Goal: Transaction & Acquisition: Purchase product/service

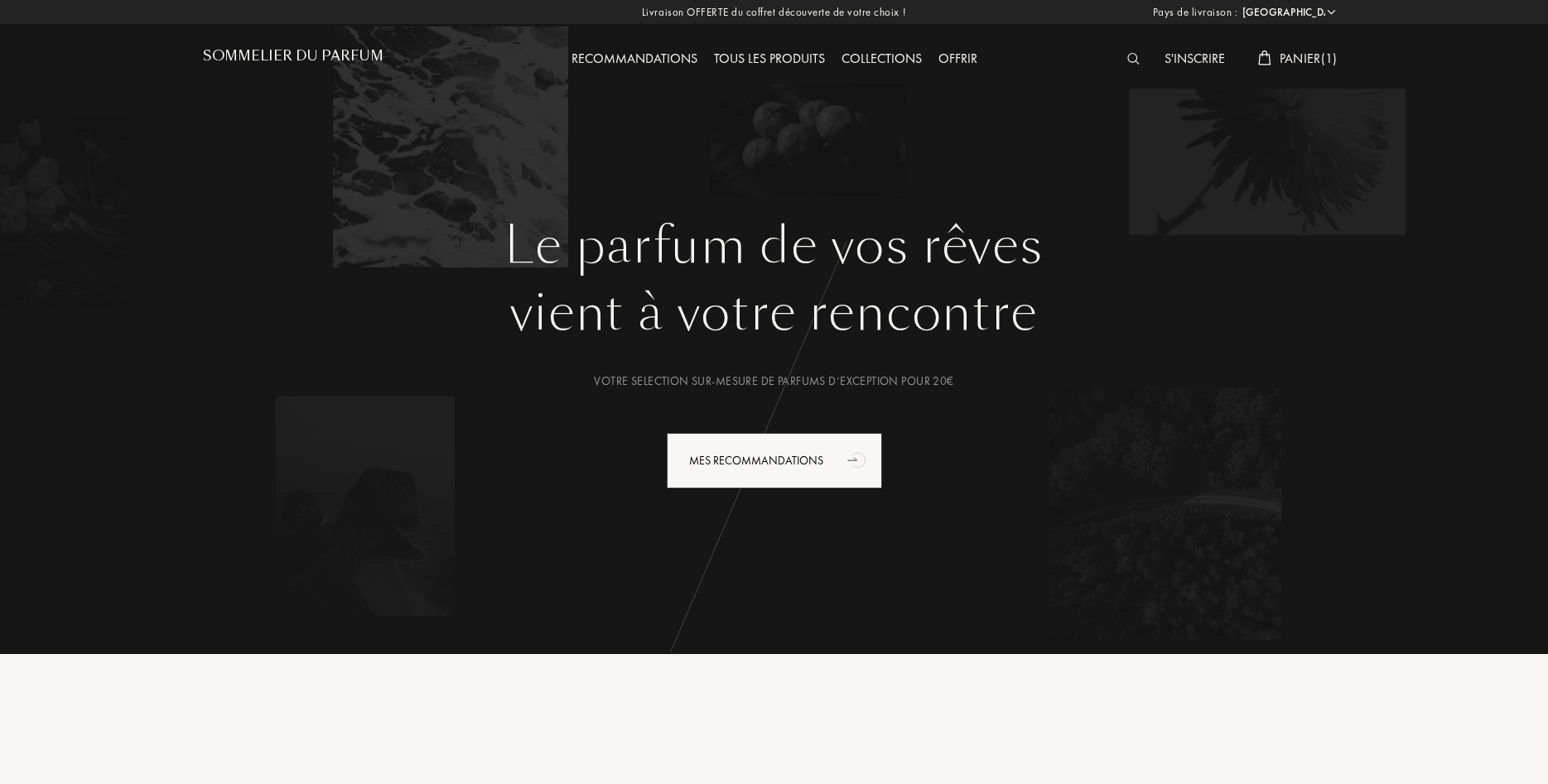
select select "FR"
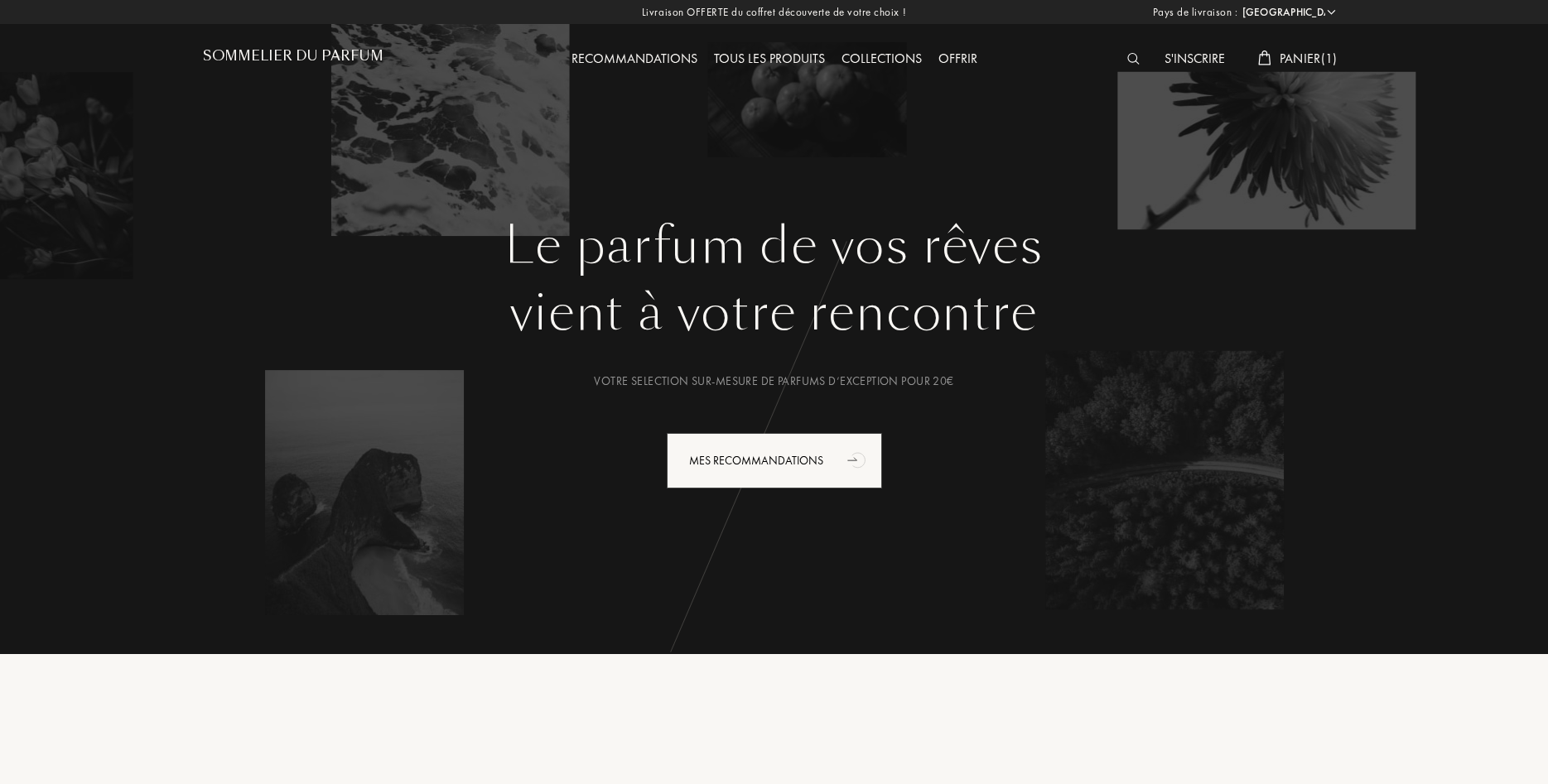
click at [758, 50] on div "Tous les produits" at bounding box center [769, 59] width 128 height 21
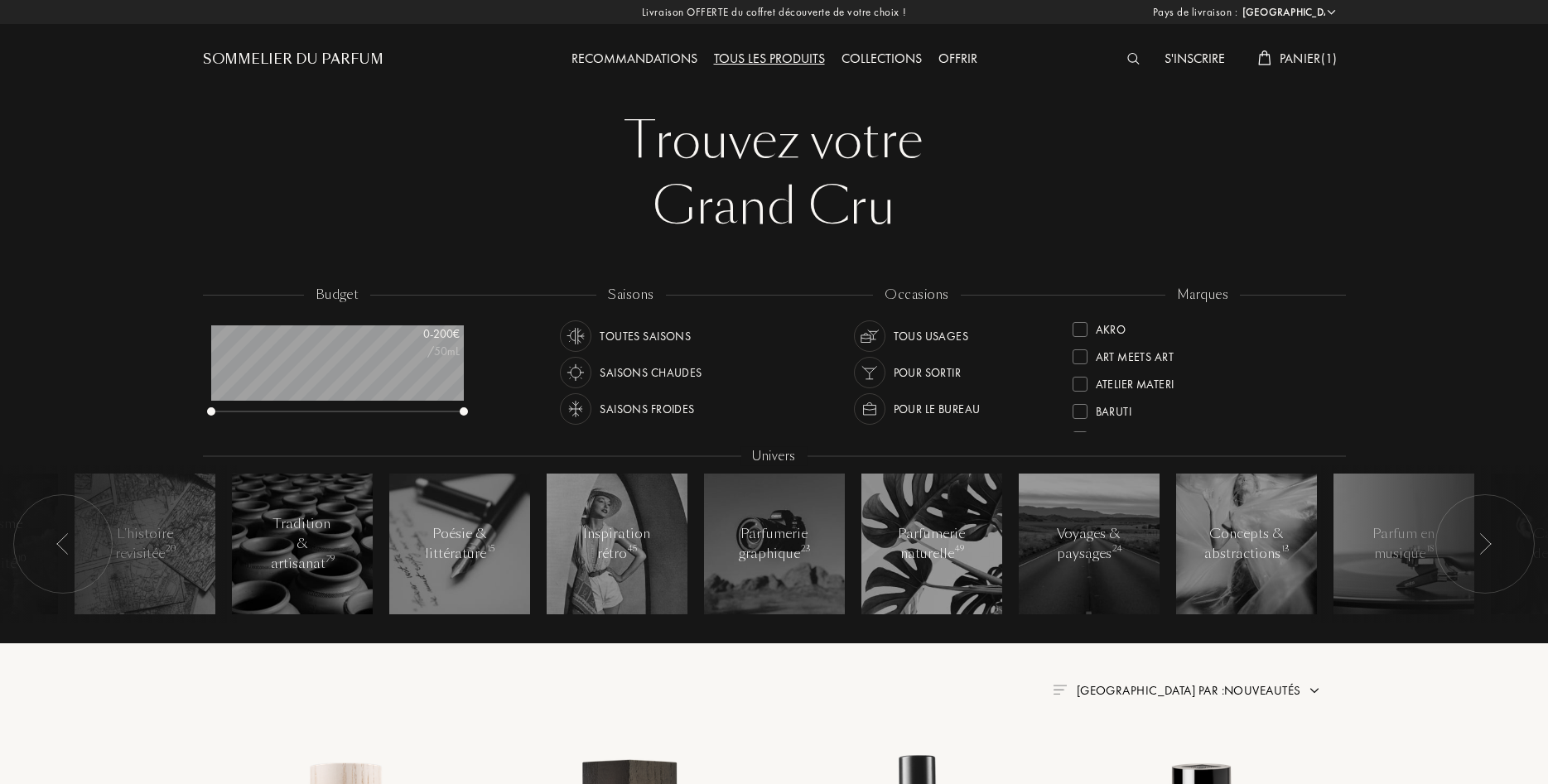
select select "FR"
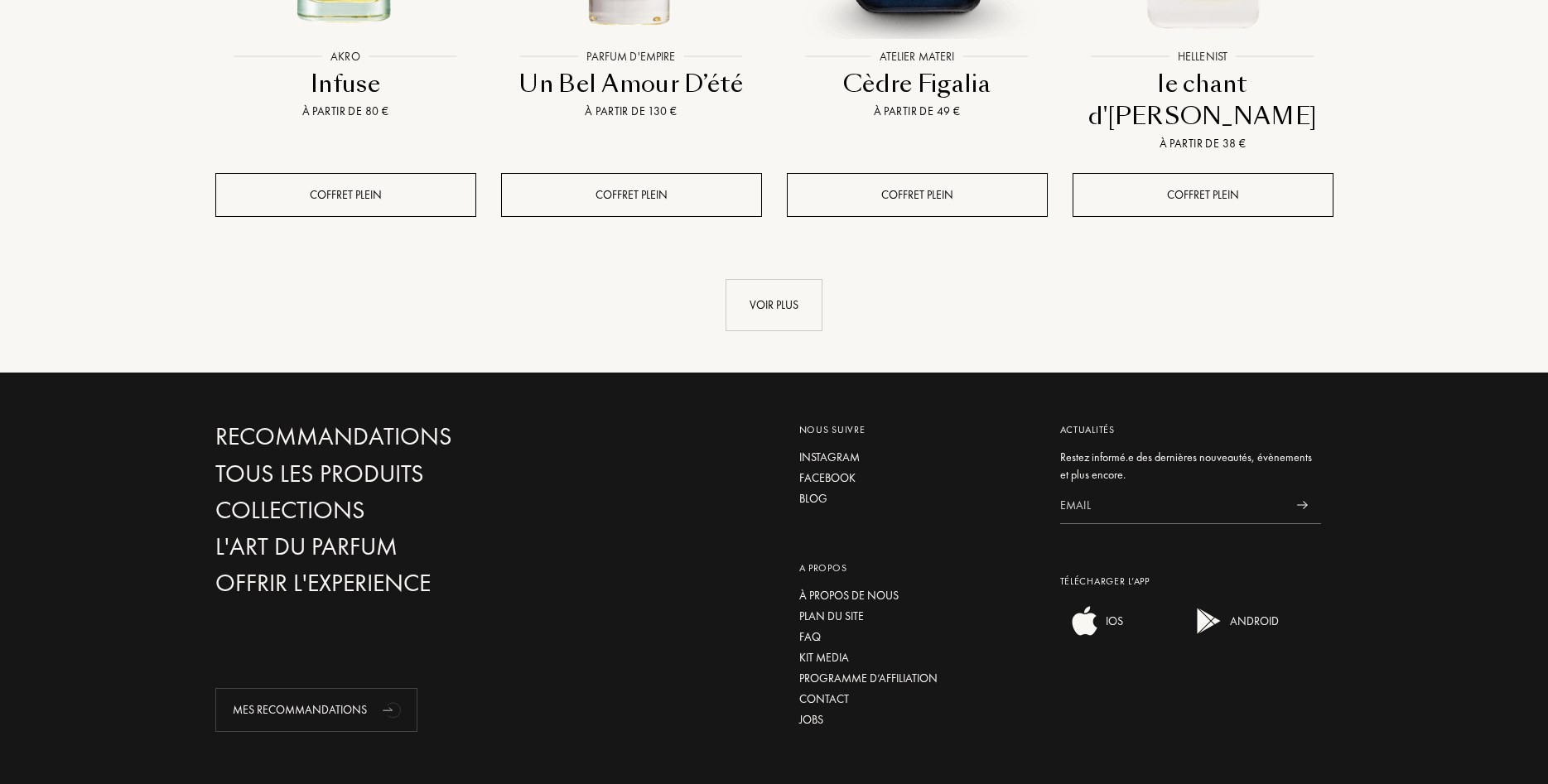
scroll to position [1678, 0]
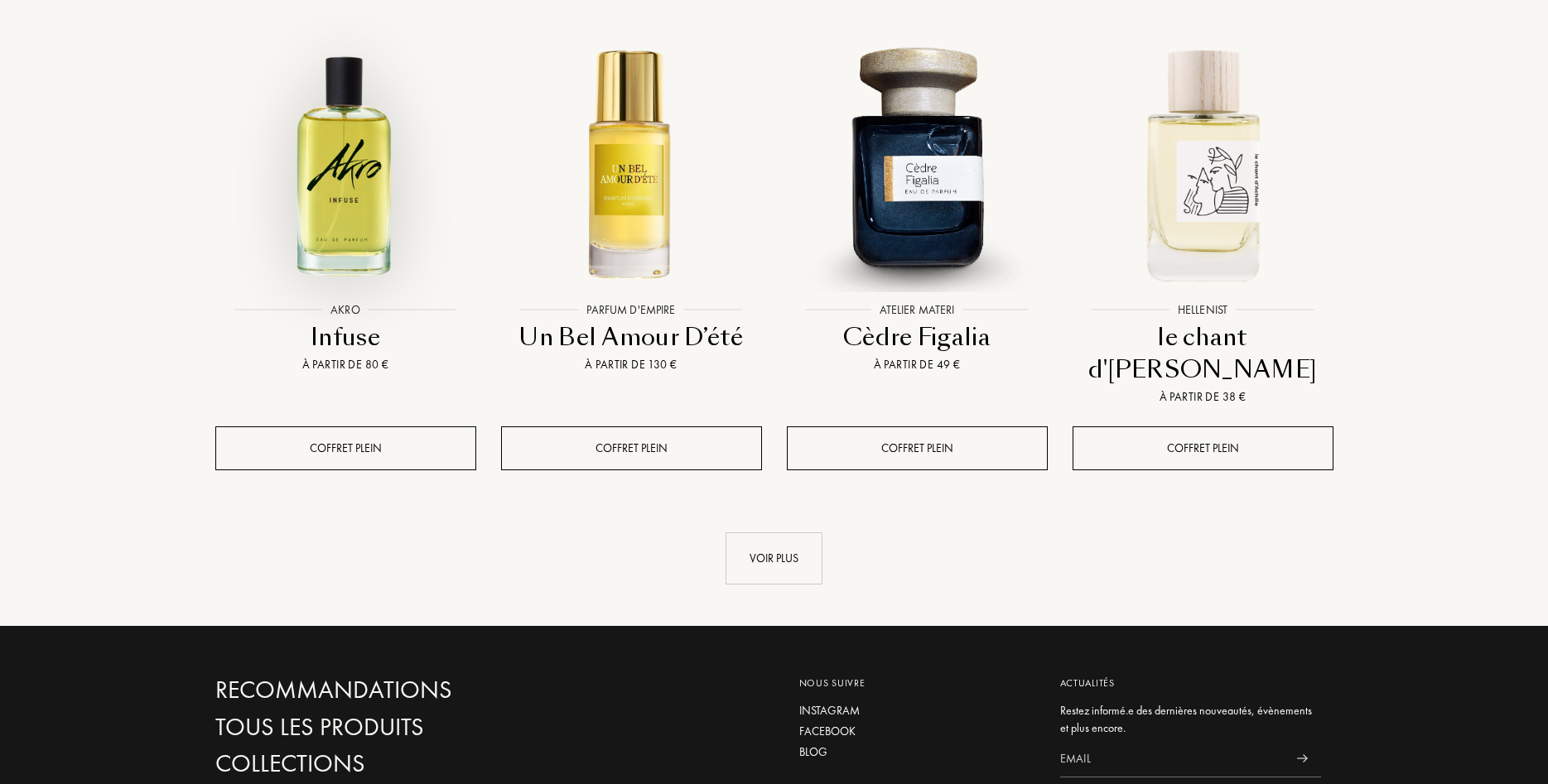
click at [270, 103] on img at bounding box center [345, 164] width 257 height 257
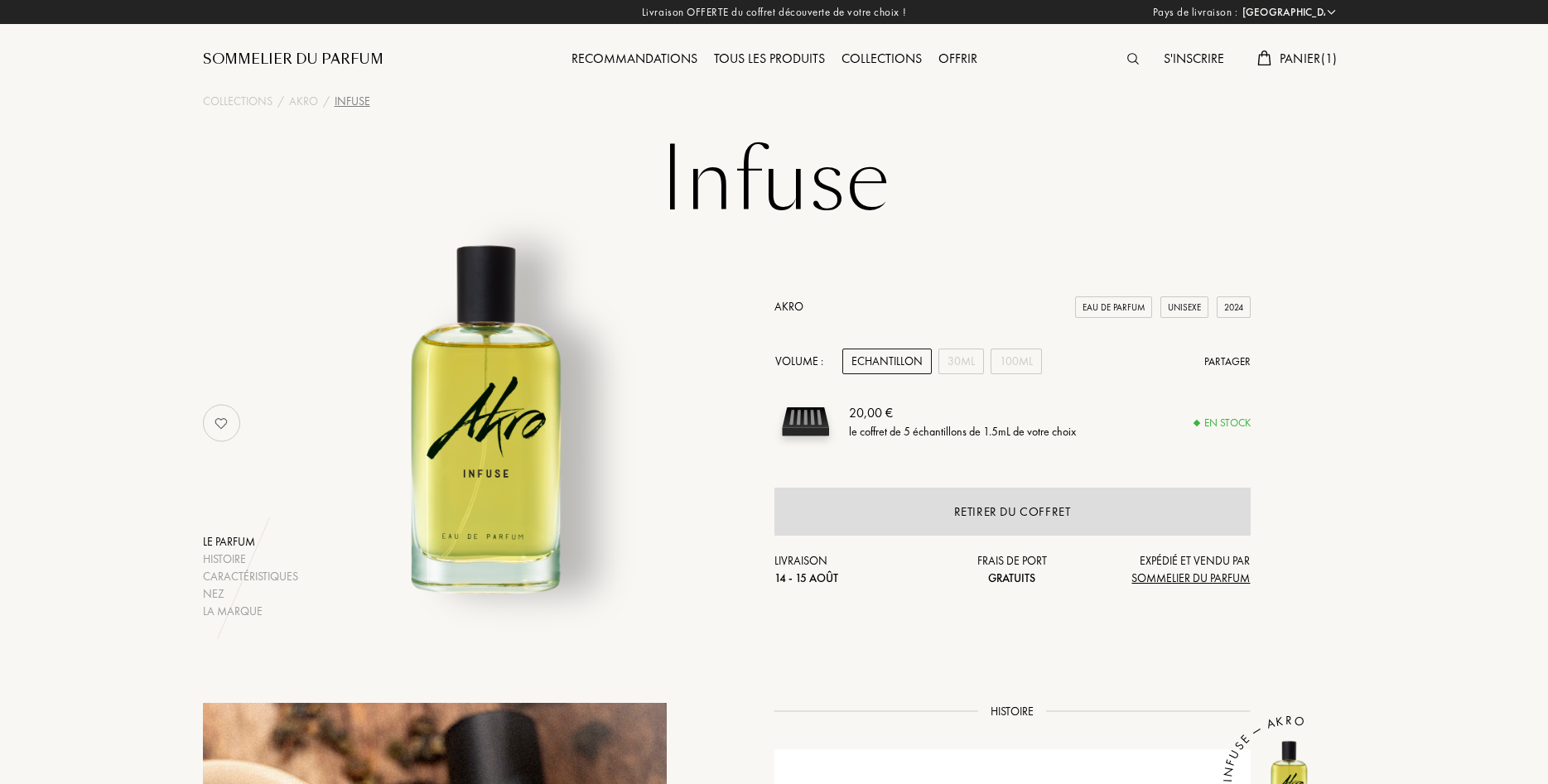
select select "FR"
click at [793, 307] on link "Akro" at bounding box center [788, 306] width 29 height 15
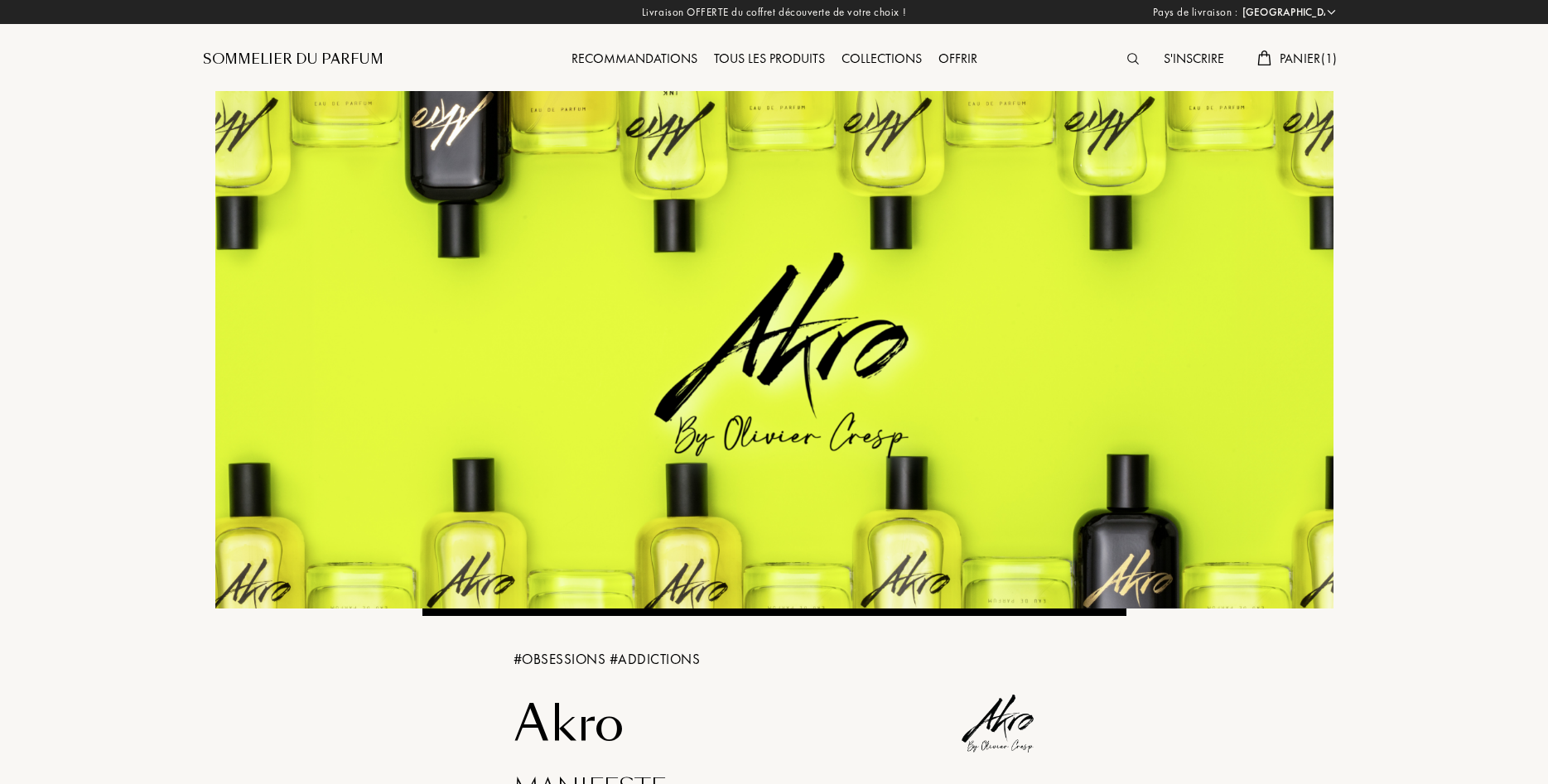
select select "FR"
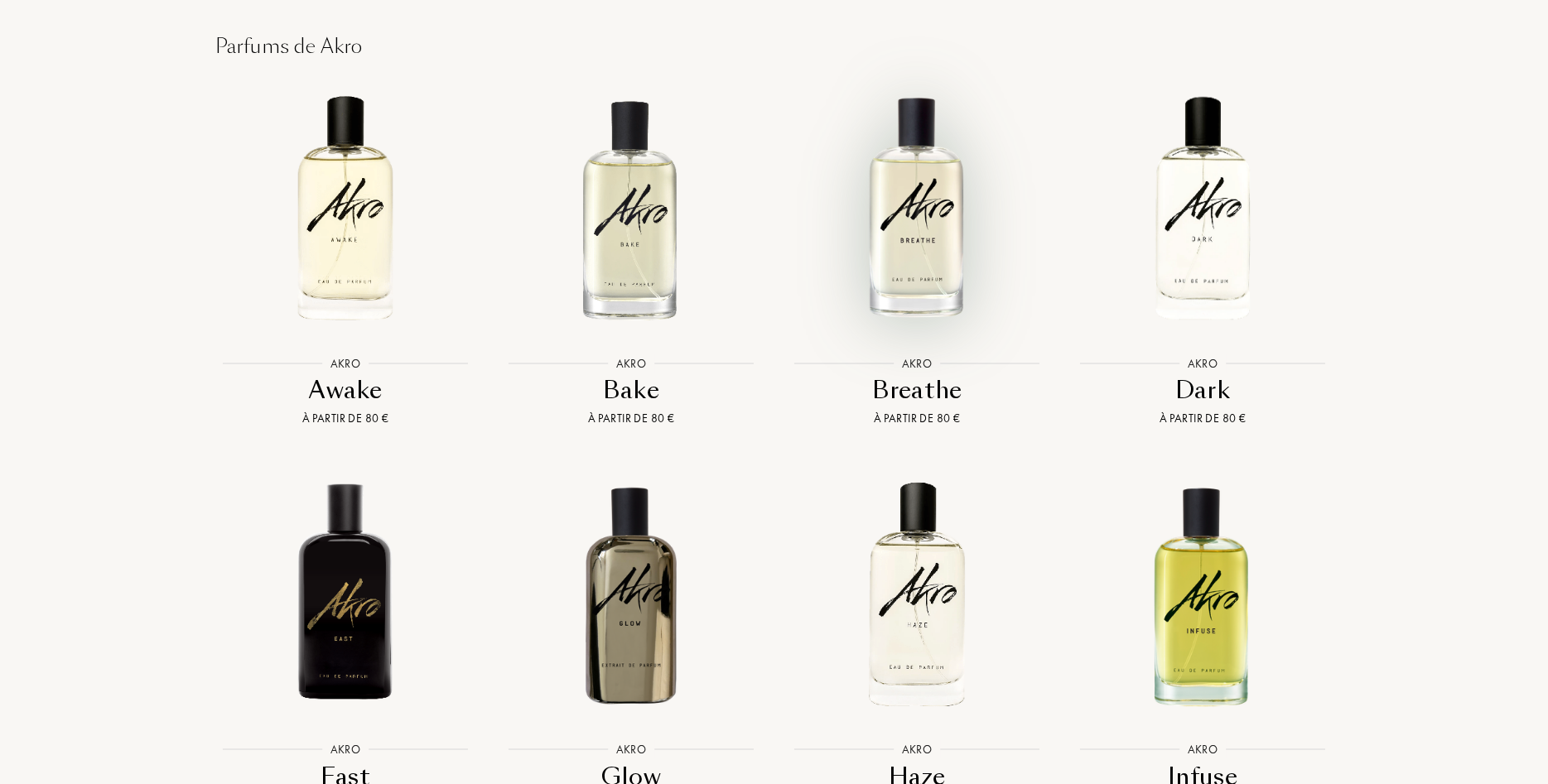
scroll to position [1436, 0]
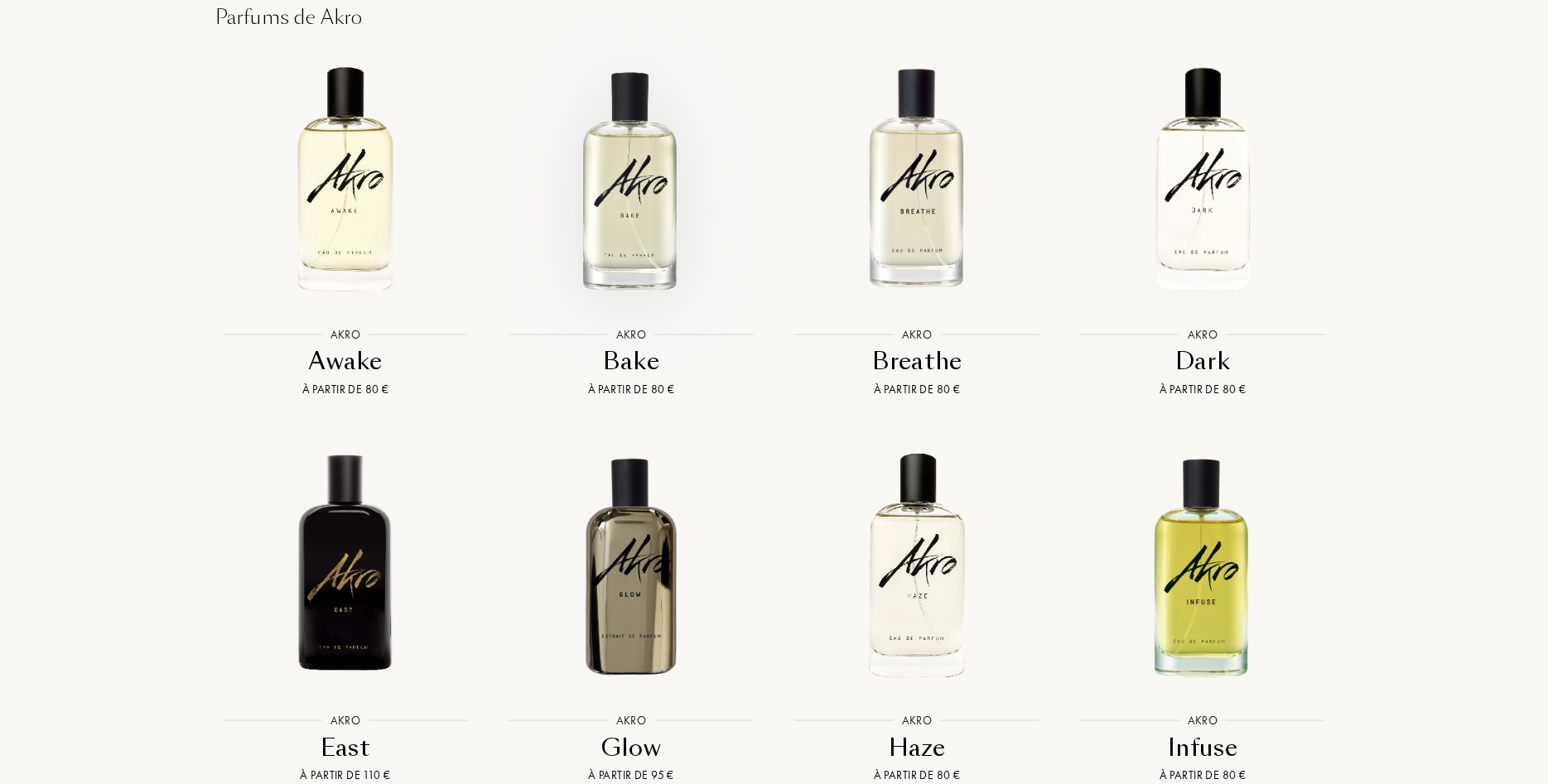
click at [631, 184] on img at bounding box center [631, 180] width 257 height 257
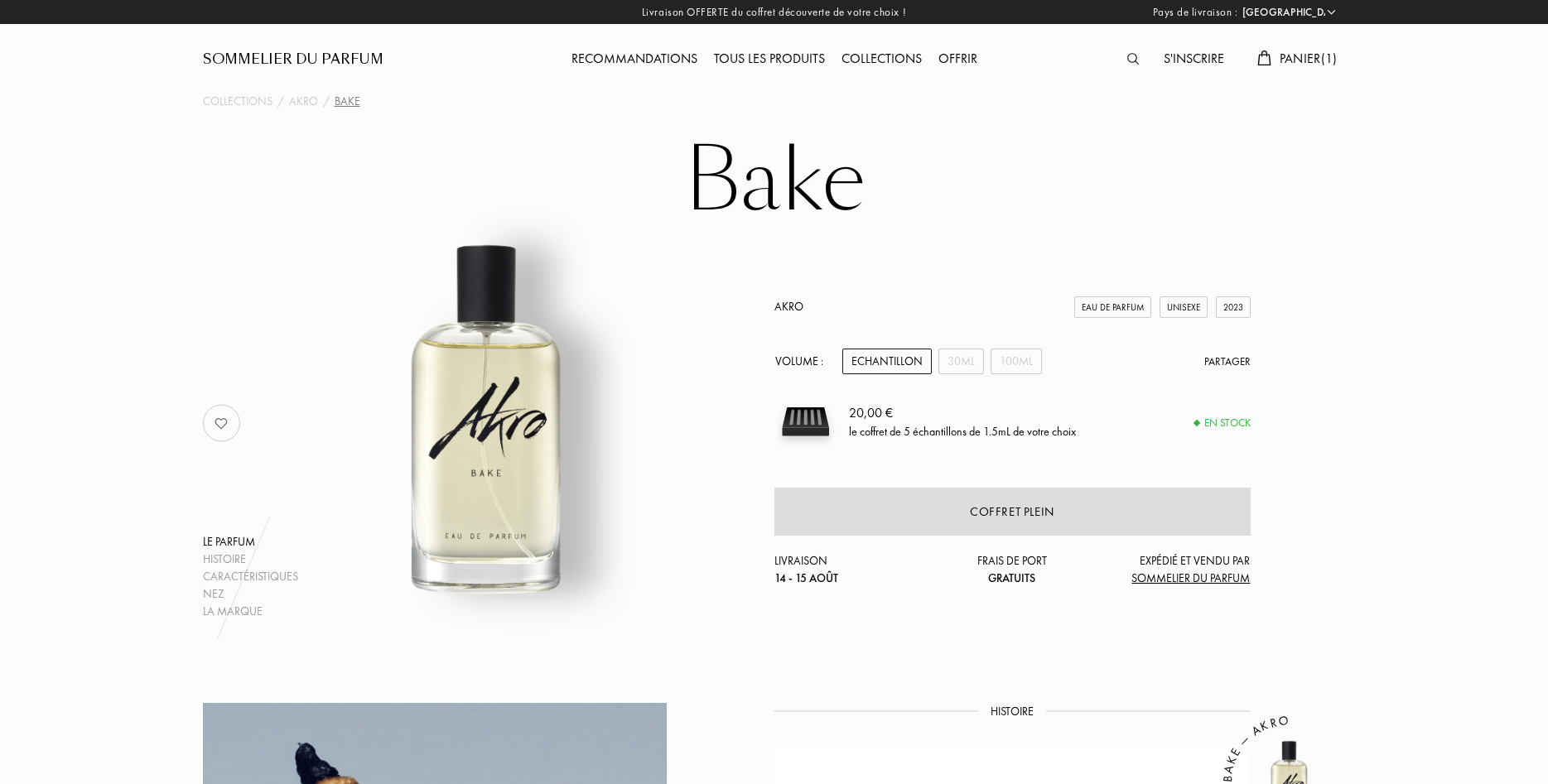
select select "FR"
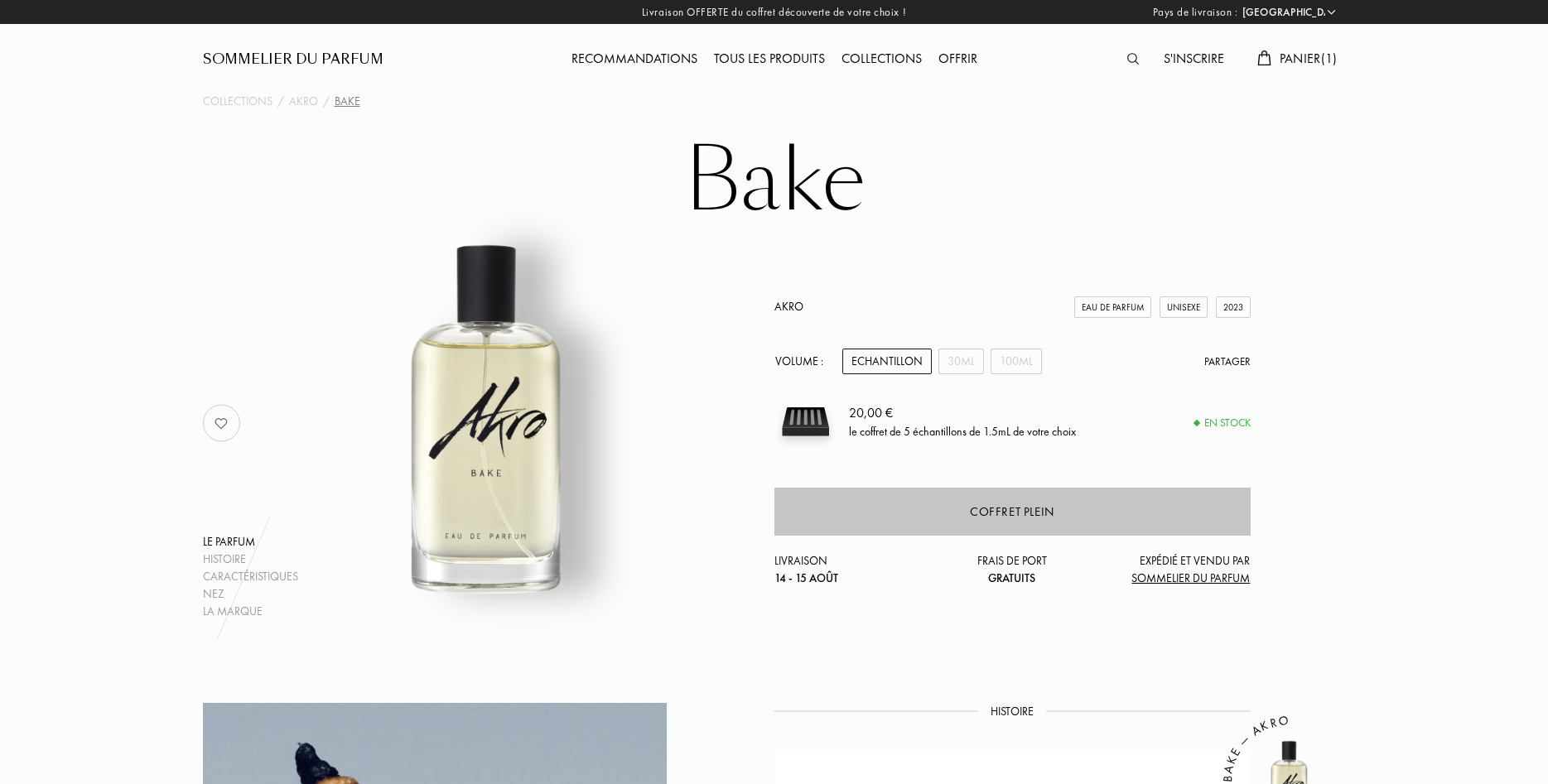
click at [1000, 506] on div "Coffret plein" at bounding box center [1012, 512] width 84 height 19
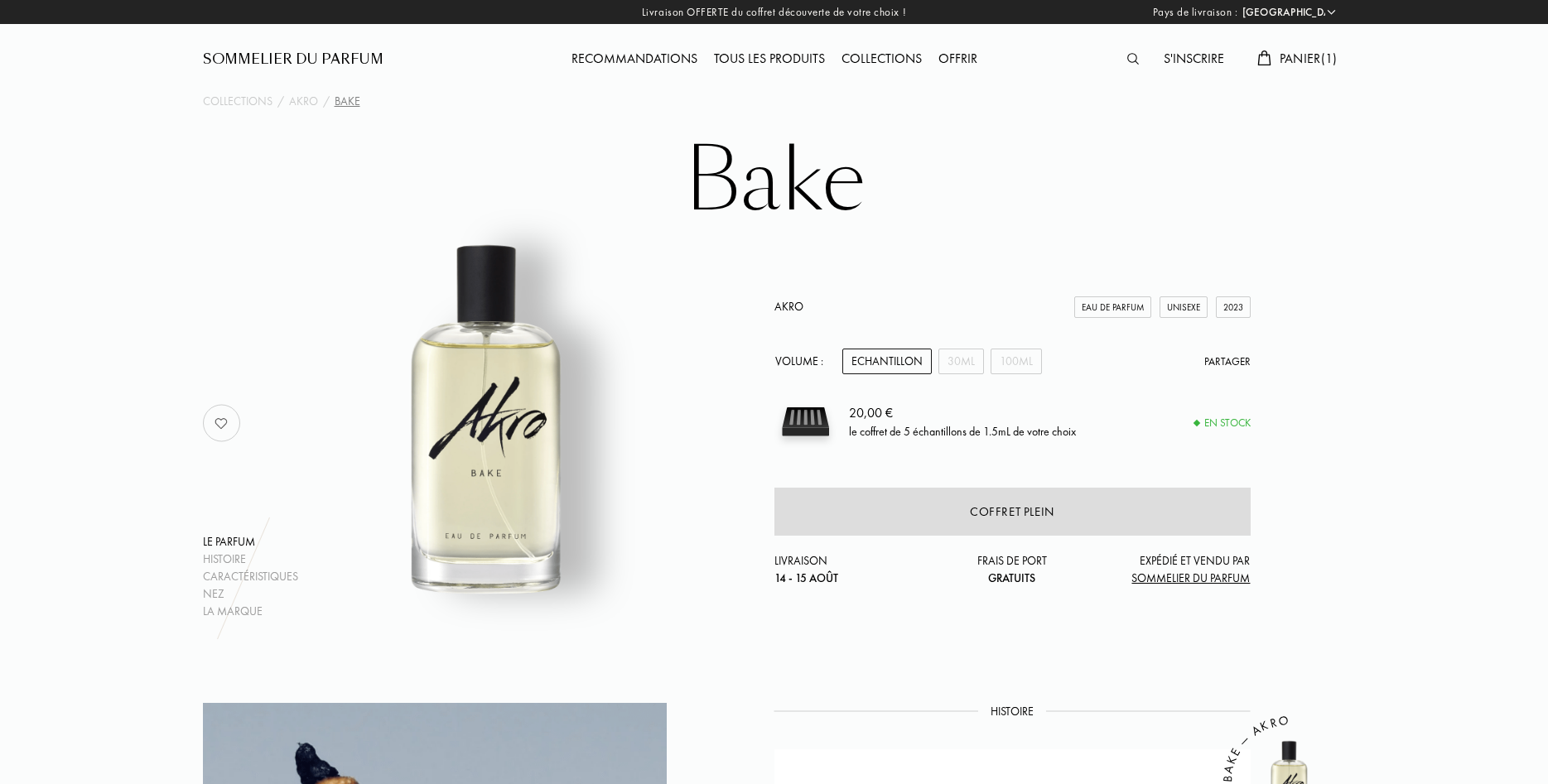
click at [1318, 69] on div "Panier ( 1 )" at bounding box center [1297, 59] width 96 height 21
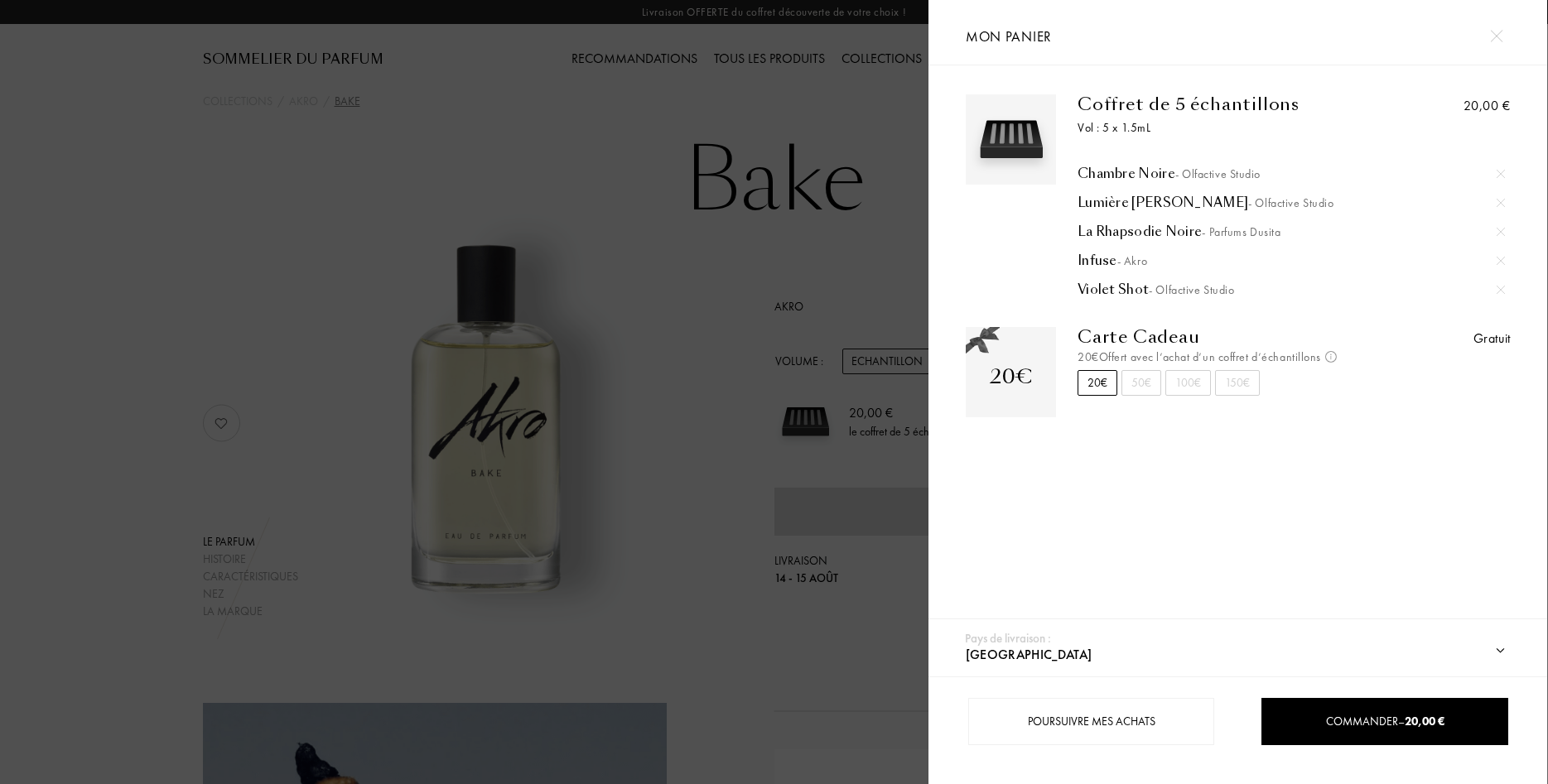
click at [1102, 255] on div "Infuse - Akro" at bounding box center [1292, 261] width 428 height 17
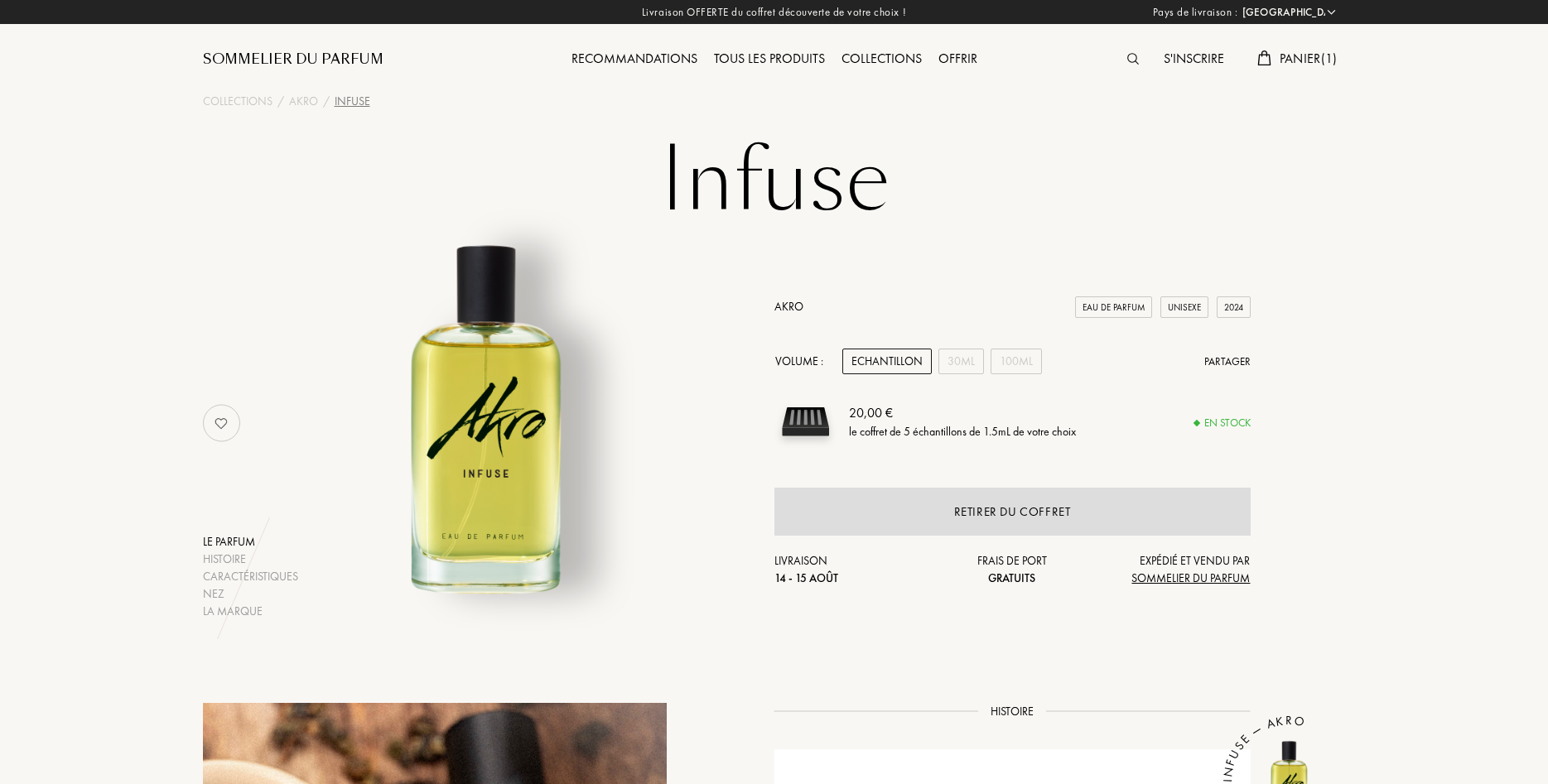
select select "FR"
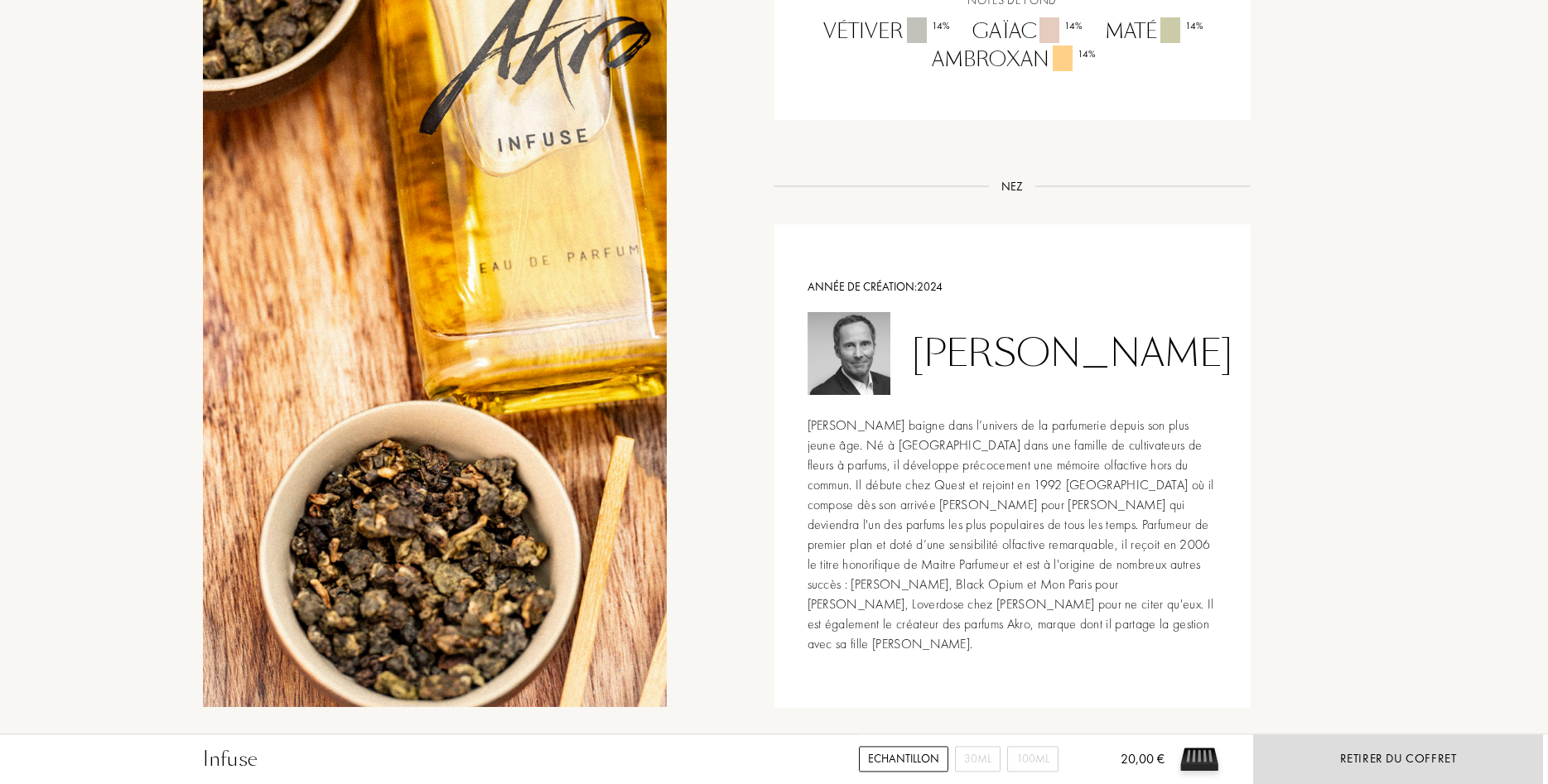
scroll to position [1689, 0]
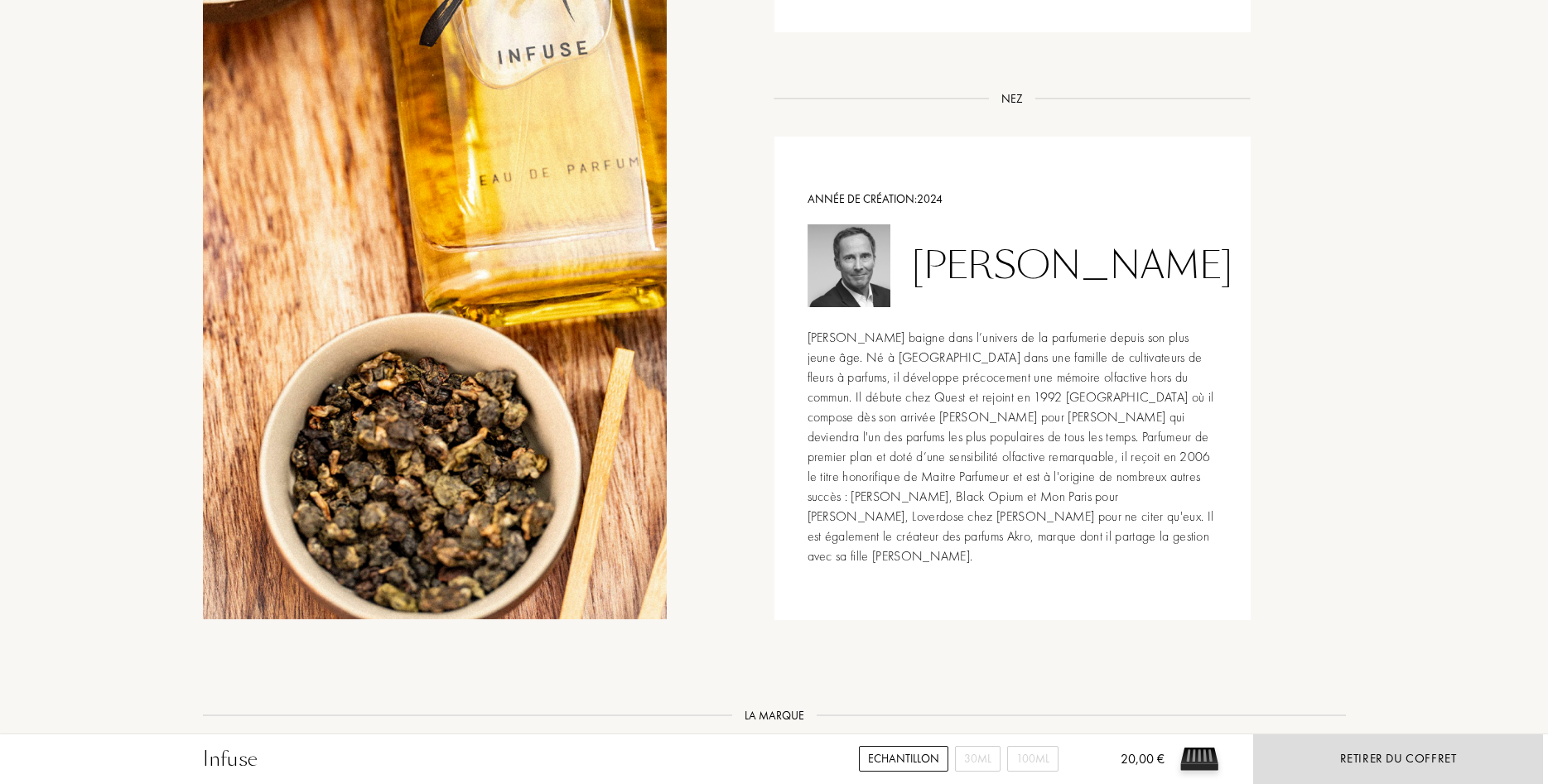
click at [1160, 764] on div "20,00 €" at bounding box center [1130, 767] width 70 height 35
click at [1394, 771] on div "Retirer du coffret" at bounding box center [1397, 759] width 290 height 50
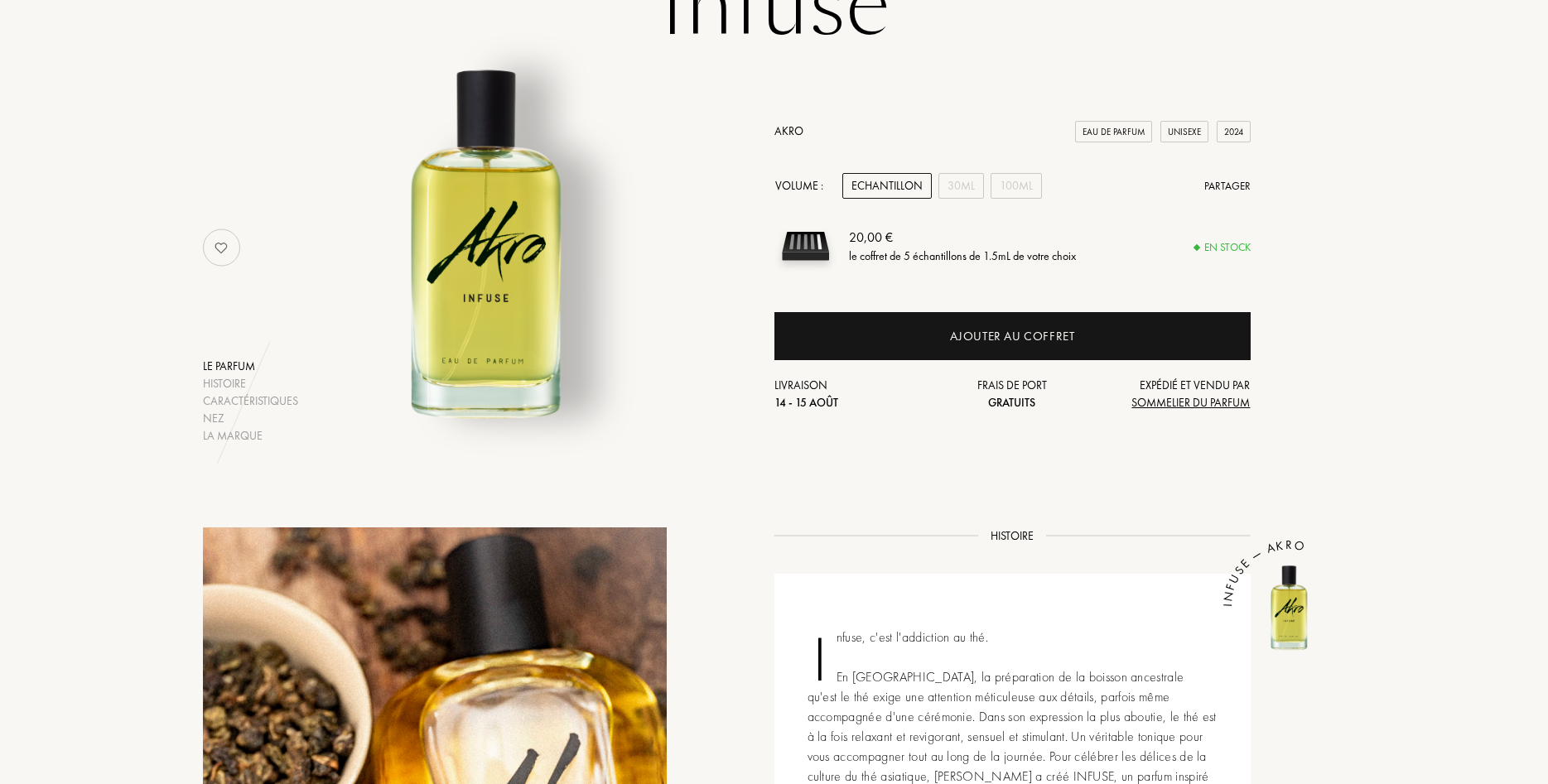
scroll to position [84, 0]
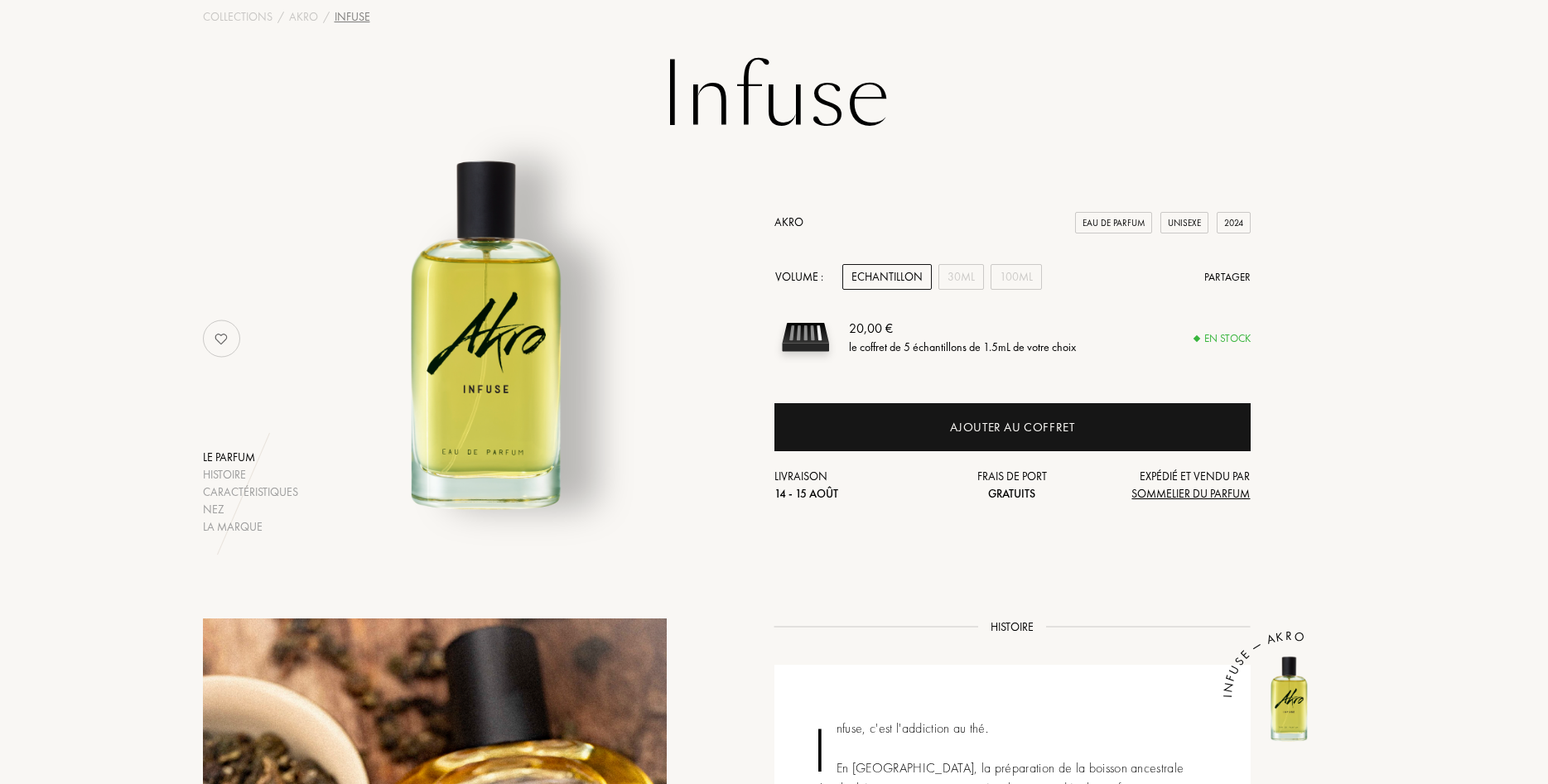
click at [795, 219] on link "Akro" at bounding box center [788, 222] width 29 height 15
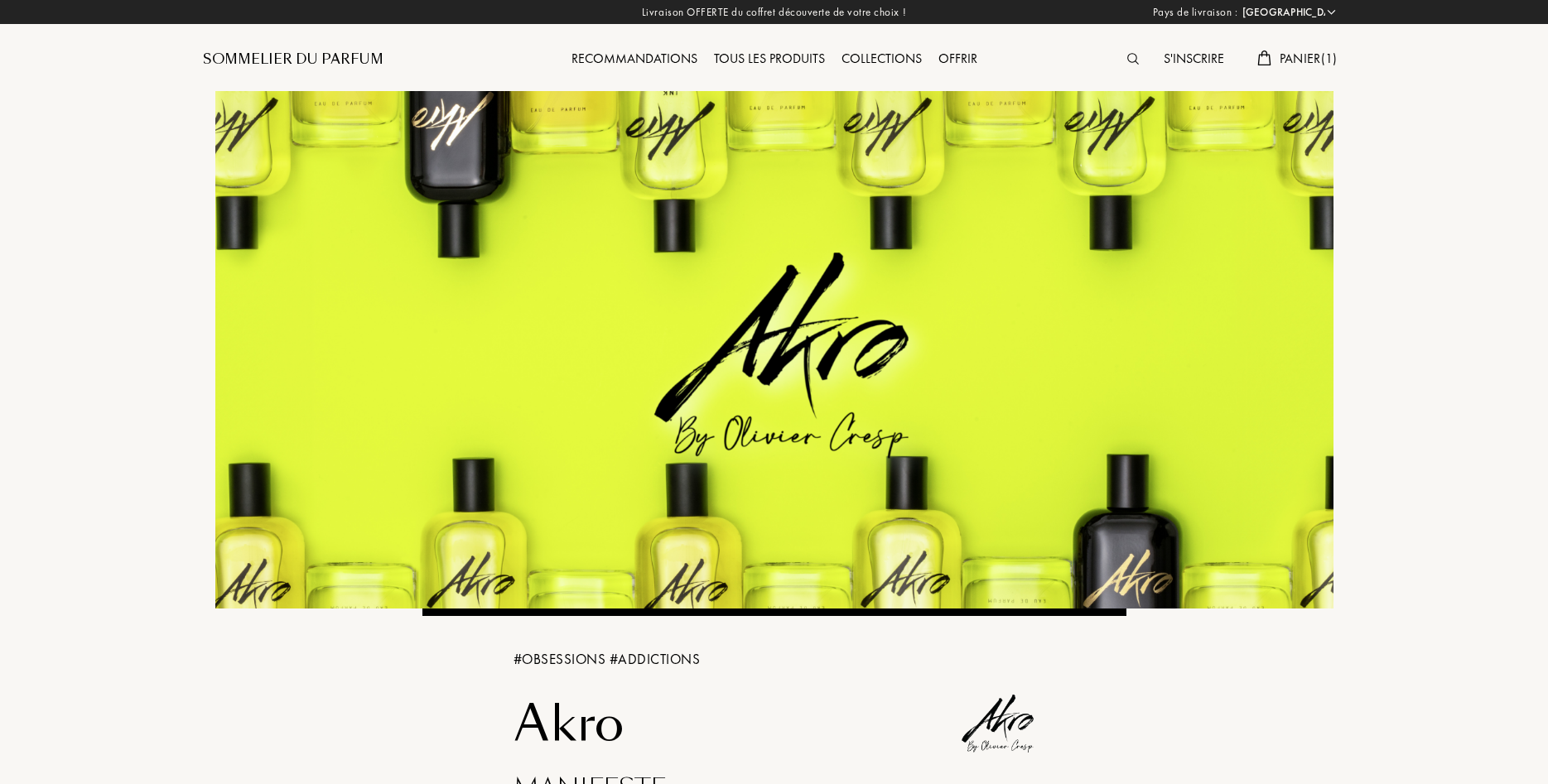
select select "FR"
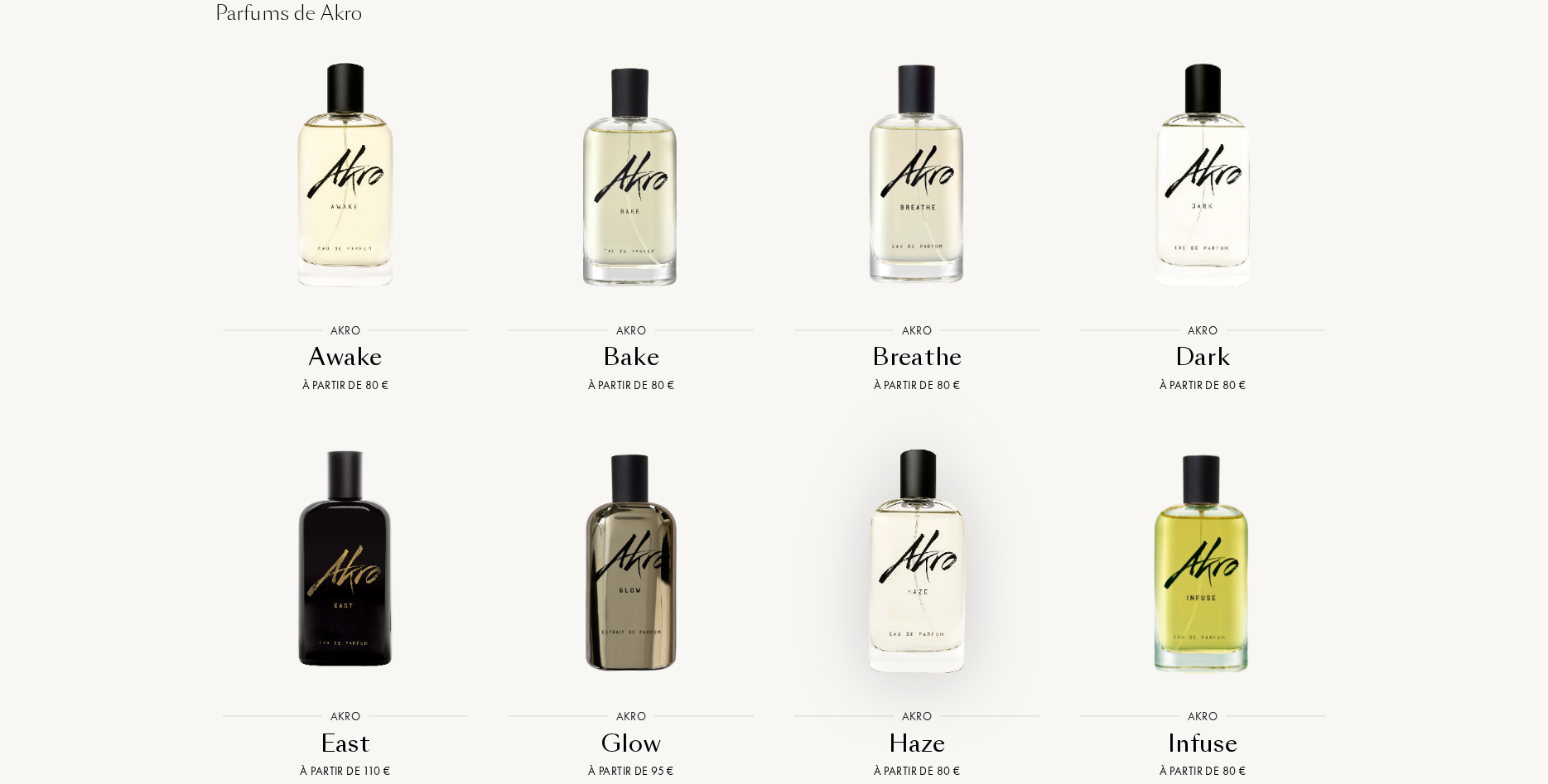
scroll to position [1436, 0]
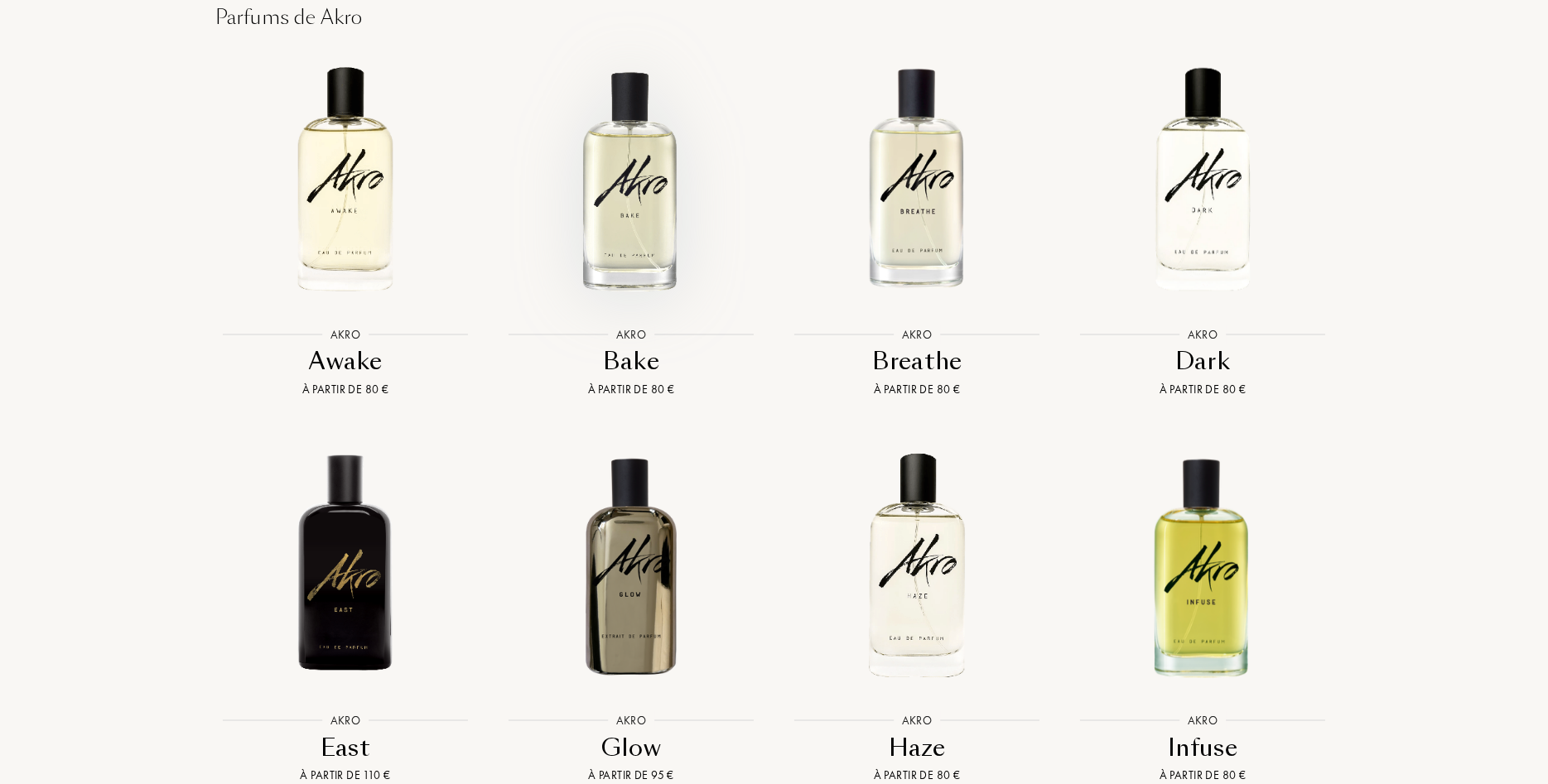
click at [665, 222] on img at bounding box center [631, 180] width 257 height 257
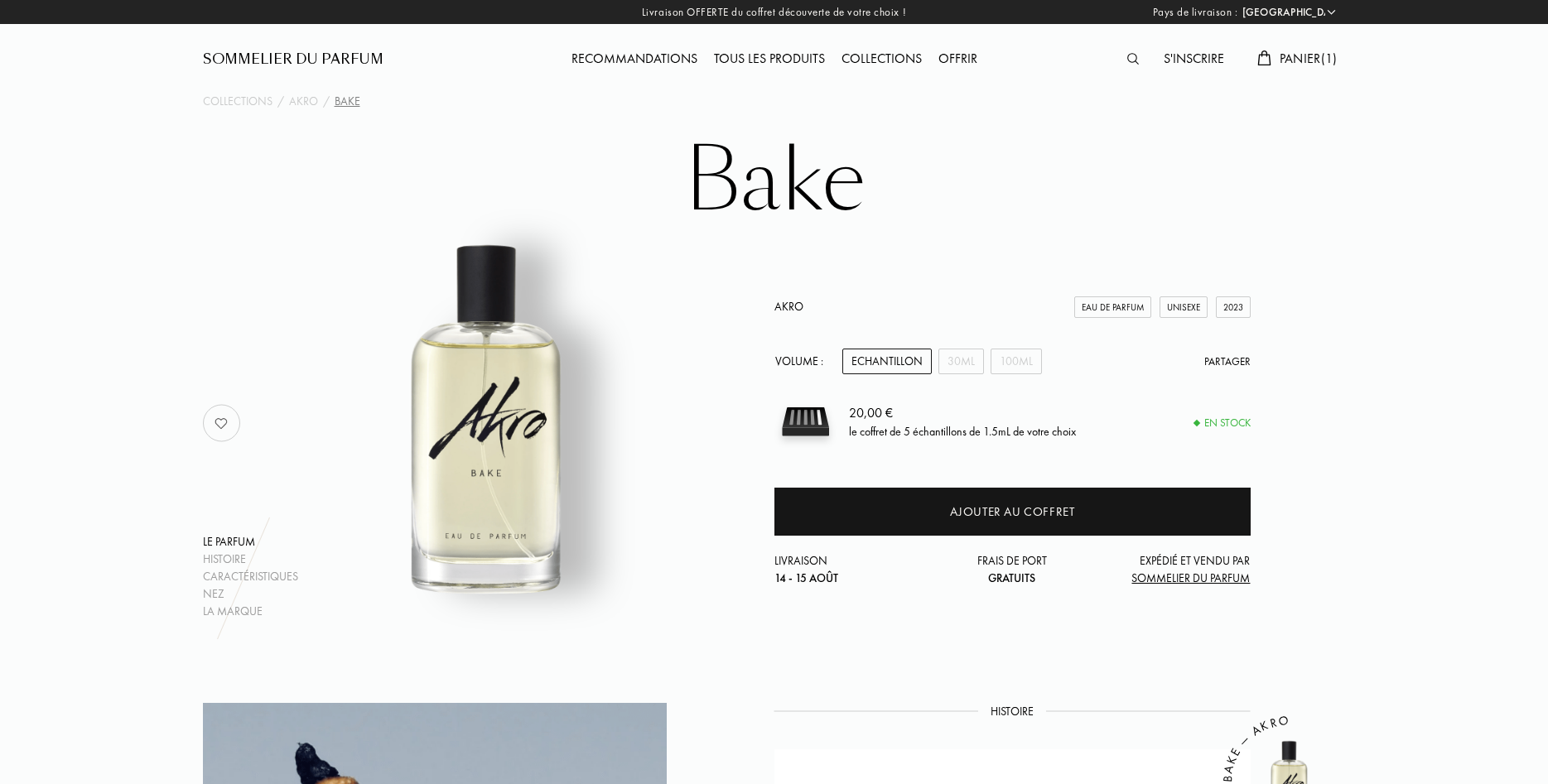
select select "FR"
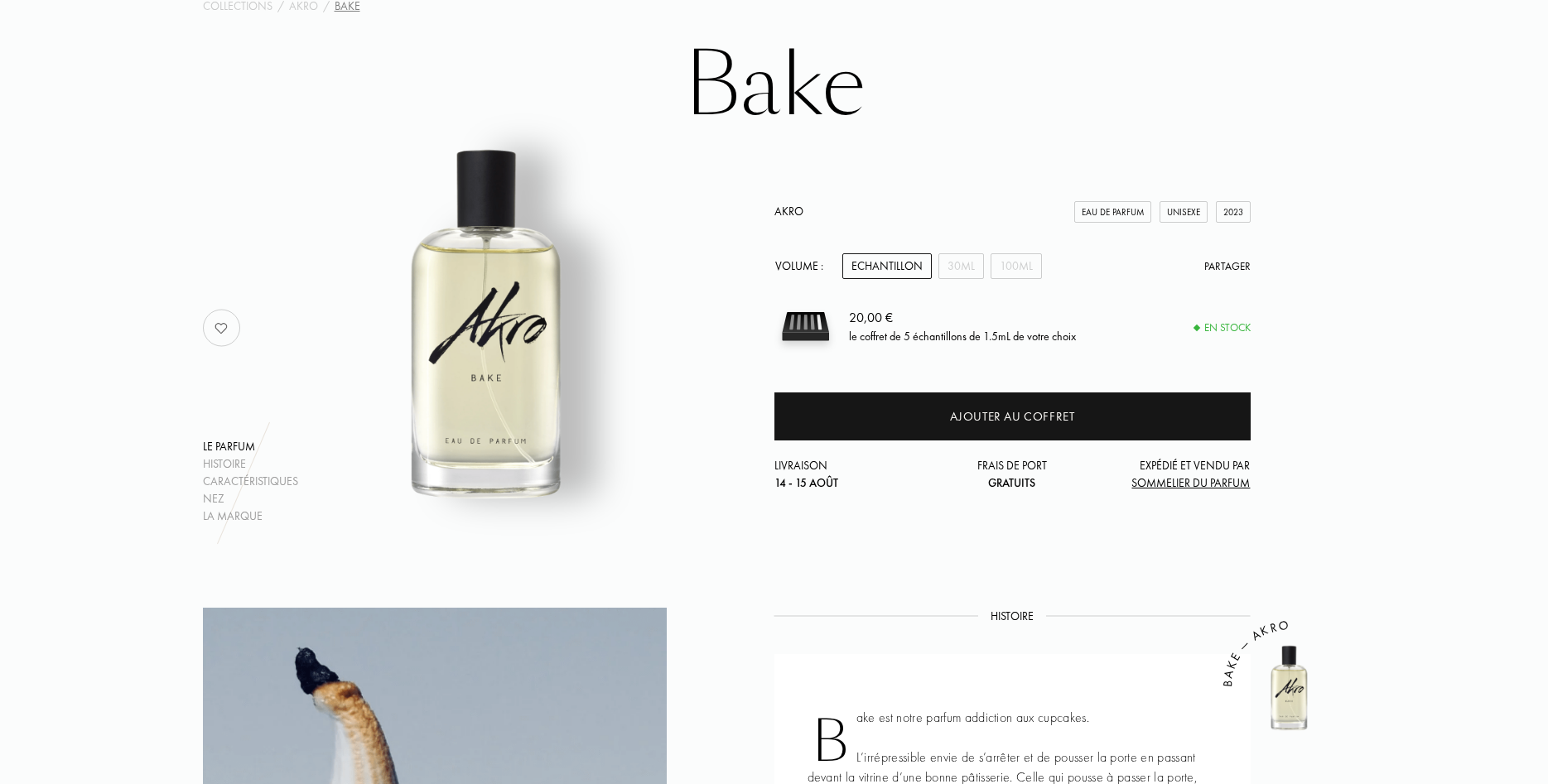
scroll to position [84, 0]
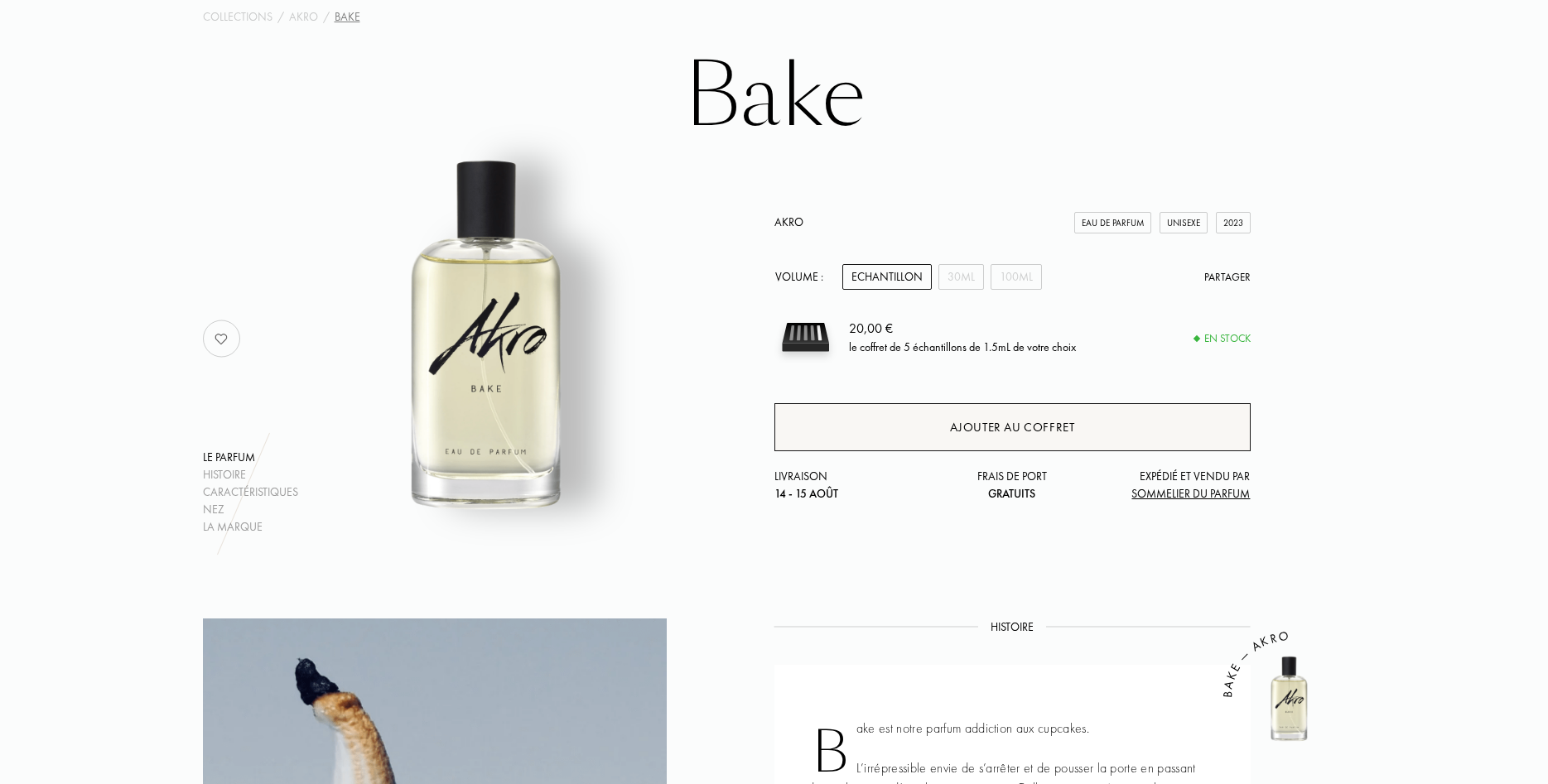
click at [995, 421] on div "Ajouter au coffret" at bounding box center [1012, 428] width 125 height 19
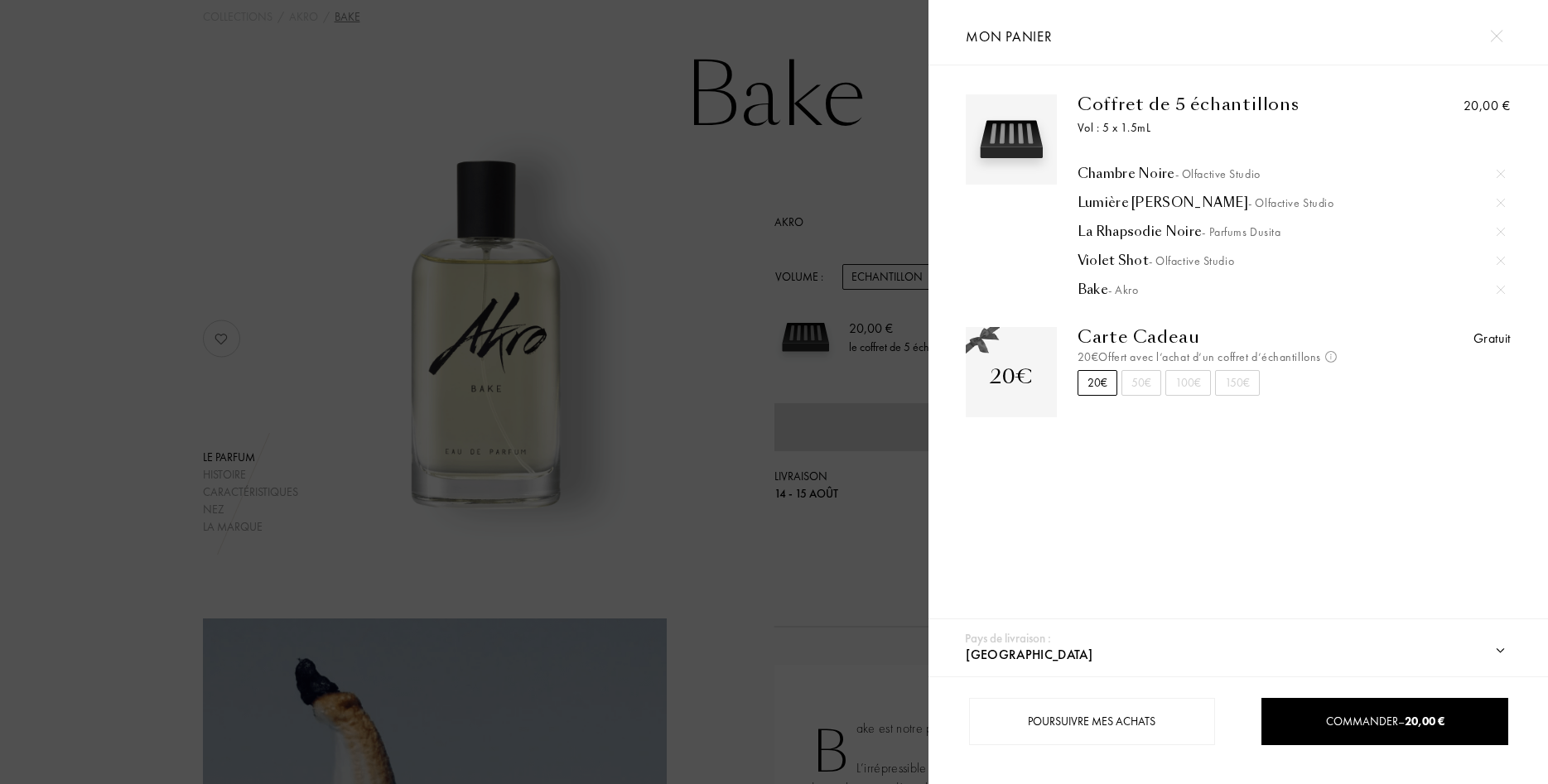
click at [1157, 170] on div "Chambre Noire - Olfactive Studio" at bounding box center [1292, 174] width 428 height 17
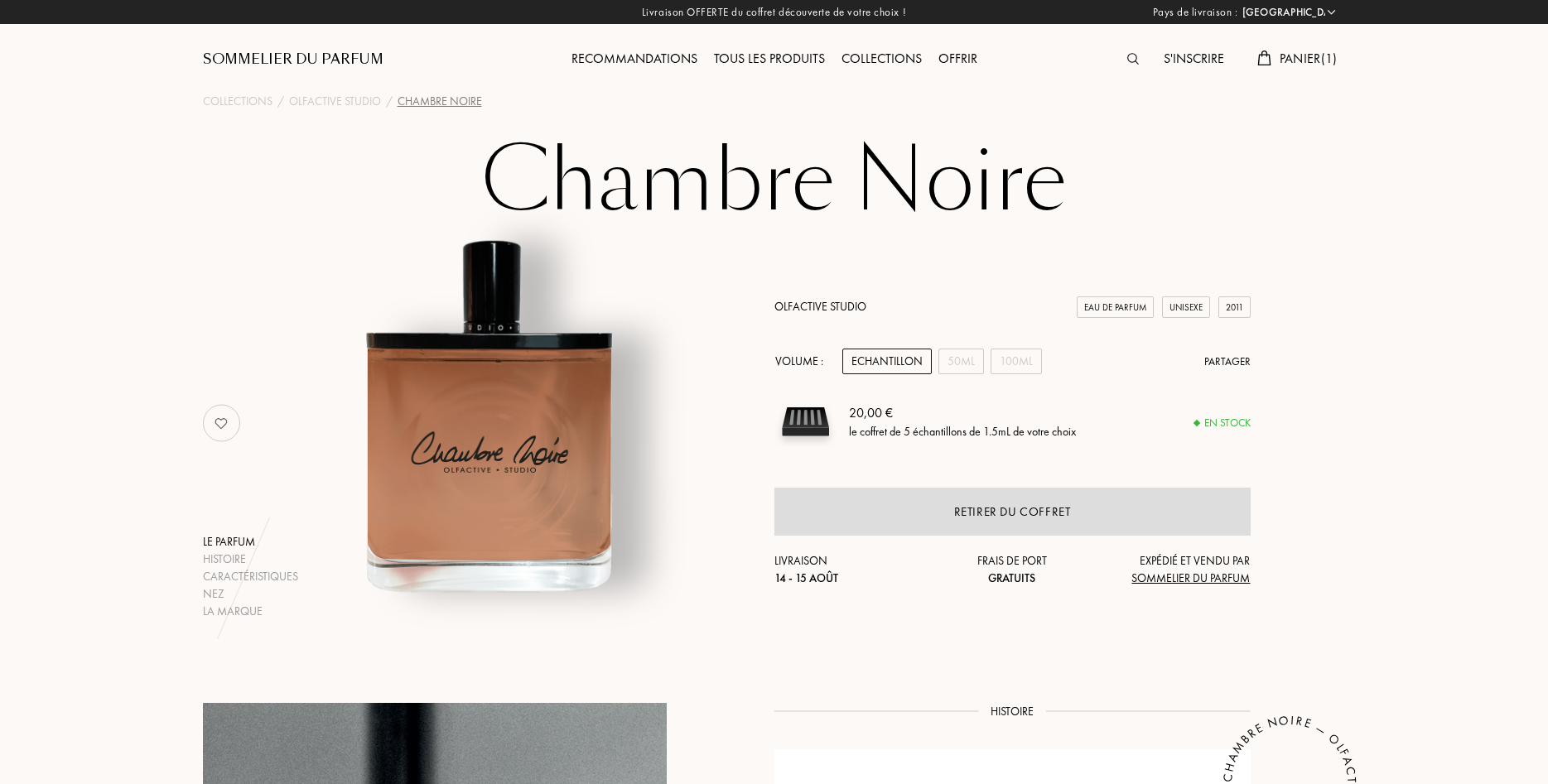
select select "FR"
click at [762, 56] on div "Tous les produits" at bounding box center [769, 59] width 128 height 21
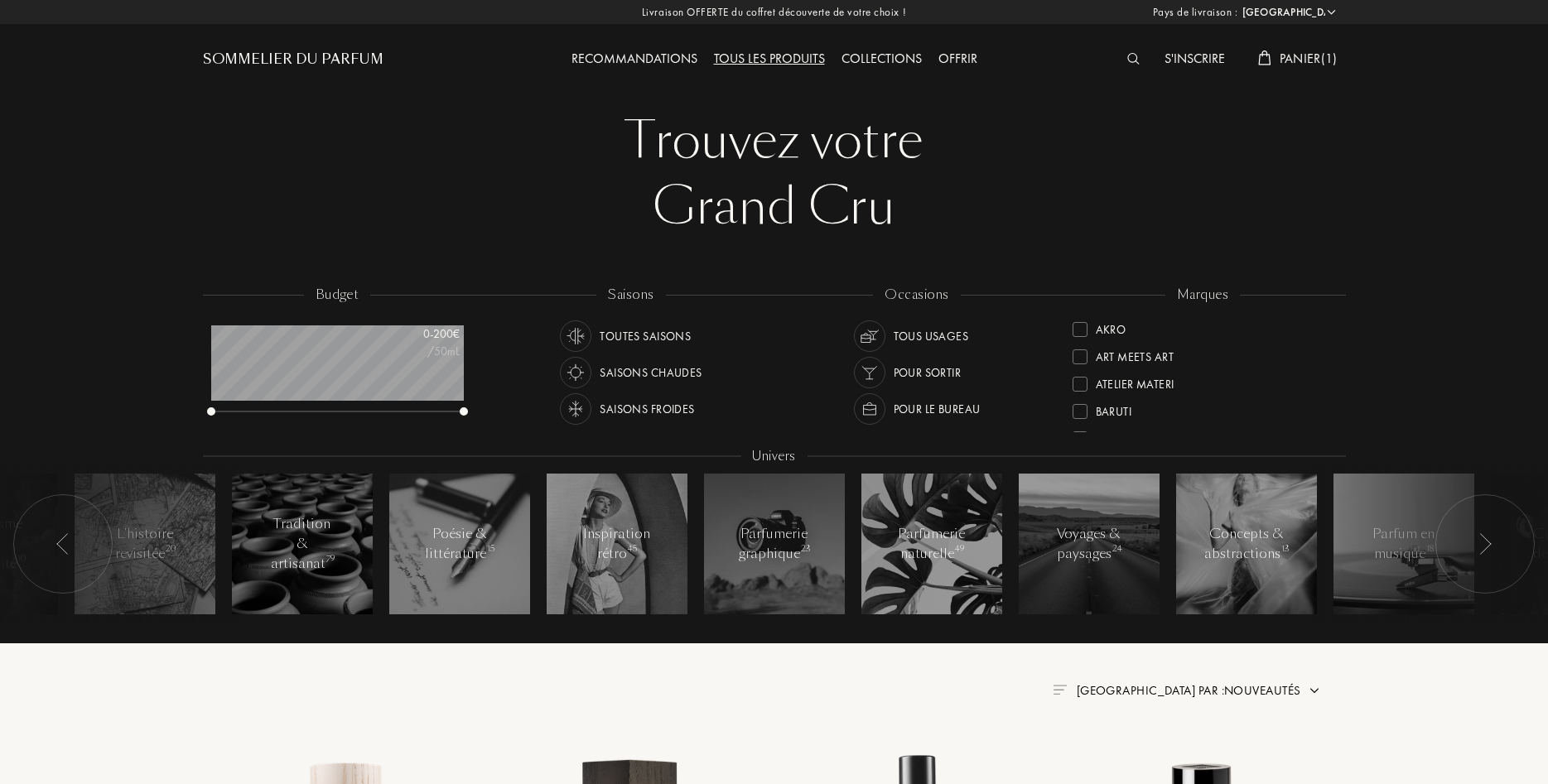
select select "FR"
click at [885, 54] on div "Collections" at bounding box center [881, 59] width 97 height 21
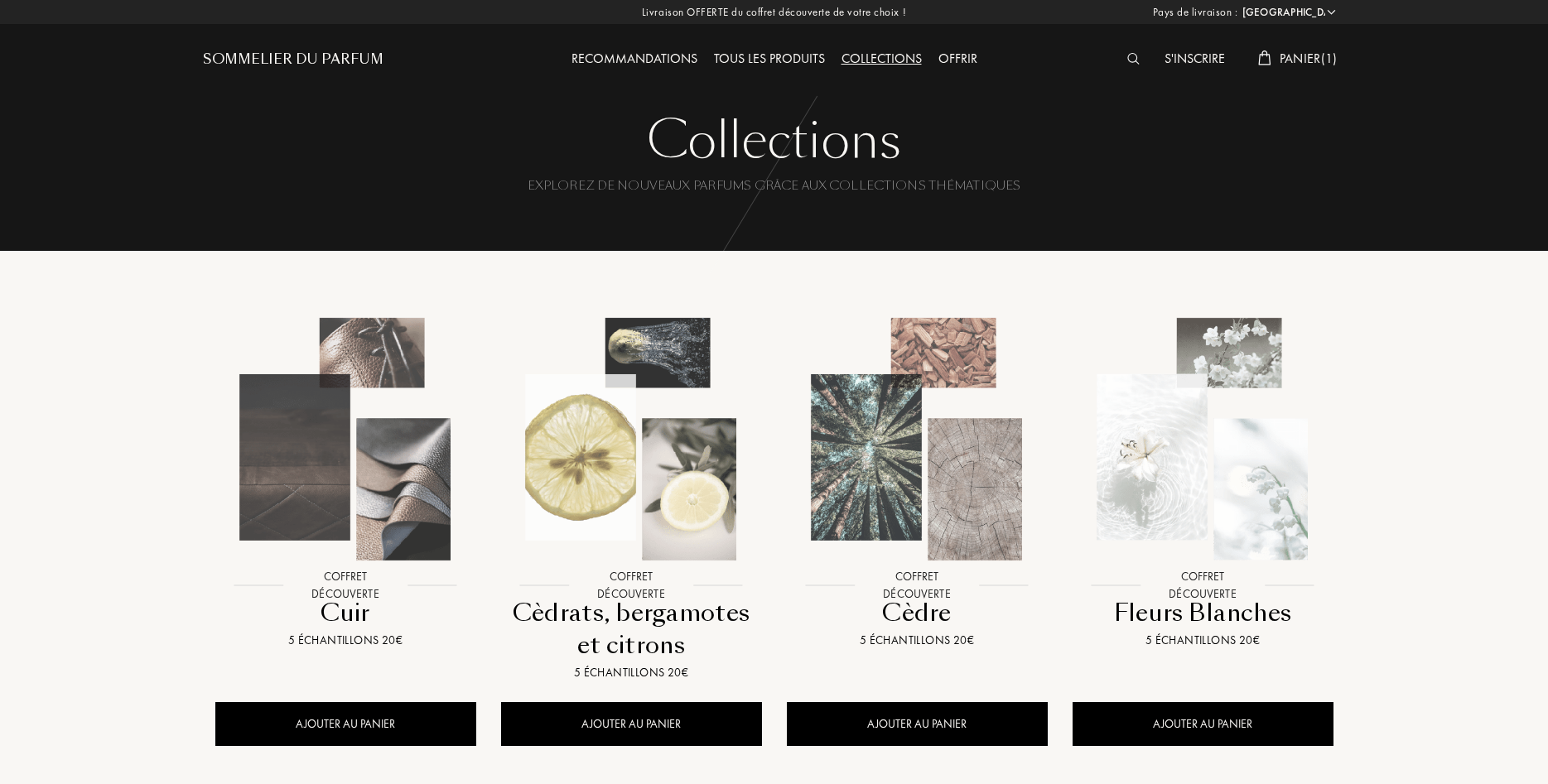
select select "FR"
click at [661, 54] on div "Recommandations" at bounding box center [634, 59] width 143 height 21
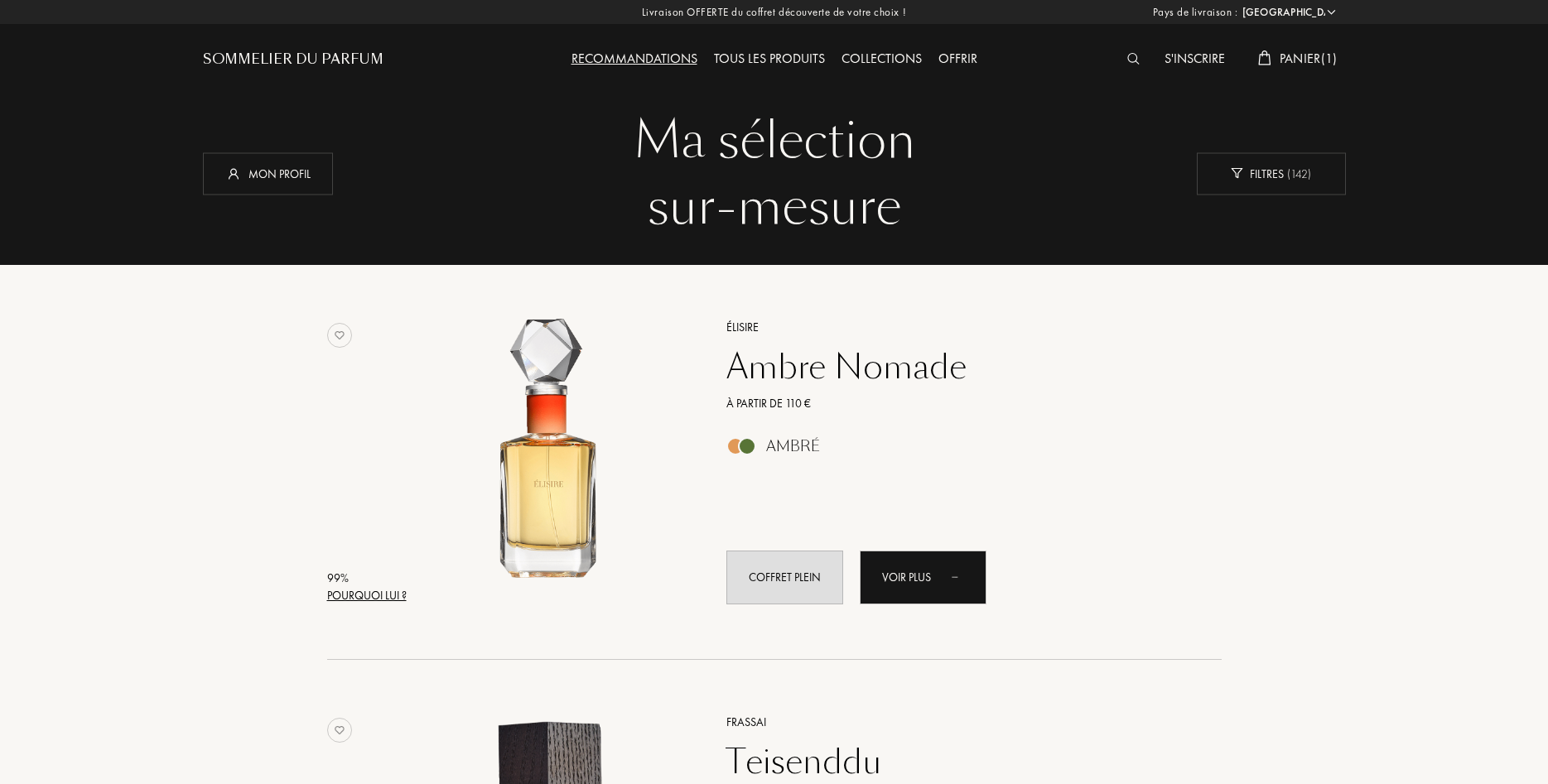
select select "FR"
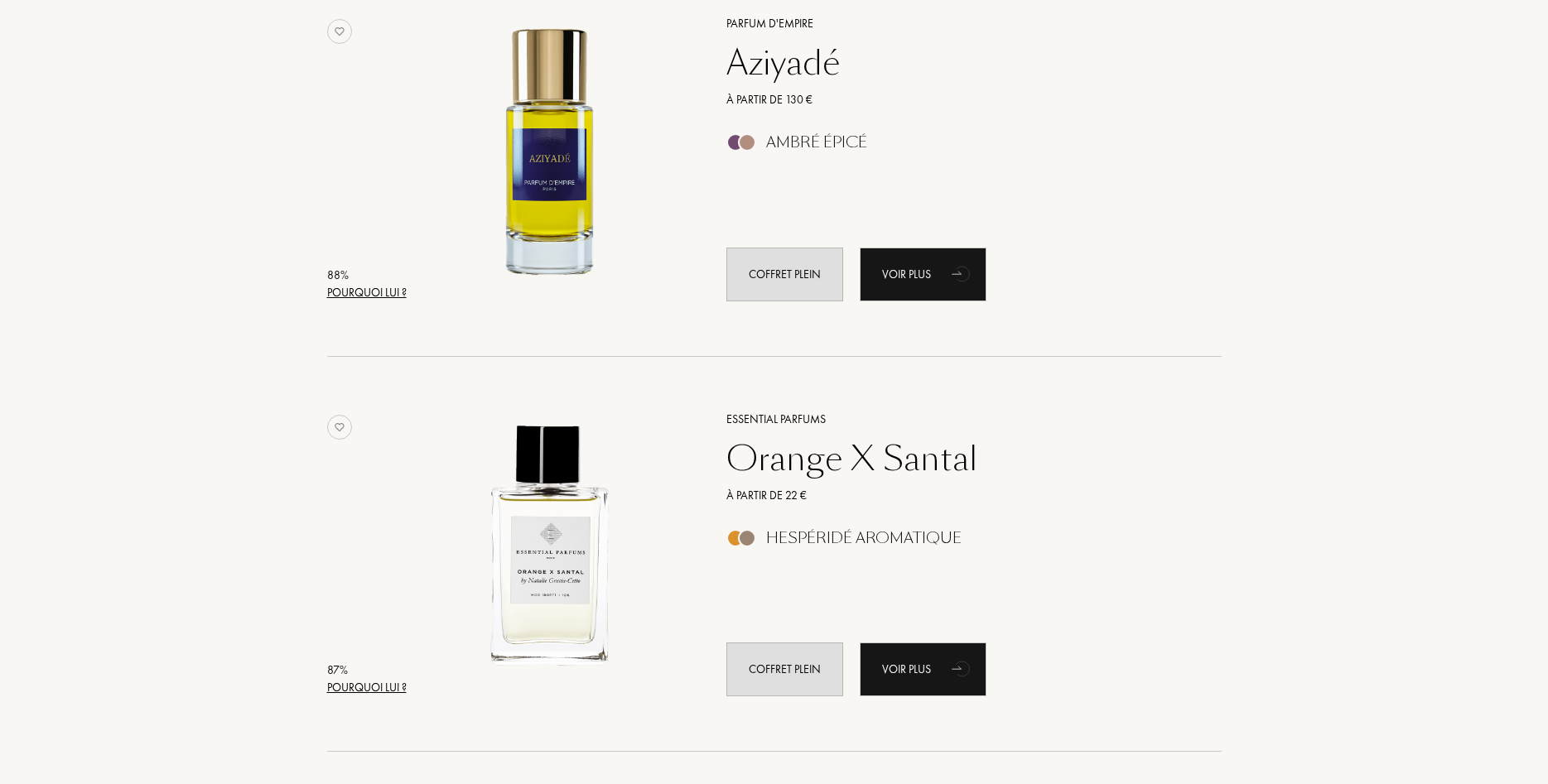
scroll to position [2196, 0]
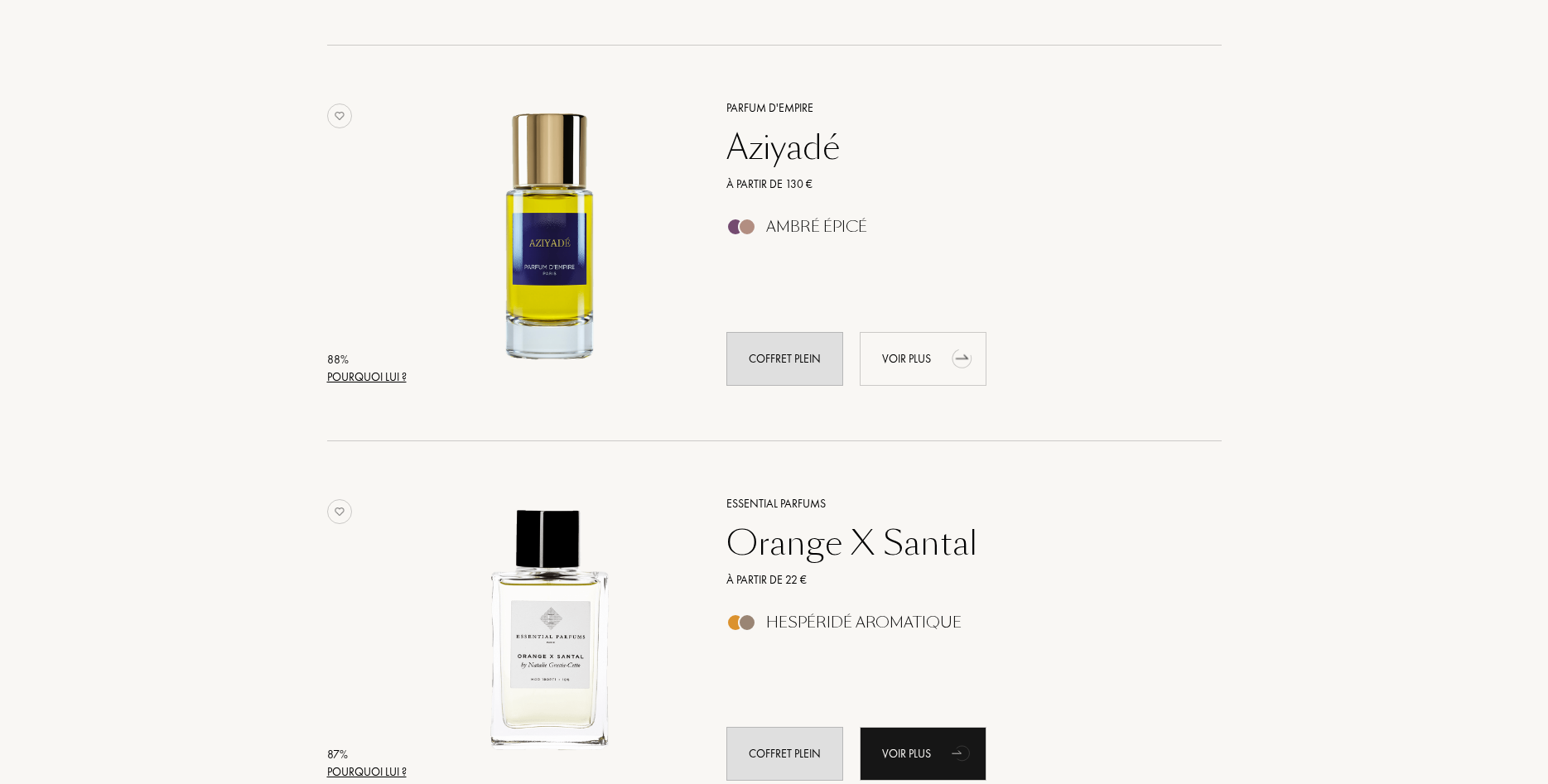
click at [920, 360] on div "Voir plus" at bounding box center [923, 359] width 127 height 54
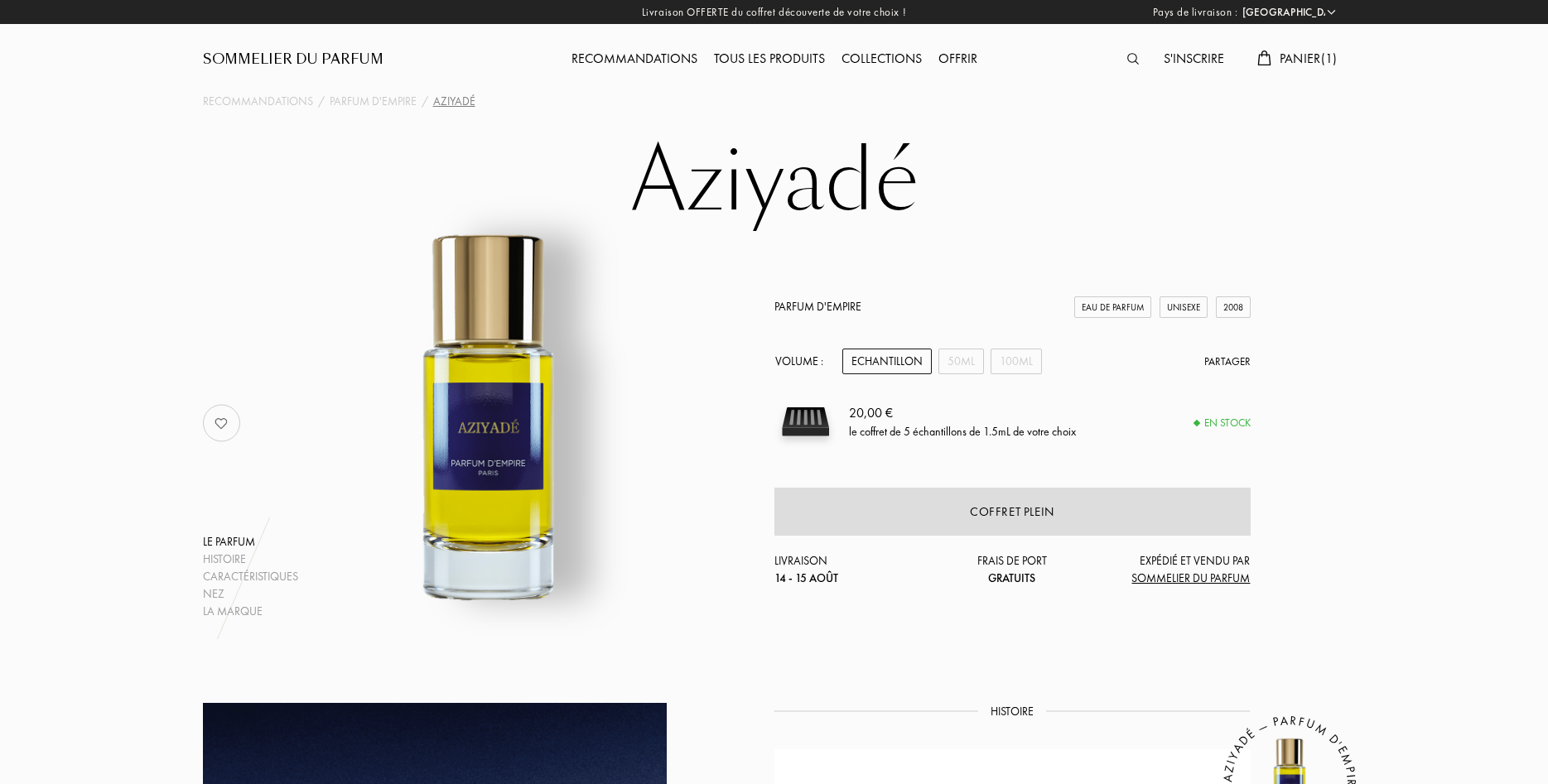
select select "FR"
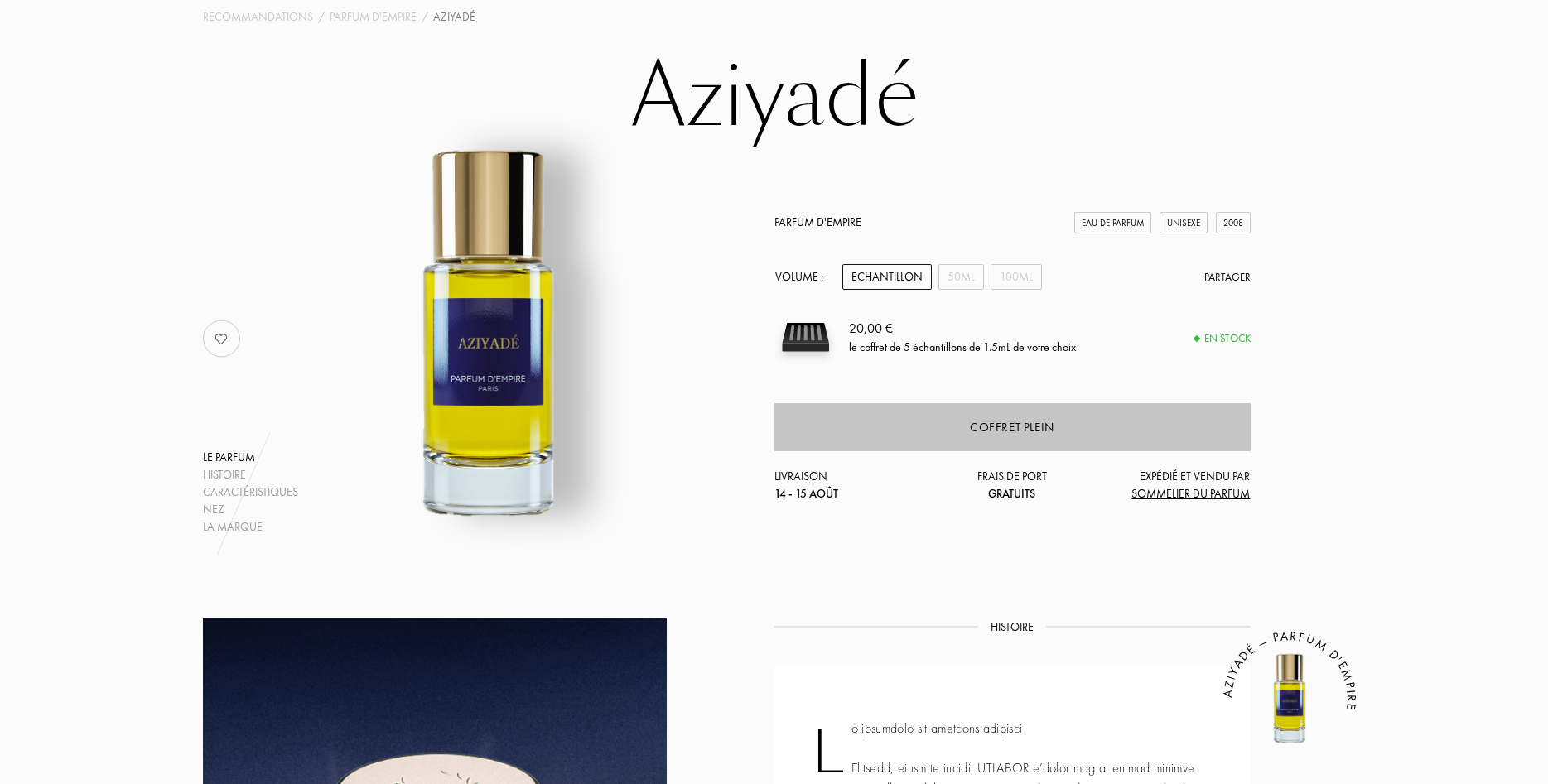
click at [1008, 437] on div "Coffret plein" at bounding box center [1012, 428] width 476 height 48
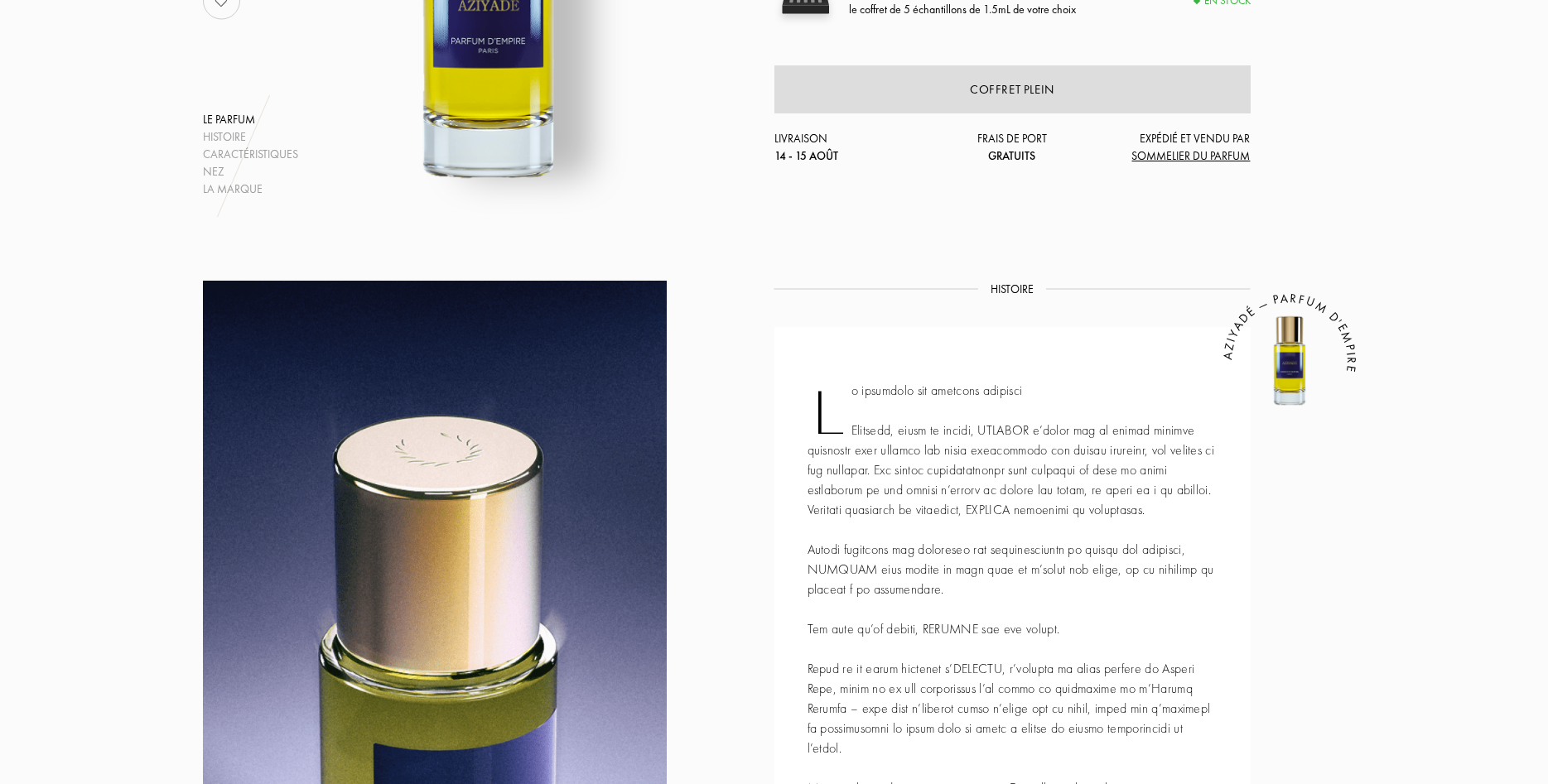
scroll to position [0, 0]
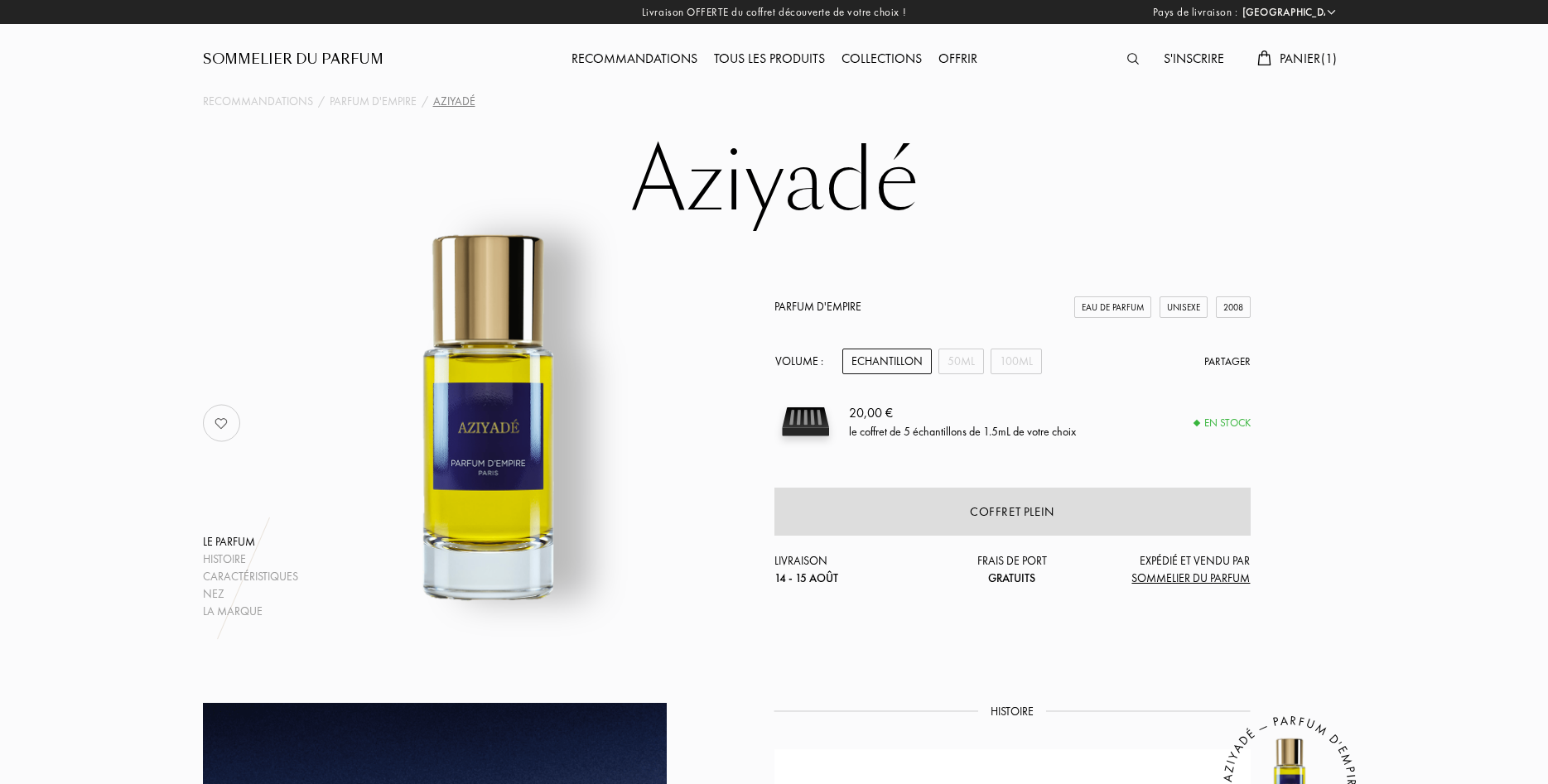
click at [1293, 61] on span "Panier ( 1 )" at bounding box center [1308, 58] width 58 height 18
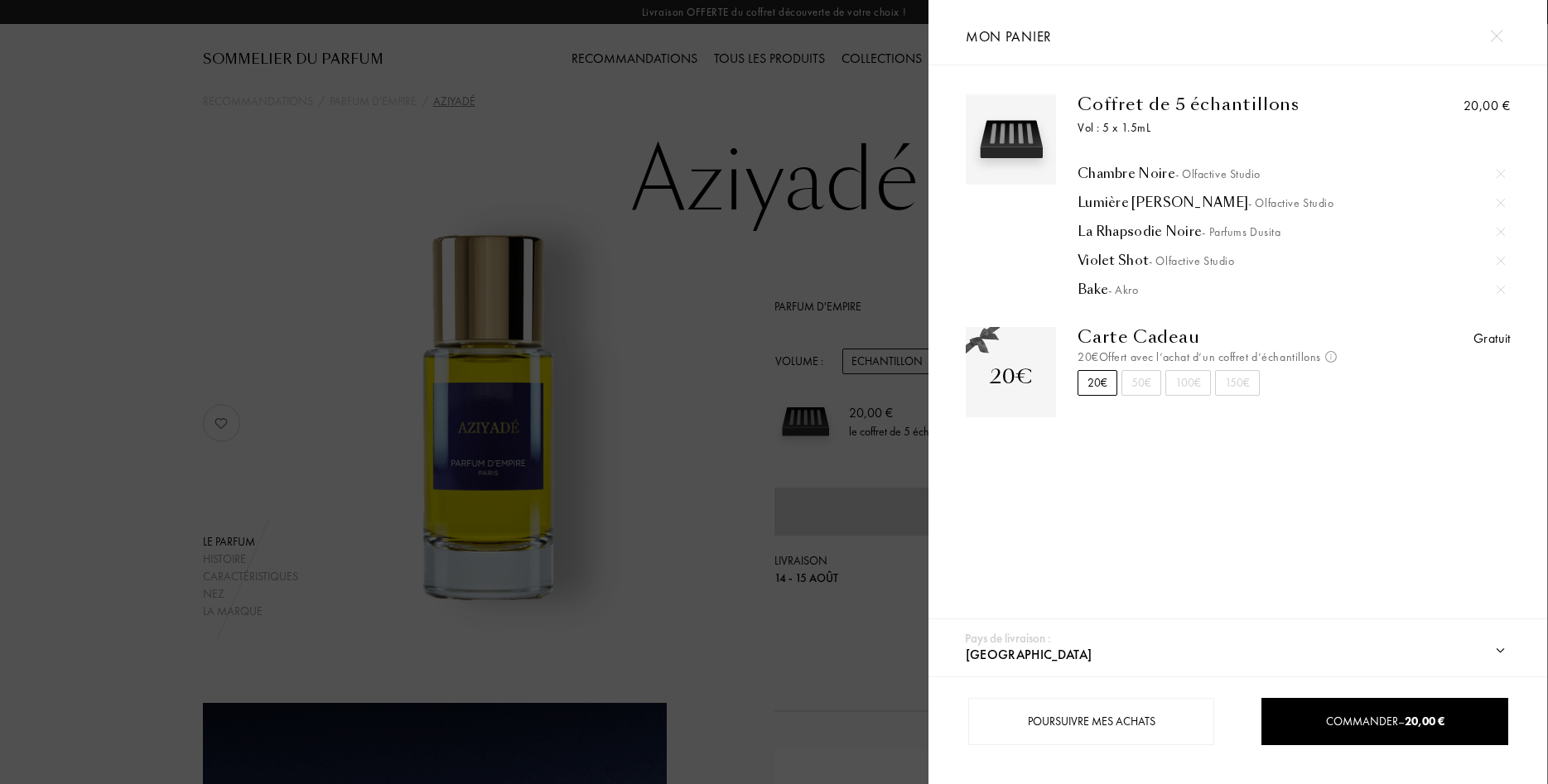
click at [1157, 231] on div "La Rhapsodie Noire - Parfums Dusita" at bounding box center [1292, 232] width 428 height 17
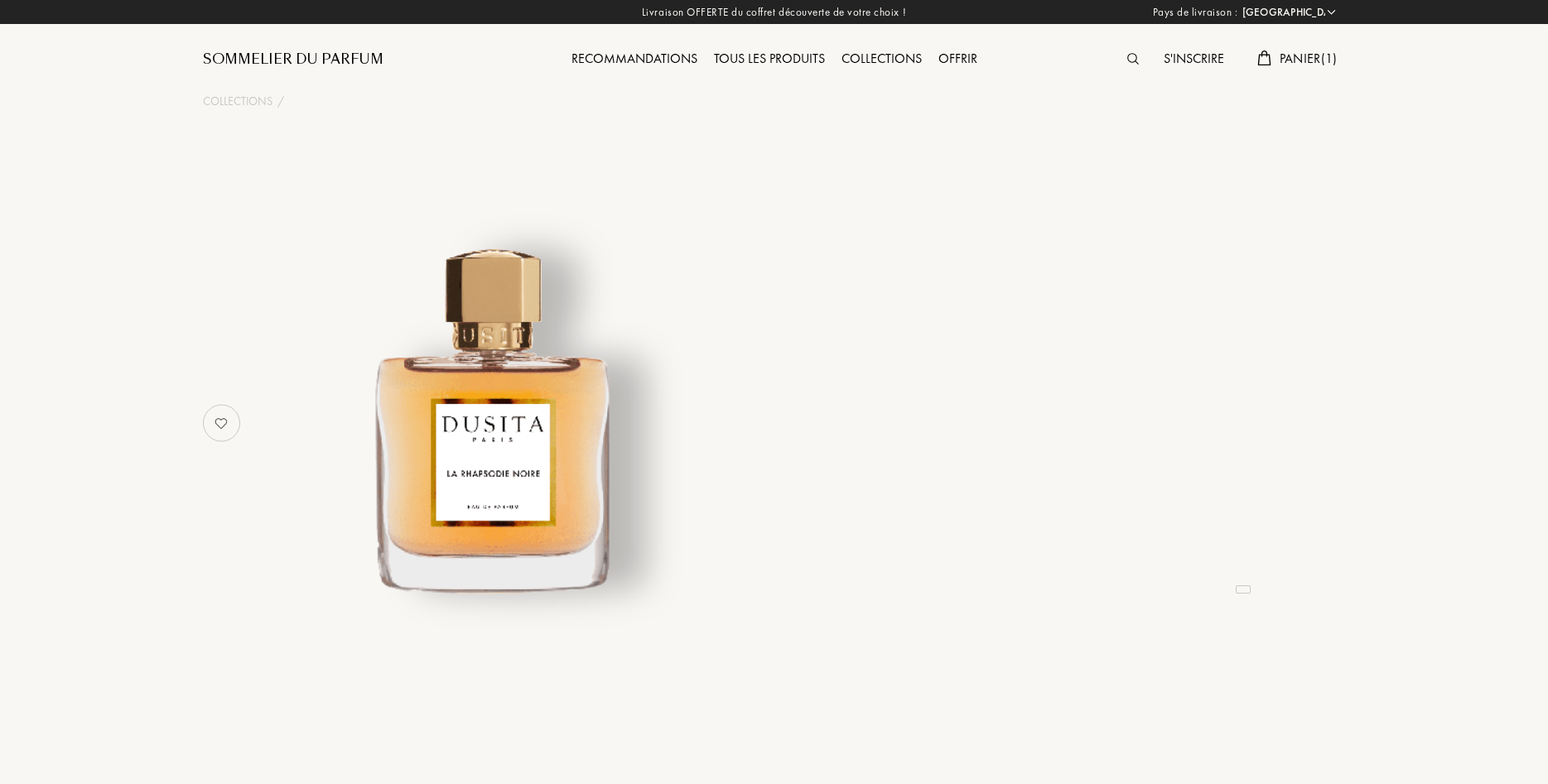
select select "FR"
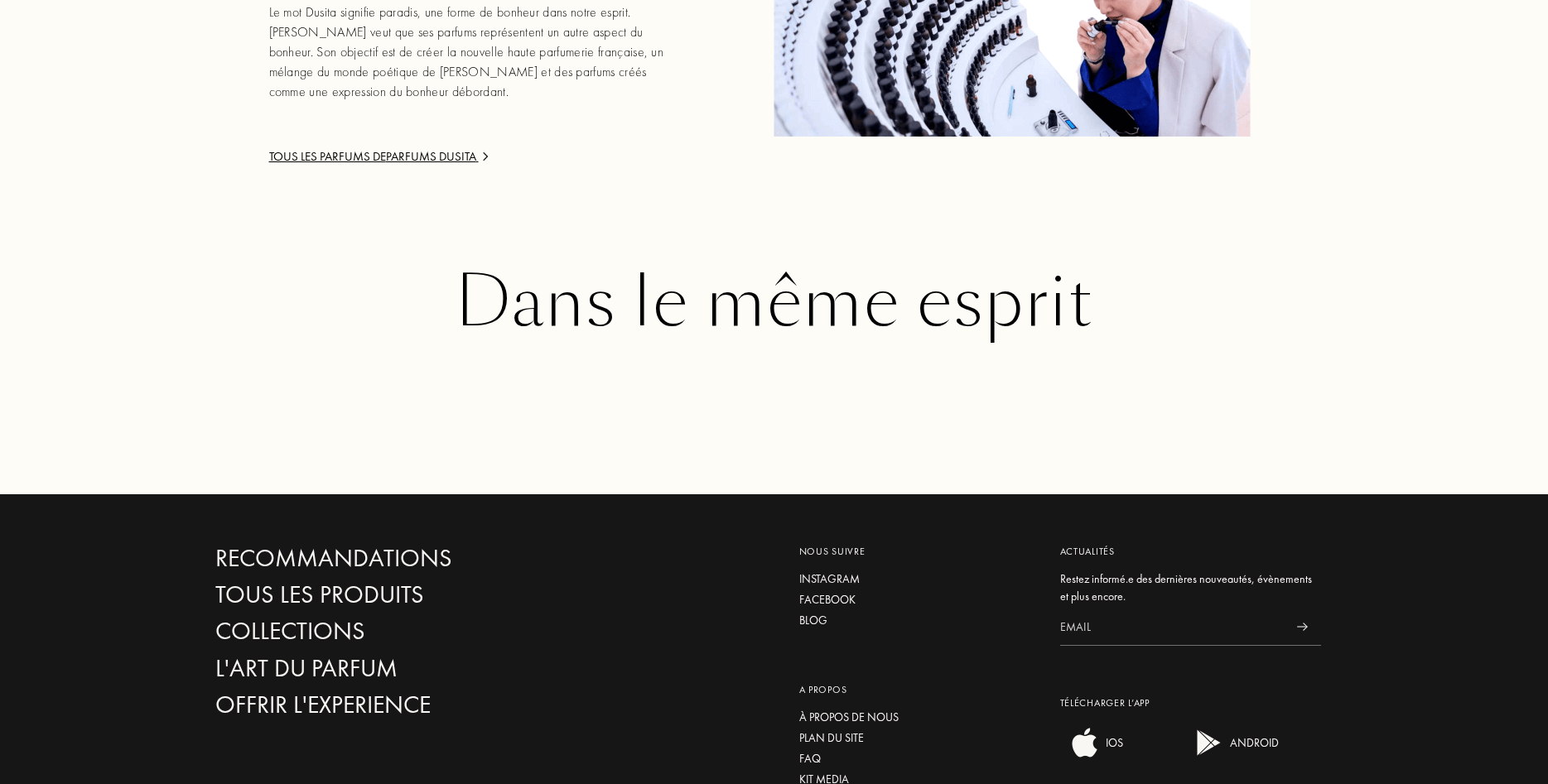
scroll to position [2309, 0]
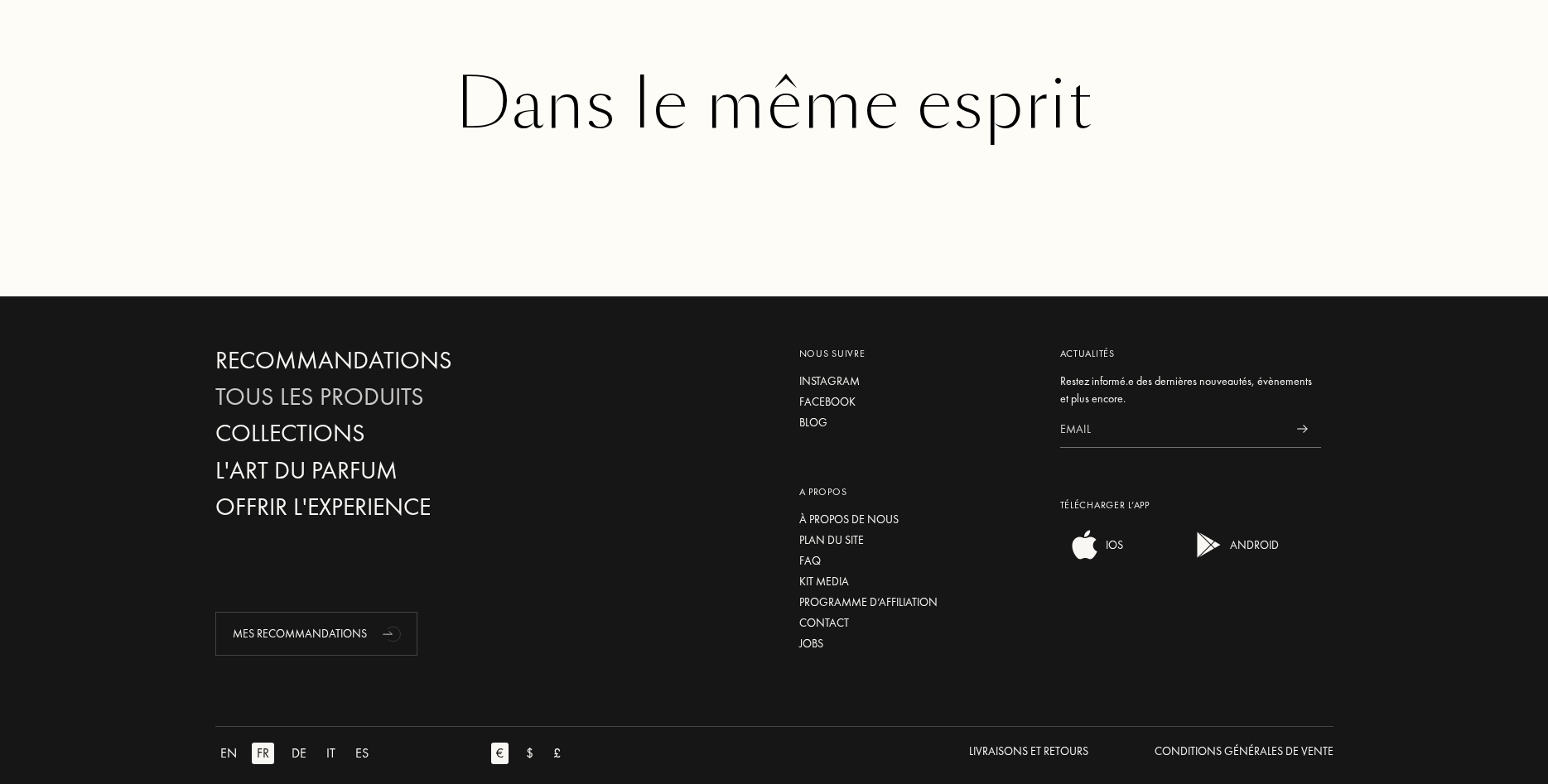
click at [356, 382] on div "Tous les produits" at bounding box center [393, 396] width 356 height 29
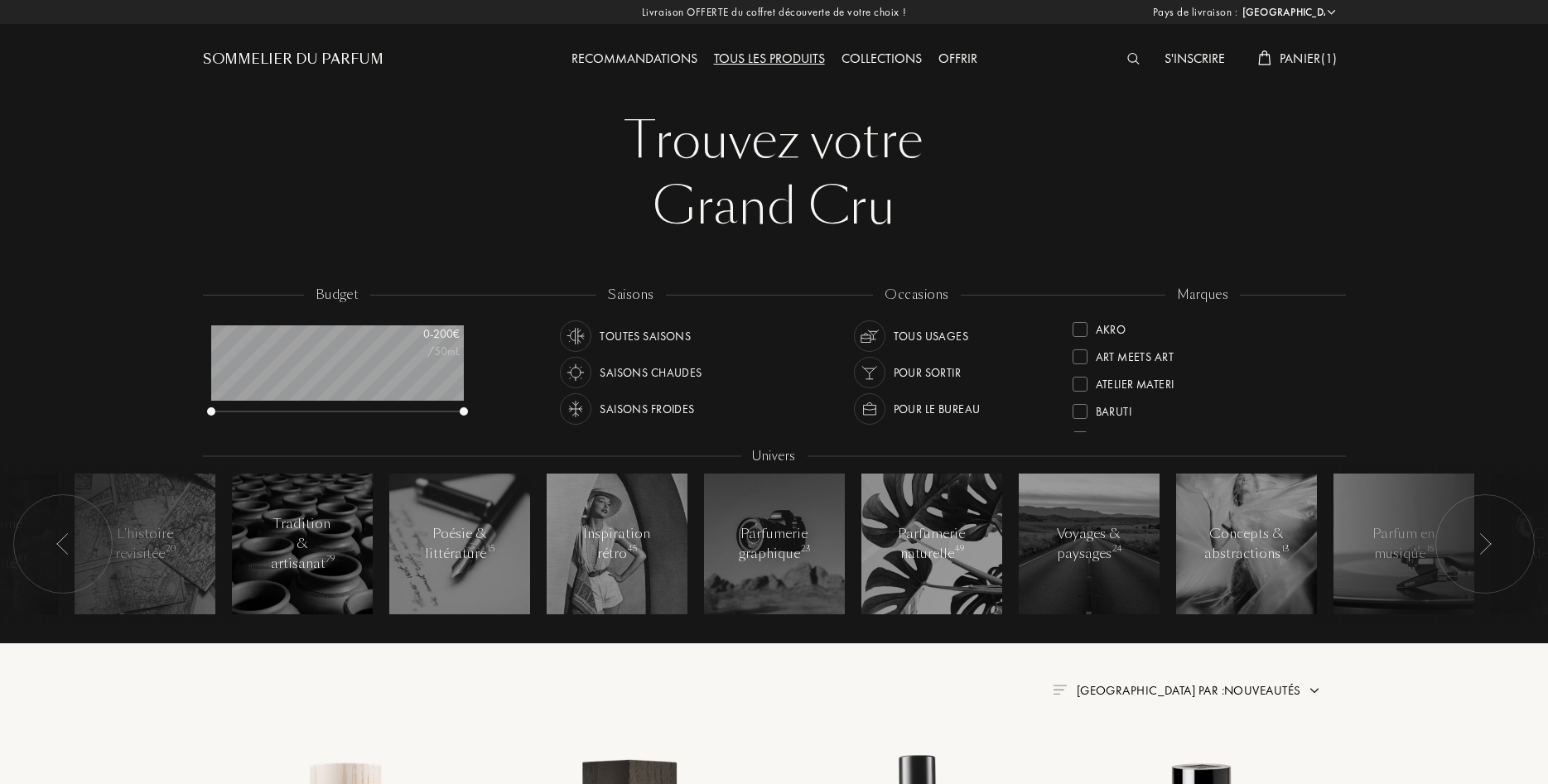
select select "FR"
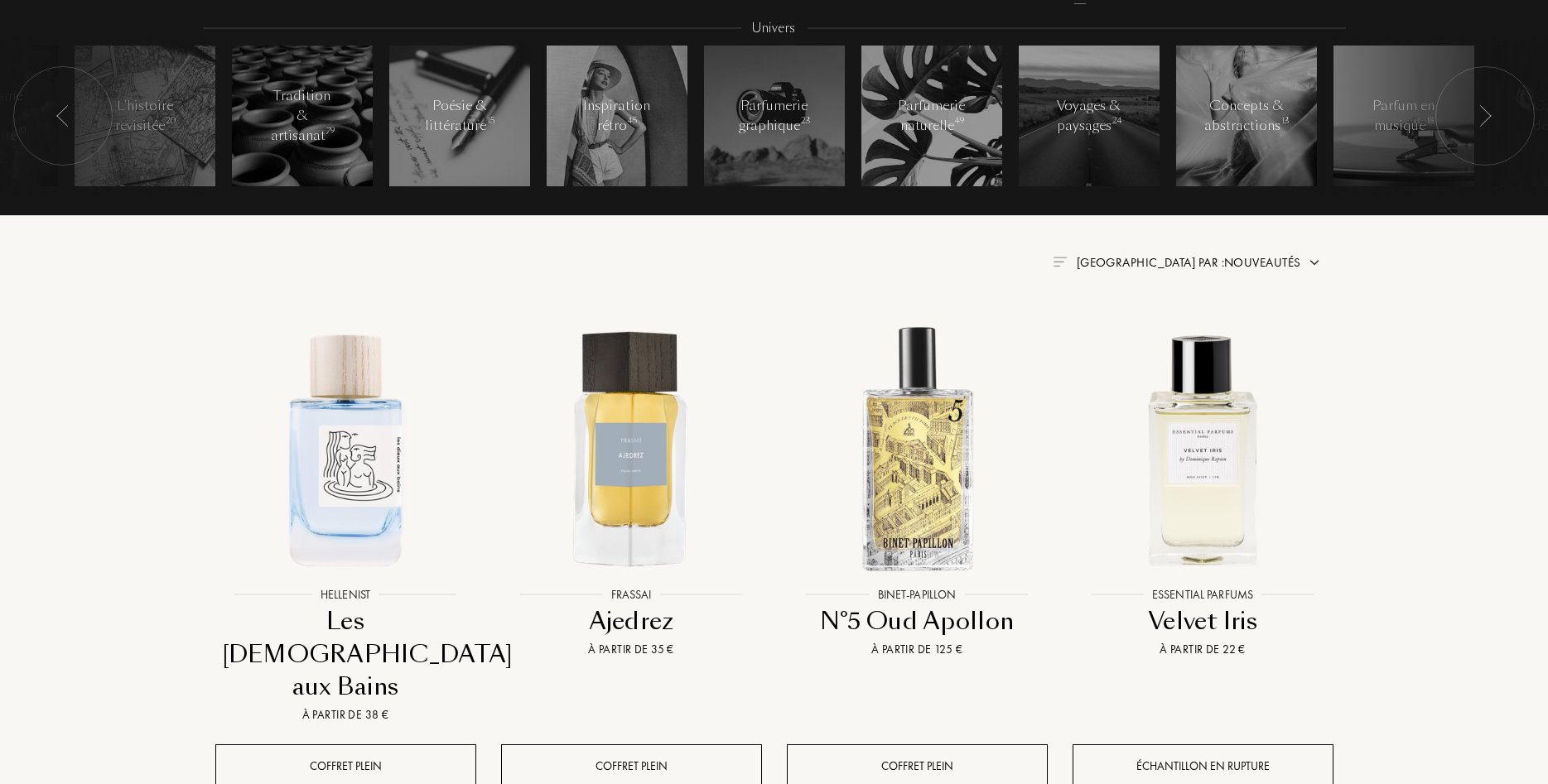
scroll to position [506, 0]
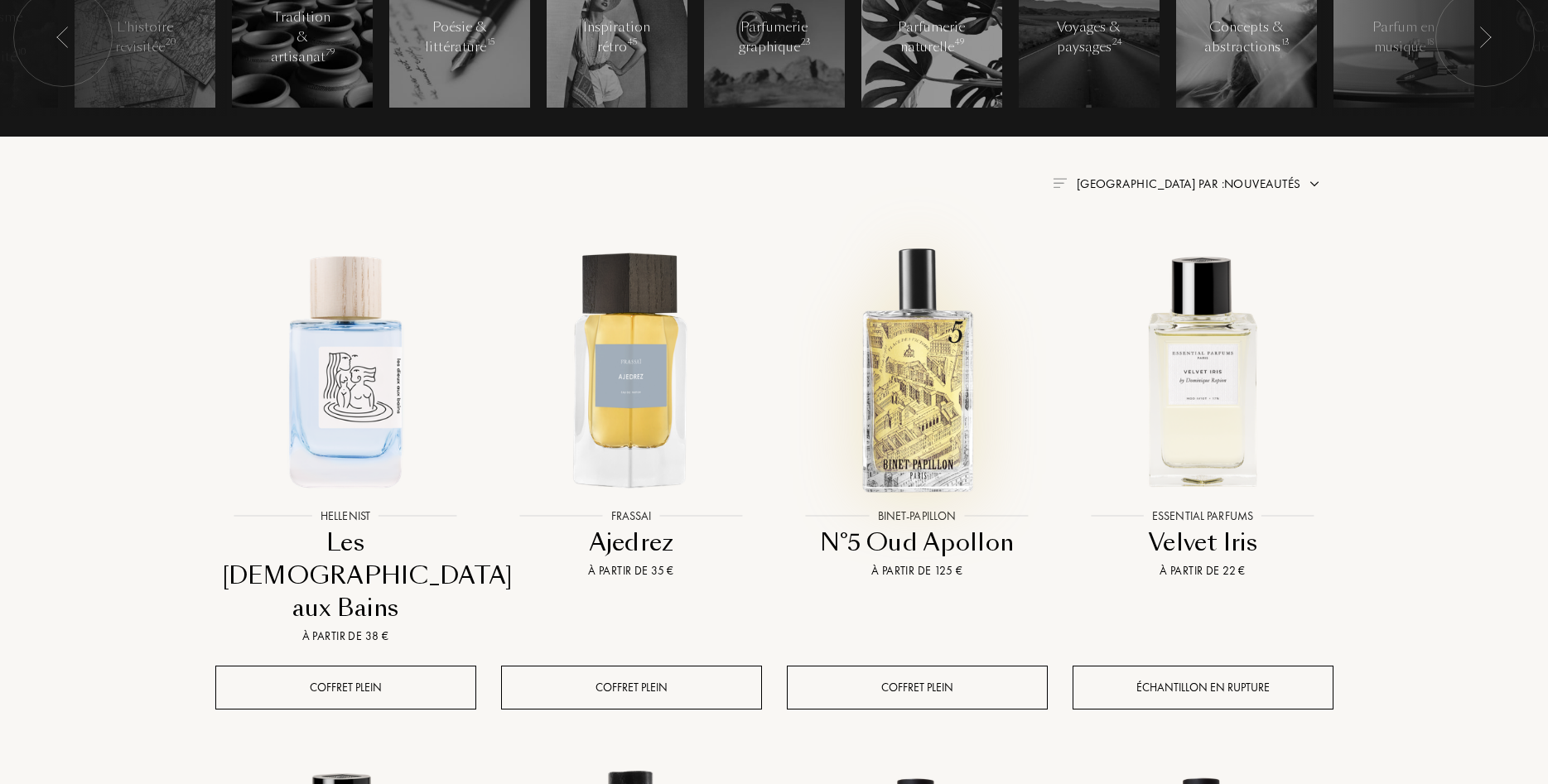
click at [917, 381] on img at bounding box center [918, 369] width 257 height 257
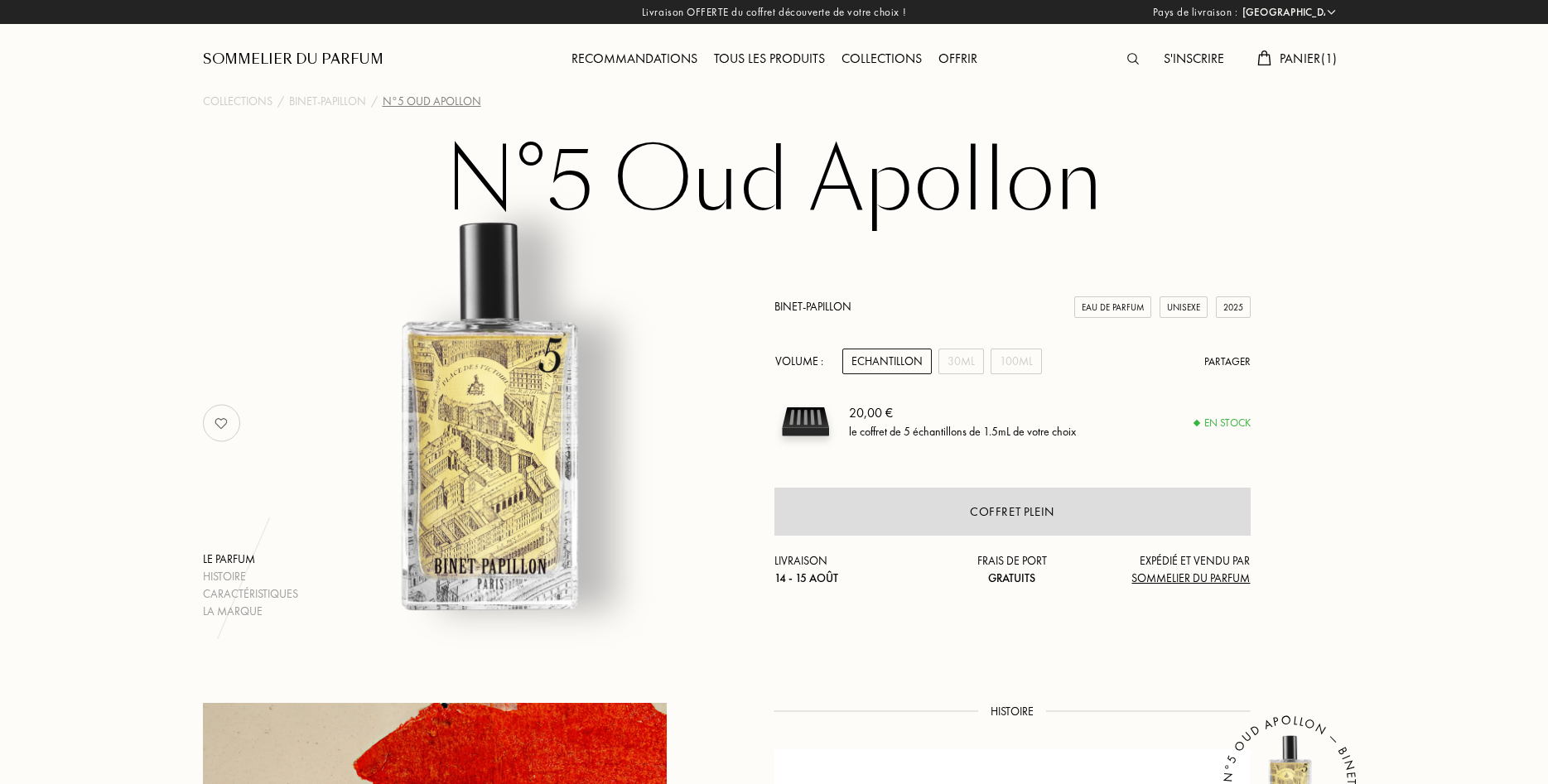
select select "FR"
click at [1300, 59] on span "Panier ( 1 )" at bounding box center [1308, 58] width 58 height 18
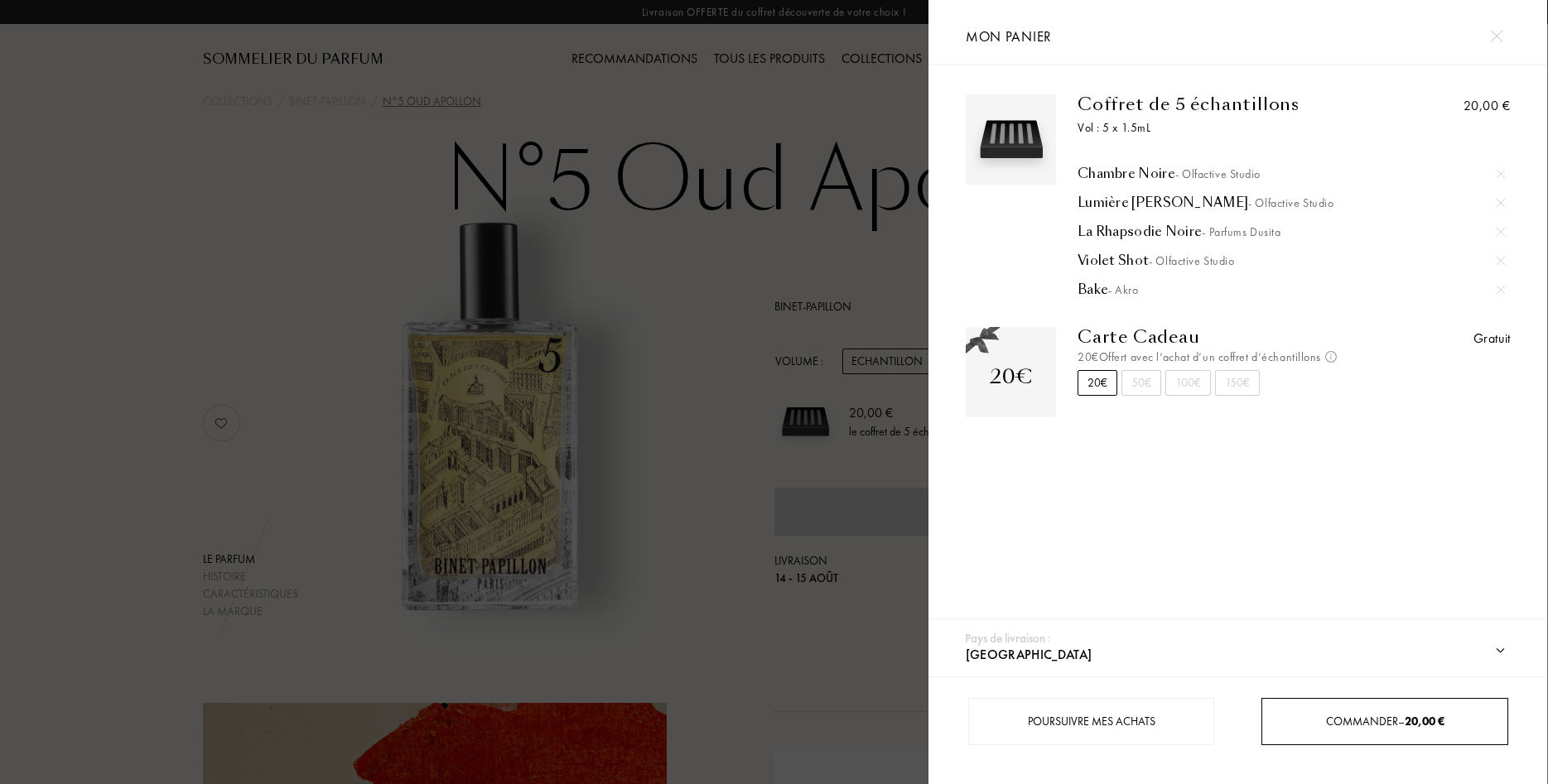
click at [1409, 717] on span "20,00 €" at bounding box center [1424, 721] width 40 height 15
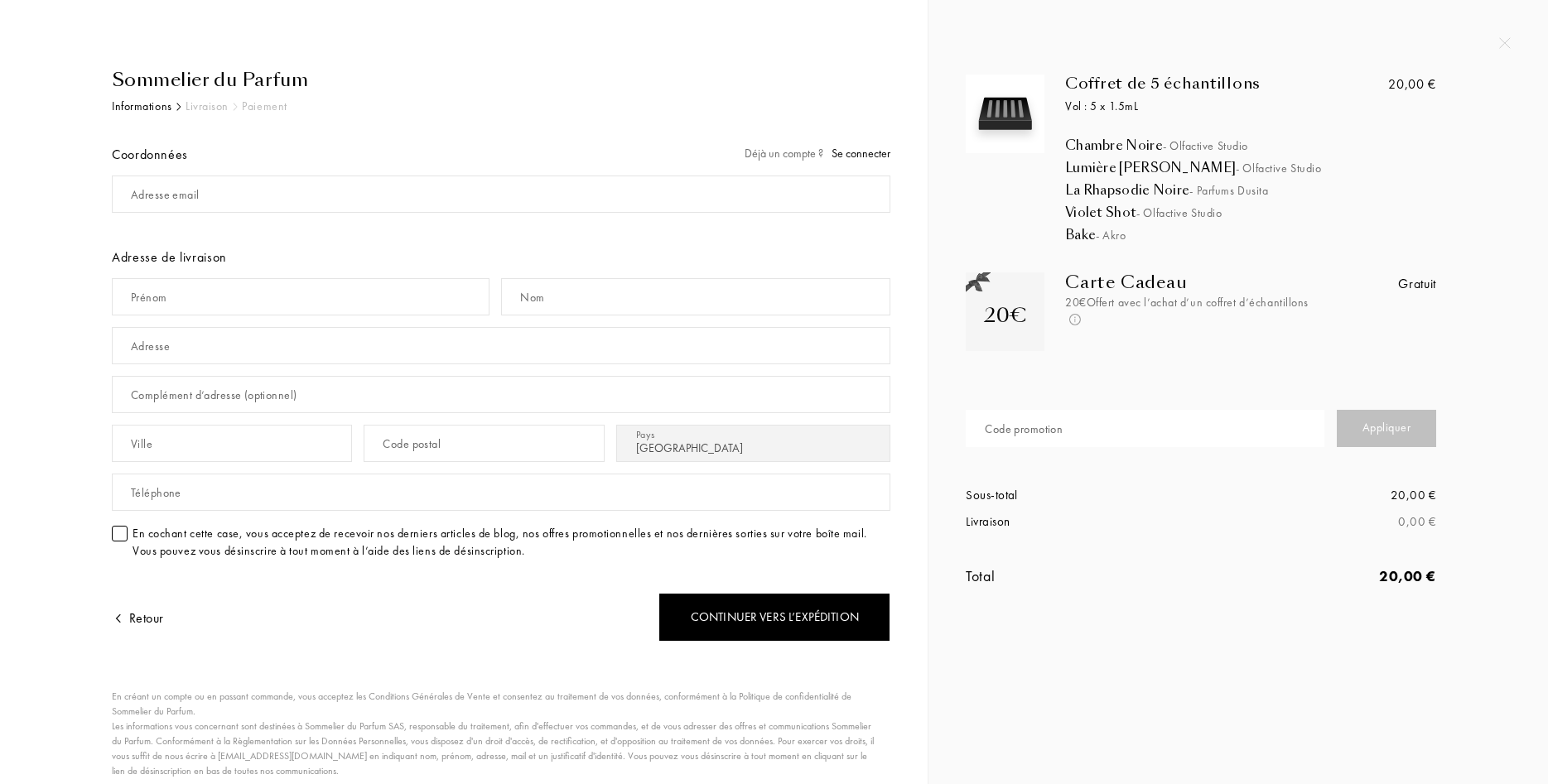
select select "FR"
click at [227, 72] on div "Sommelier du Parfum" at bounding box center [501, 81] width 779 height 28
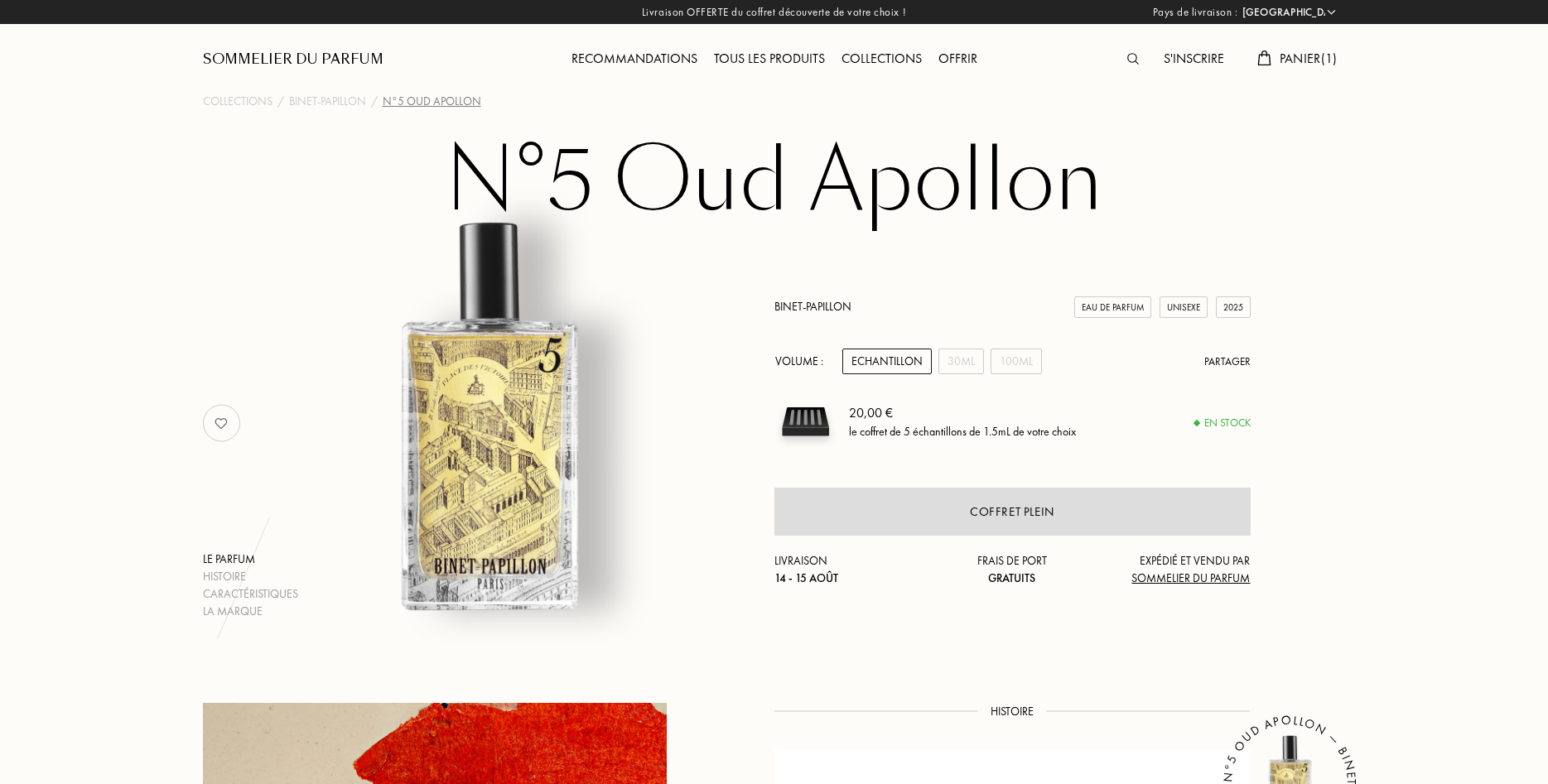
select select "FR"
click at [1313, 63] on span "Panier ( 1 )" at bounding box center [1308, 58] width 58 height 18
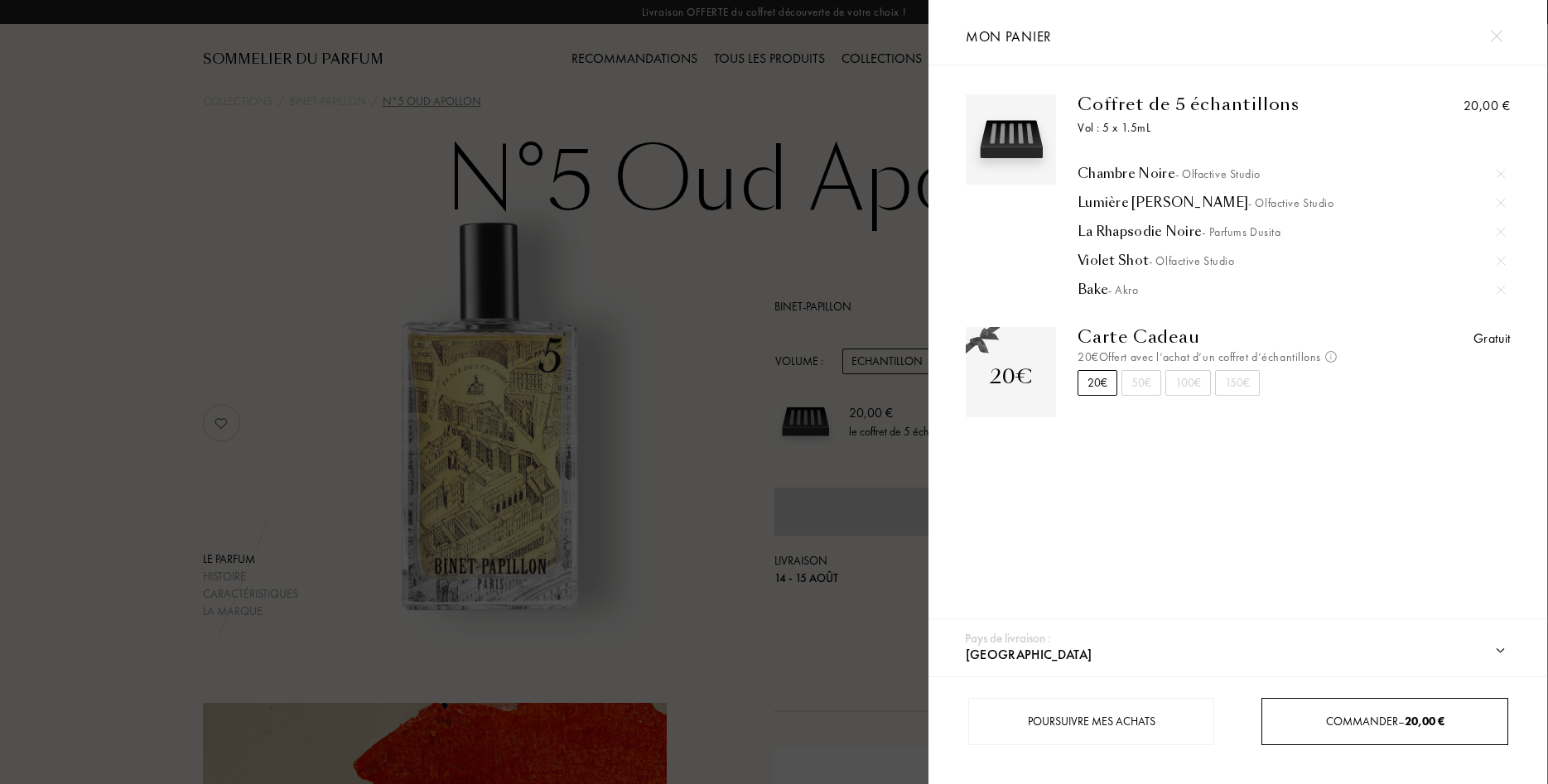
click at [1347, 714] on div "Commander – 20,00 €" at bounding box center [1384, 721] width 244 height 18
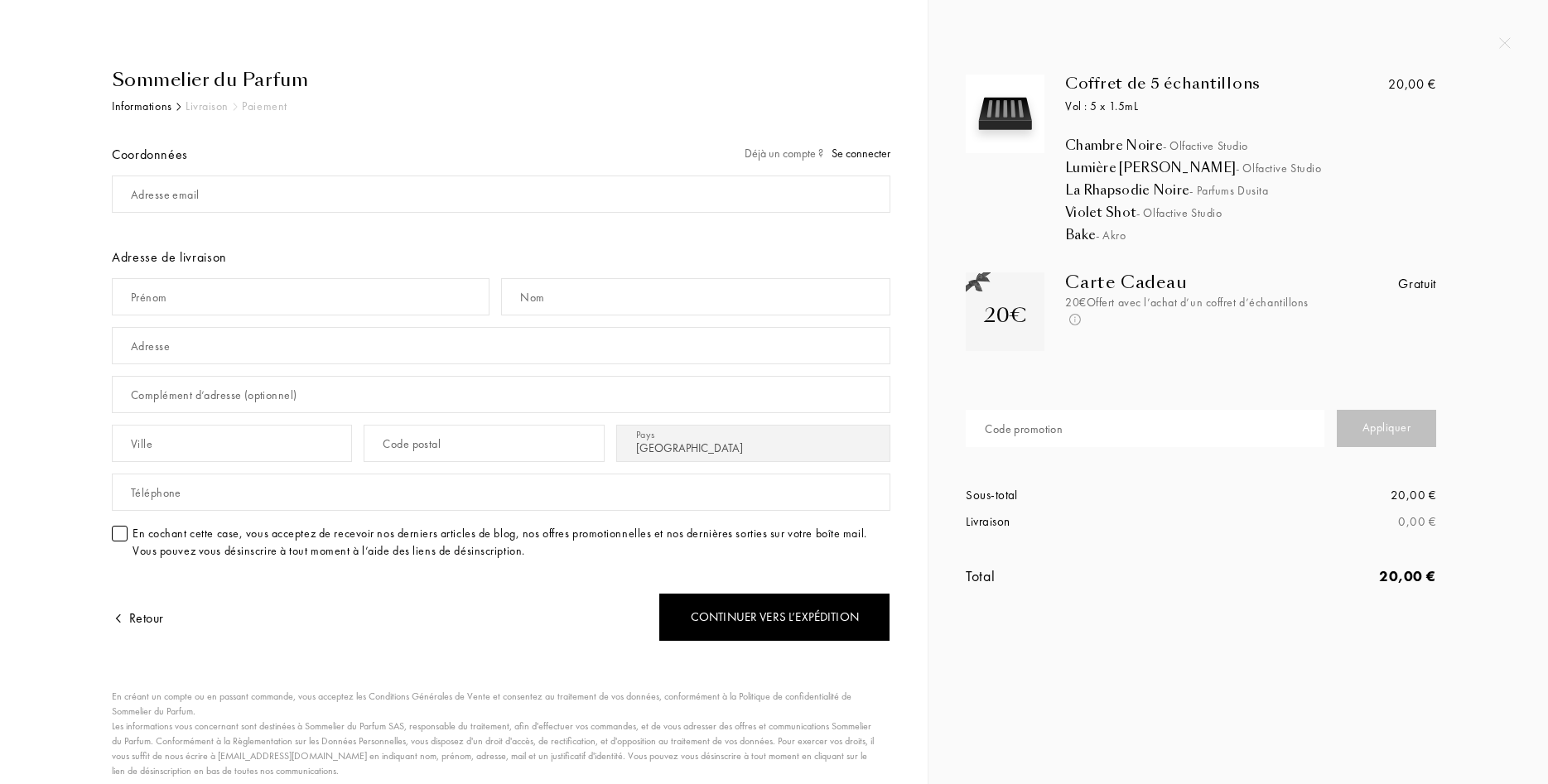
select select "FR"
click at [1119, 430] on input "text" at bounding box center [1144, 429] width 358 height 37
type input "BYREO5"
click at [1413, 433] on div "Appliquer" at bounding box center [1386, 429] width 99 height 37
click at [1497, 44] on div "Coffret de 5 échantillons Vol : 5 x 1.5mL Chambre Noire - Olfactive Studio Lumi…" at bounding box center [1238, 310] width 619 height 620
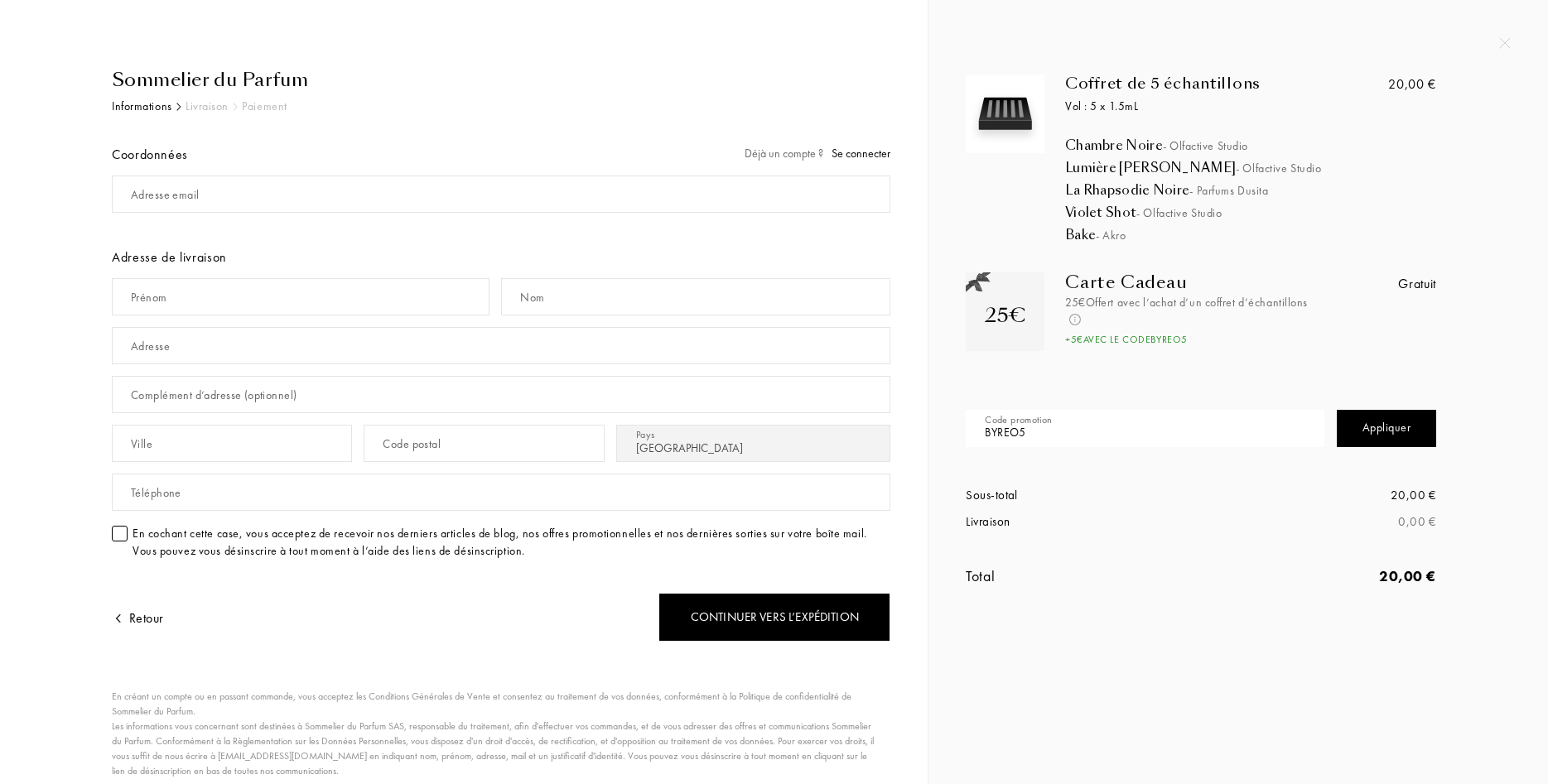
click at [1505, 39] on img at bounding box center [1504, 43] width 12 height 12
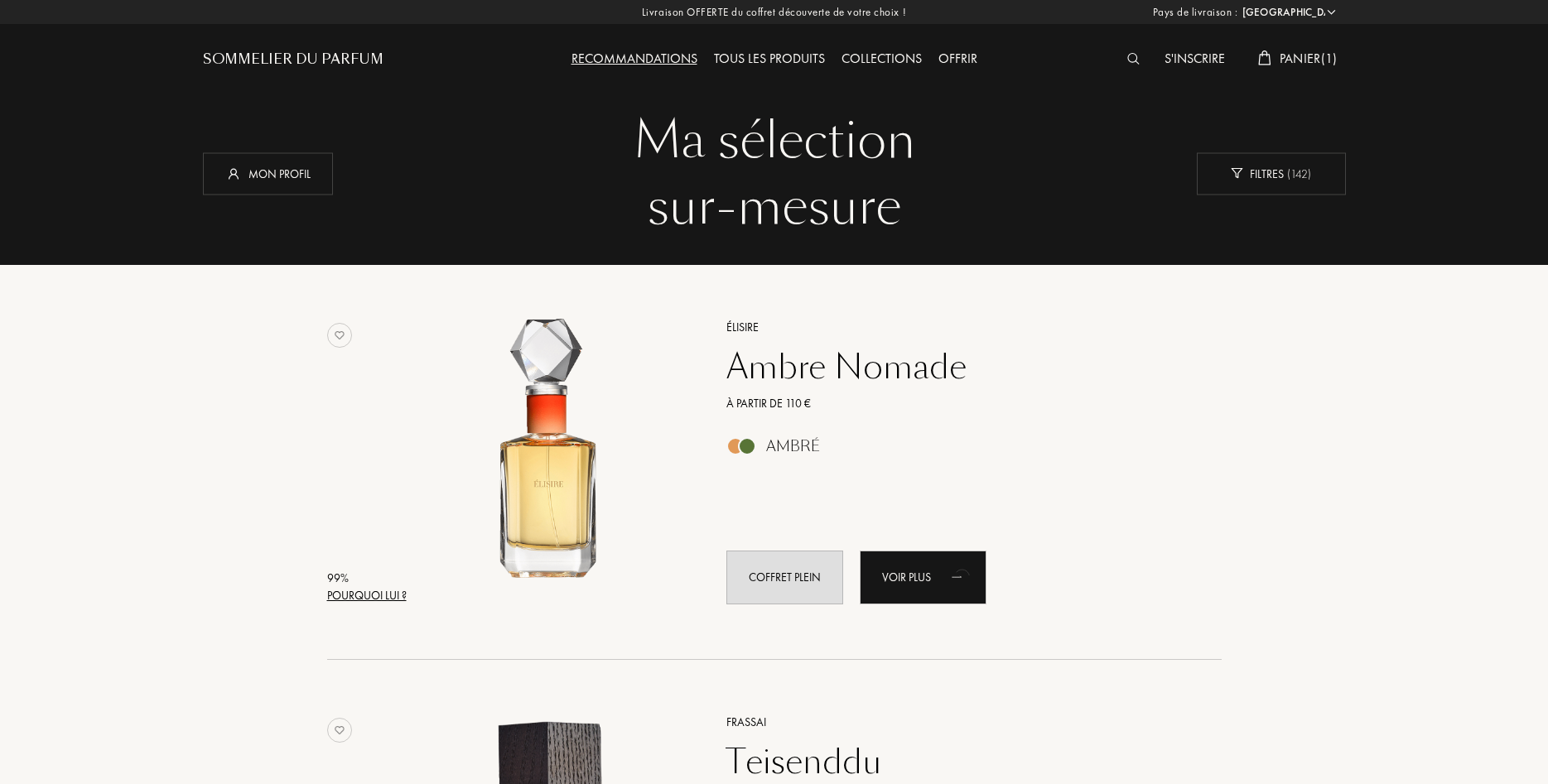
select select "FR"
click at [889, 57] on div "Collections" at bounding box center [881, 59] width 97 height 21
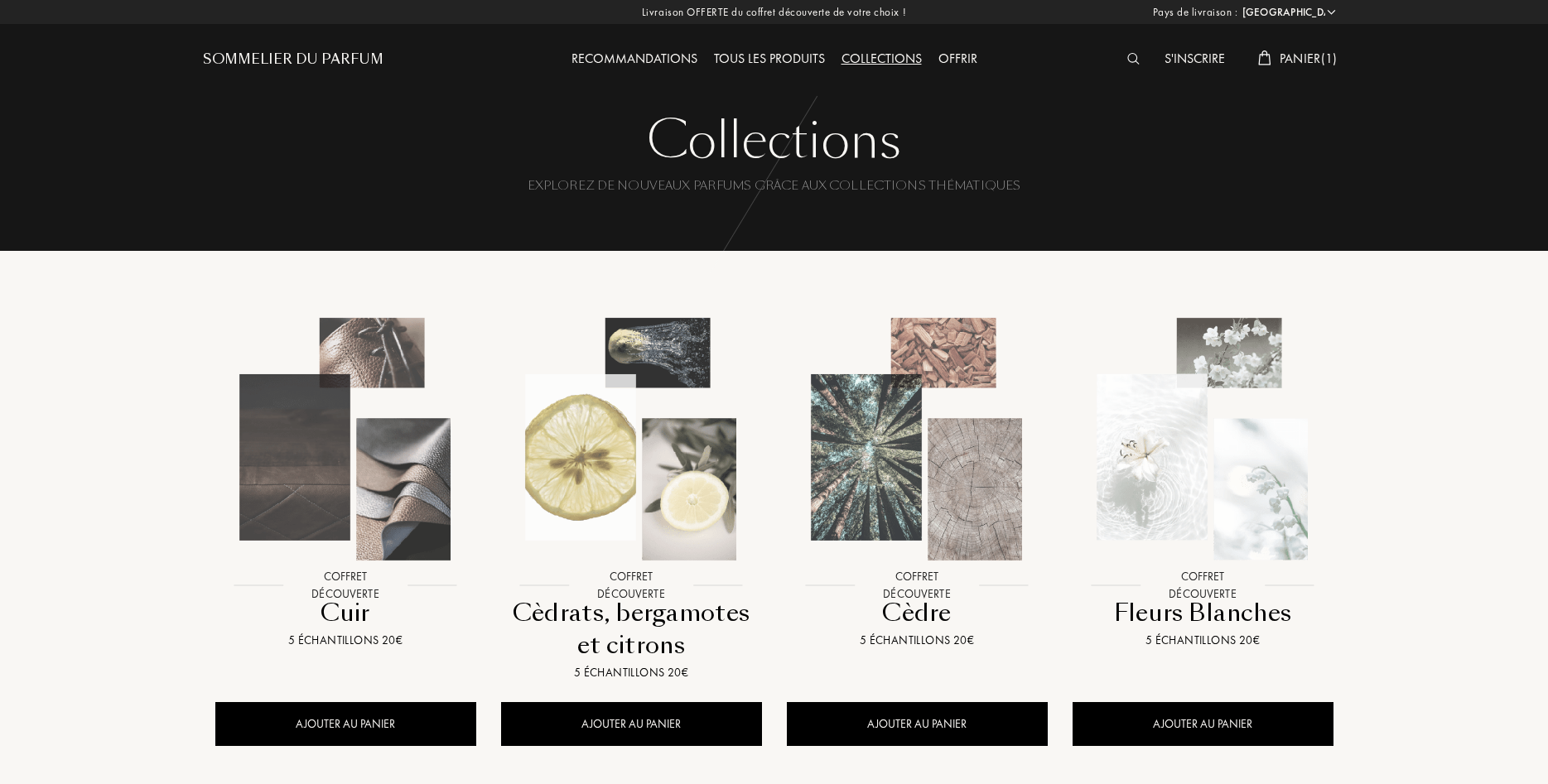
select select "FR"
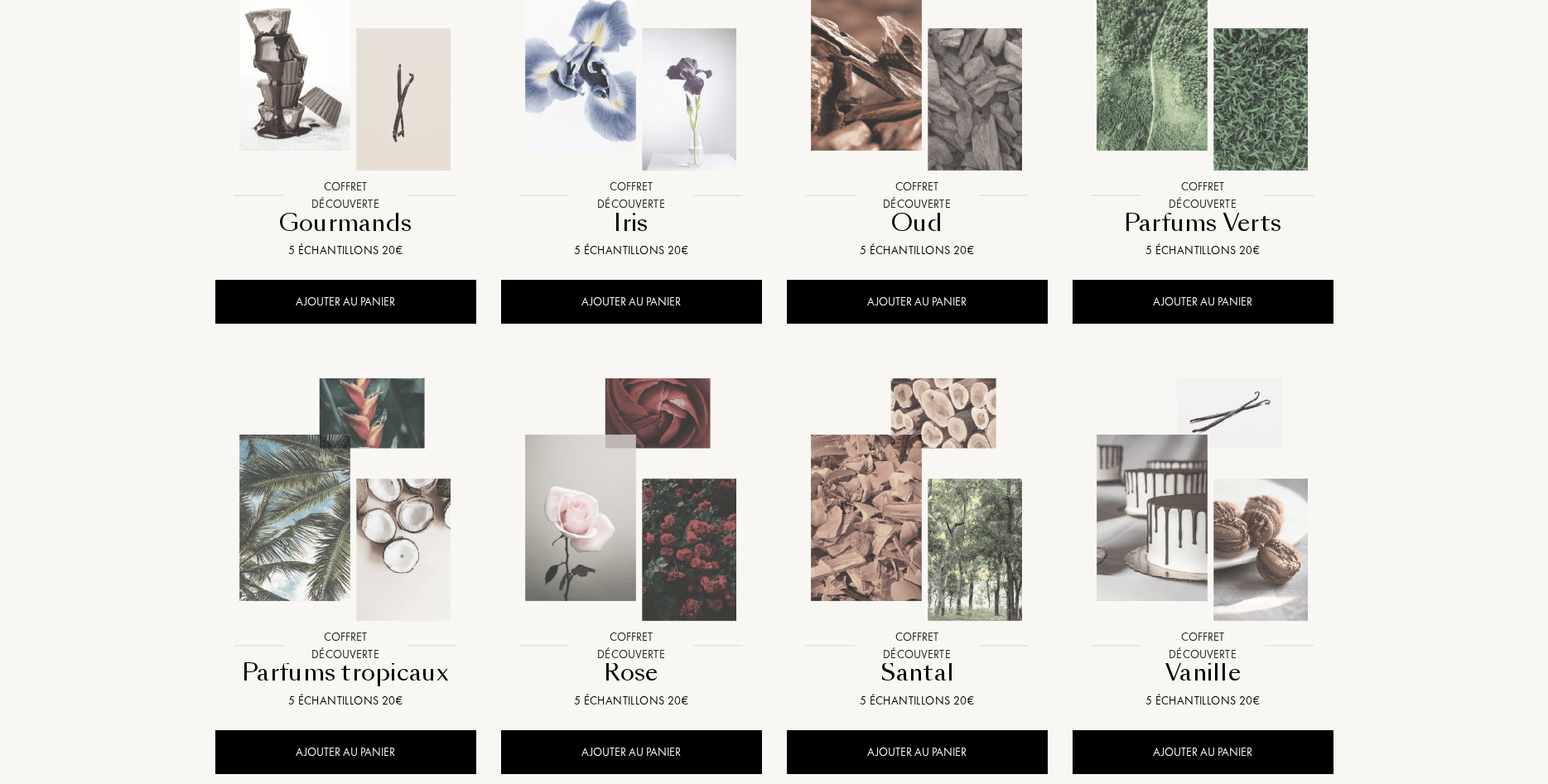
scroll to position [760, 0]
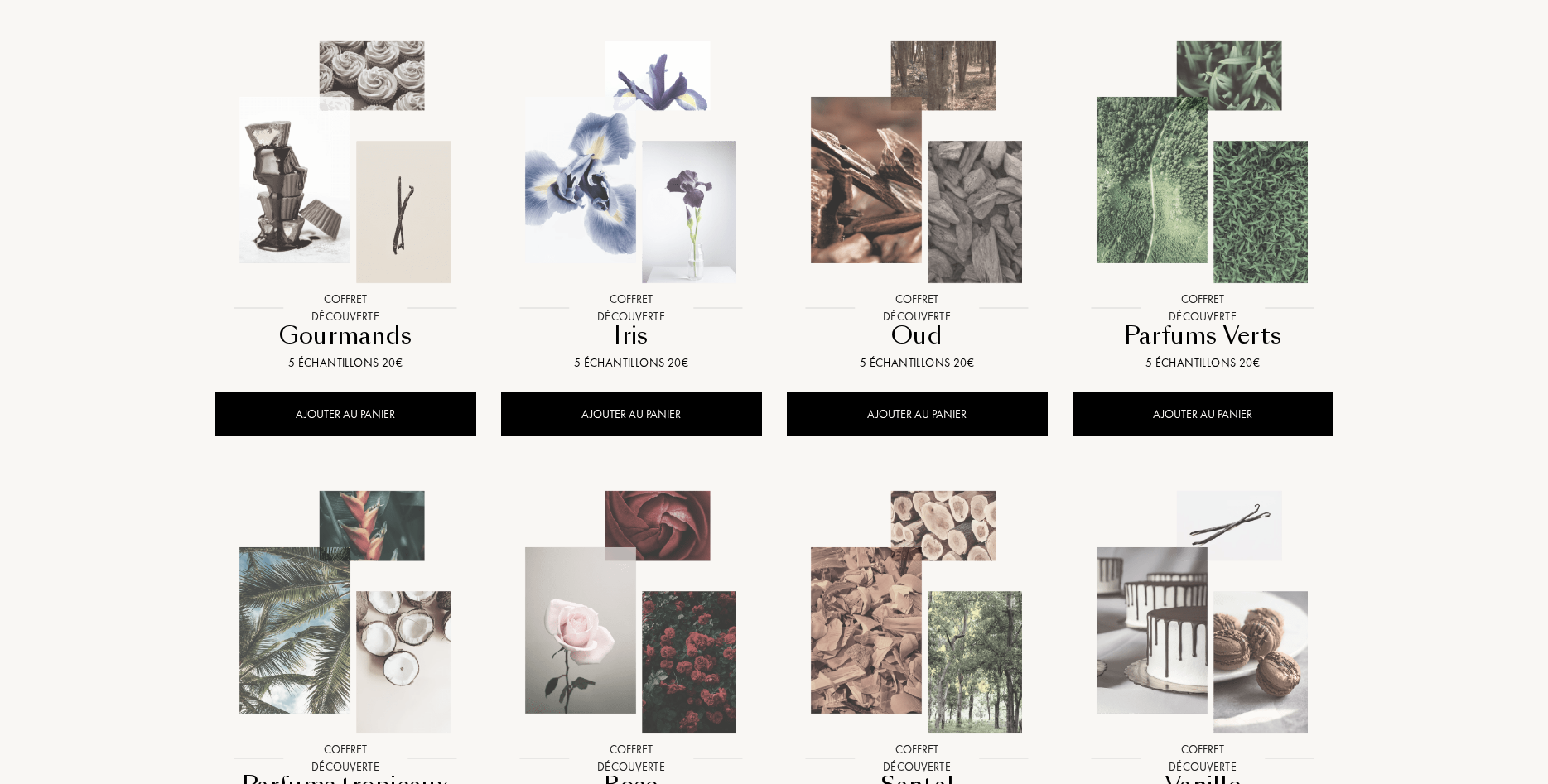
click at [371, 221] on img at bounding box center [345, 162] width 257 height 257
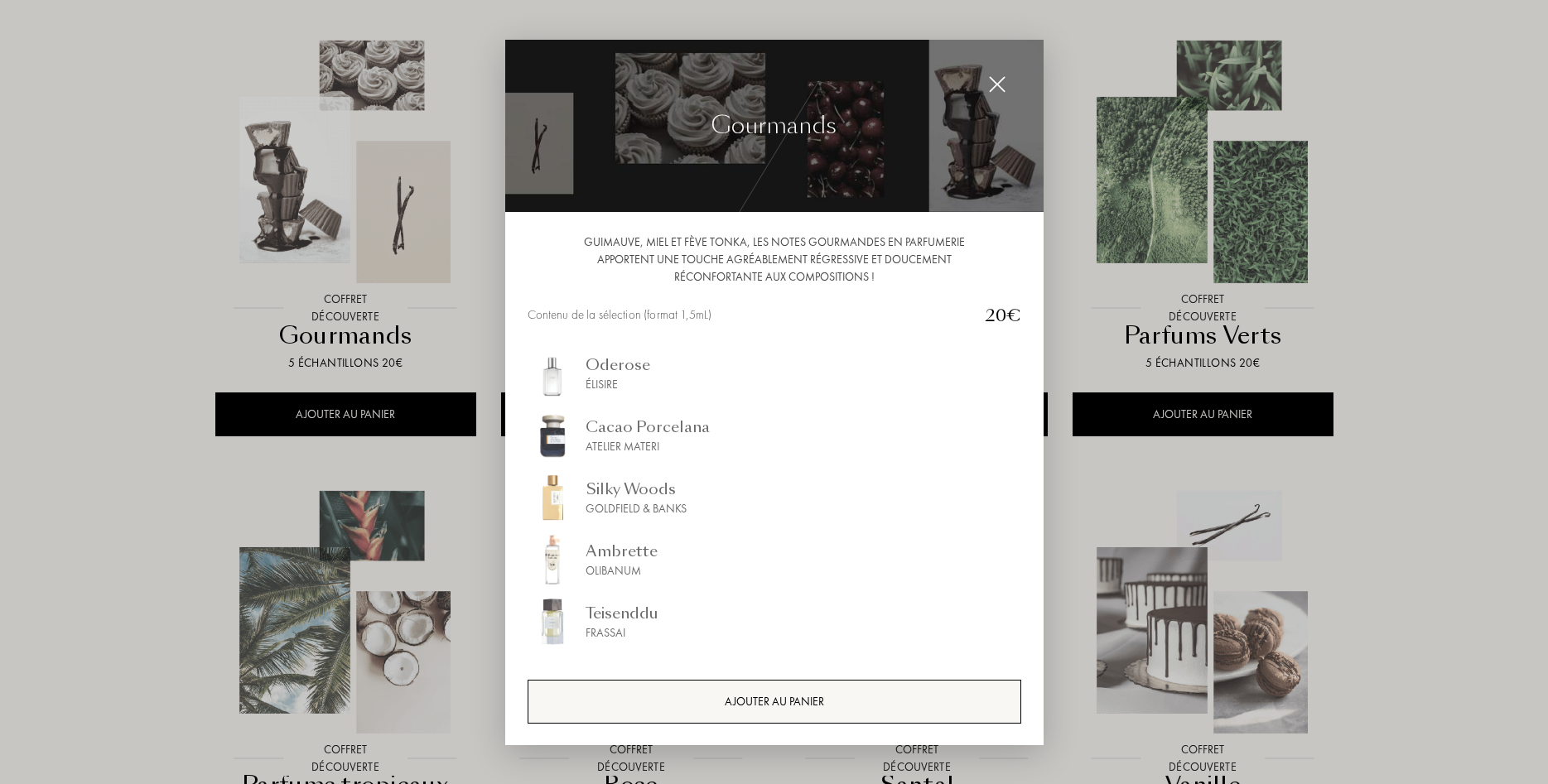
click at [786, 692] on div "AJOUTER AU PANIER" at bounding box center [774, 701] width 493 height 44
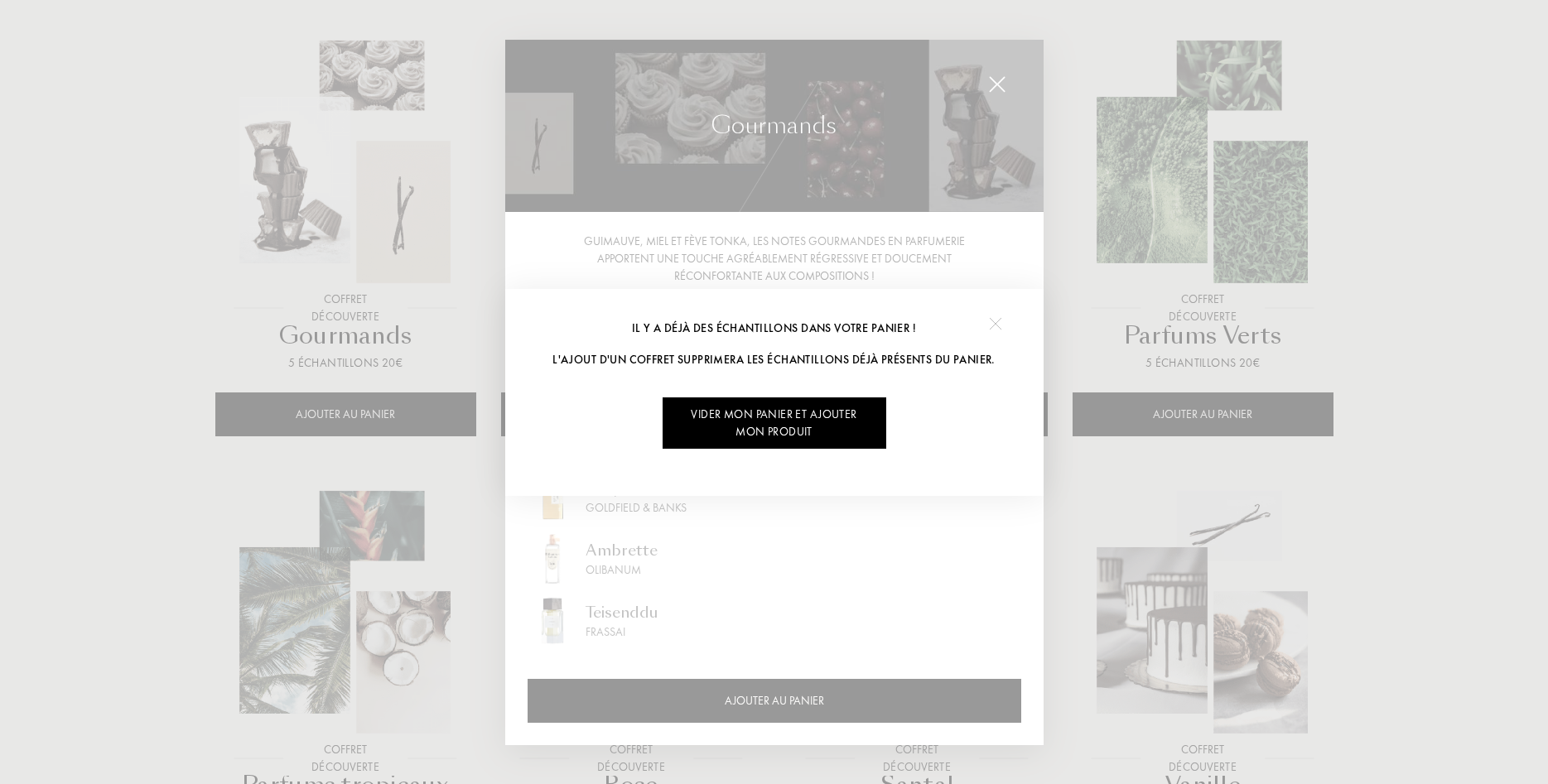
click at [1002, 310] on div at bounding box center [996, 324] width 37 height 37
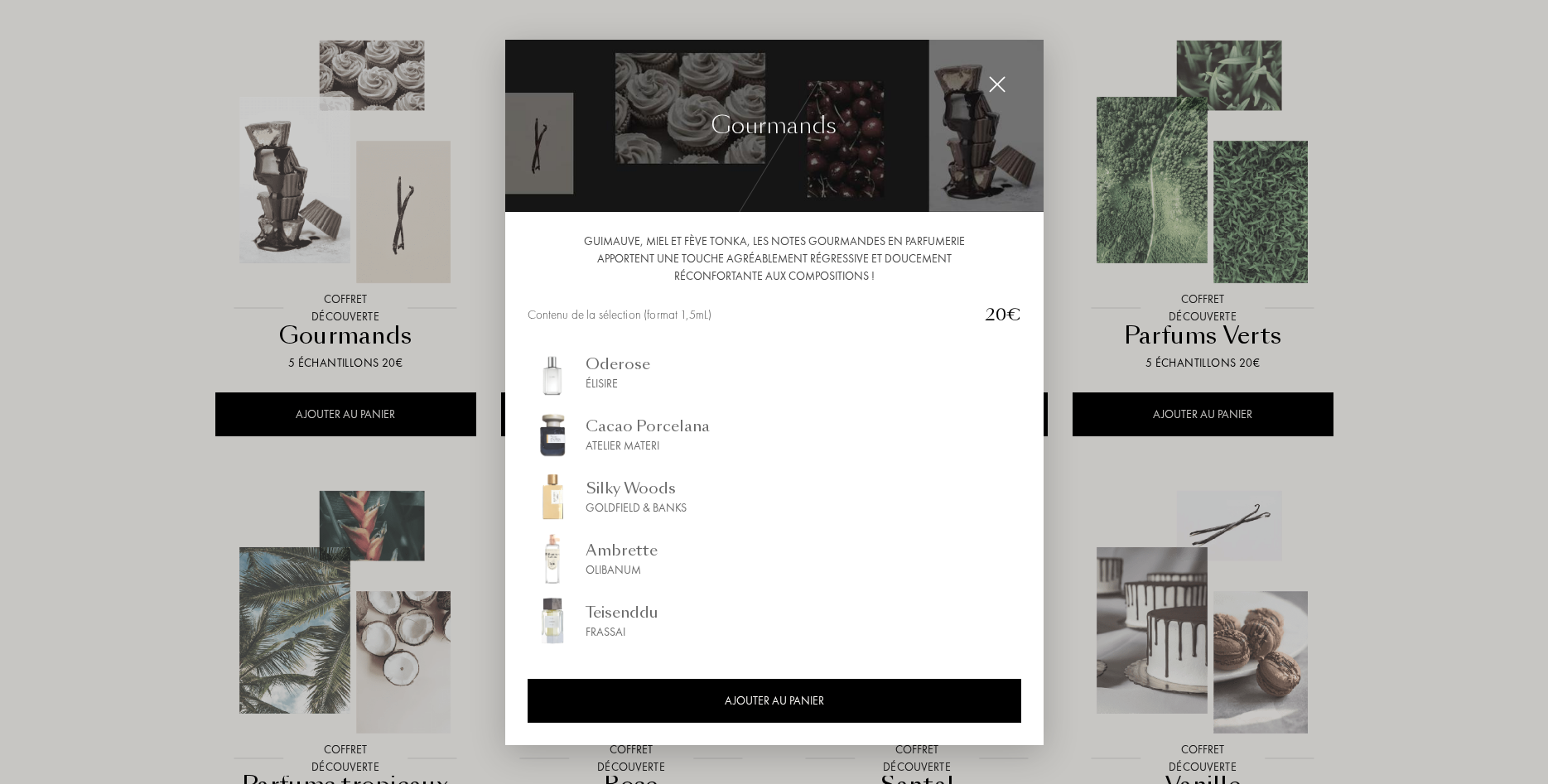
click at [642, 428] on div "Cacao Porcelana" at bounding box center [647, 426] width 124 height 22
click at [989, 80] on img at bounding box center [997, 84] width 19 height 19
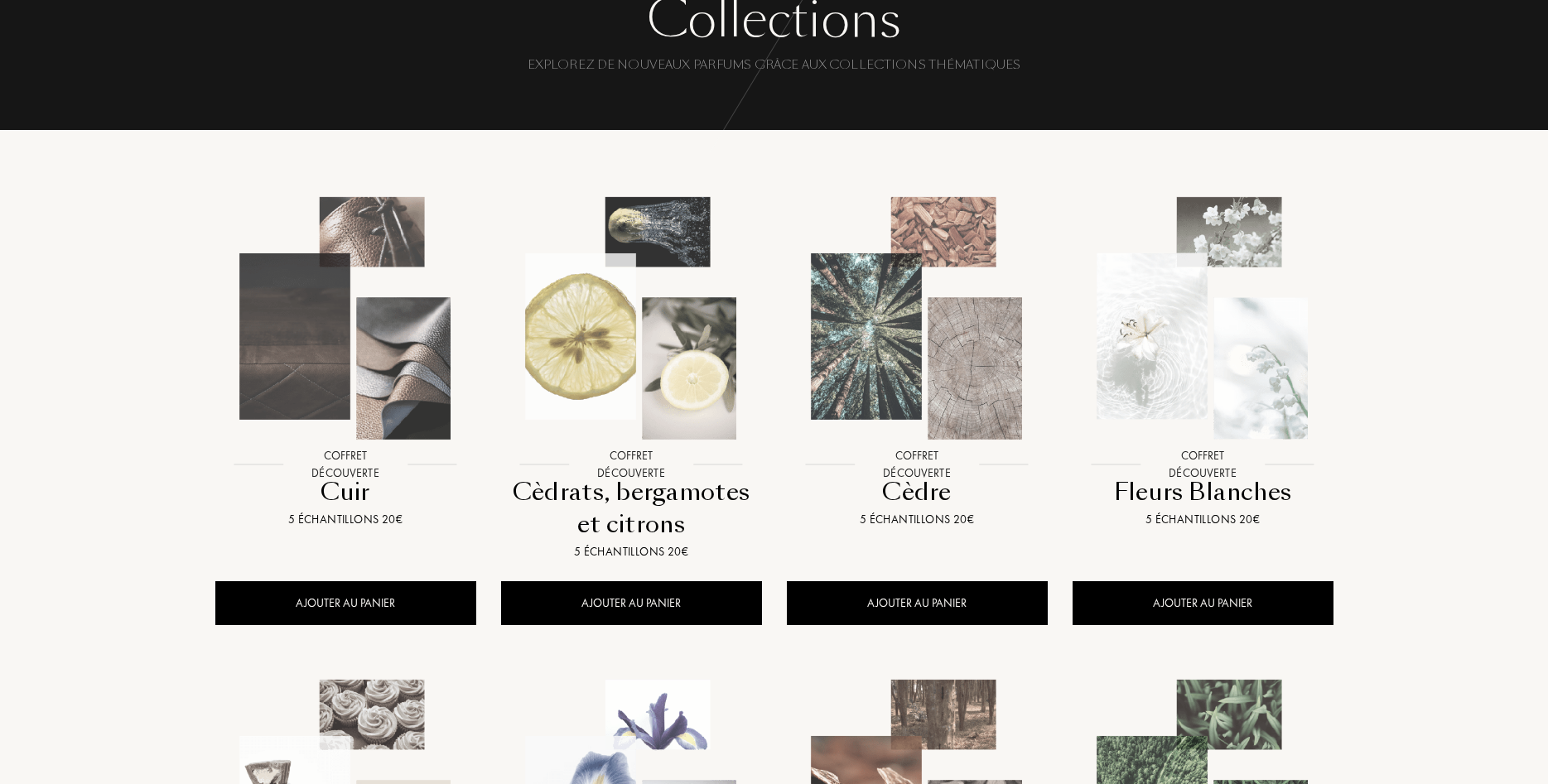
scroll to position [0, 0]
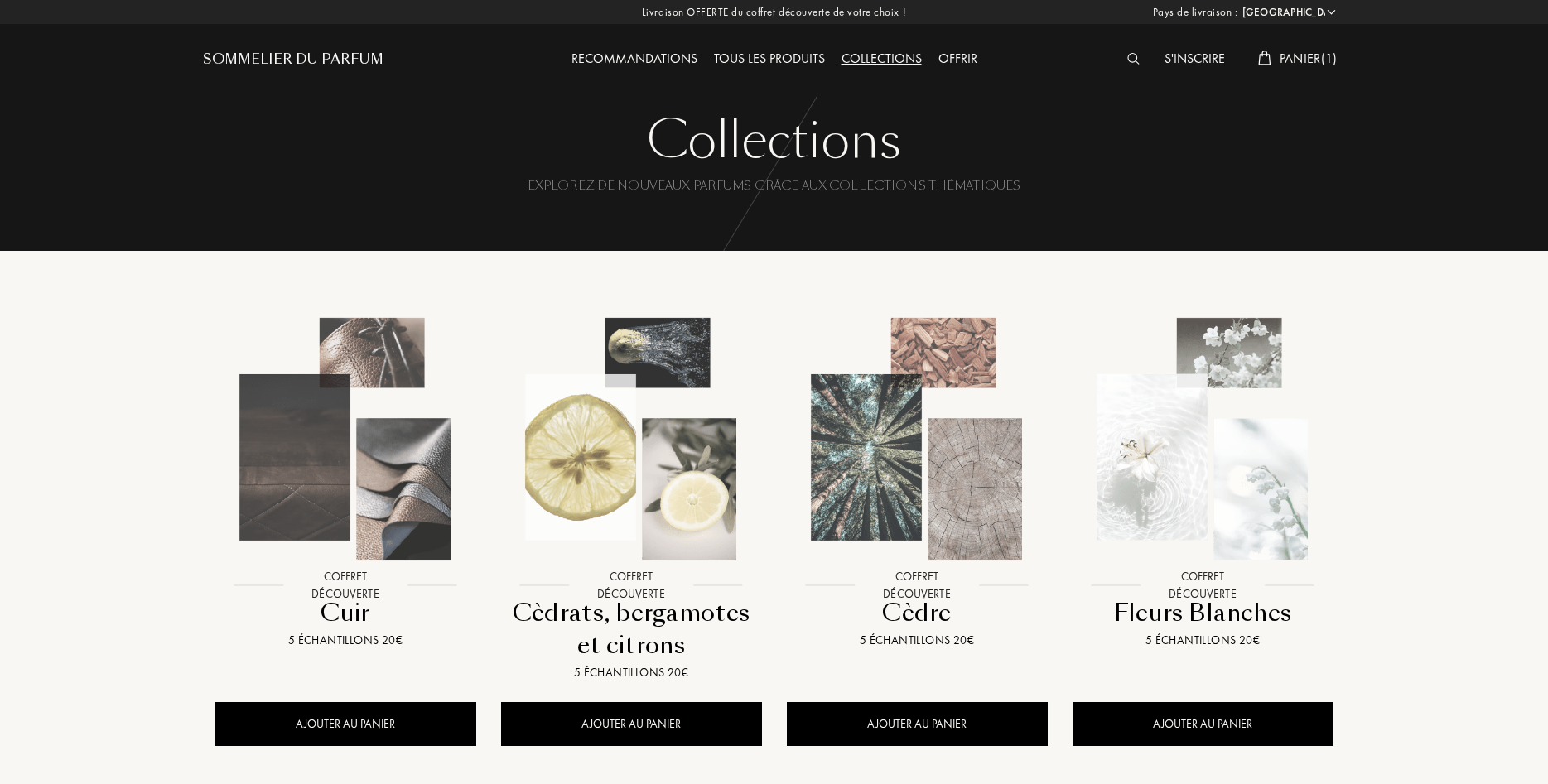
click at [1328, 56] on span "Panier ( 1 )" at bounding box center [1308, 58] width 58 height 18
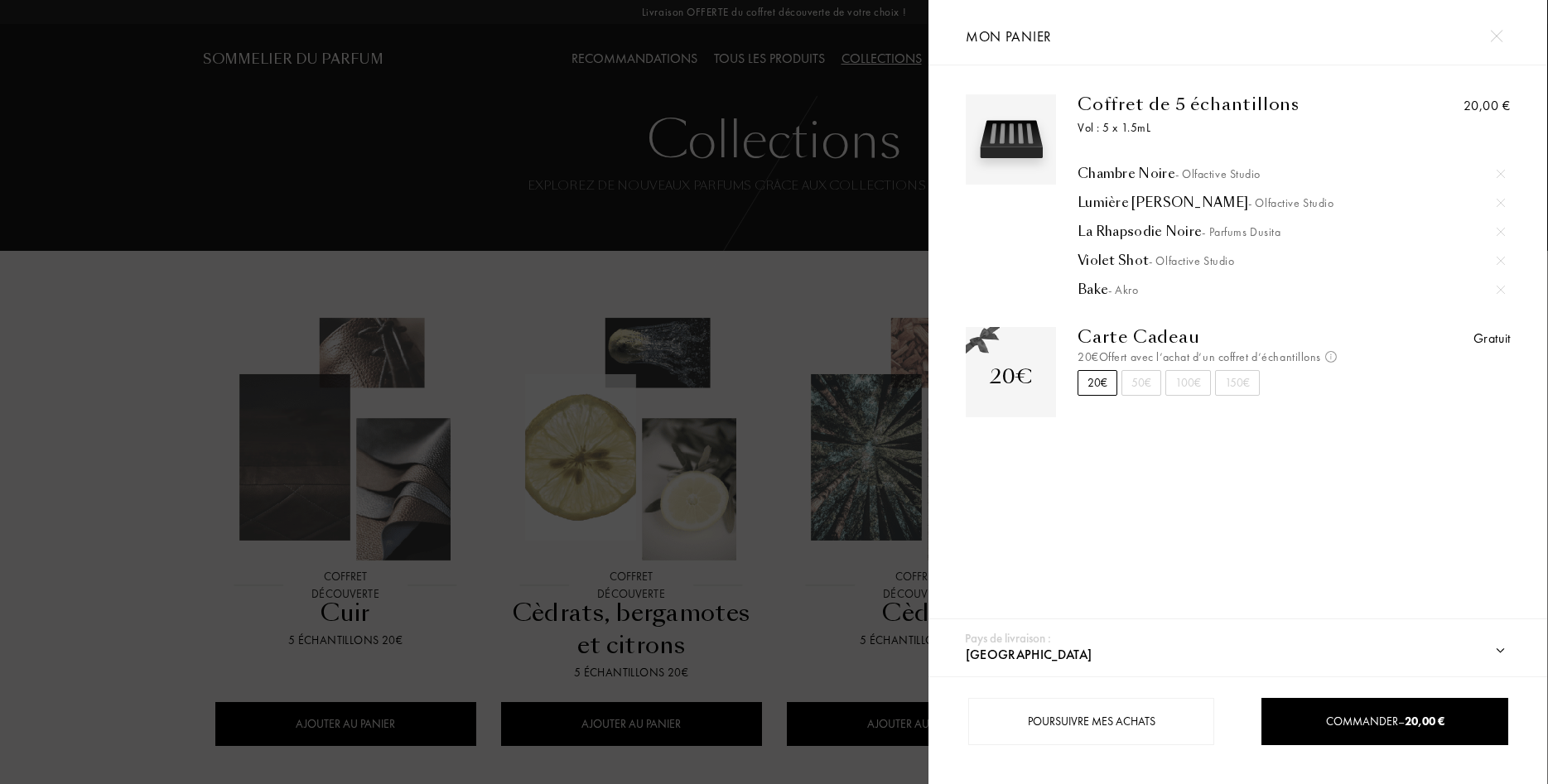
click at [1118, 204] on div "Lumière Blanche - Olfactive Studio" at bounding box center [1292, 203] width 428 height 17
click at [1122, 260] on div "Violet Shot - Olfactive Studio" at bounding box center [1292, 261] width 428 height 17
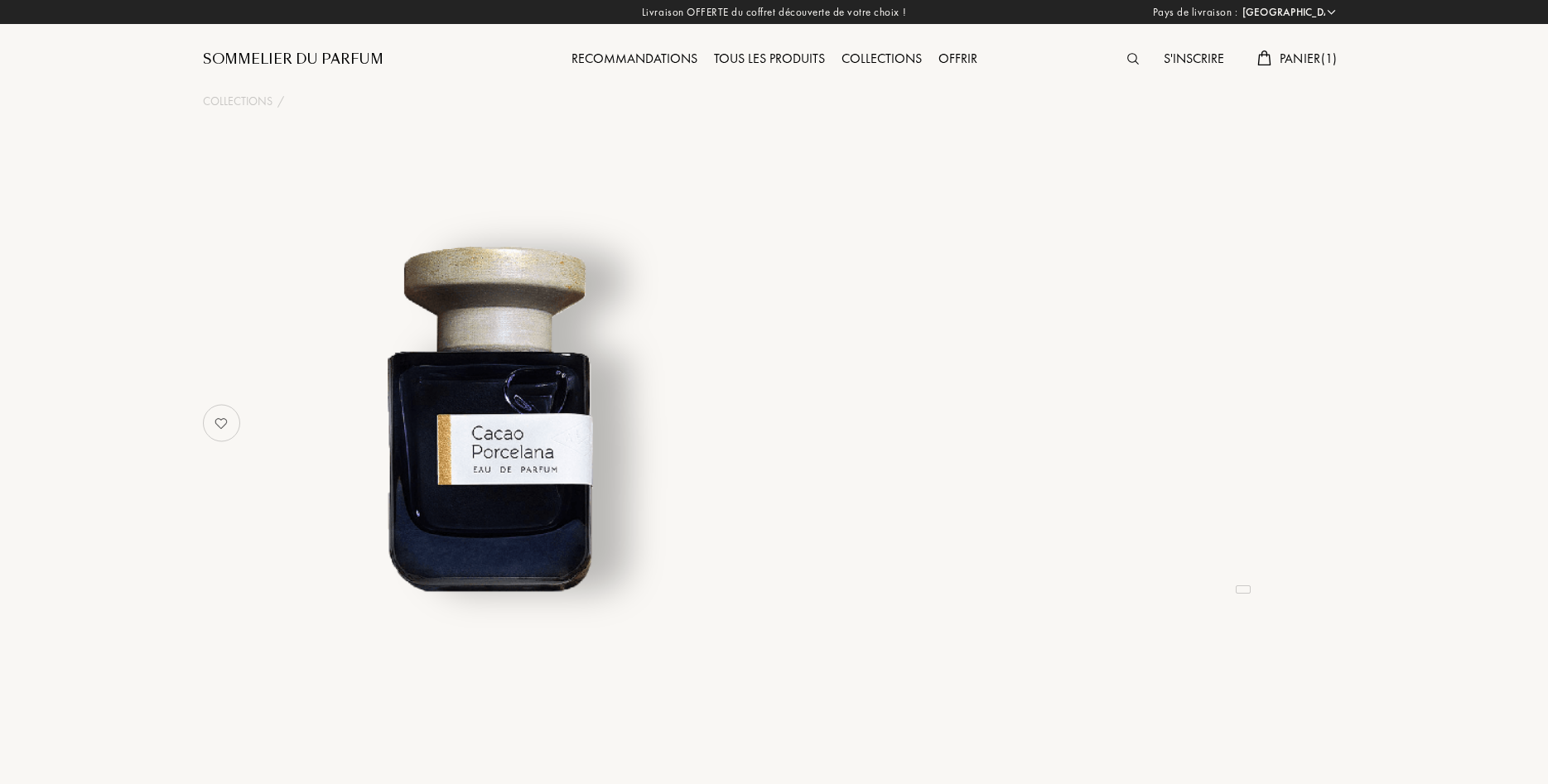
select select "FR"
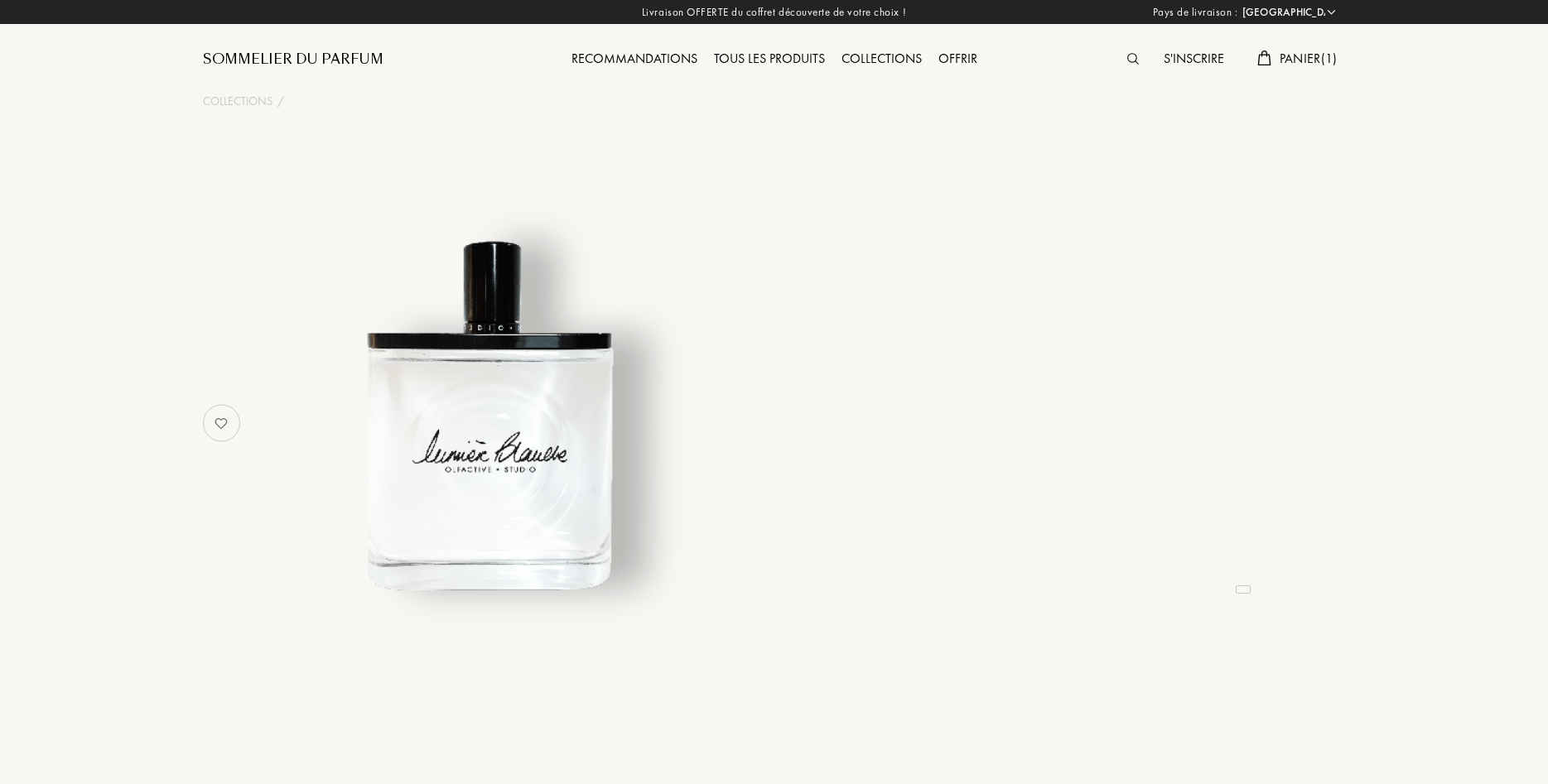
select select "FR"
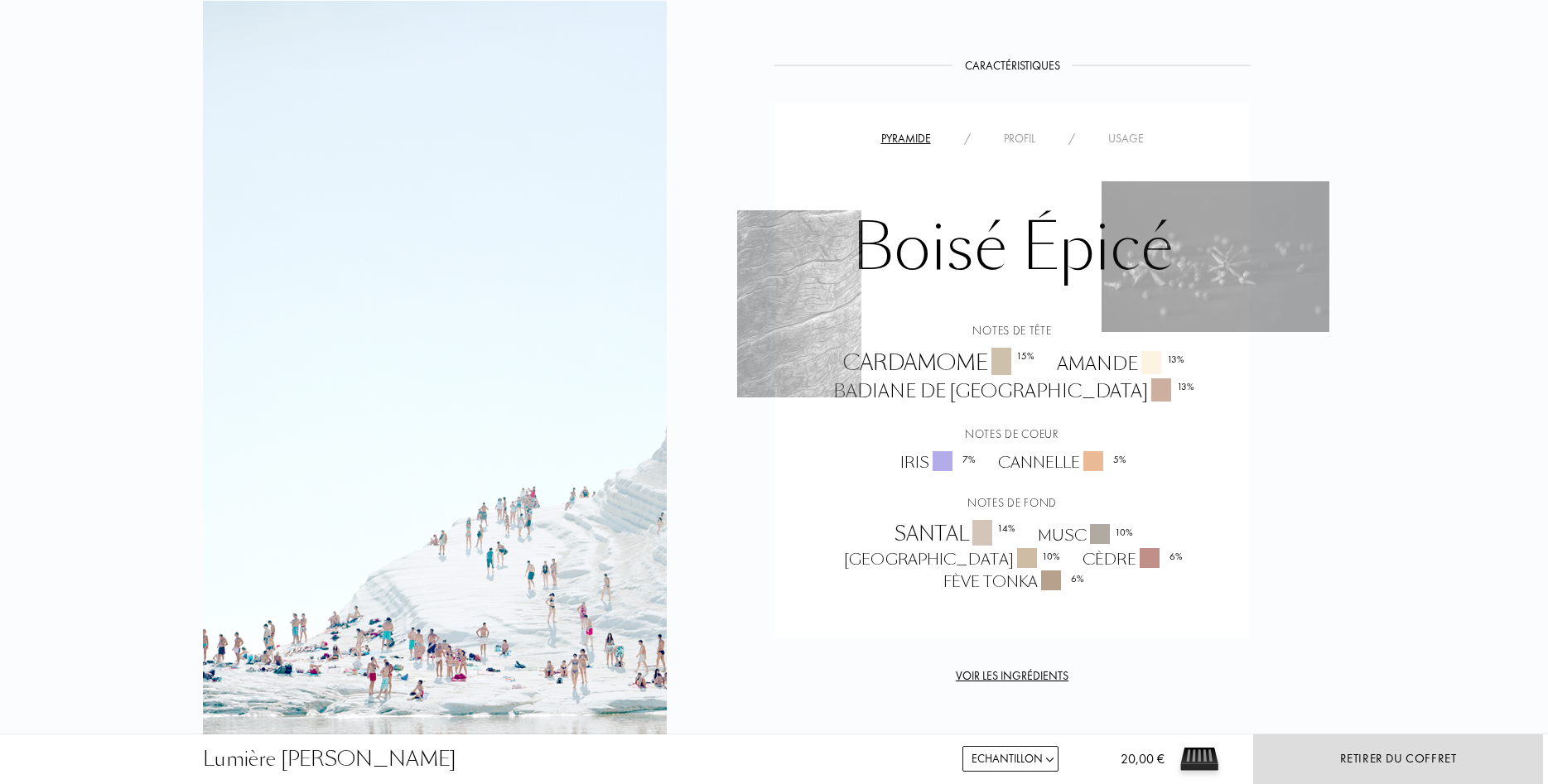
scroll to position [1014, 0]
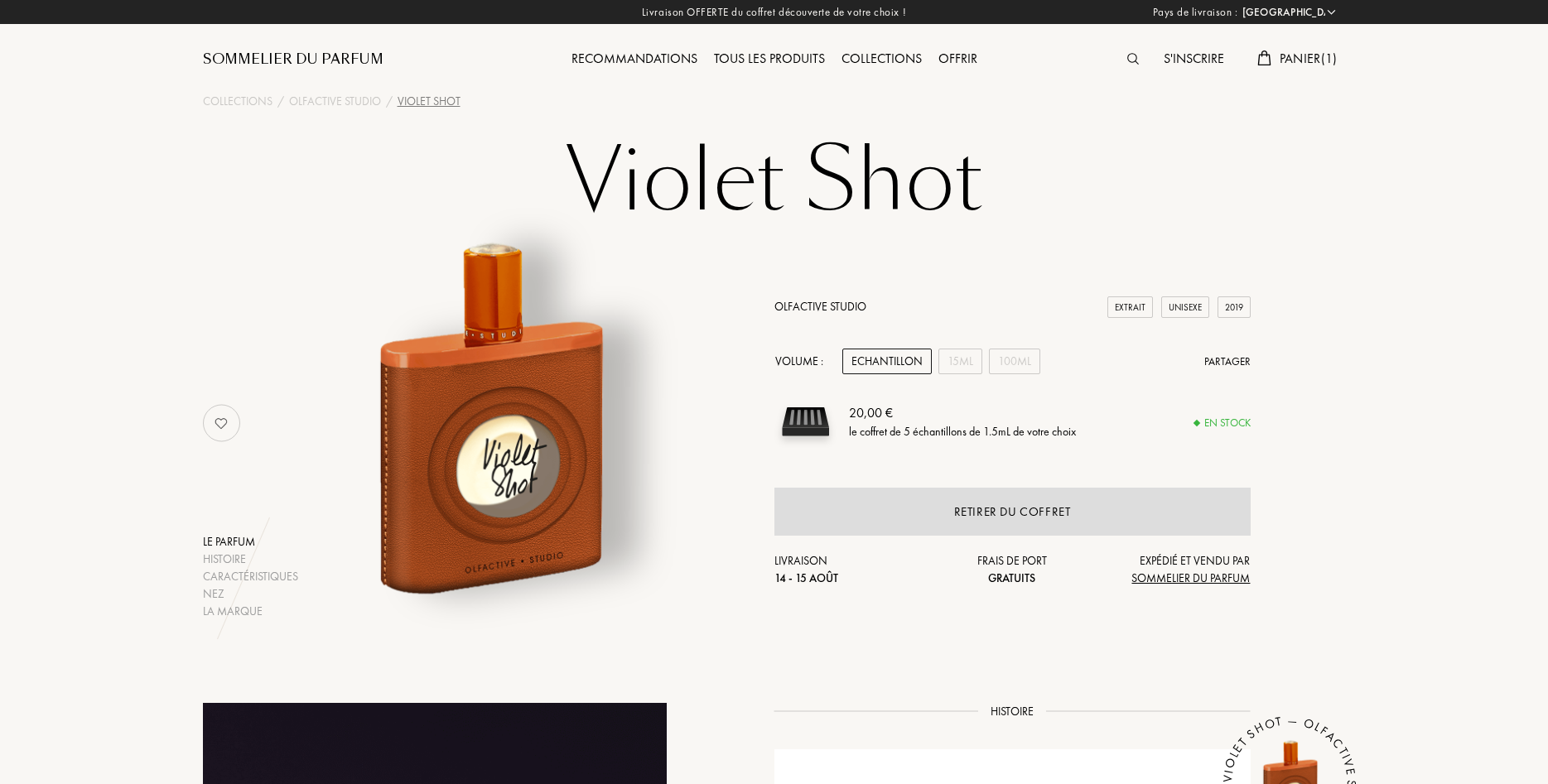
select select "FR"
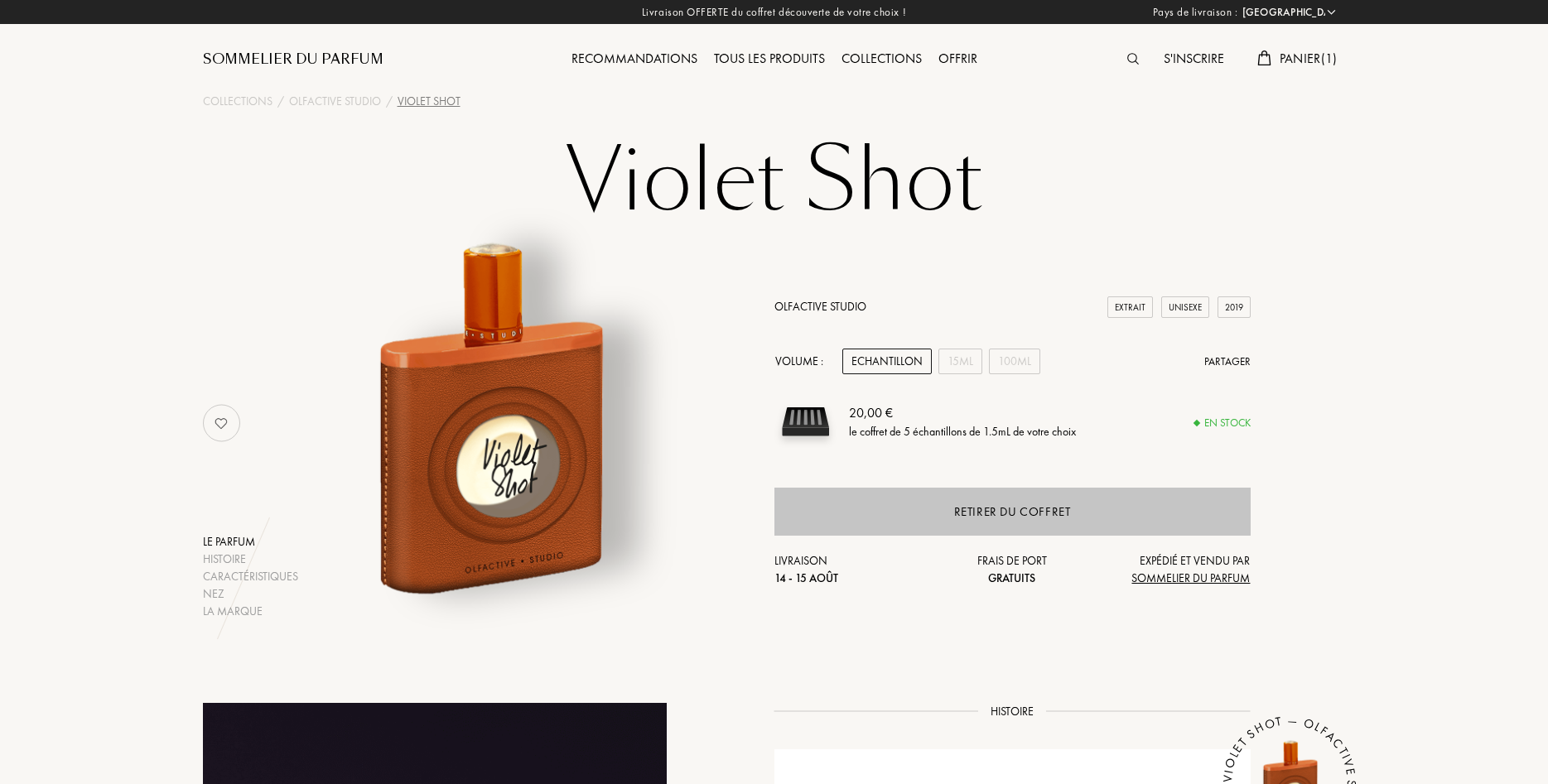
click at [1019, 513] on div "Retirer du coffret" at bounding box center [1013, 512] width 117 height 19
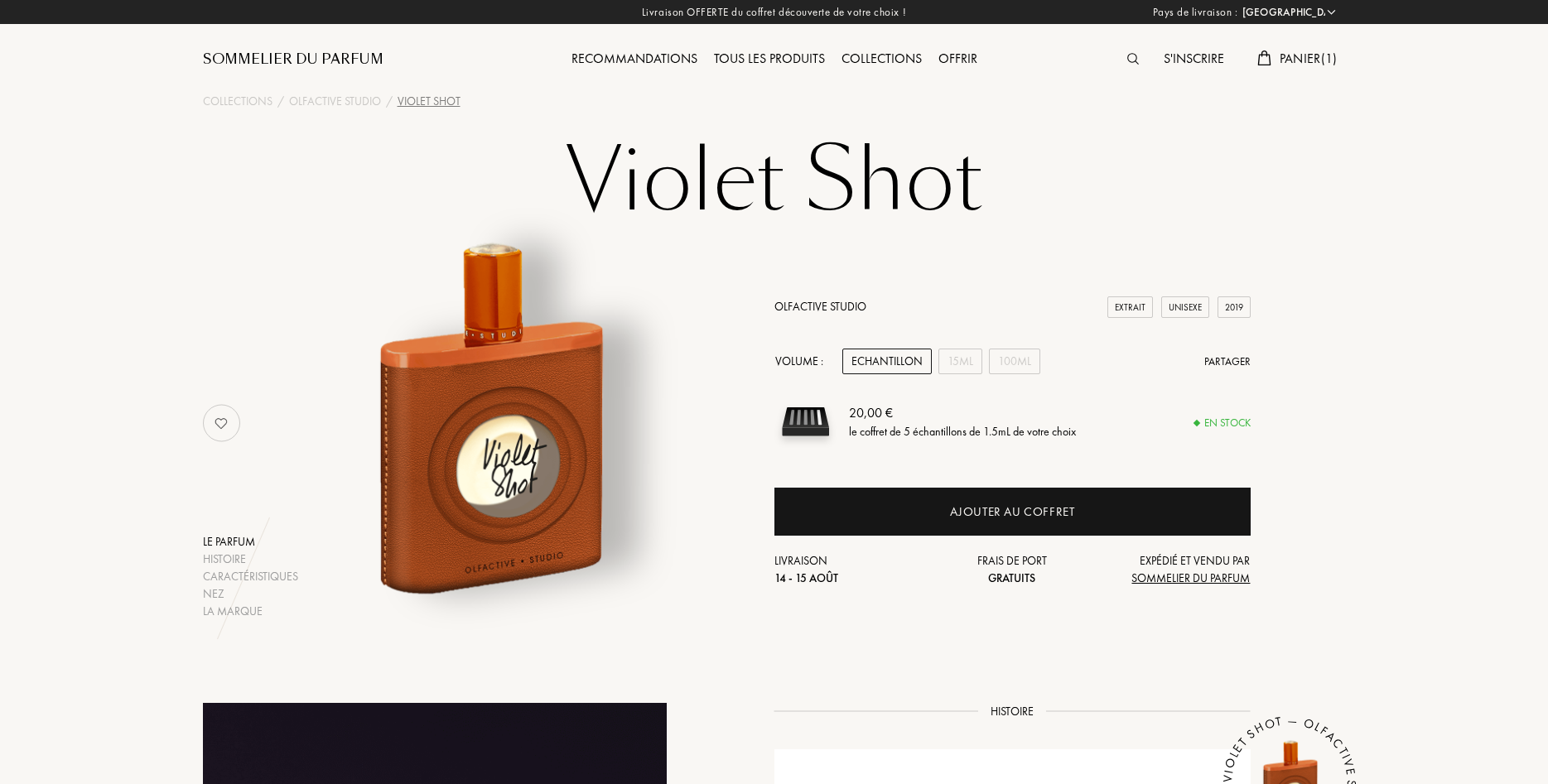
click at [1277, 54] on div "Panier ( 1 )" at bounding box center [1297, 59] width 96 height 21
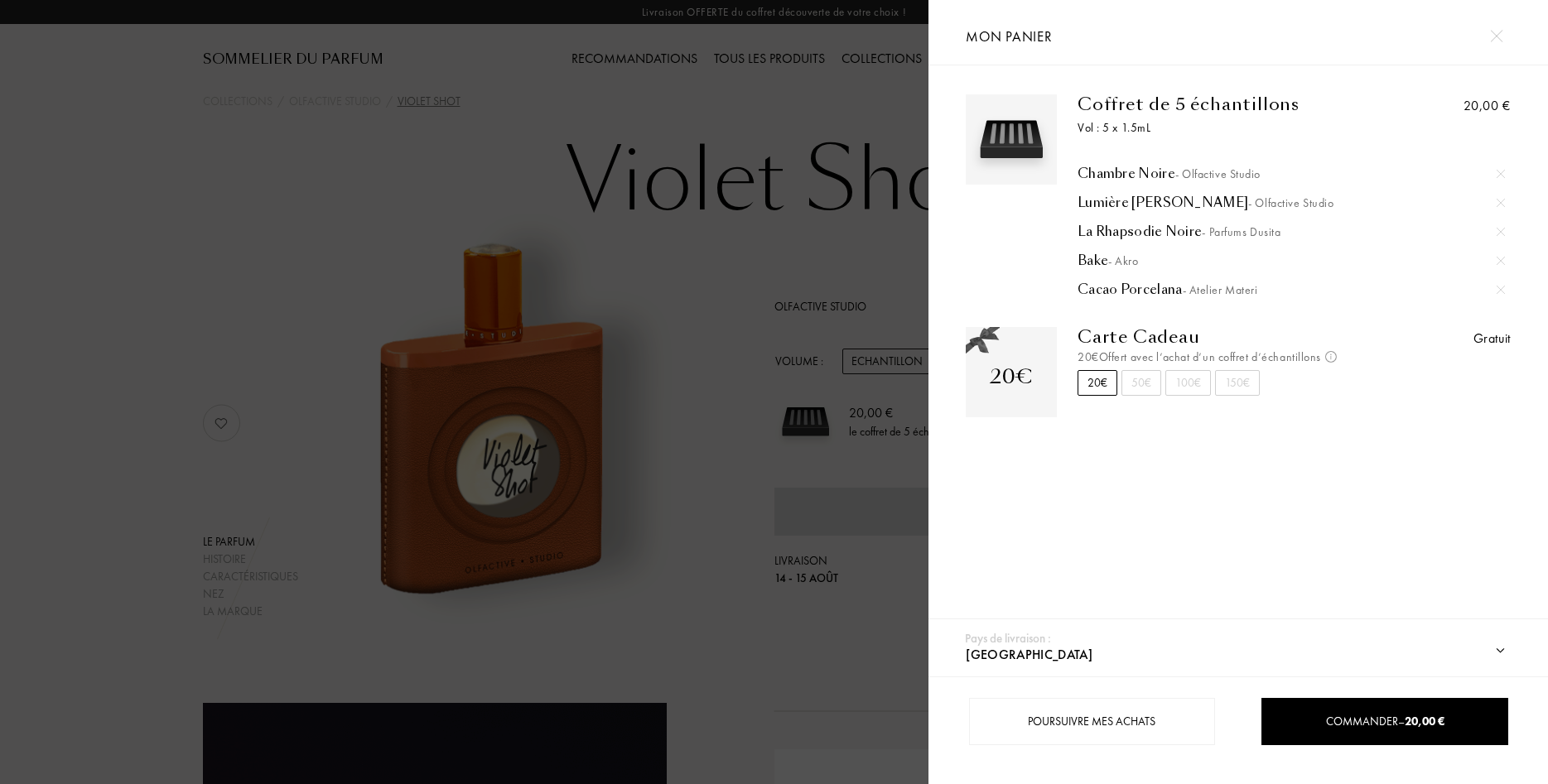
click at [1157, 229] on div "La Rhapsodie Noire - Parfums Dusita" at bounding box center [1292, 232] width 428 height 17
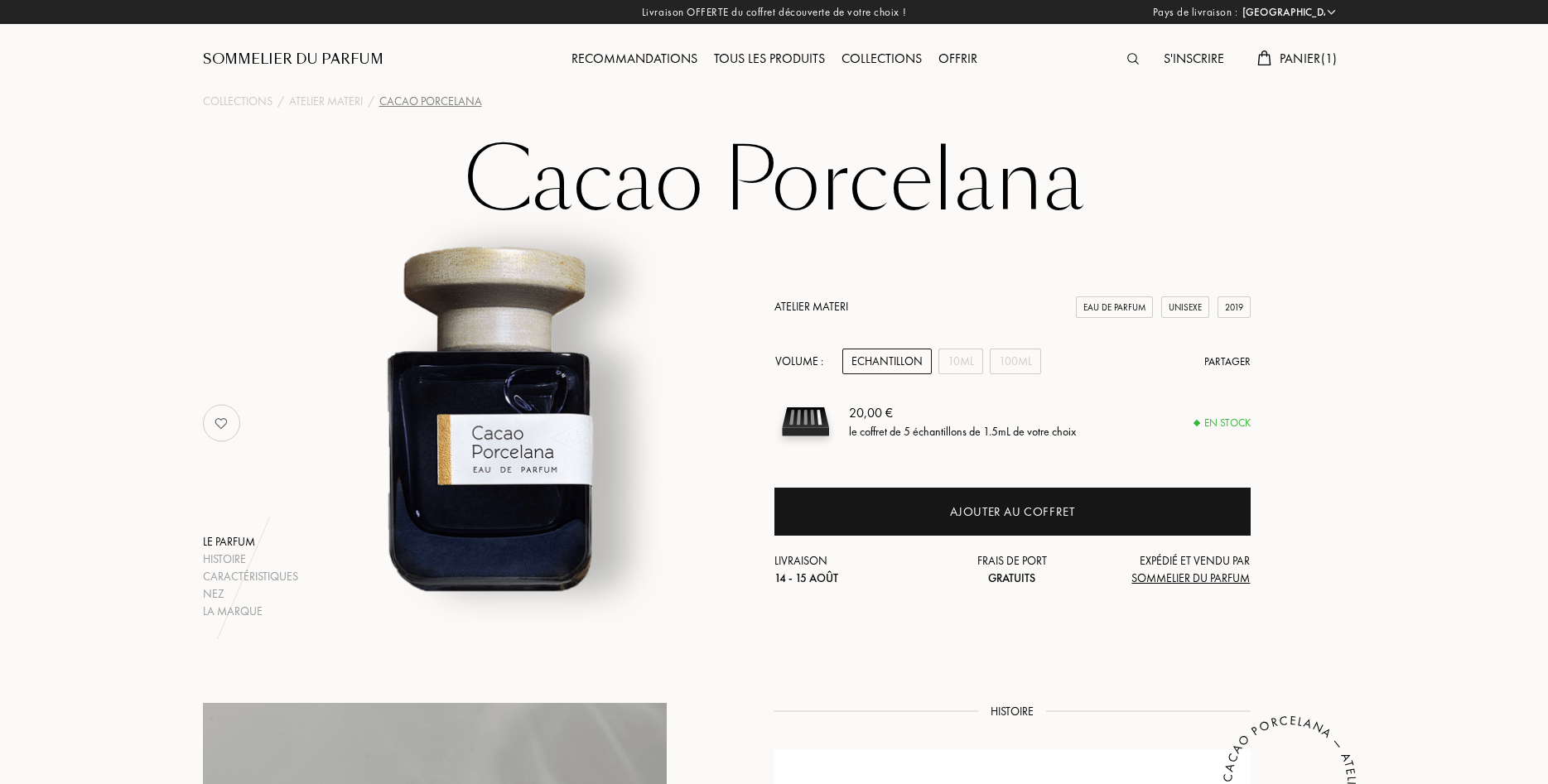
select select "FR"
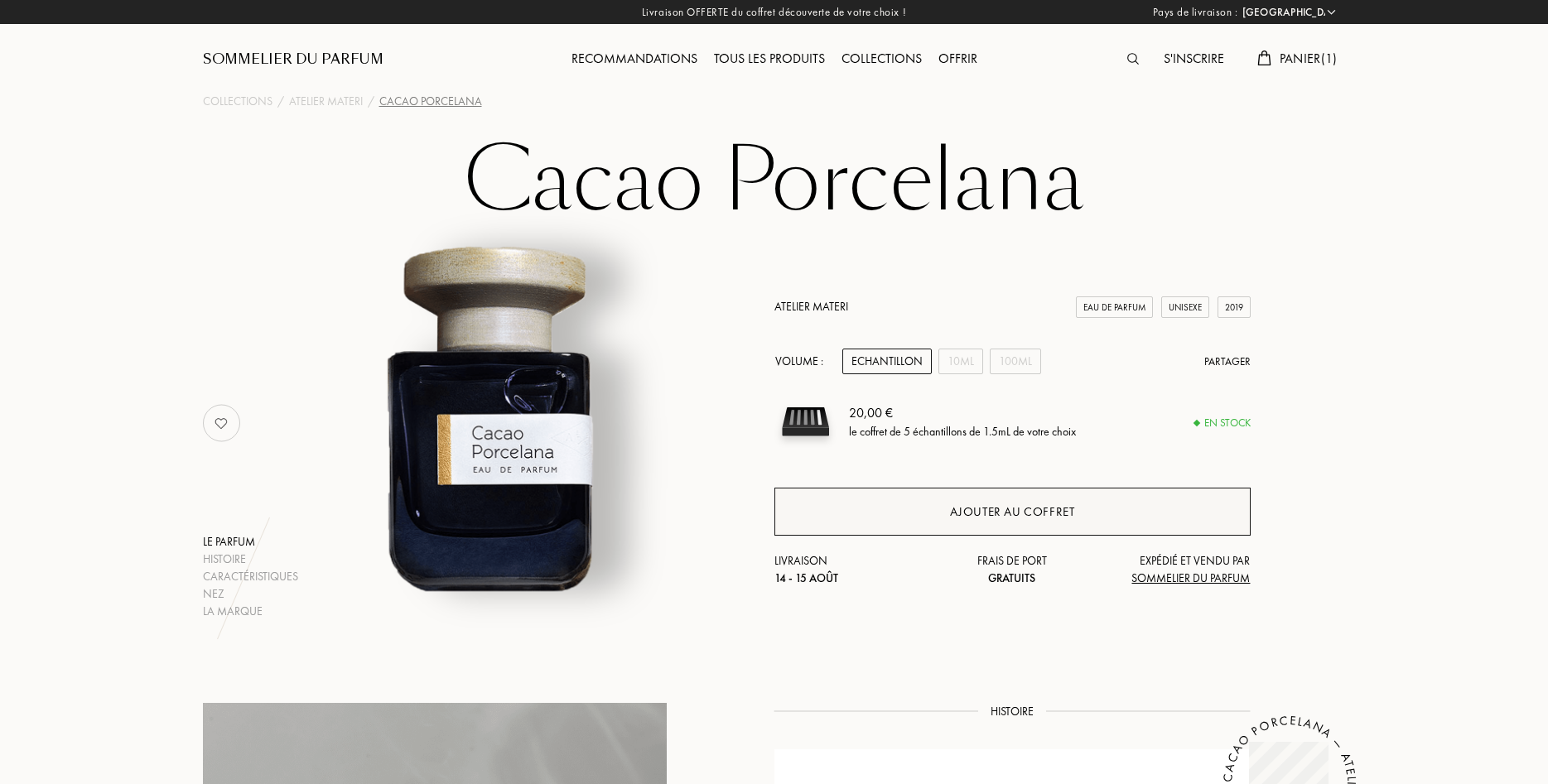
click at [1059, 508] on div "Ajouter au coffret" at bounding box center [1012, 512] width 125 height 19
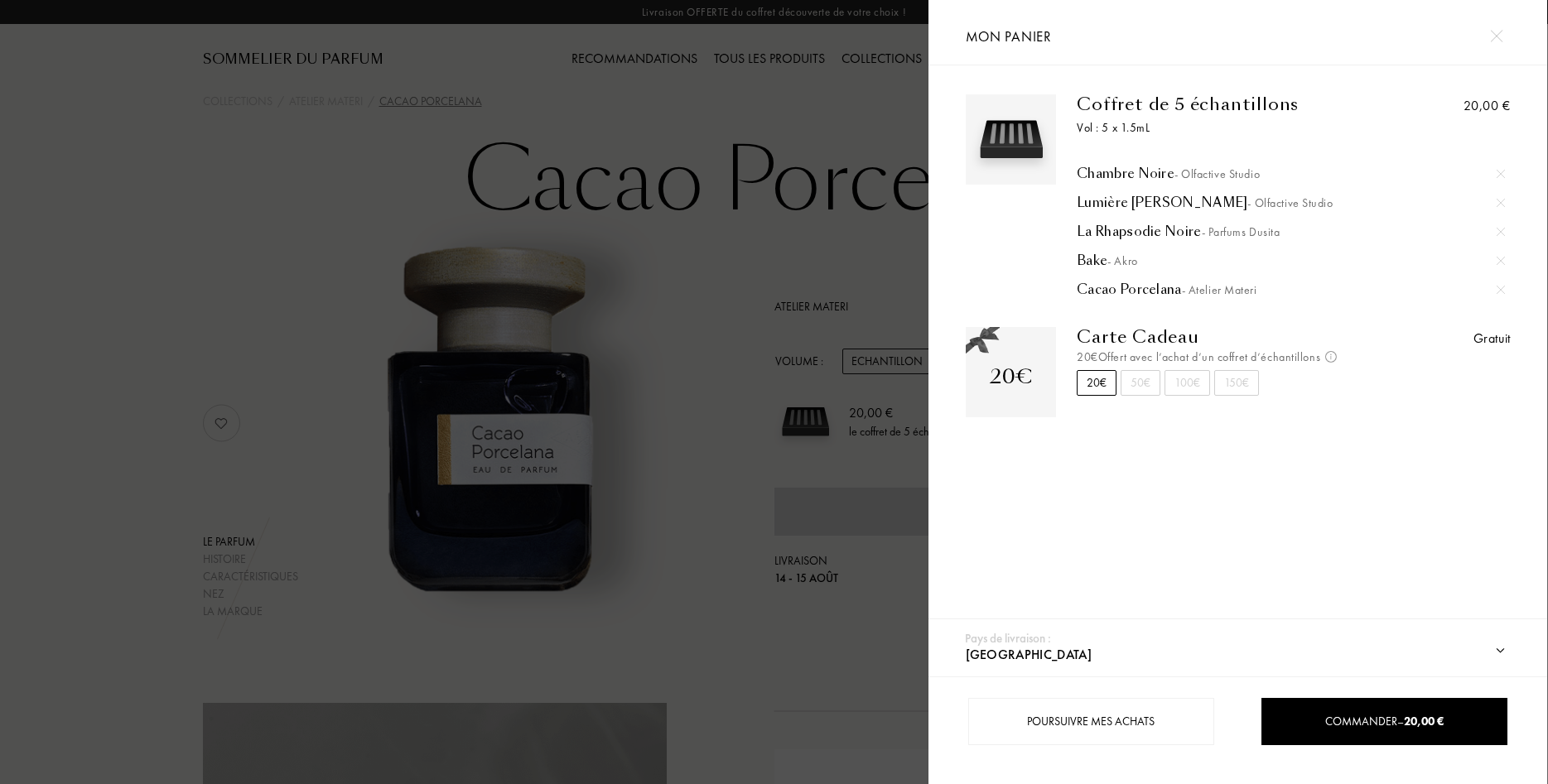
click at [1141, 176] on div "Chambre Noire - Olfactive Studio" at bounding box center [1292, 174] width 428 height 17
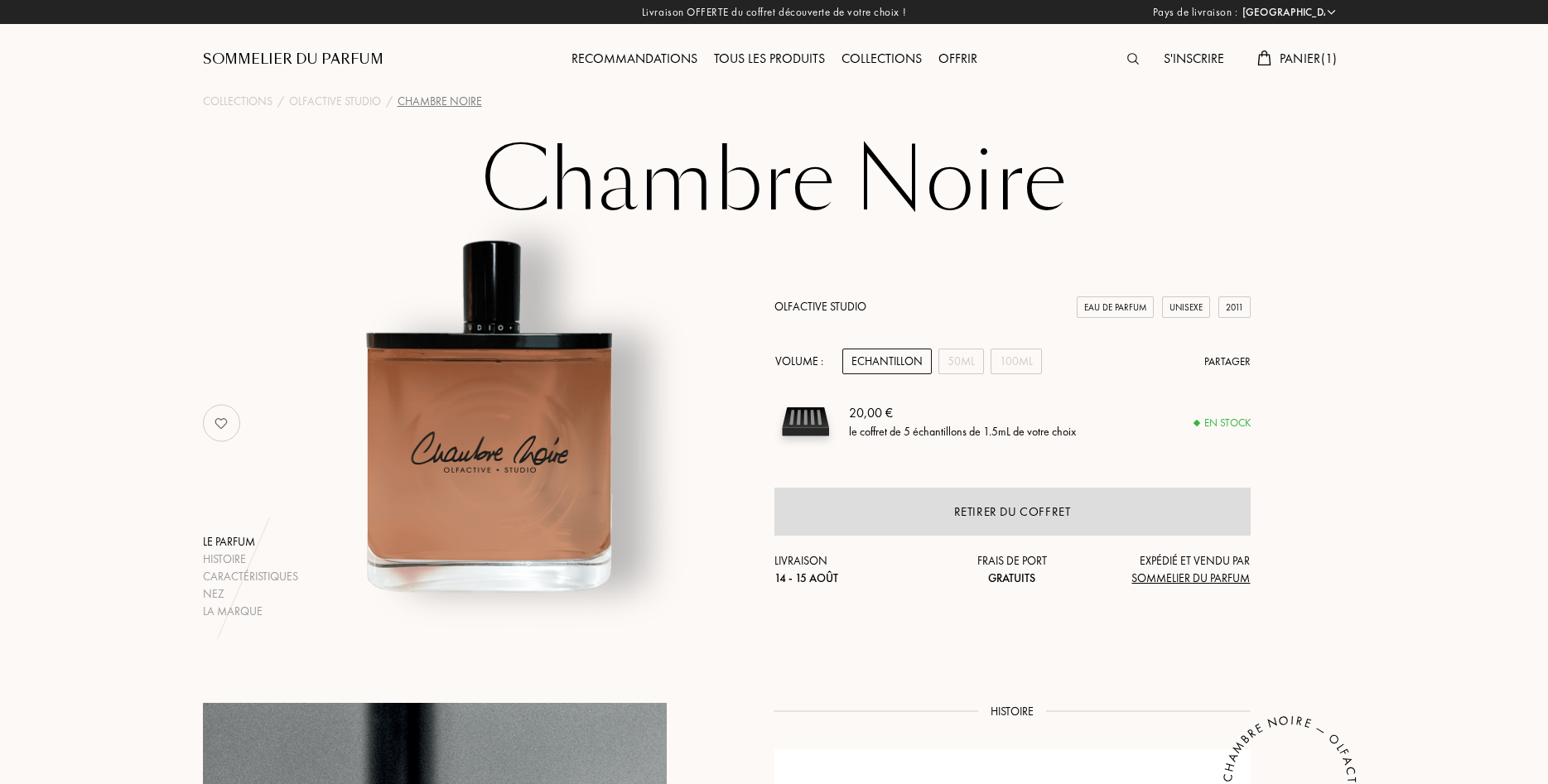
select select "FR"
click at [253, 100] on div "Collections" at bounding box center [237, 101] width 69 height 18
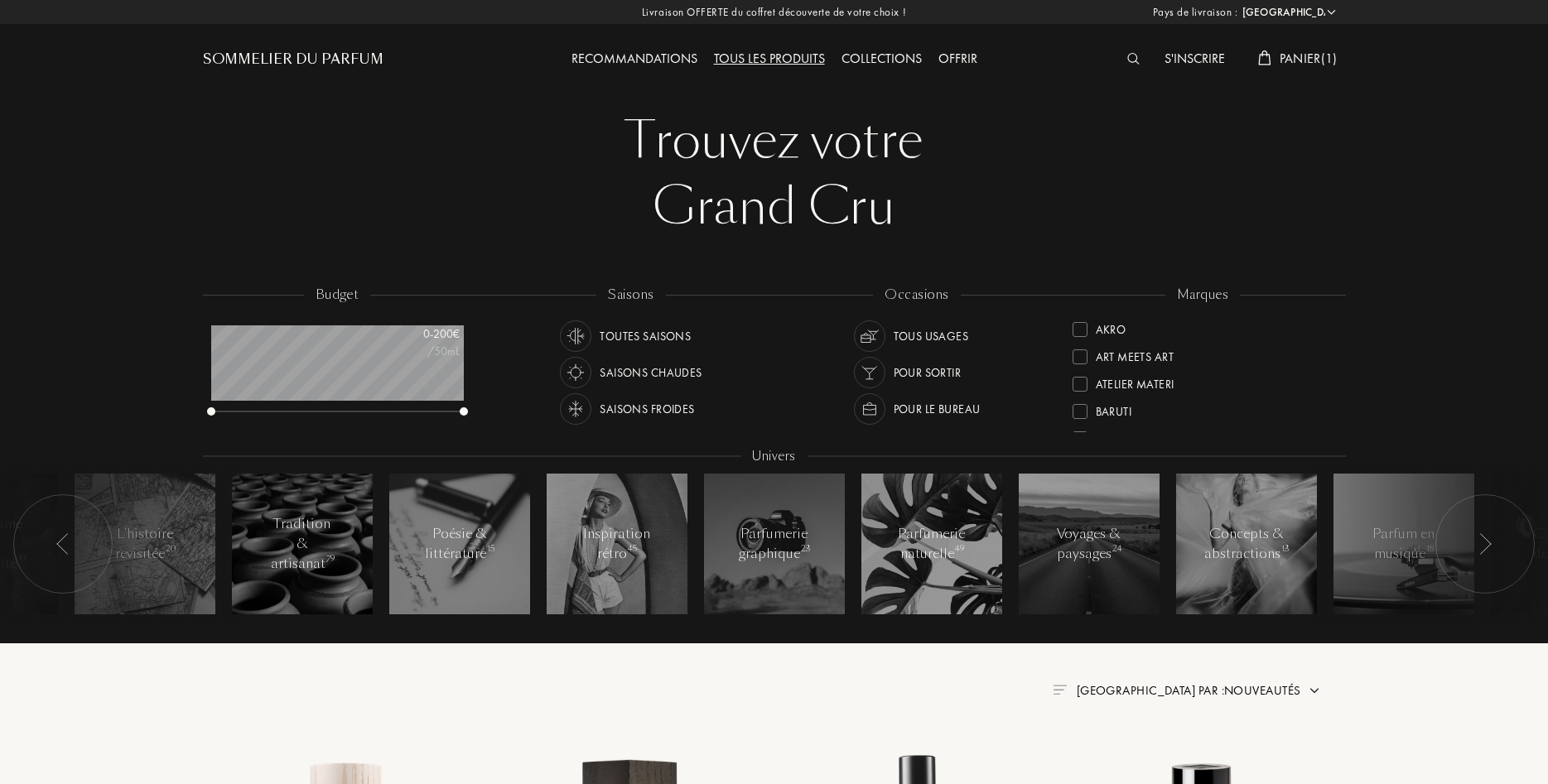
select select "FR"
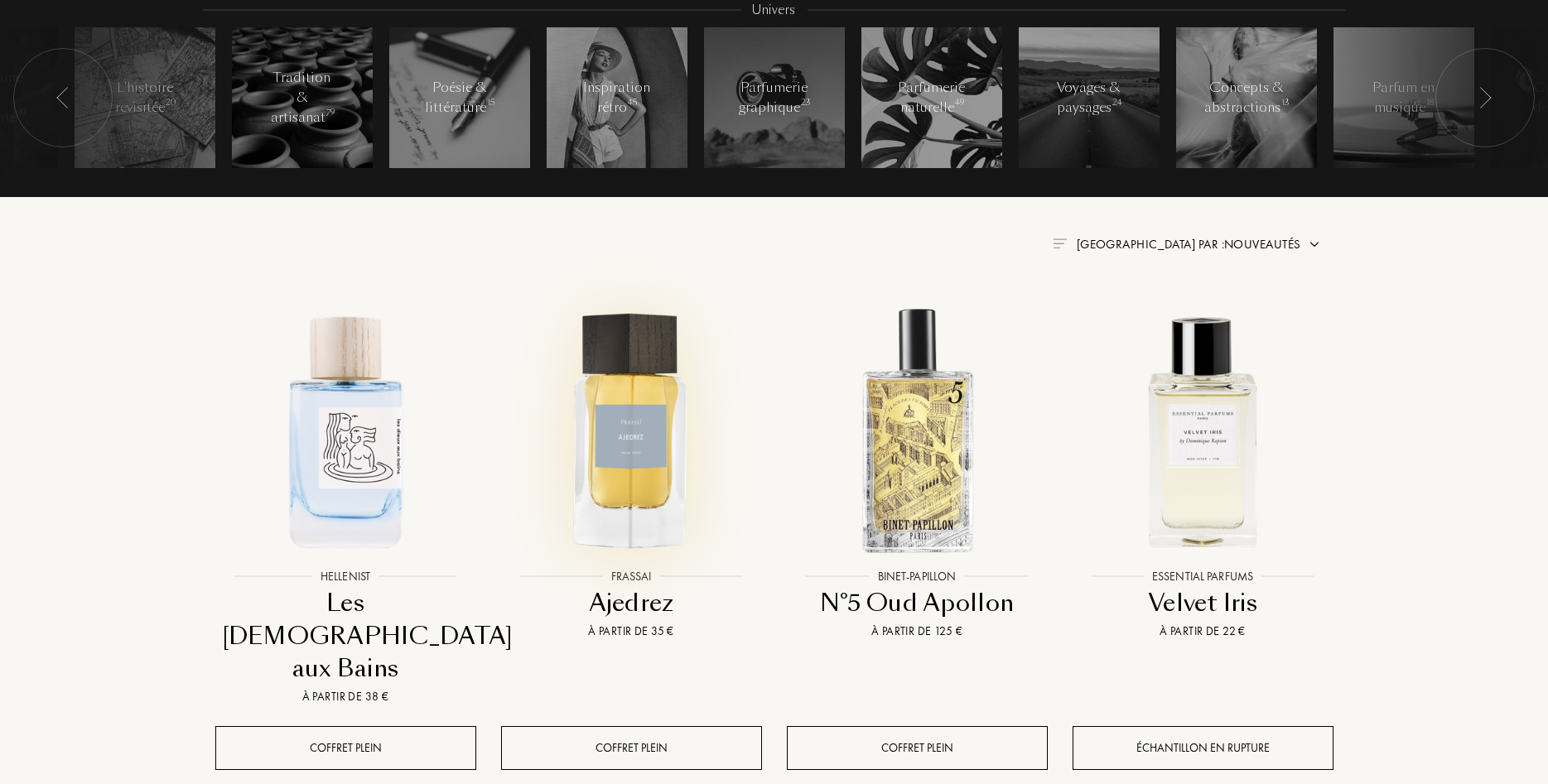
scroll to position [506, 0]
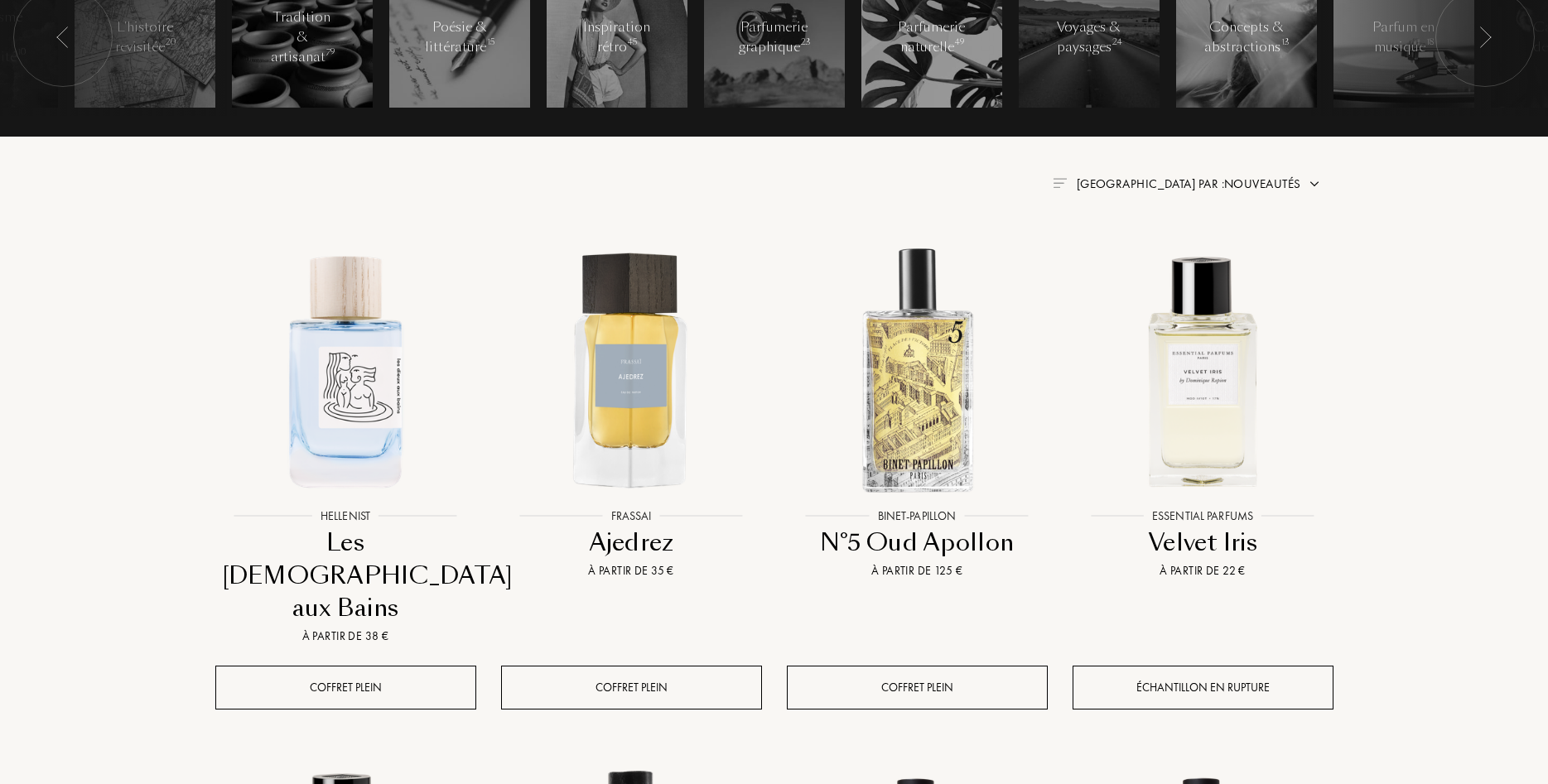
click at [1494, 44] on div at bounding box center [1484, 37] width 99 height 99
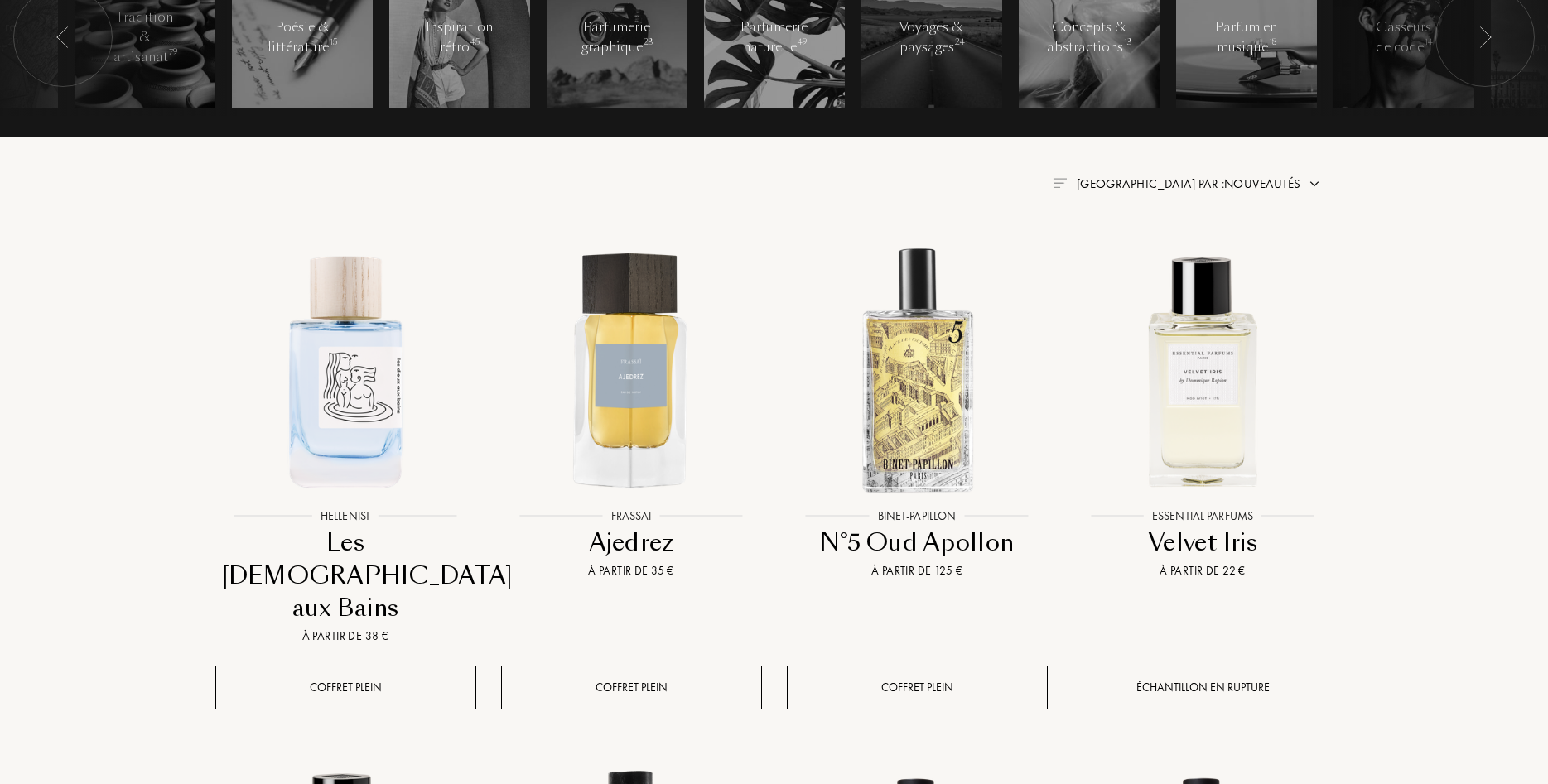
click at [1494, 44] on div at bounding box center [1484, 37] width 99 height 99
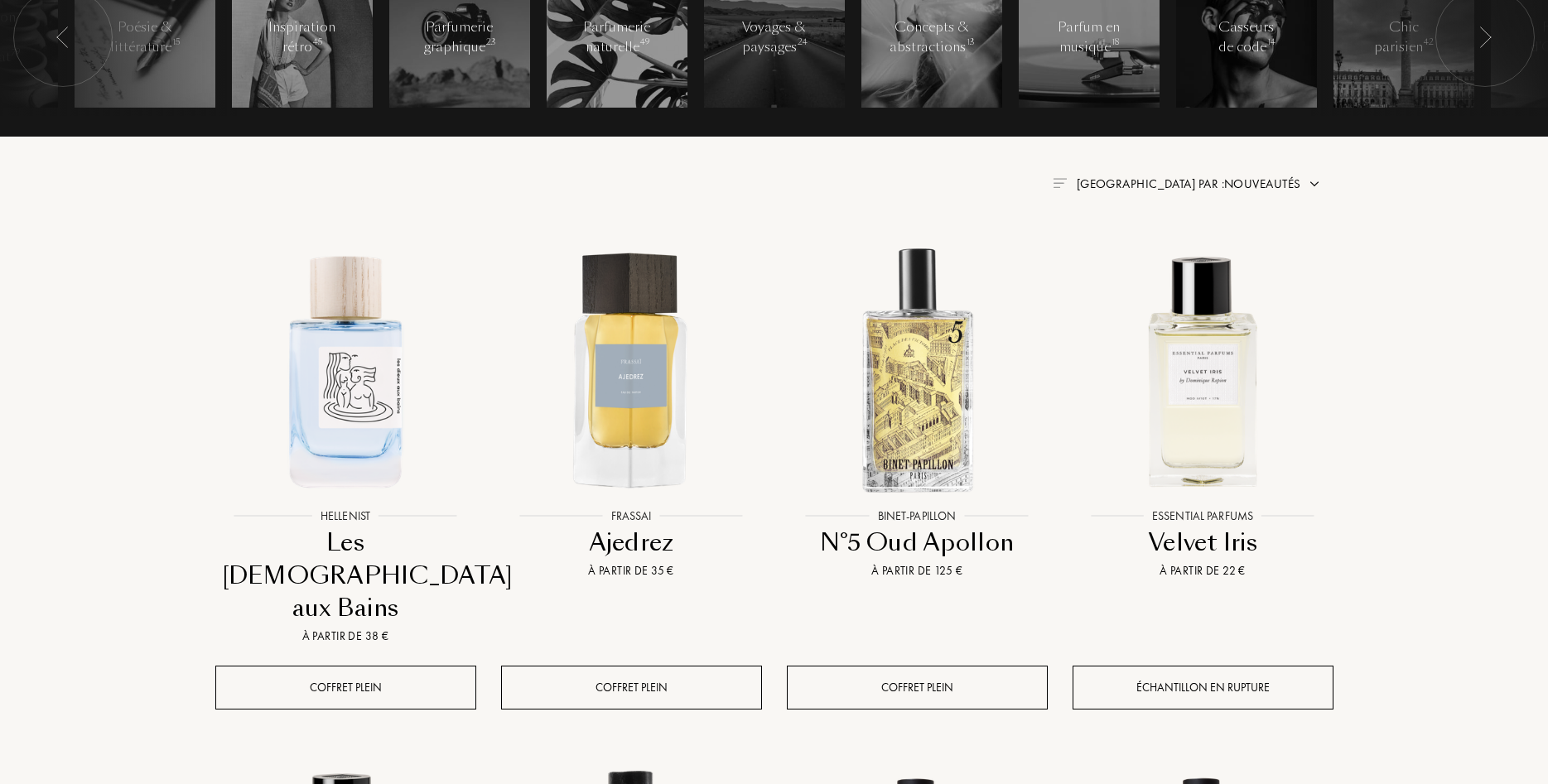
click at [1494, 44] on div at bounding box center [1484, 37] width 99 height 99
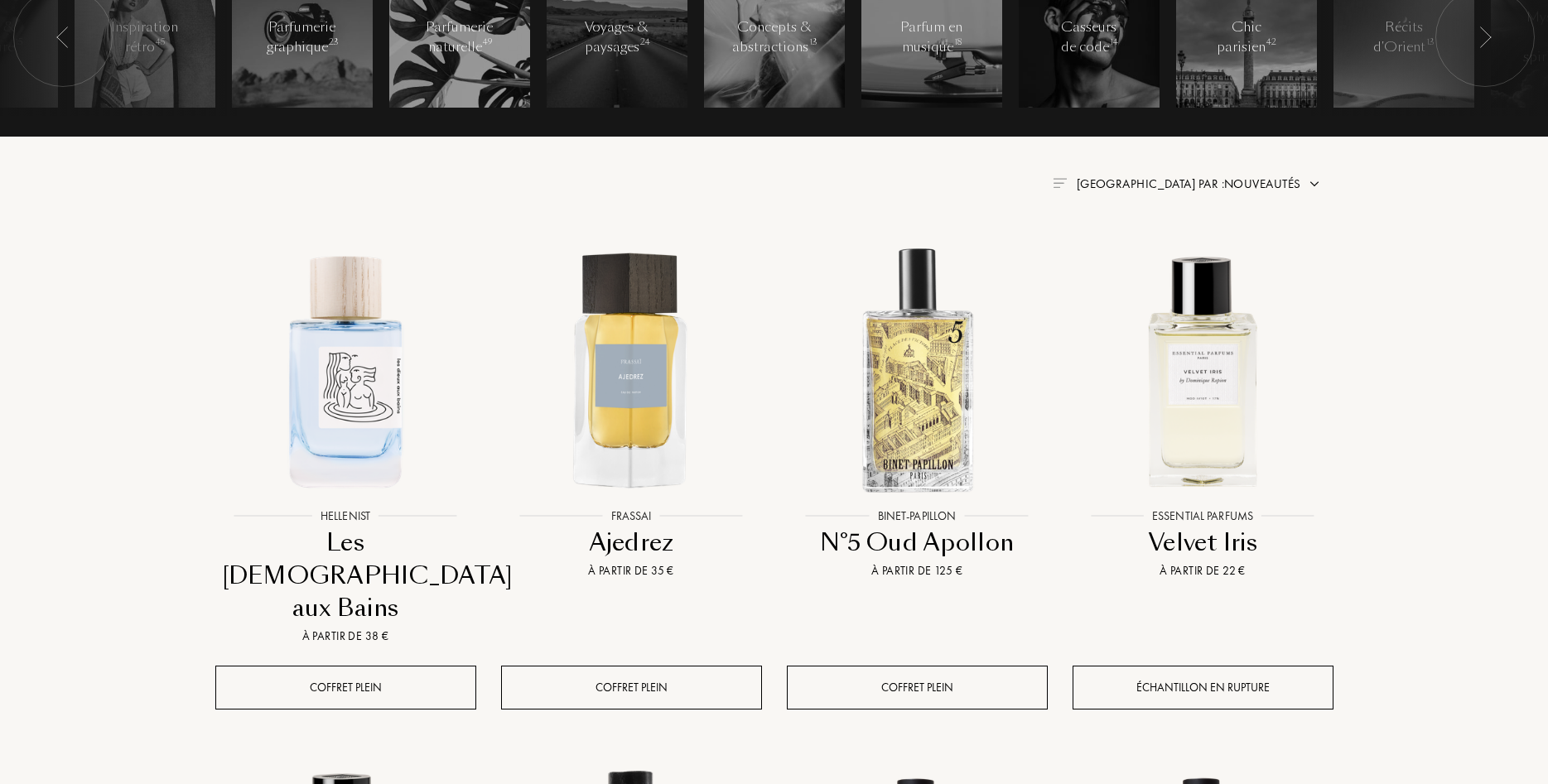
click at [1494, 44] on div at bounding box center [1484, 37] width 99 height 99
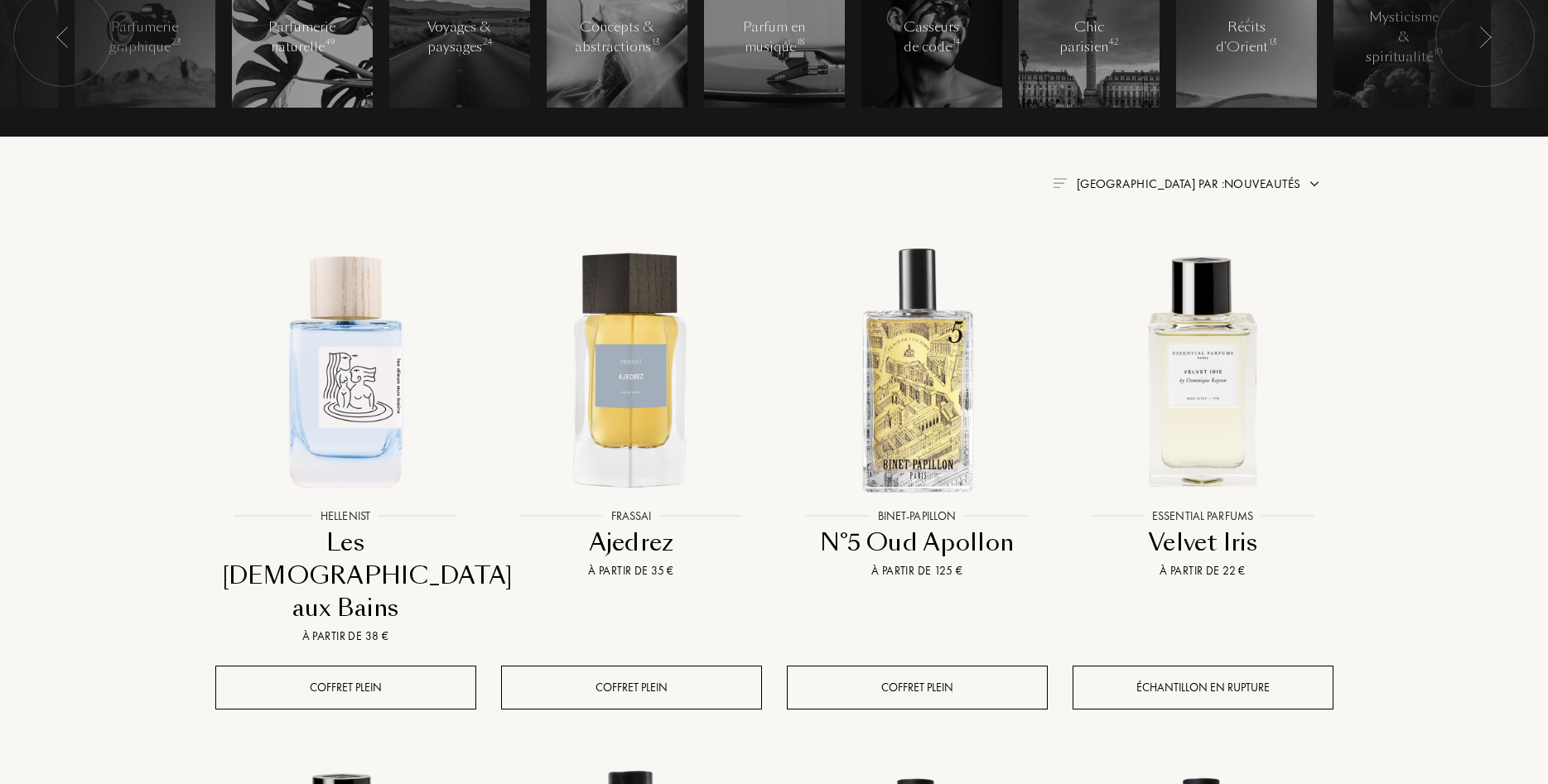
click at [1494, 44] on div at bounding box center [1484, 37] width 99 height 99
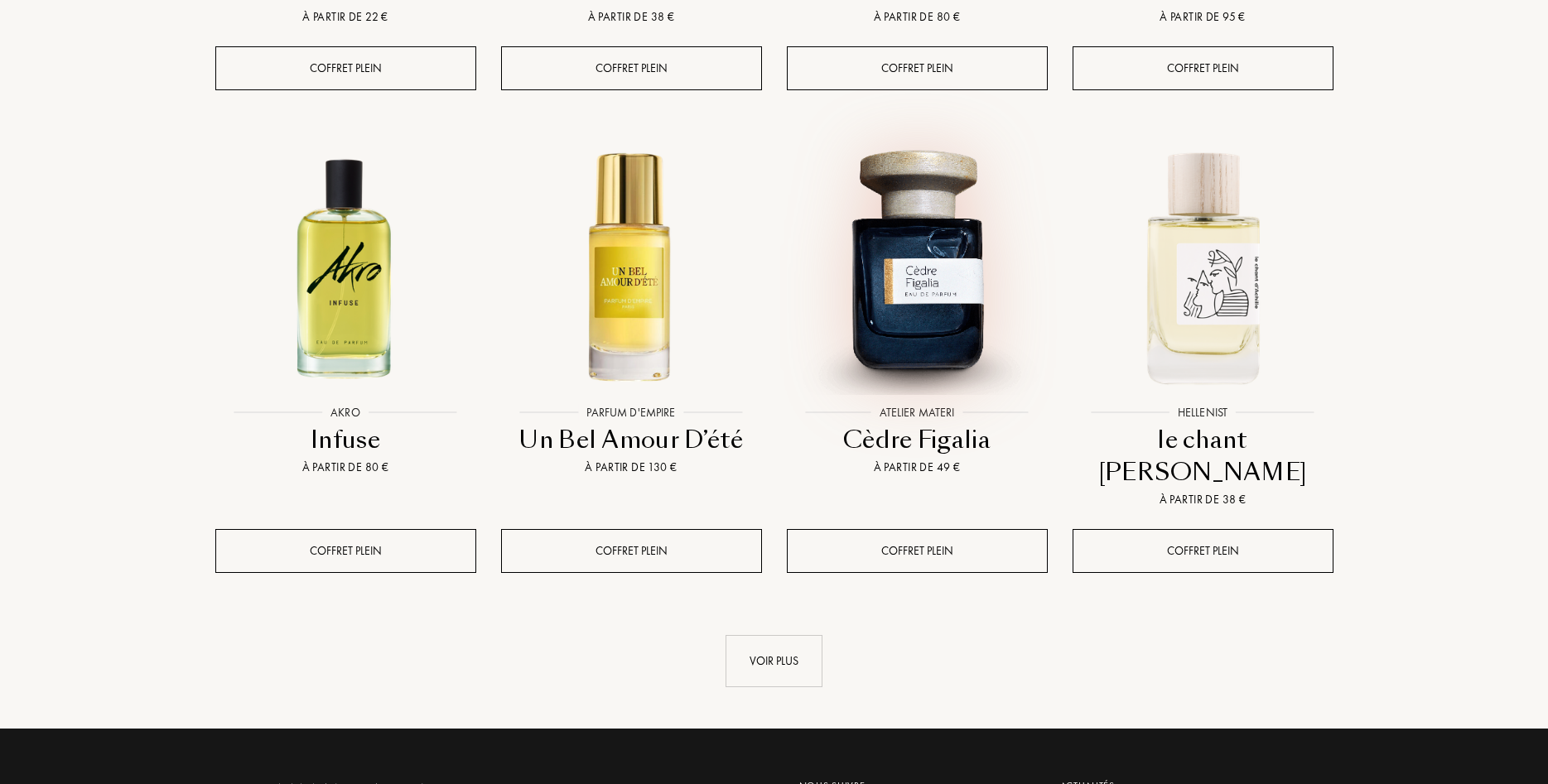
scroll to position [1605, 0]
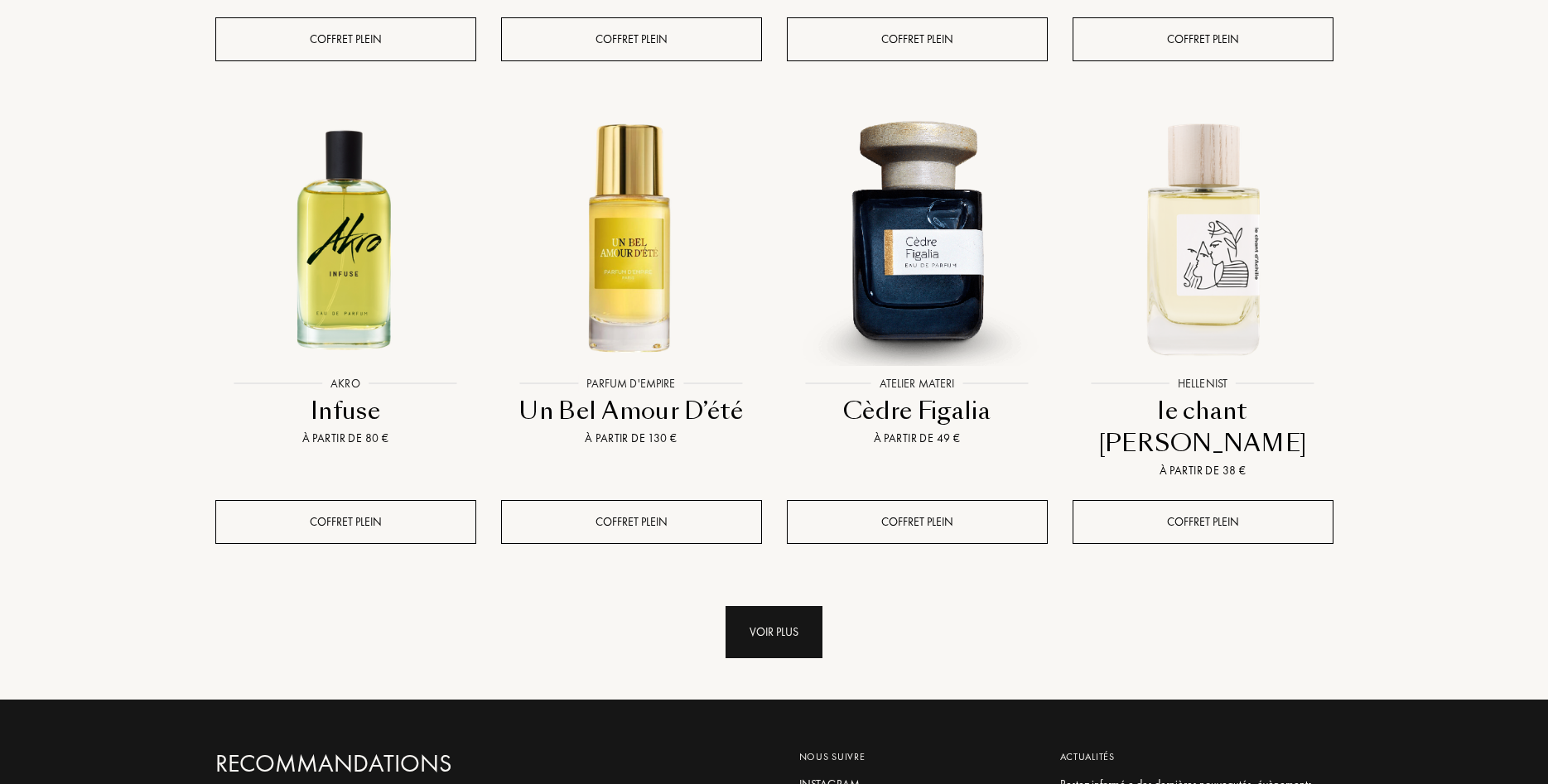
click at [769, 606] on div "Voir plus" at bounding box center [774, 632] width 97 height 52
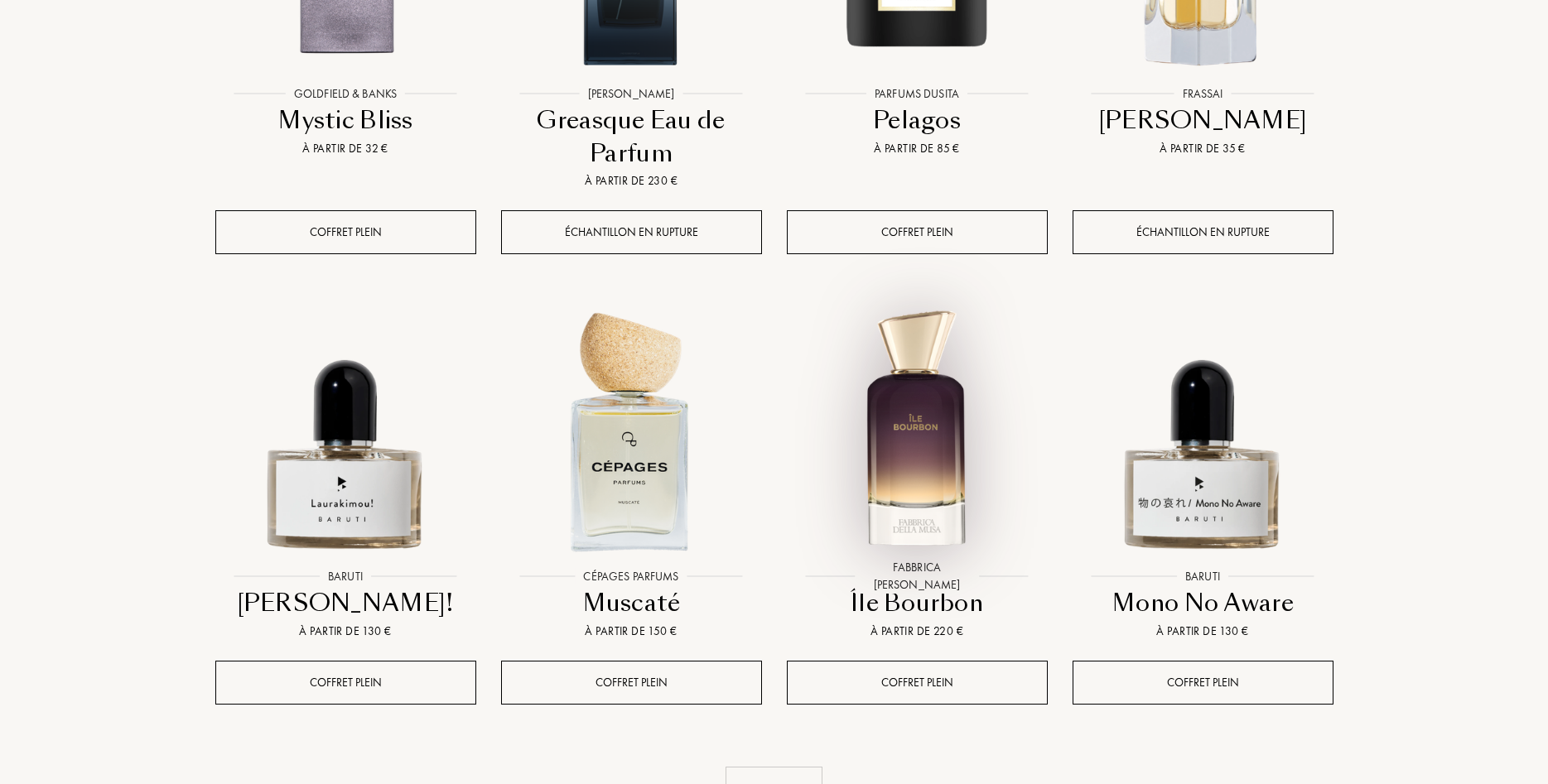
scroll to position [2871, 0]
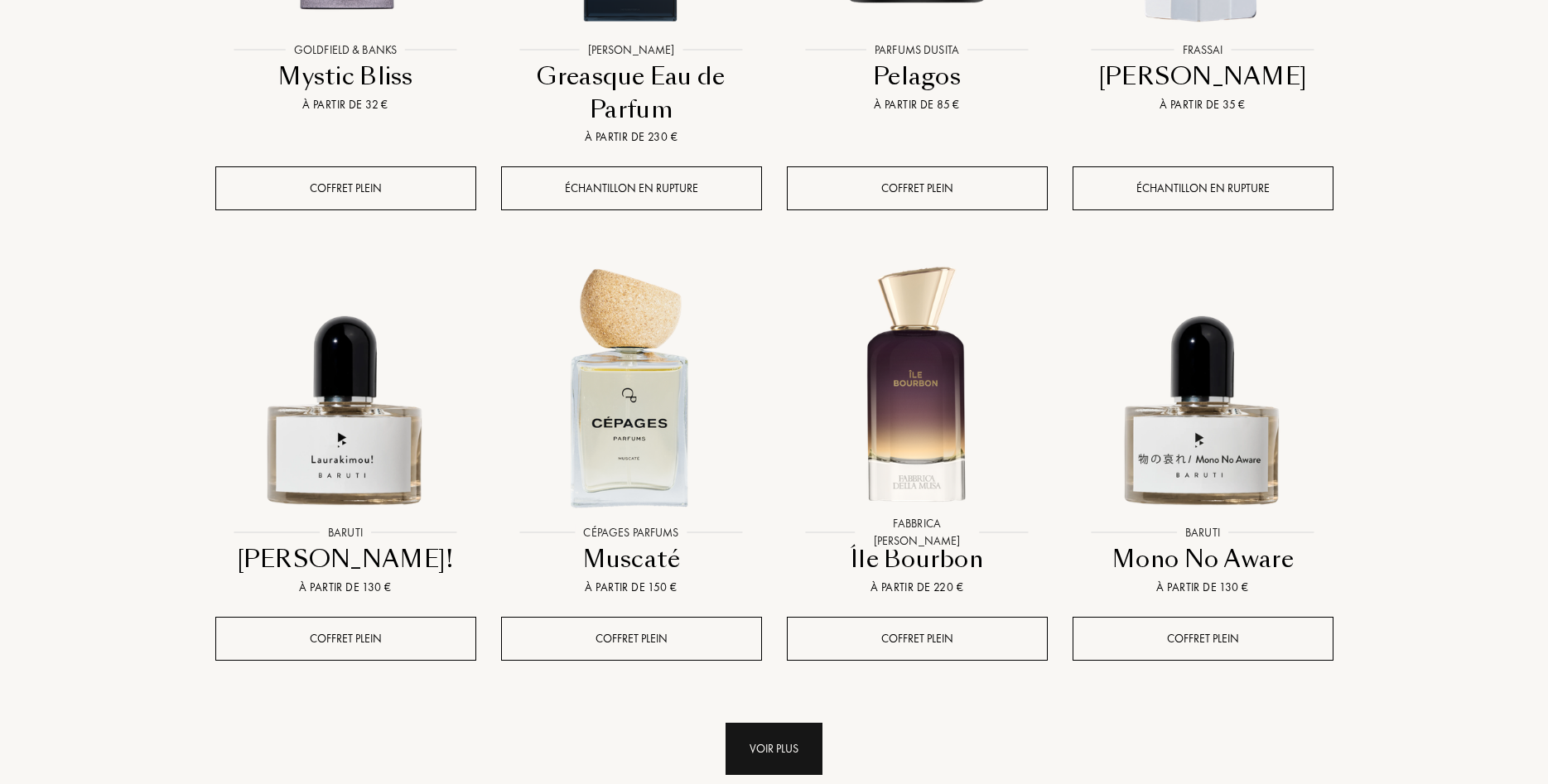
click at [763, 723] on div "Voir plus" at bounding box center [774, 749] width 97 height 52
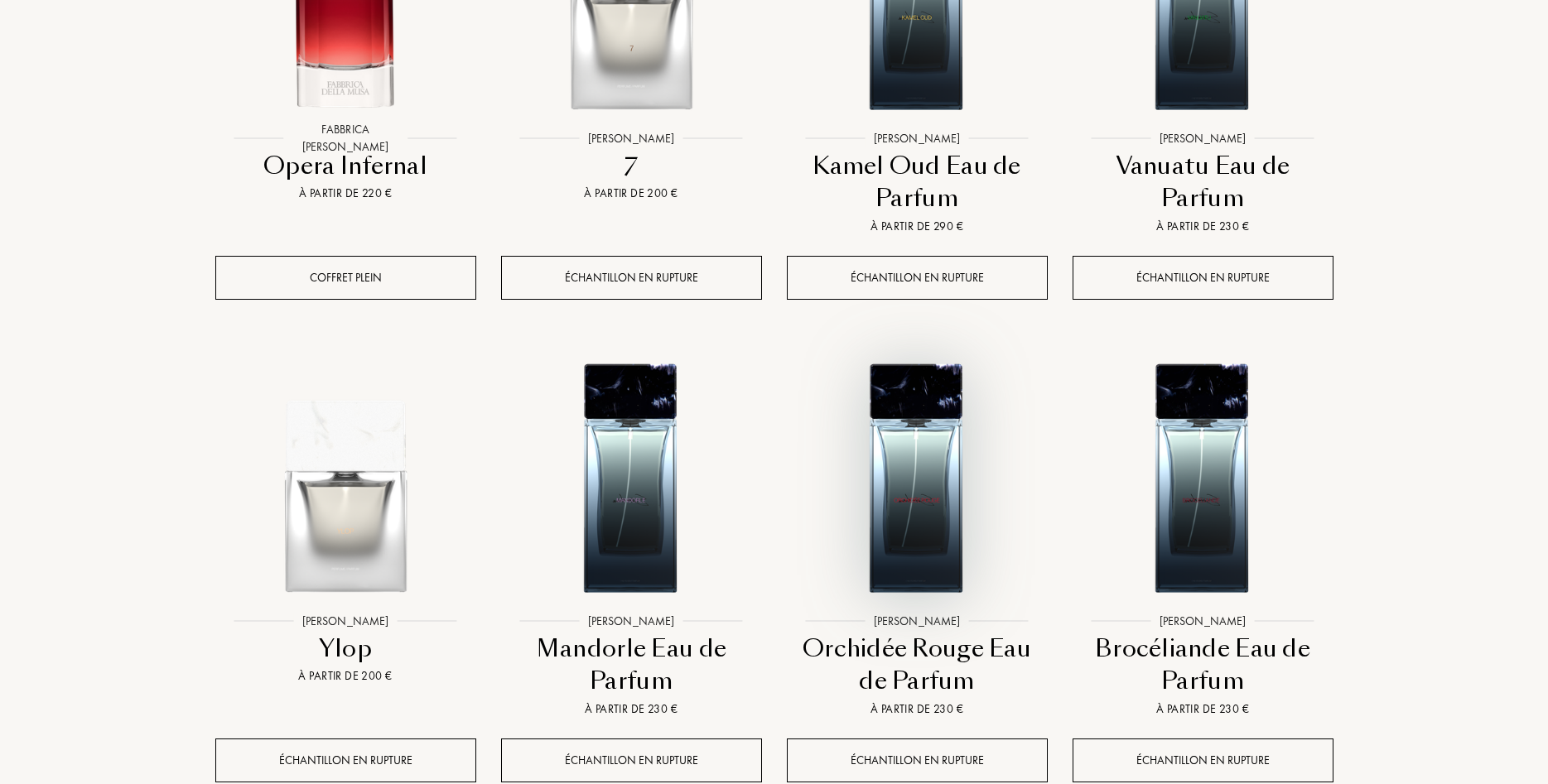
scroll to position [3716, 0]
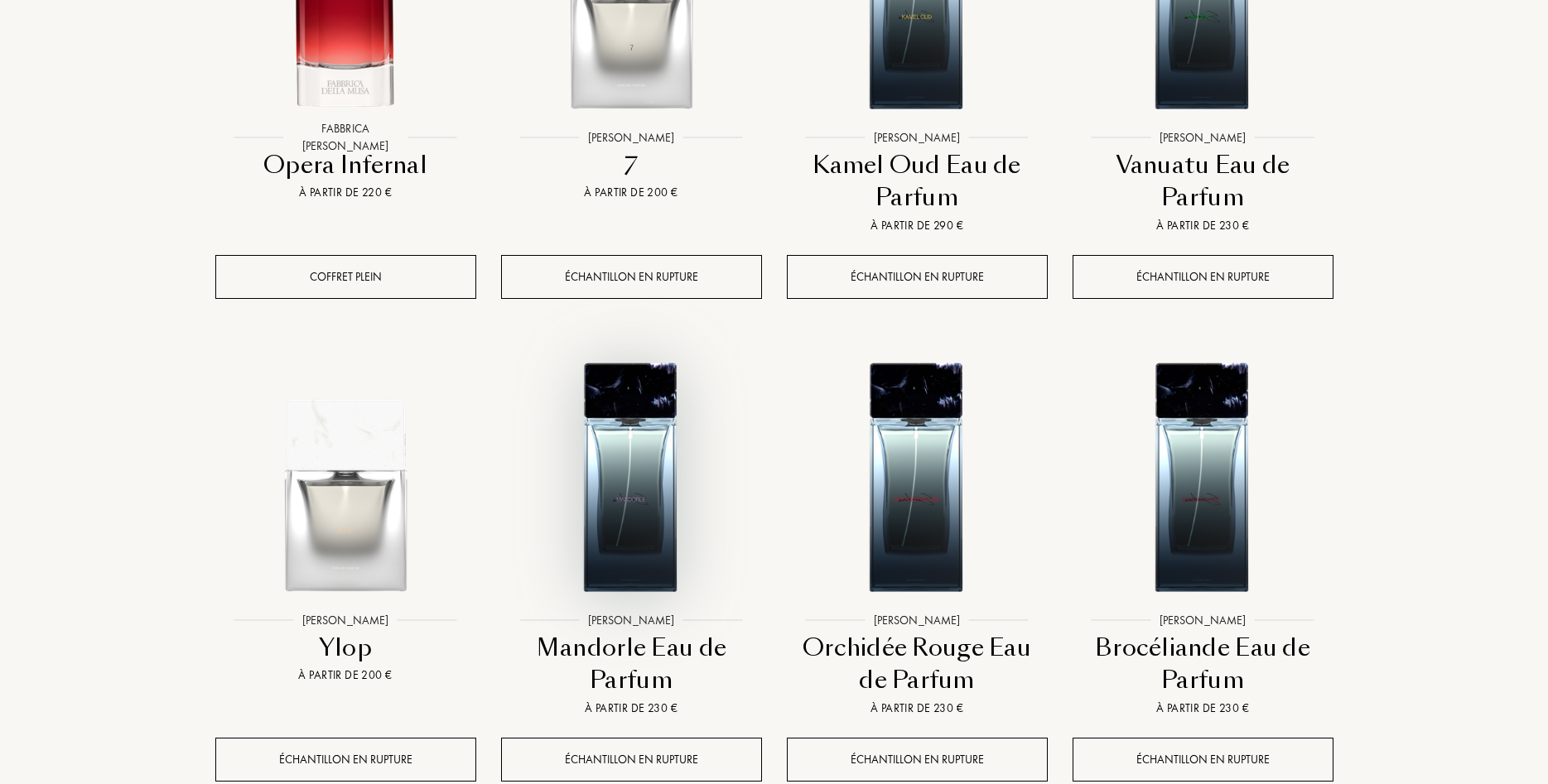
click at [633, 394] on img at bounding box center [631, 475] width 257 height 257
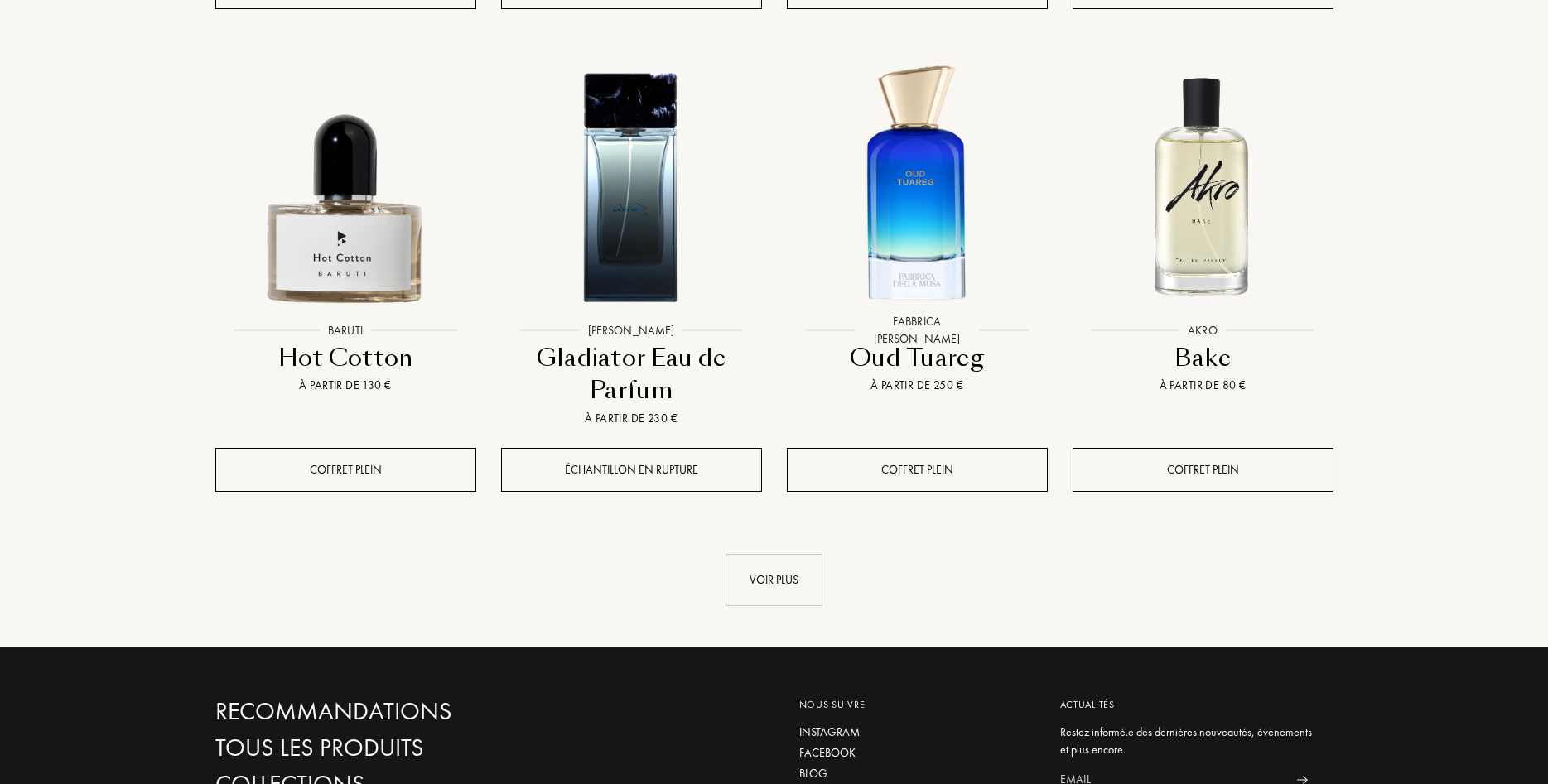
scroll to position [4561, 0]
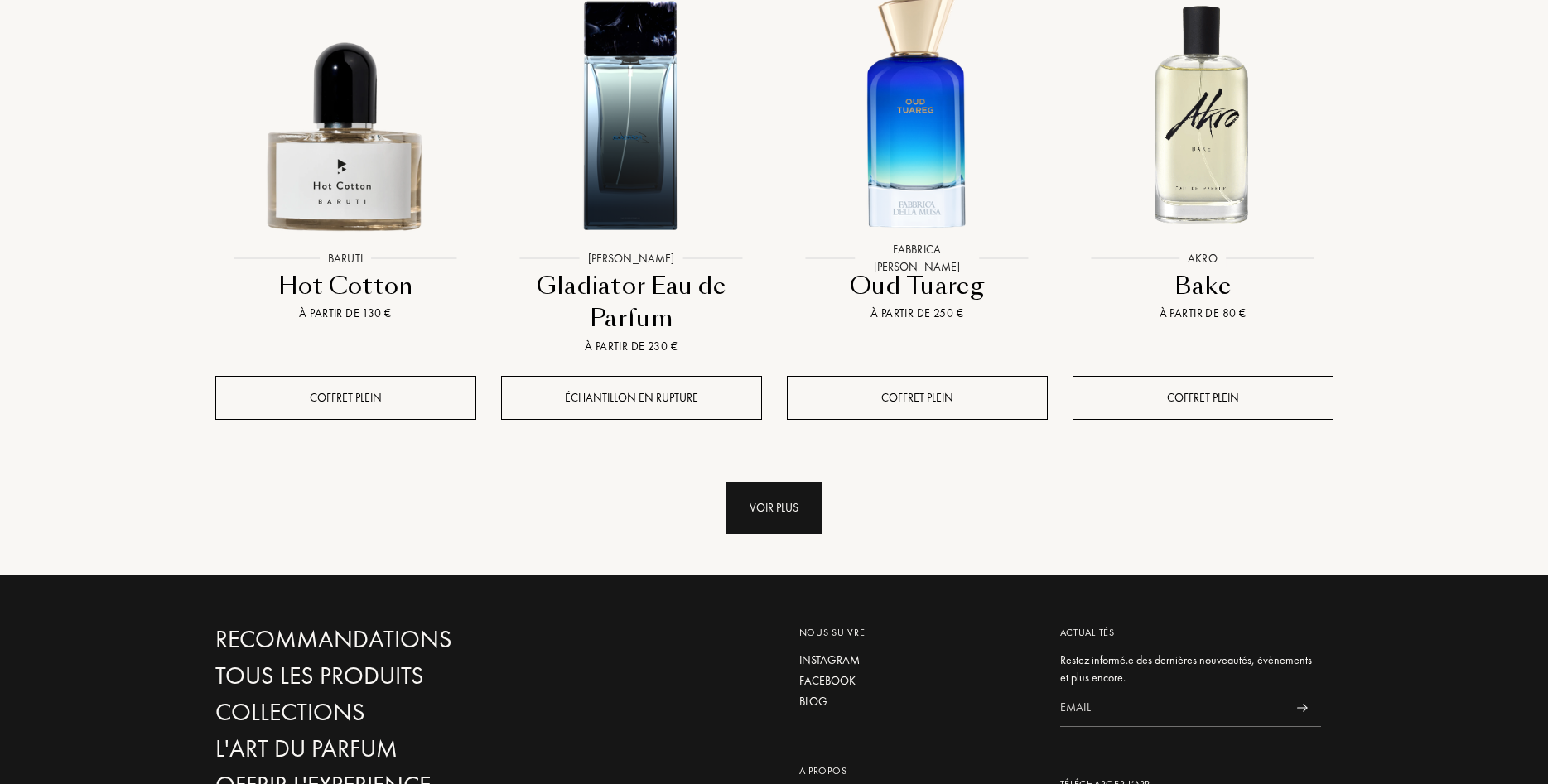
click at [780, 482] on div "Voir plus" at bounding box center [774, 508] width 97 height 52
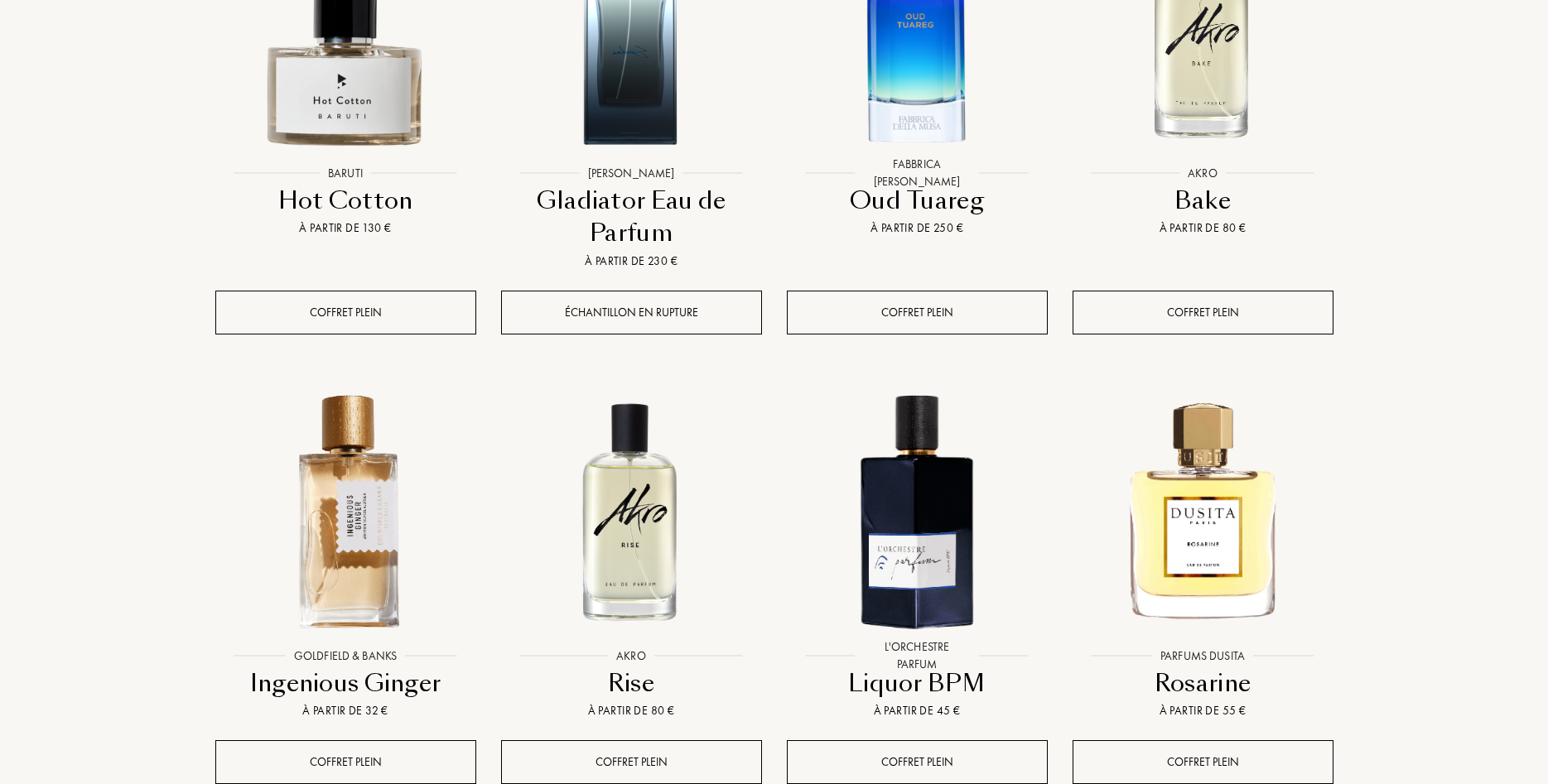
scroll to position [4730, 0]
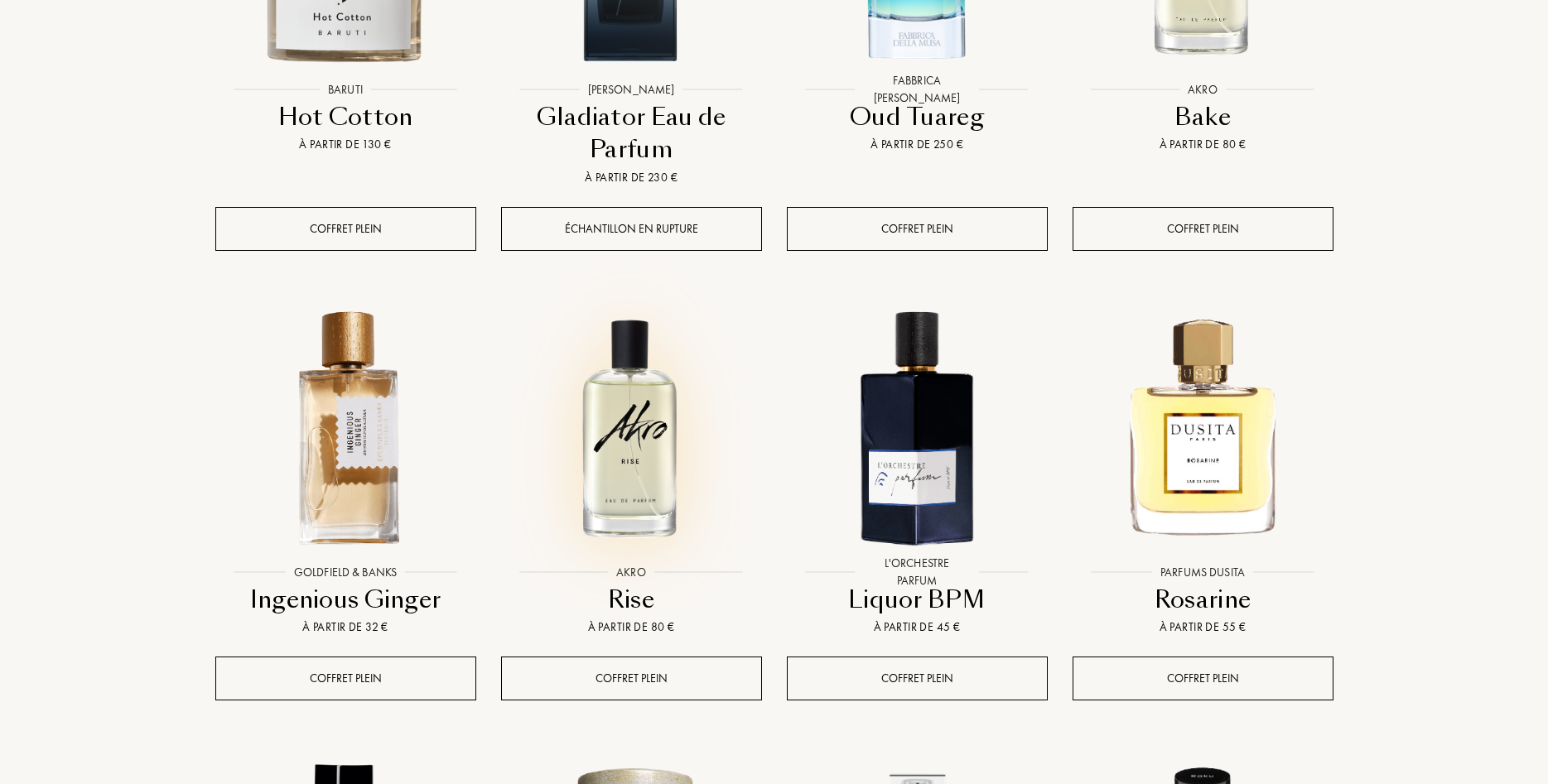
click at [623, 382] on img at bounding box center [631, 427] width 257 height 257
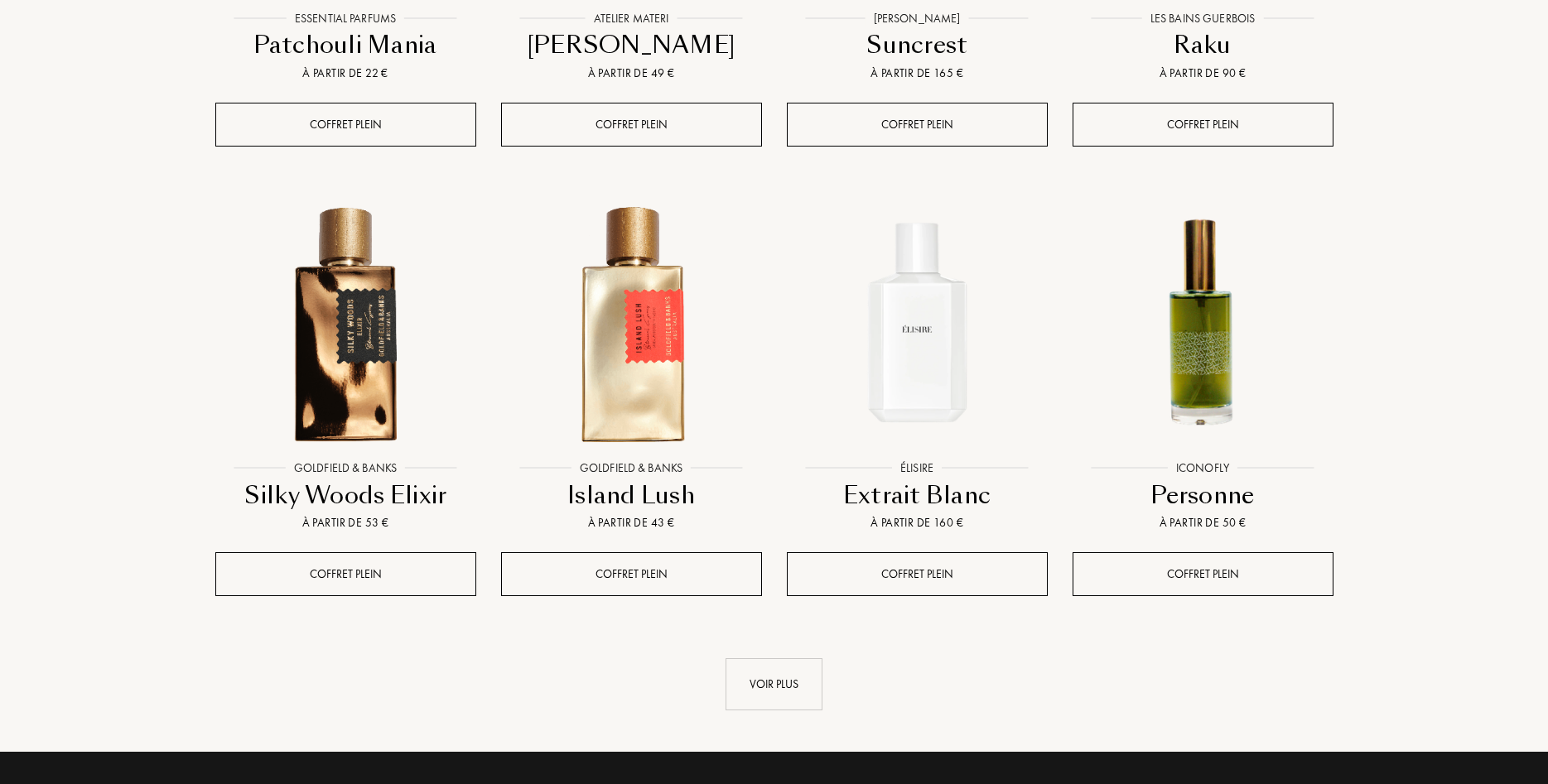
scroll to position [5743, 0]
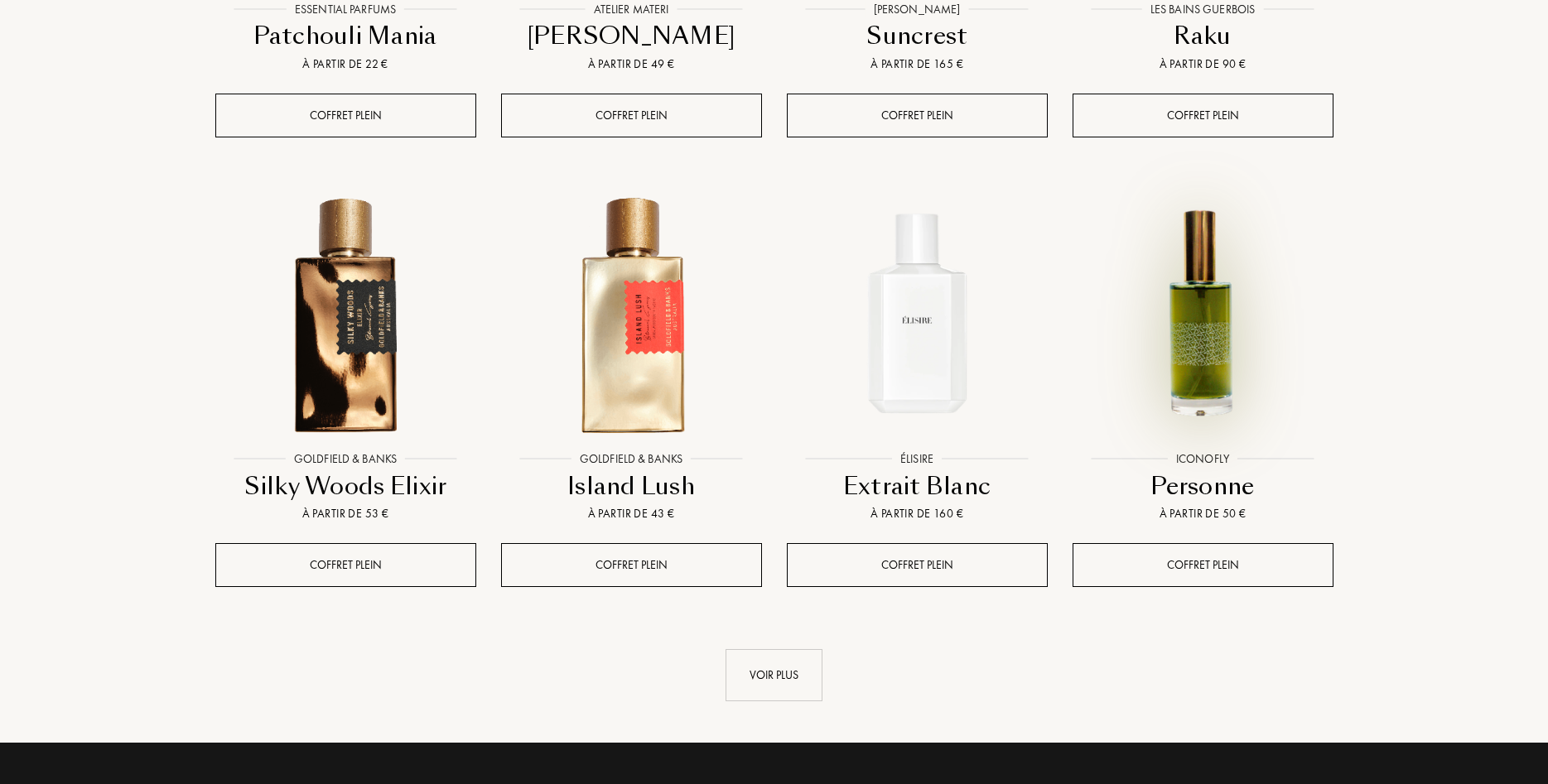
click at [1202, 232] on img at bounding box center [1203, 313] width 257 height 257
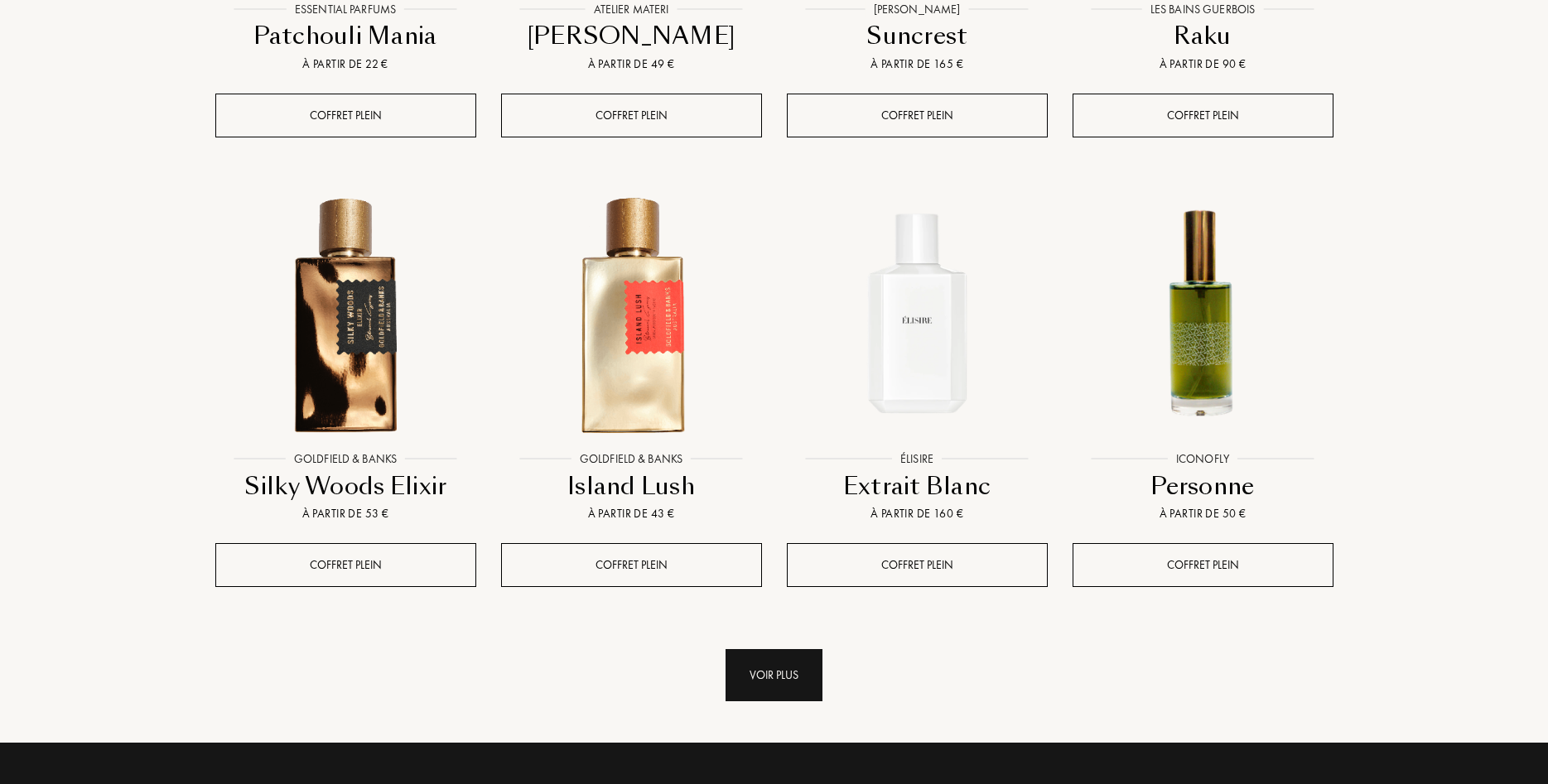
click at [740, 649] on div "Voir plus" at bounding box center [774, 675] width 97 height 52
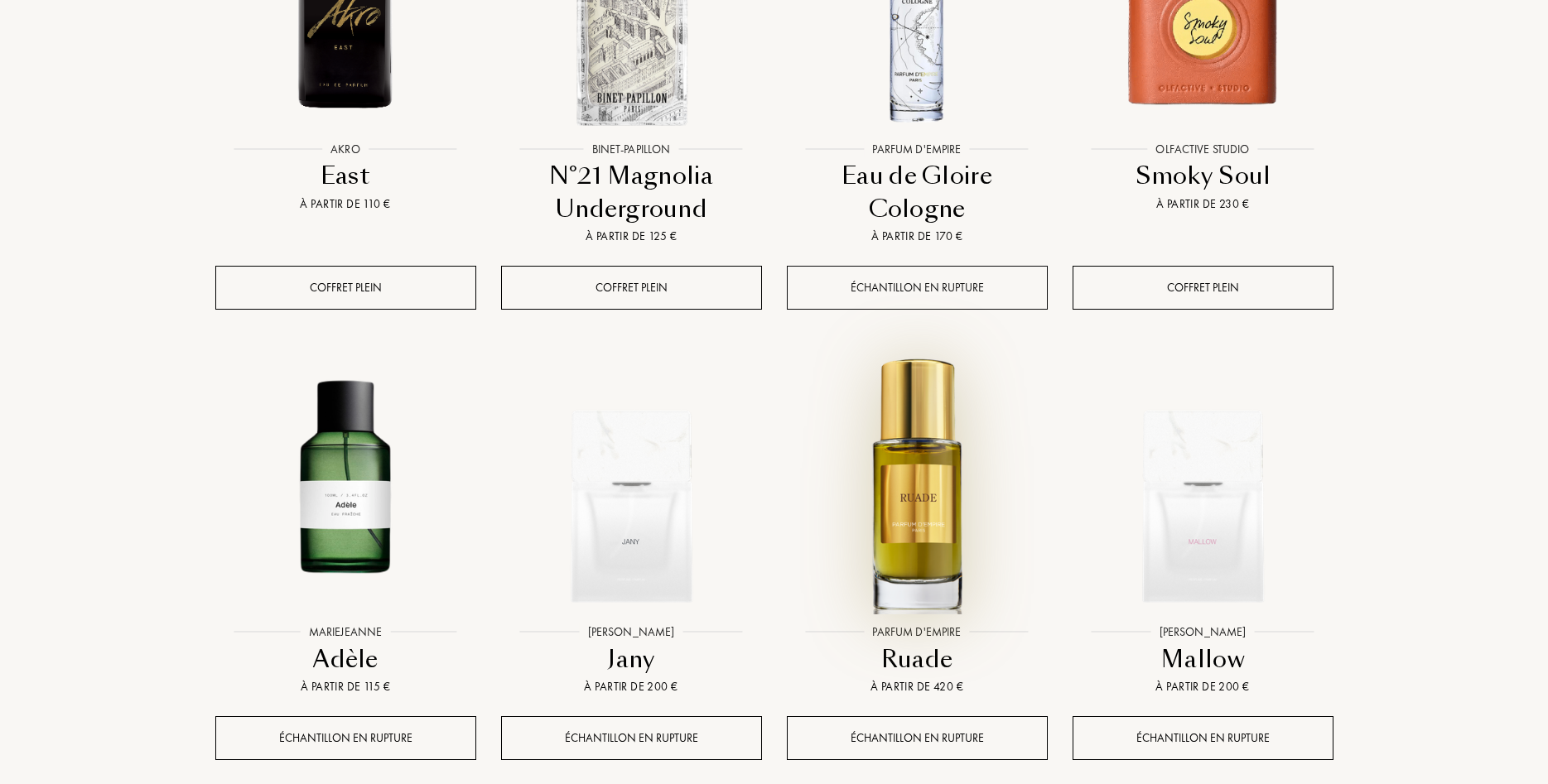
scroll to position [6588, 0]
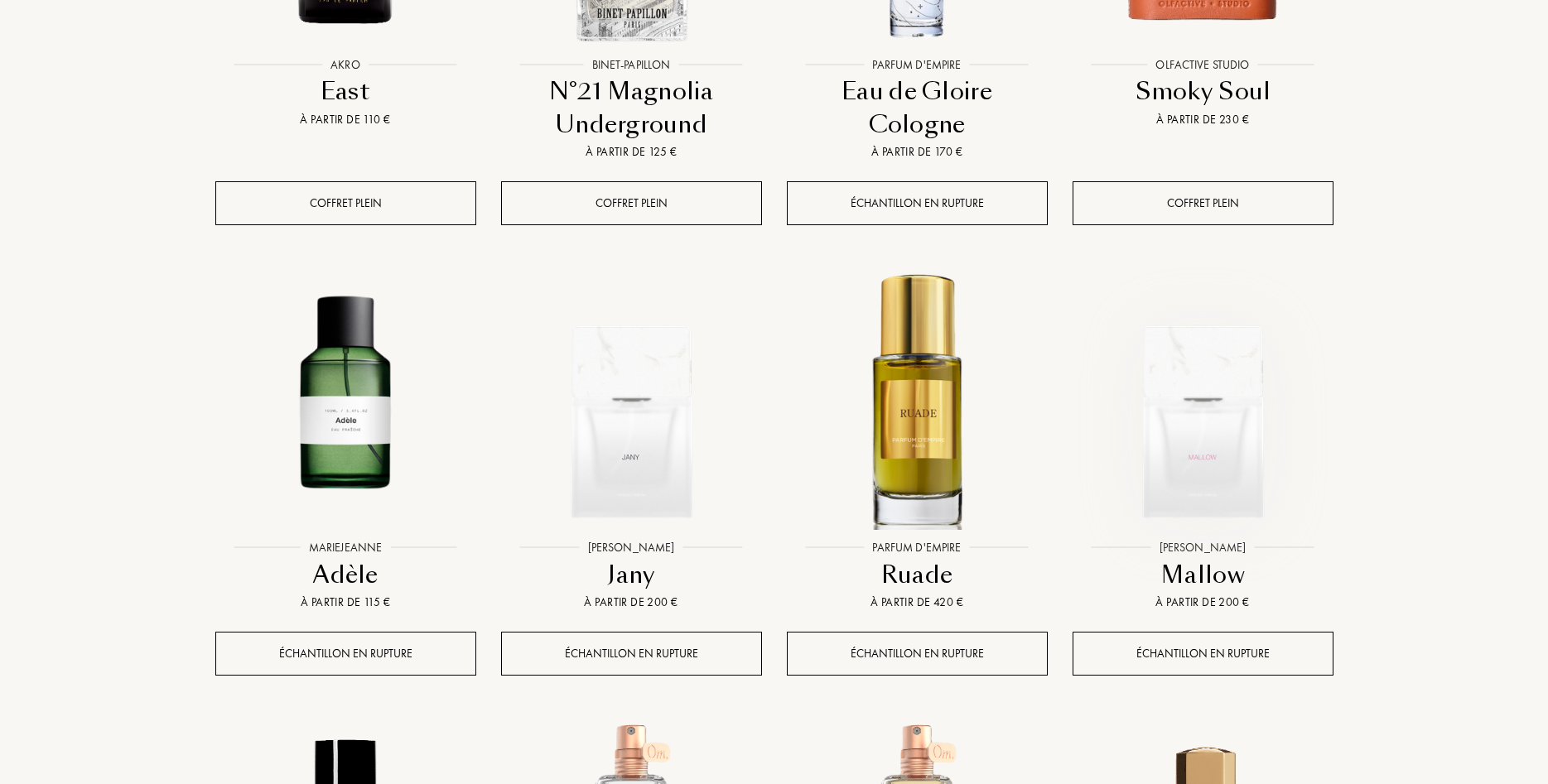
click at [1198, 373] on img at bounding box center [1203, 401] width 257 height 257
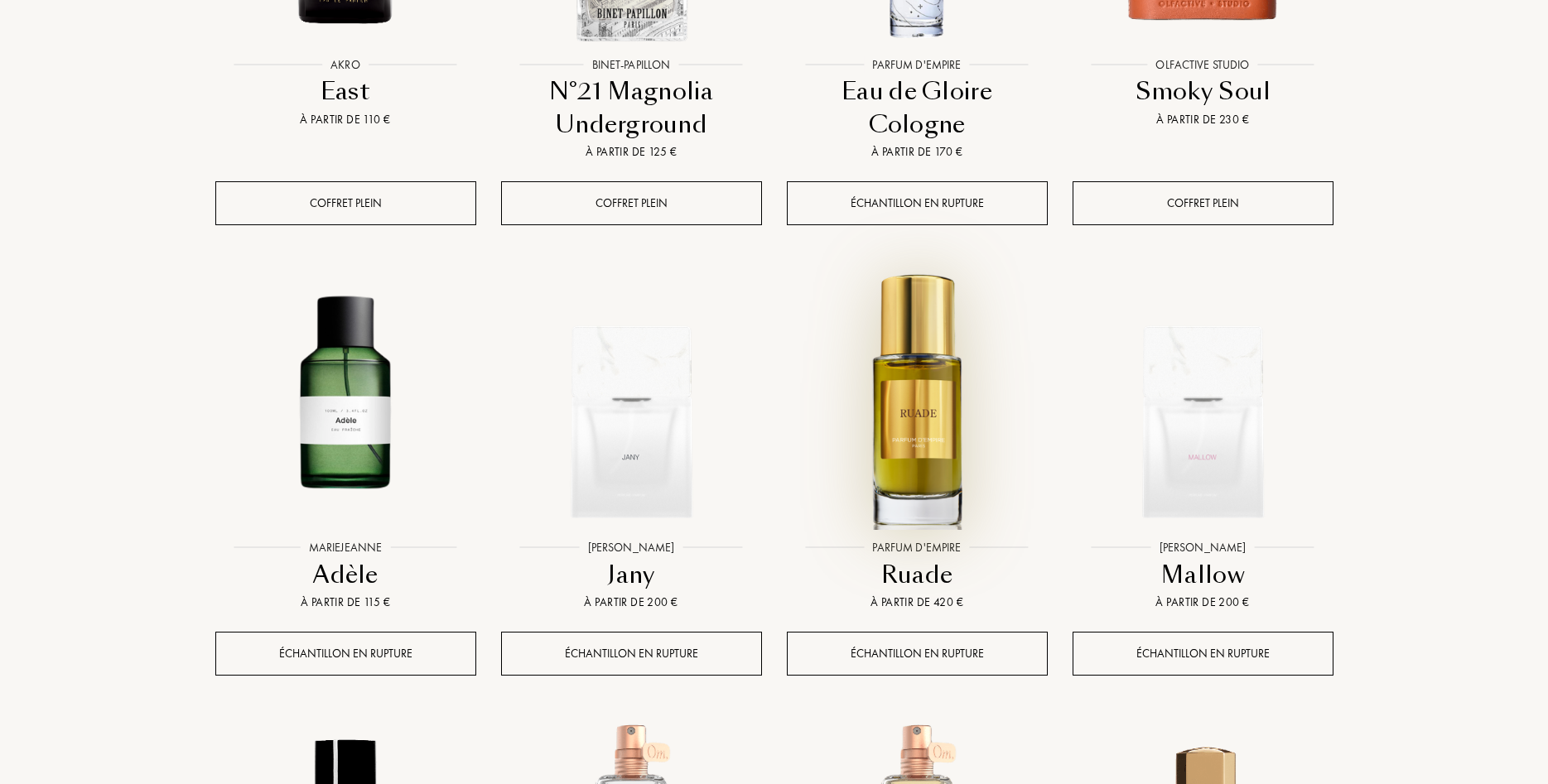
click at [905, 308] on img at bounding box center [918, 401] width 257 height 257
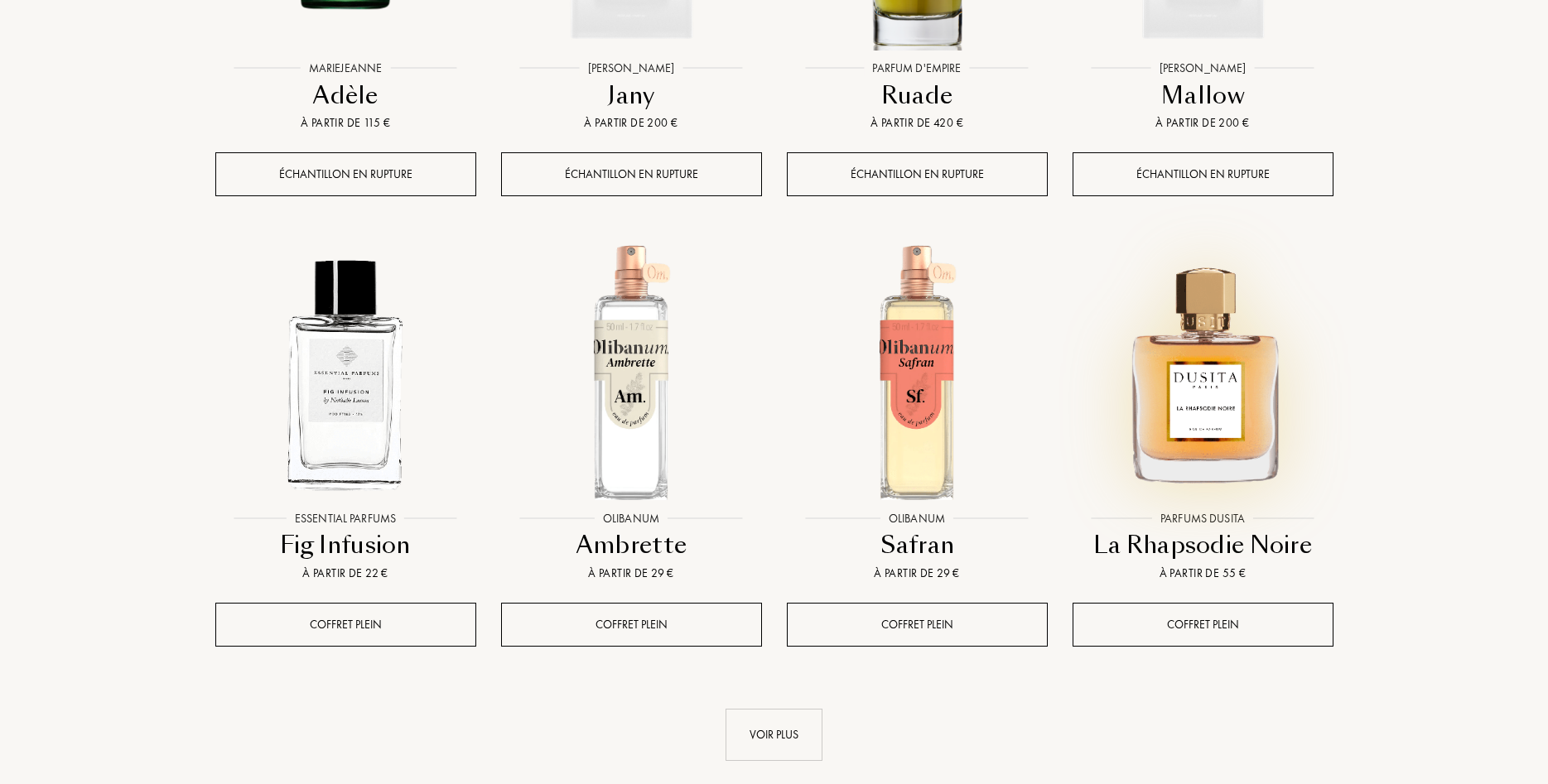
scroll to position [7095, 0]
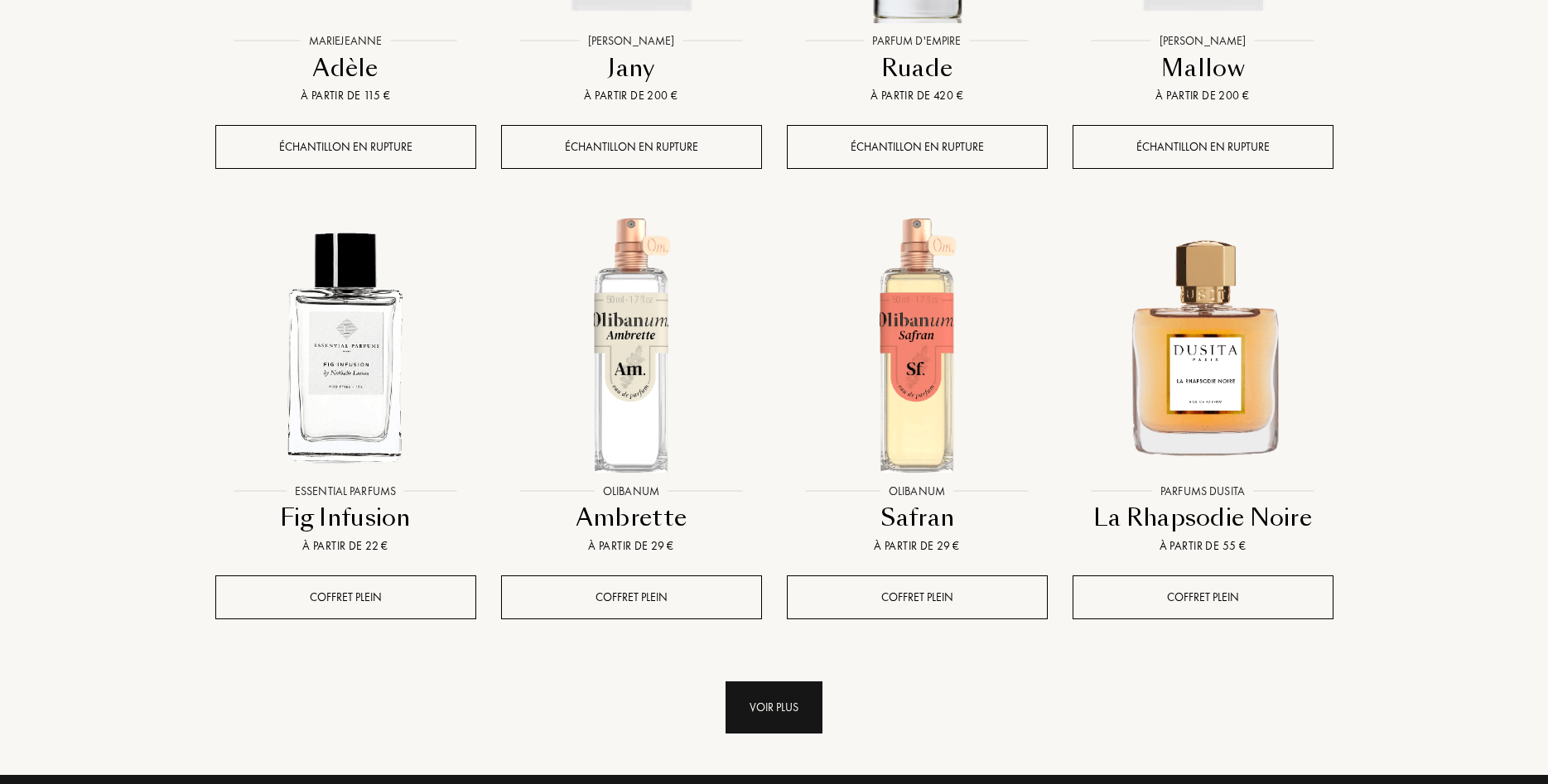
click at [805, 681] on div "Voir plus" at bounding box center [774, 707] width 97 height 52
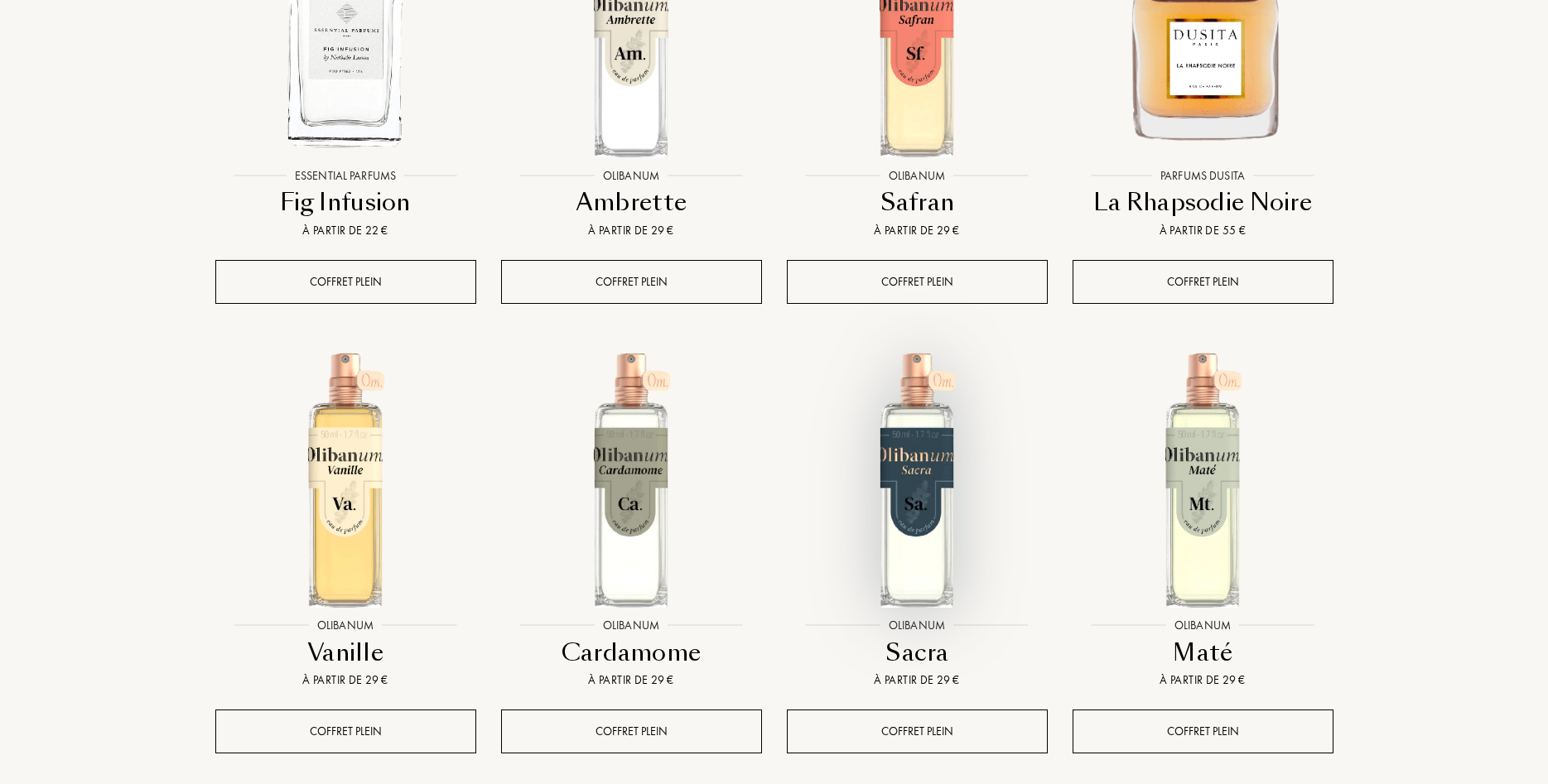
scroll to position [7517, 0]
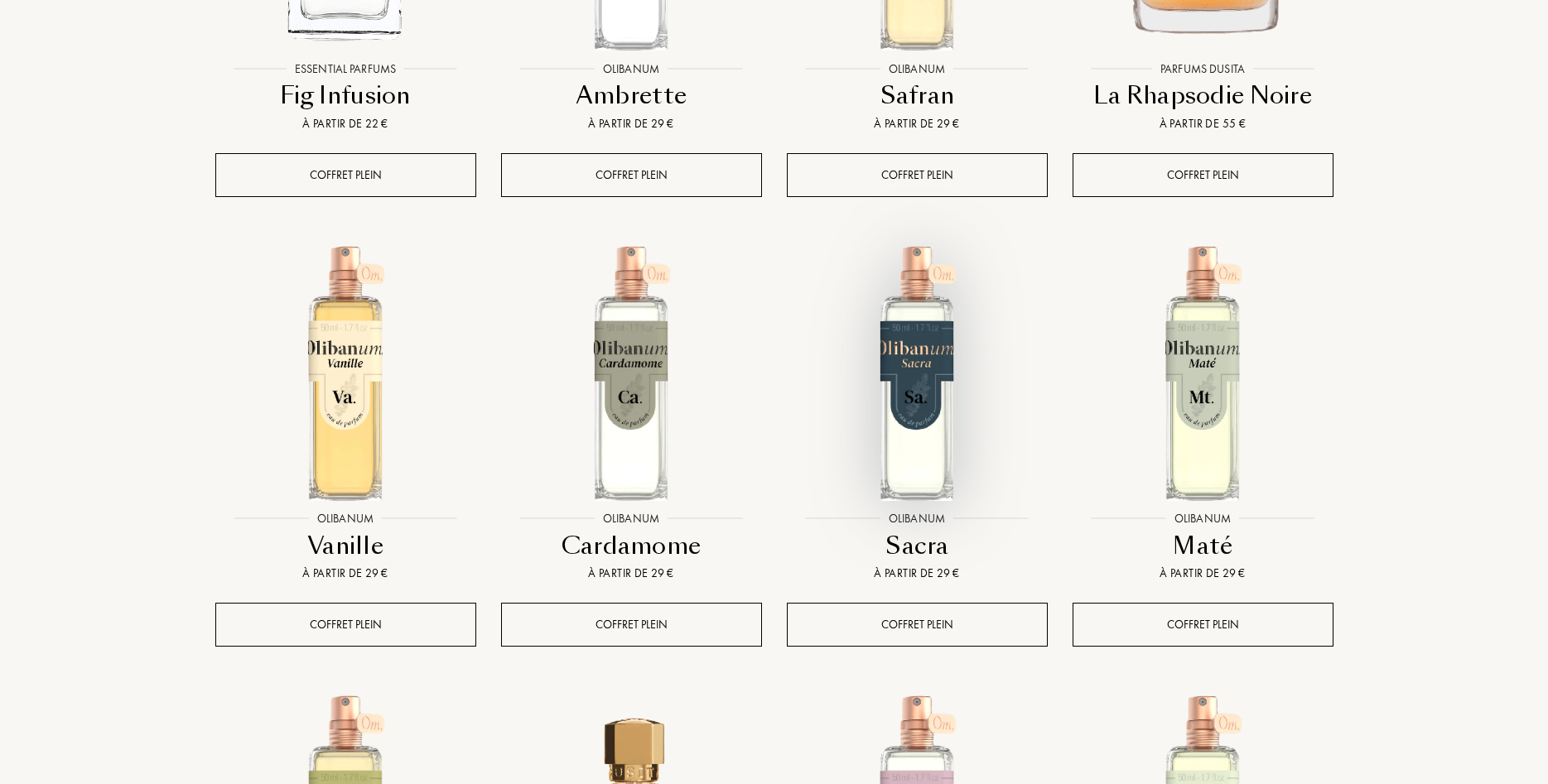
click at [917, 307] on img at bounding box center [918, 373] width 257 height 257
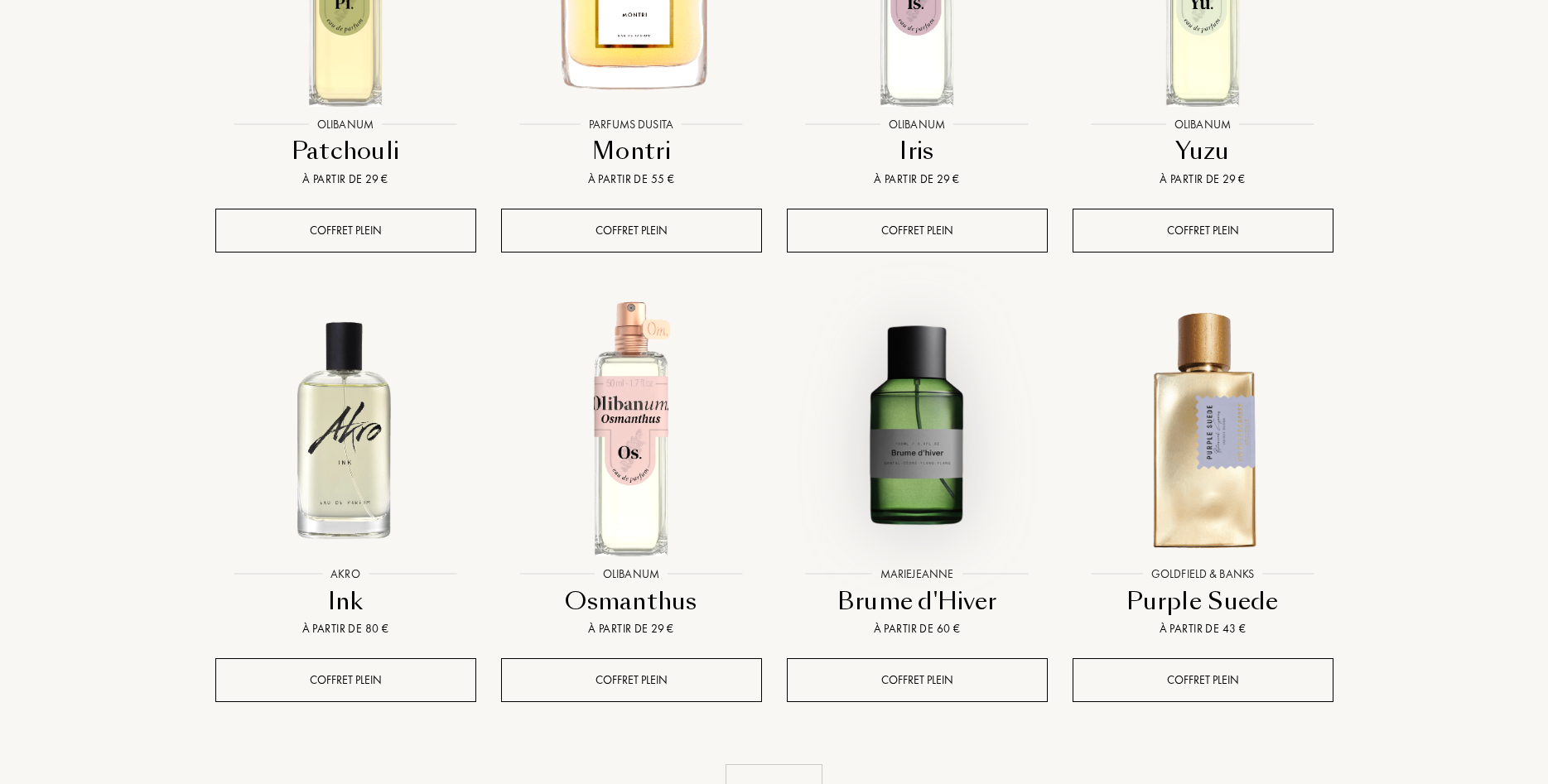
scroll to position [8531, 0]
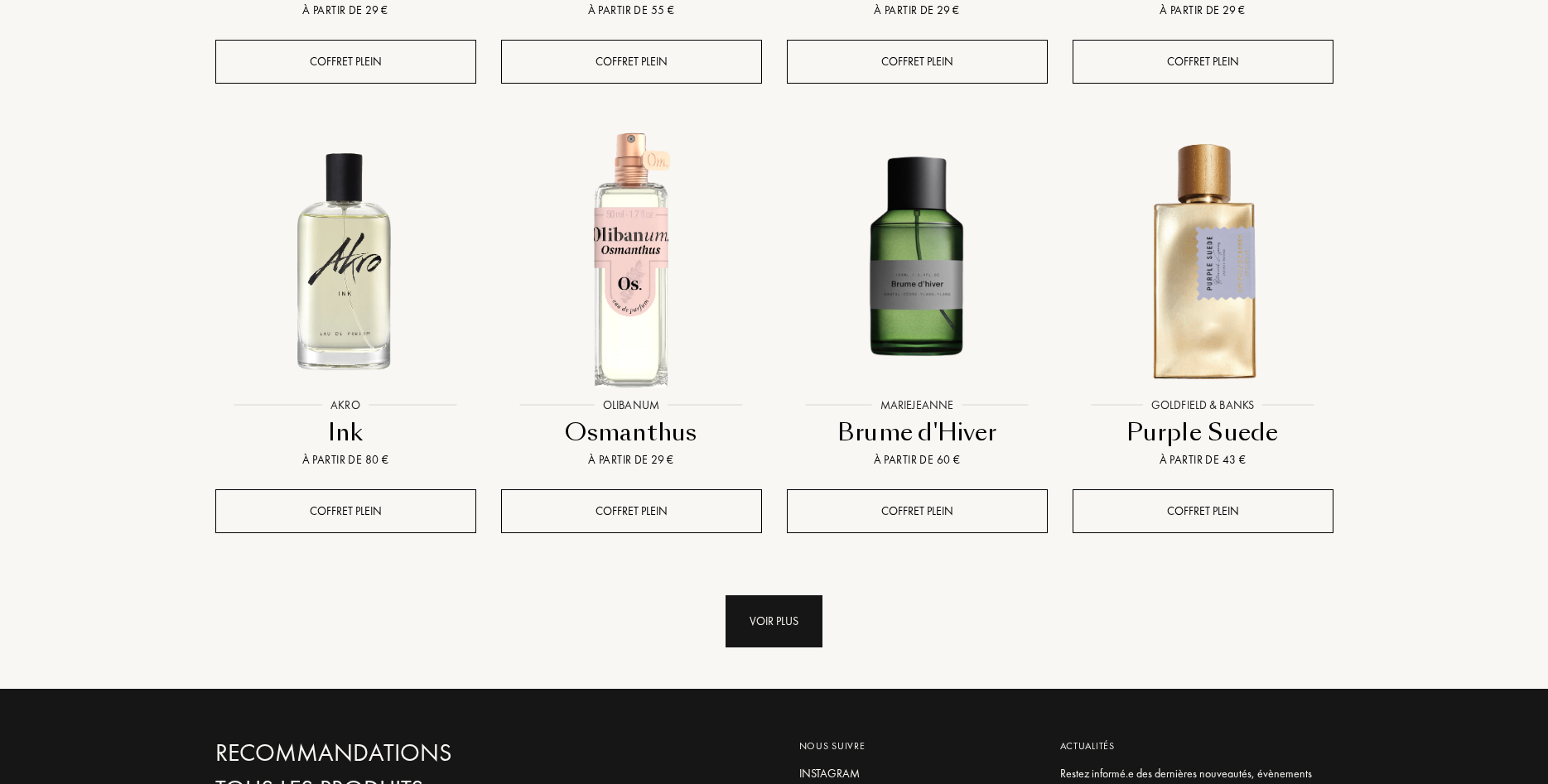
click at [781, 595] on div "Voir plus" at bounding box center [774, 621] width 97 height 52
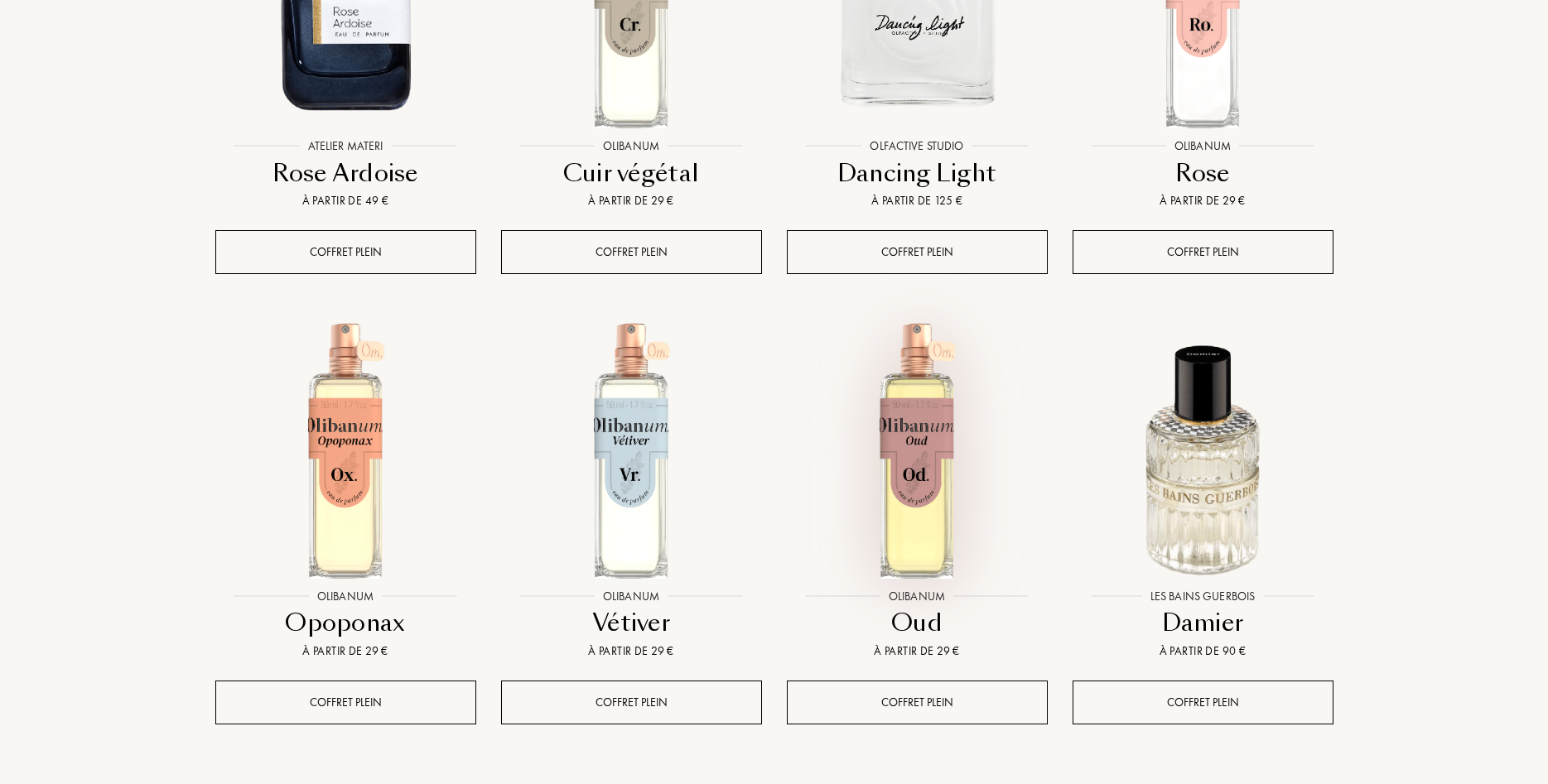
scroll to position [9797, 0]
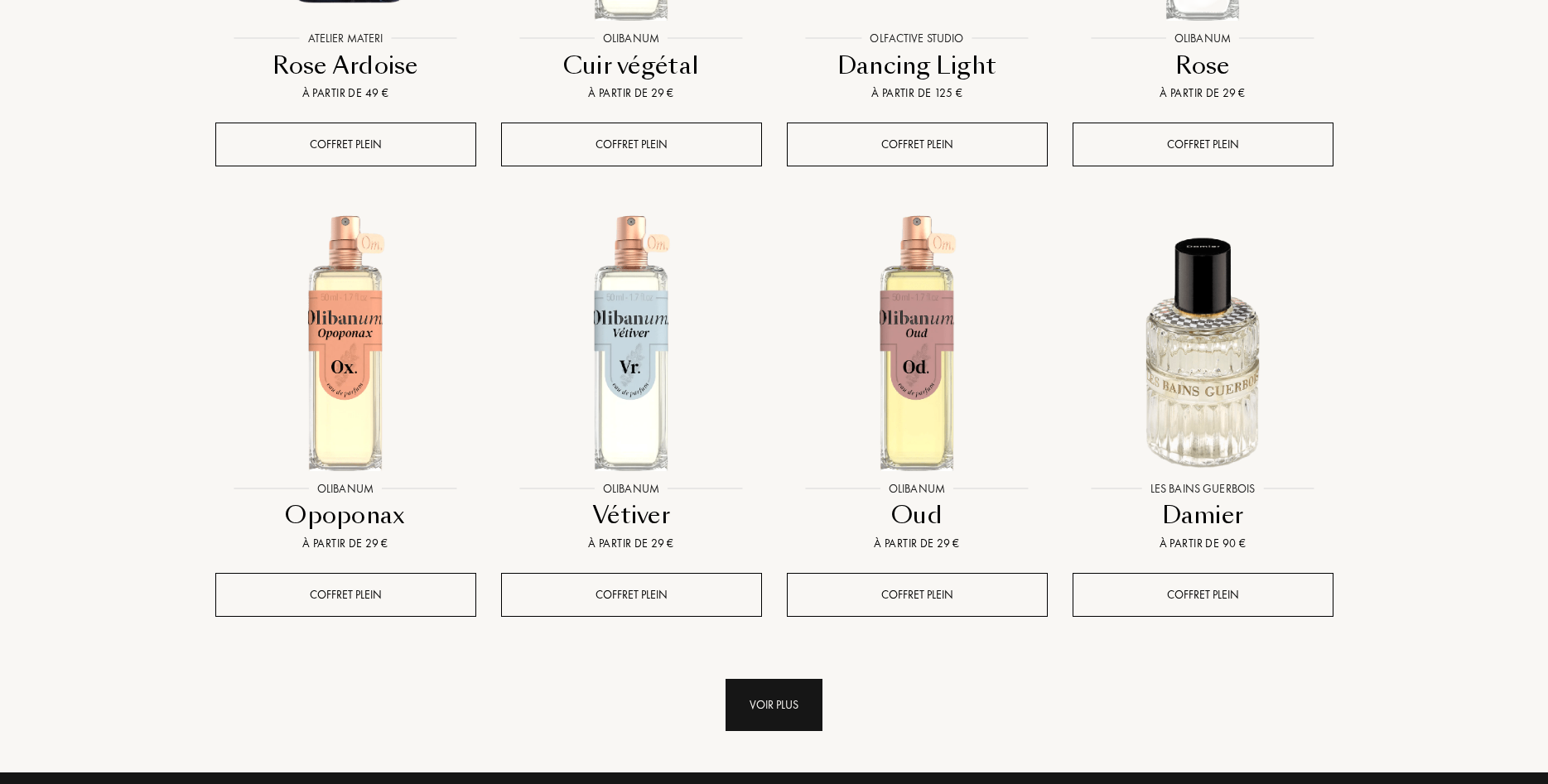
click at [762, 679] on div "Voir plus" at bounding box center [774, 705] width 97 height 52
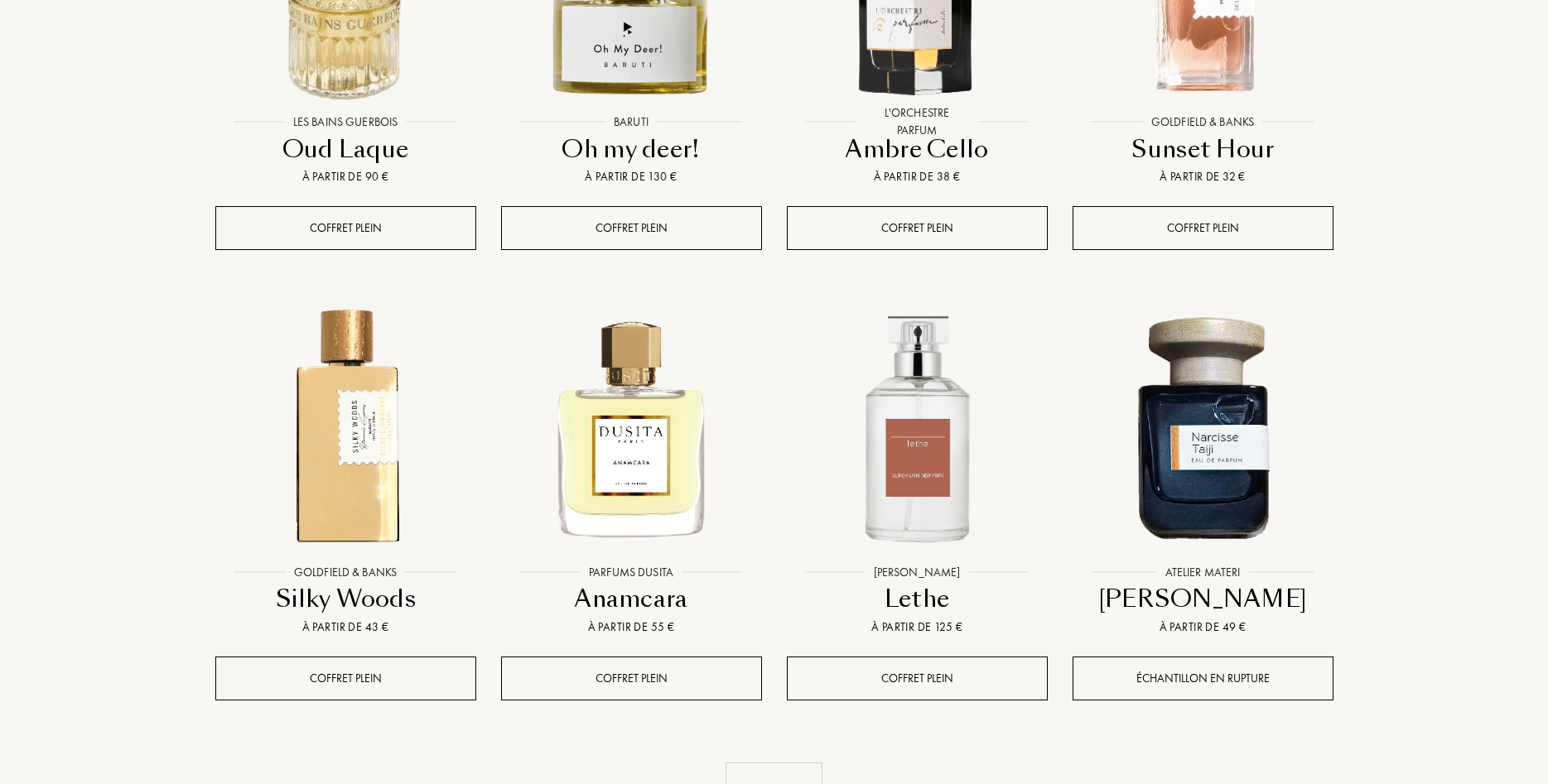
scroll to position [11148, 0]
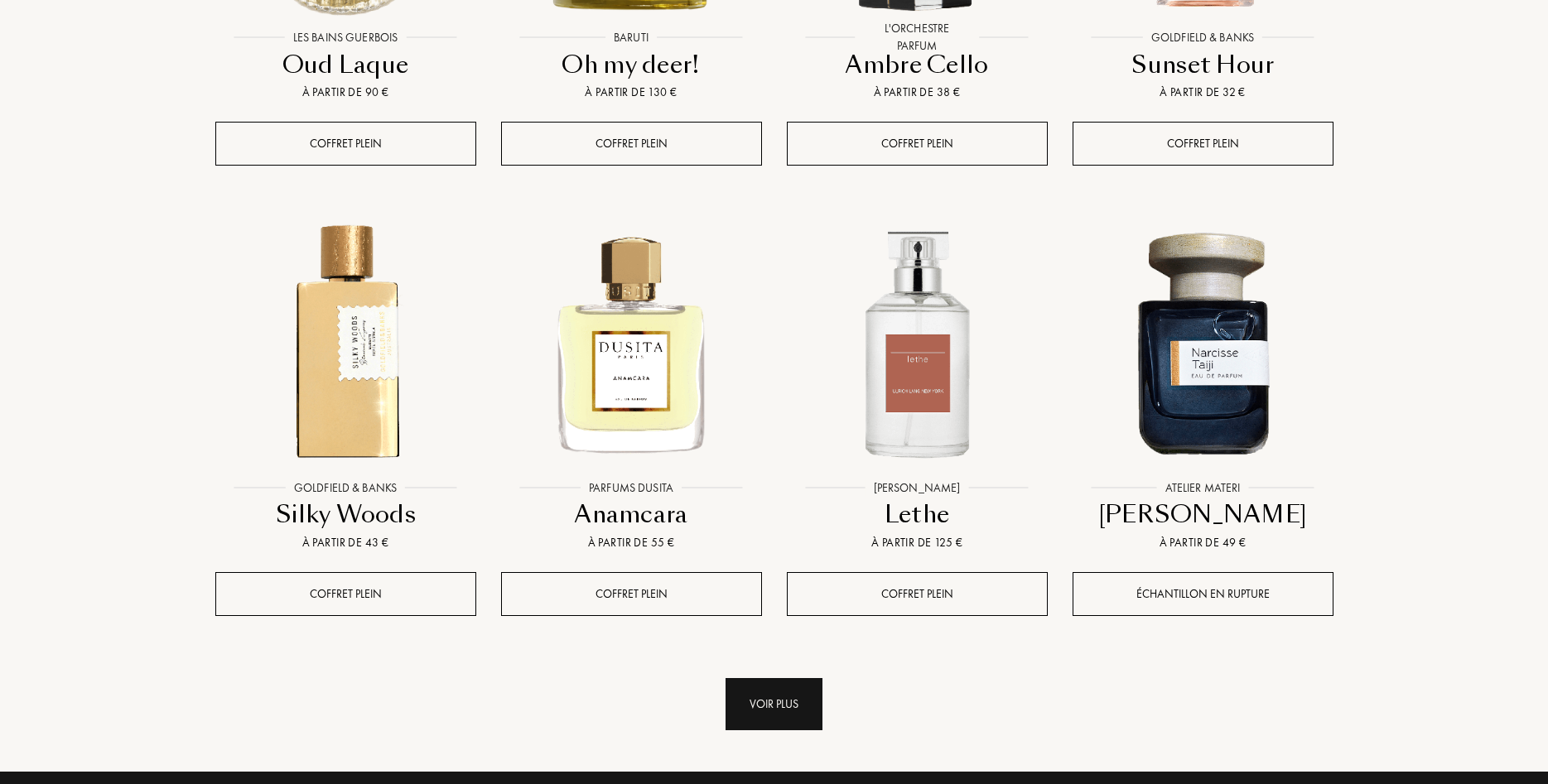
click at [779, 678] on div "Voir plus" at bounding box center [774, 704] width 97 height 52
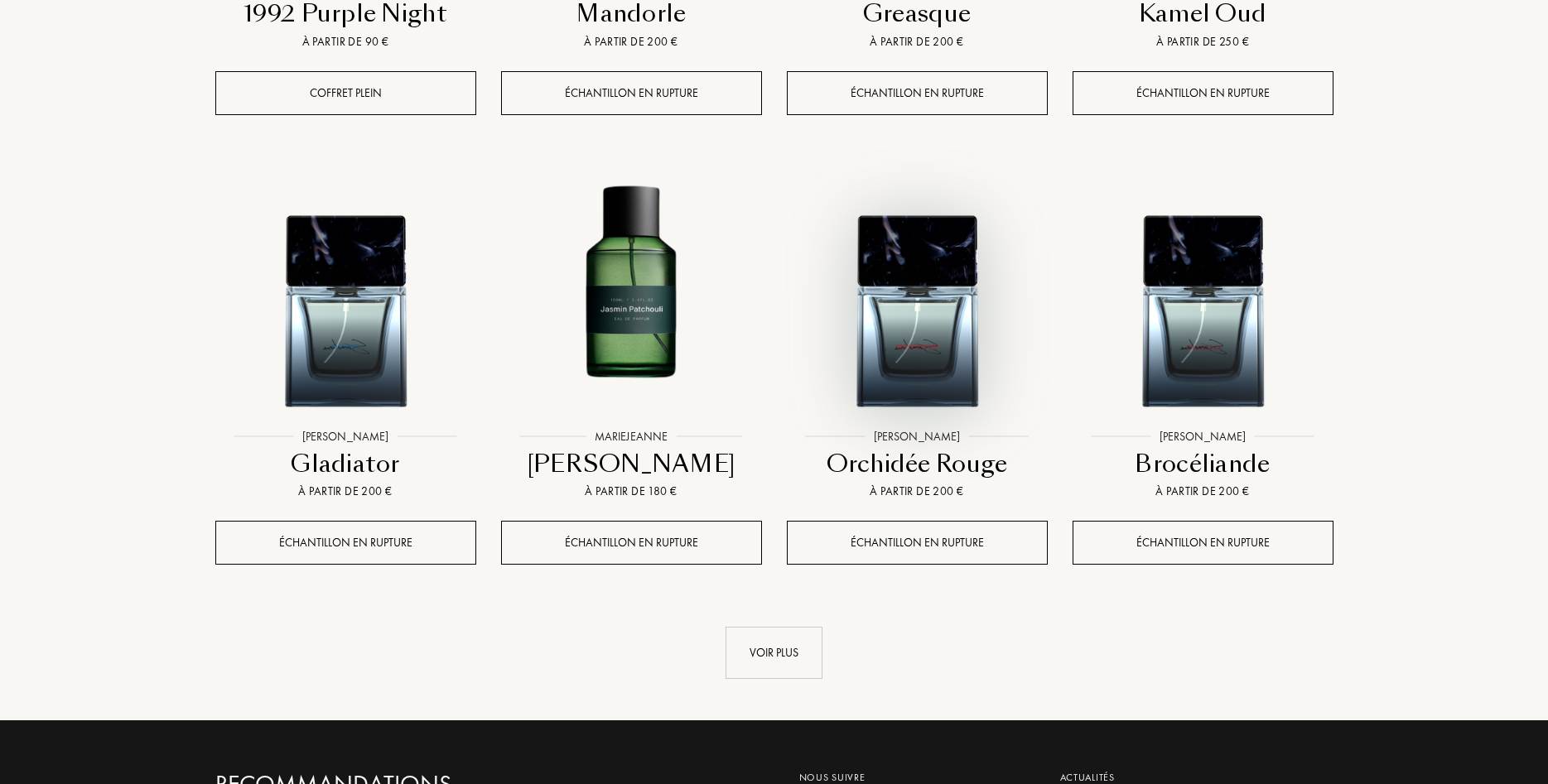
scroll to position [12584, 0]
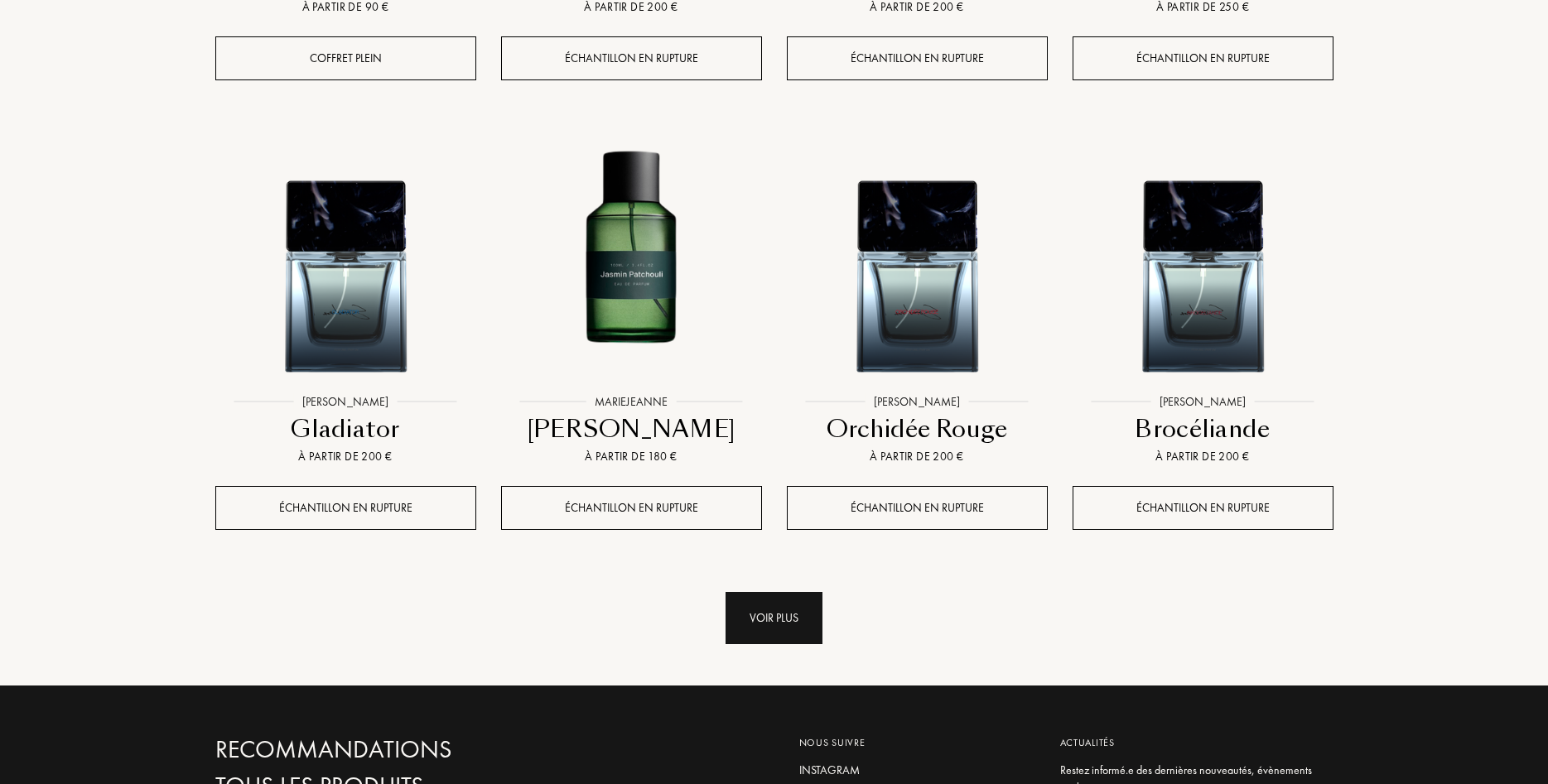
click at [804, 592] on div "Voir plus" at bounding box center [774, 618] width 97 height 52
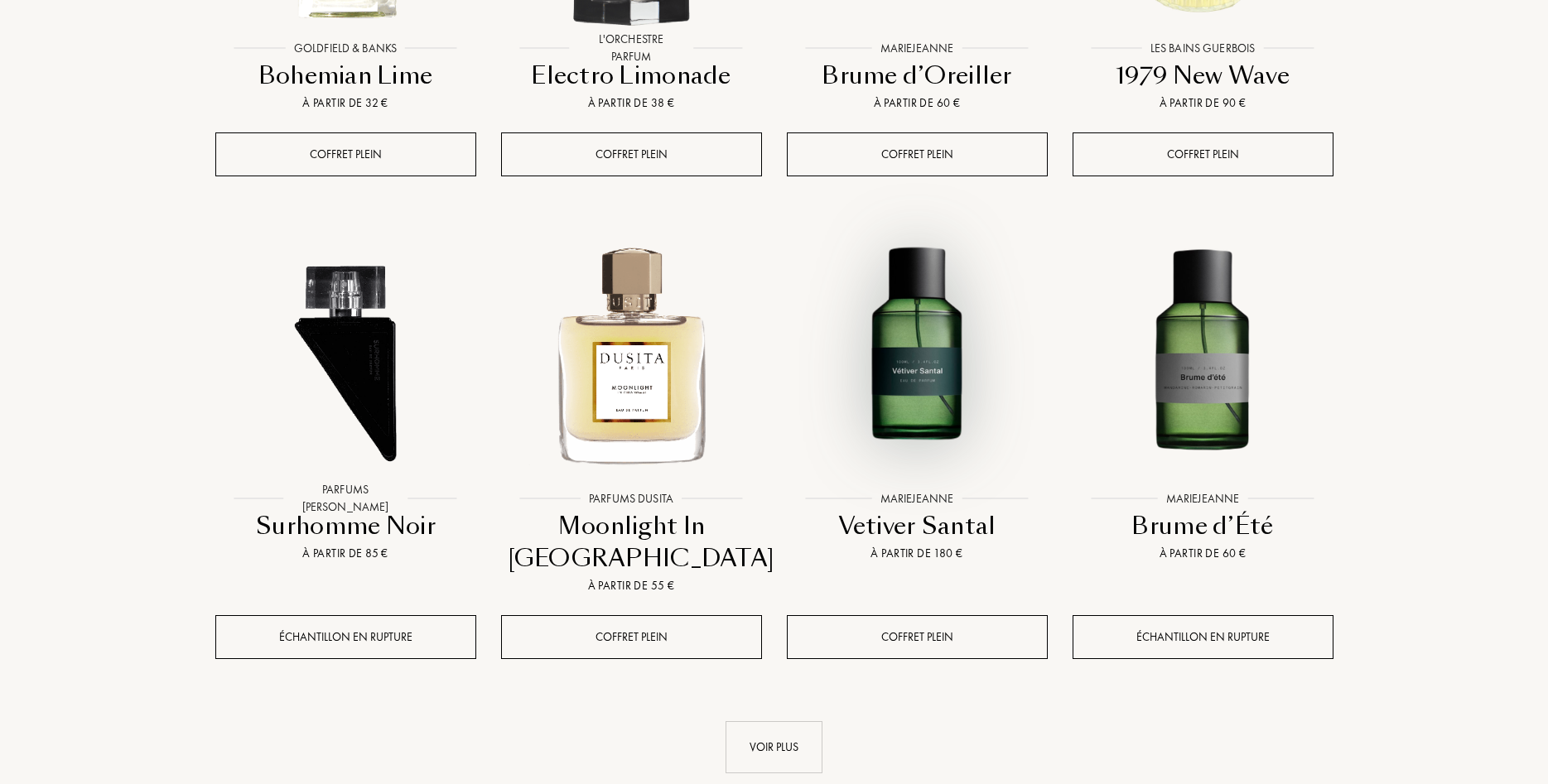
scroll to position [13851, 0]
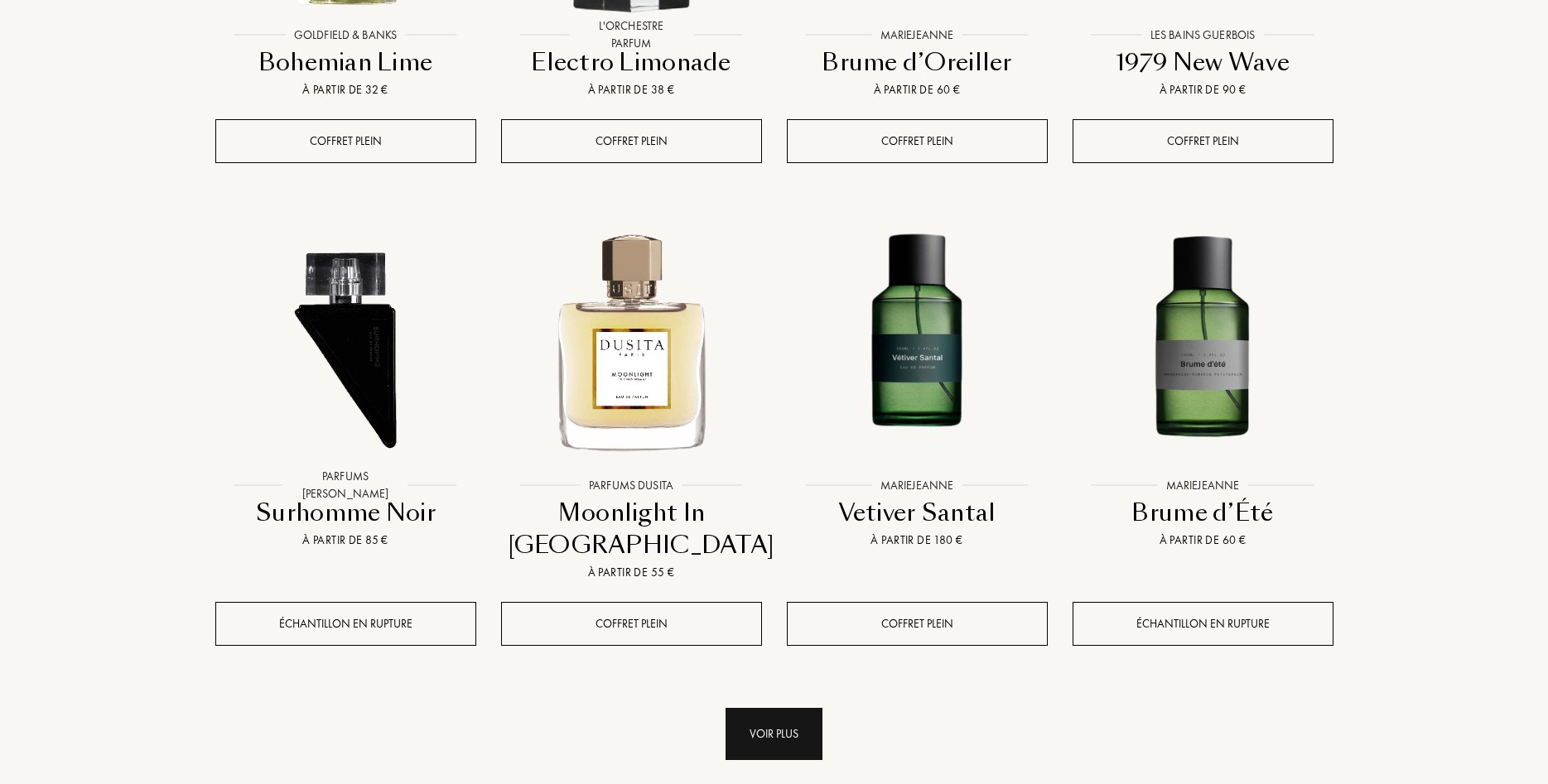
click at [782, 708] on div "Voir plus" at bounding box center [774, 734] width 97 height 52
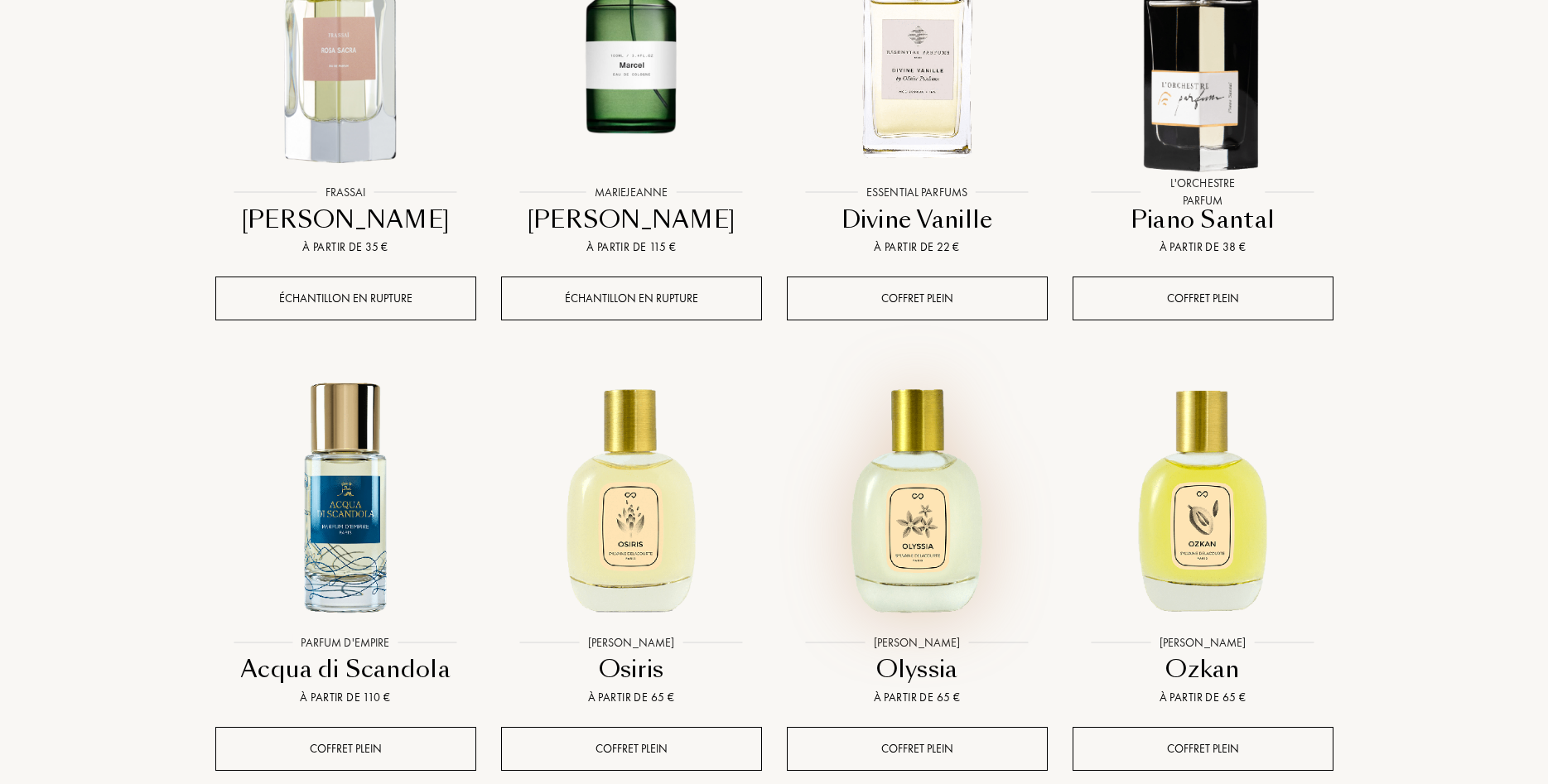
scroll to position [15202, 0]
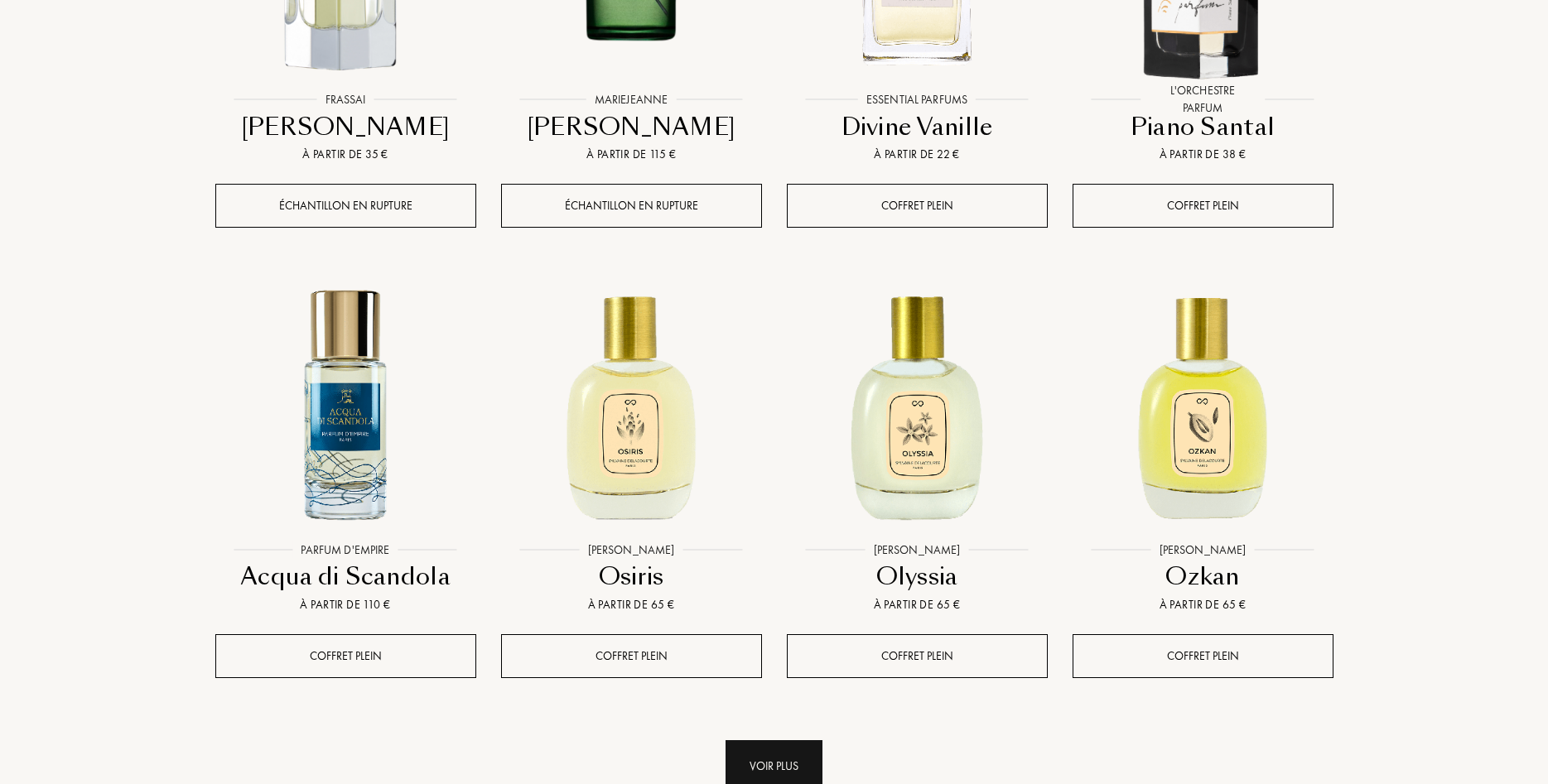
click at [784, 740] on div "Voir plus" at bounding box center [774, 766] width 97 height 52
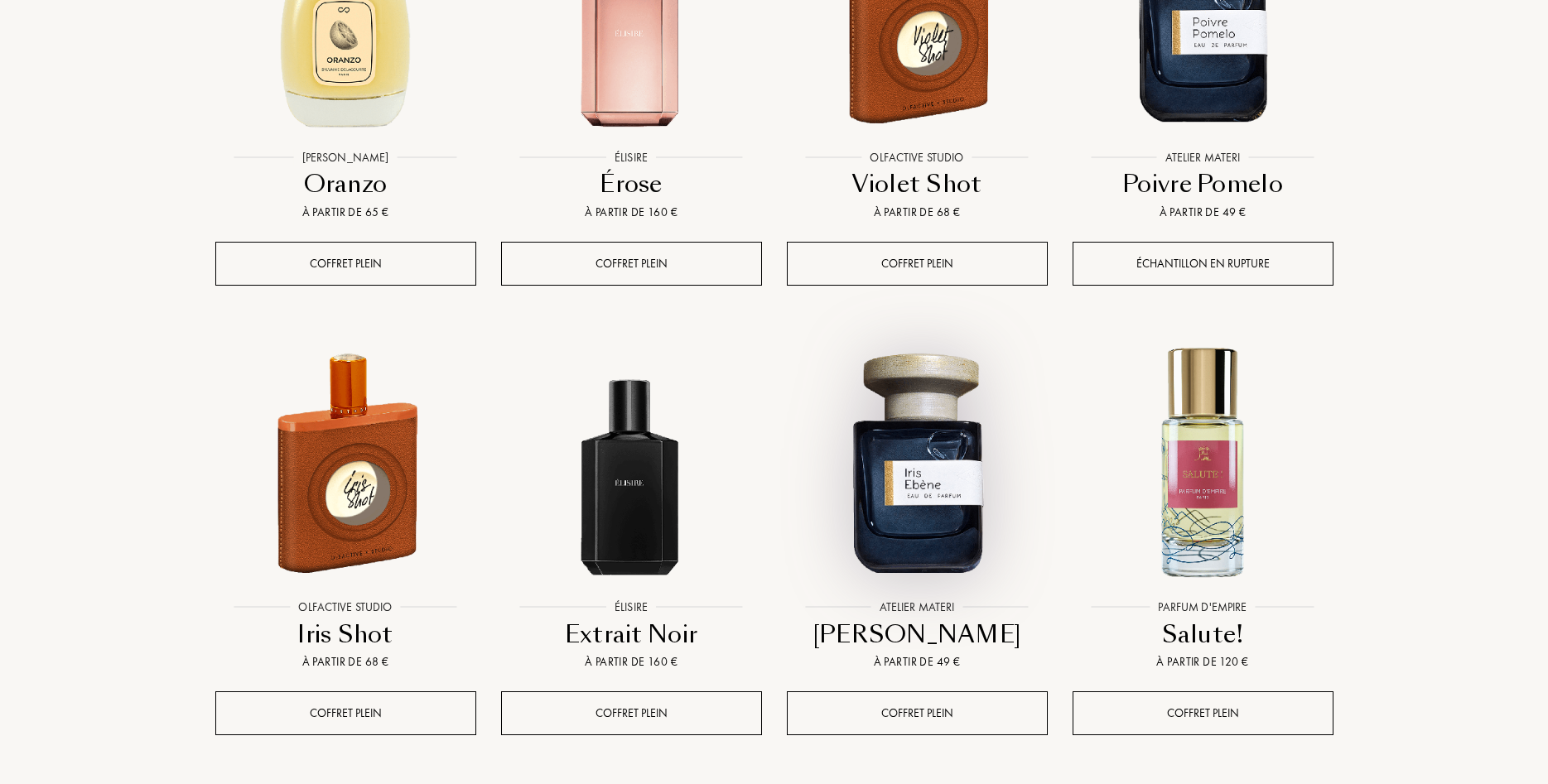
scroll to position [16554, 0]
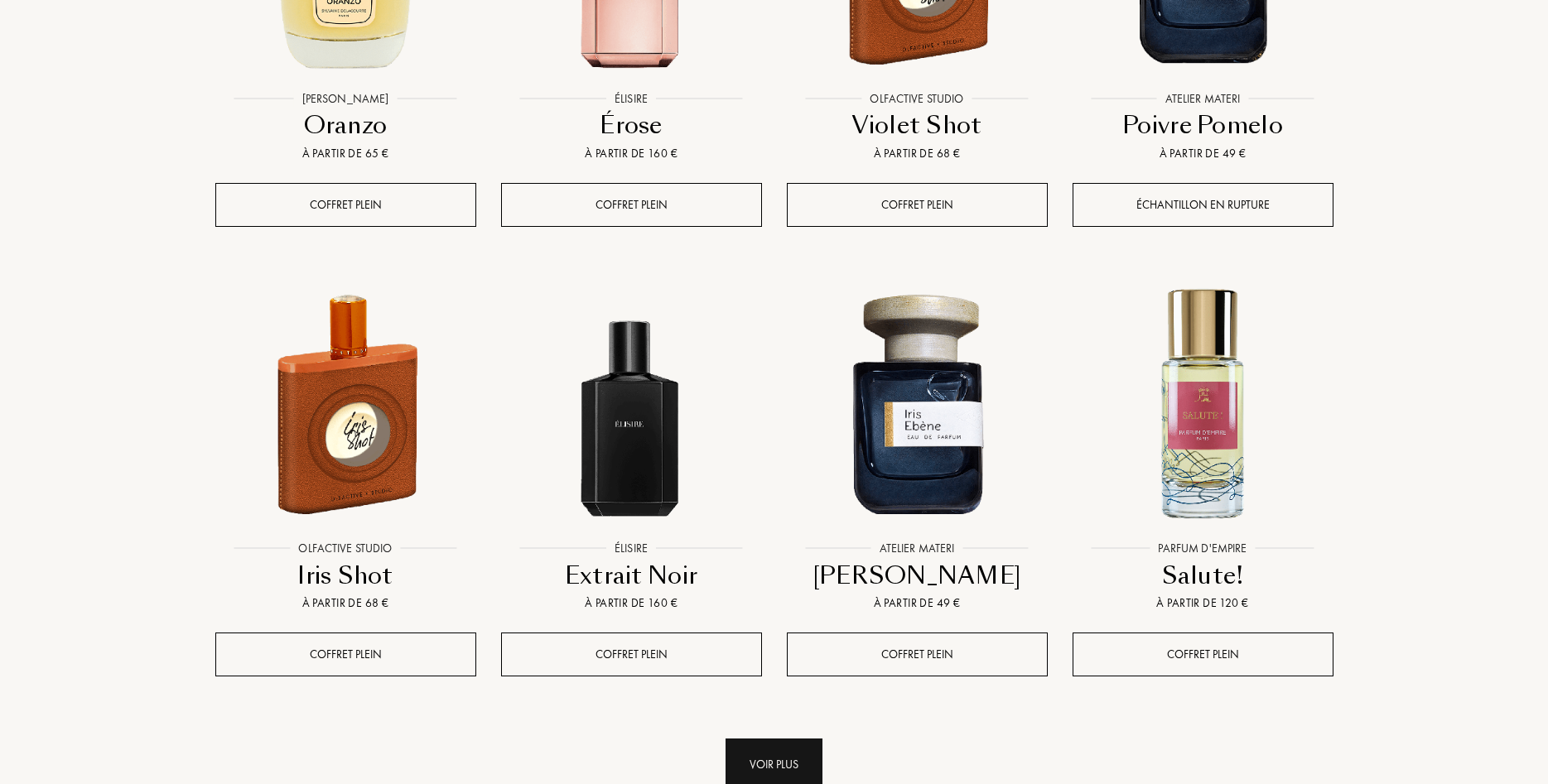
click at [801, 739] on div "Voir plus" at bounding box center [774, 765] width 97 height 52
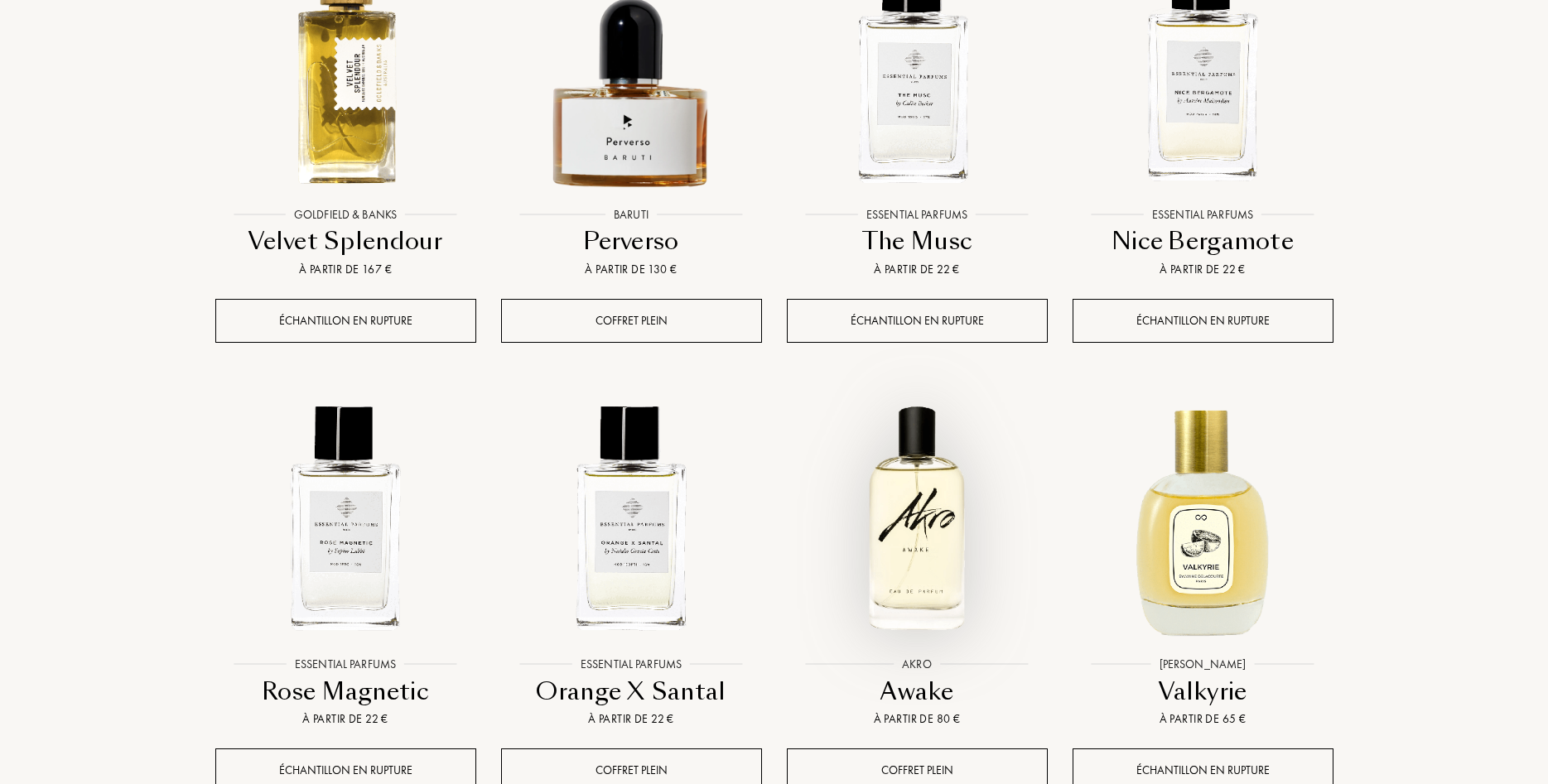
scroll to position [17905, 0]
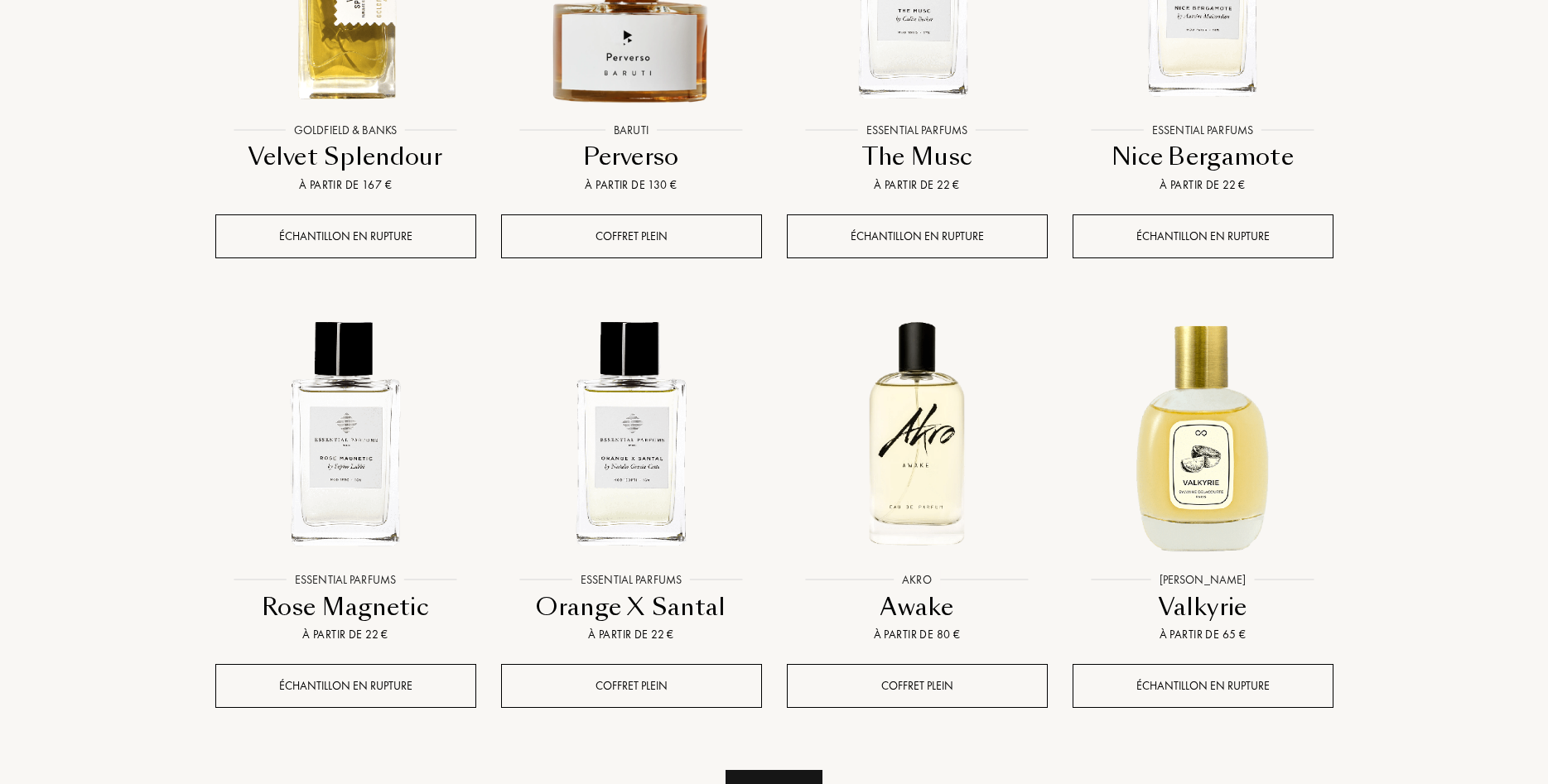
click at [793, 770] on div "Voir plus" at bounding box center [774, 796] width 97 height 52
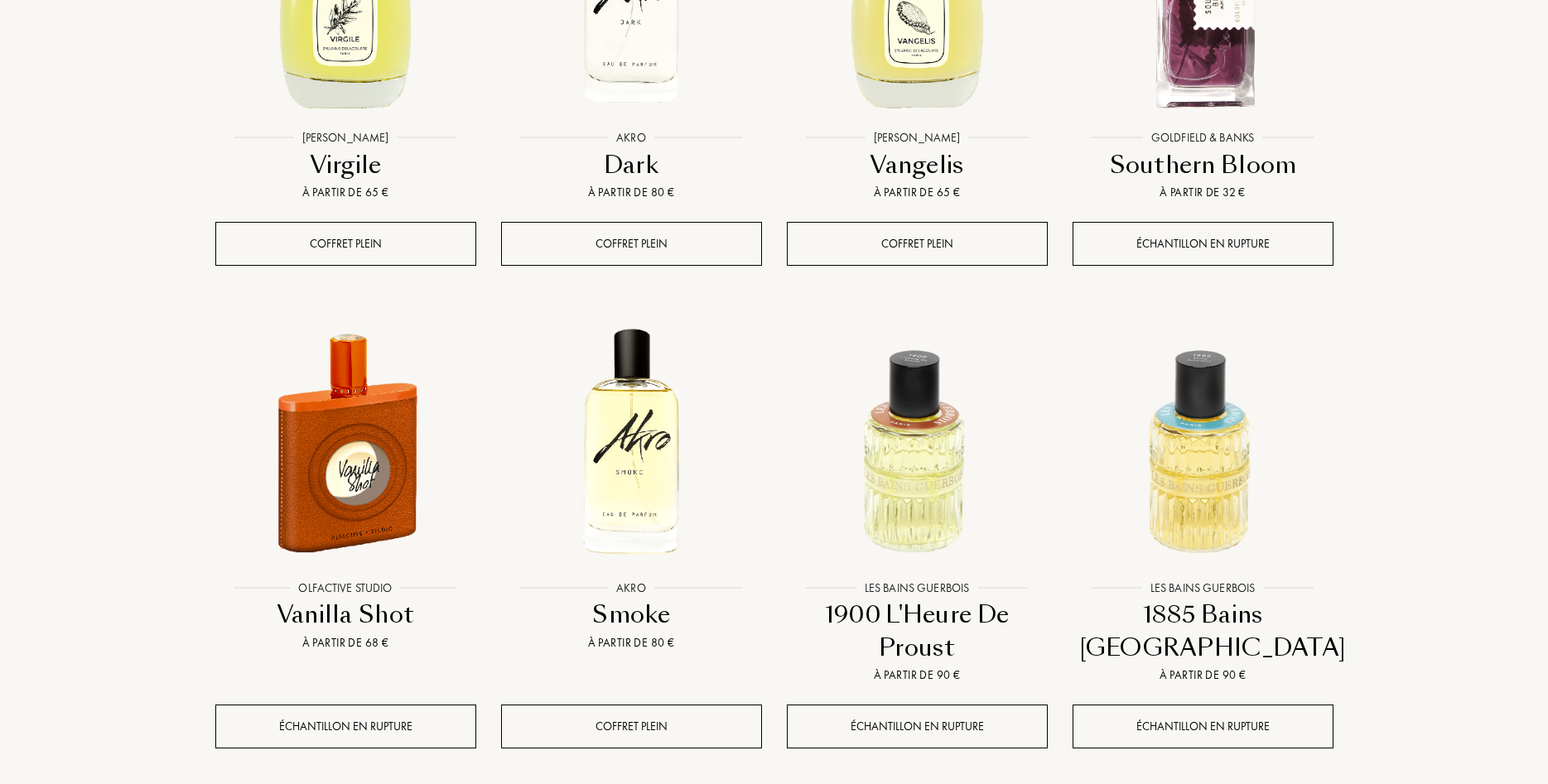
scroll to position [19341, 0]
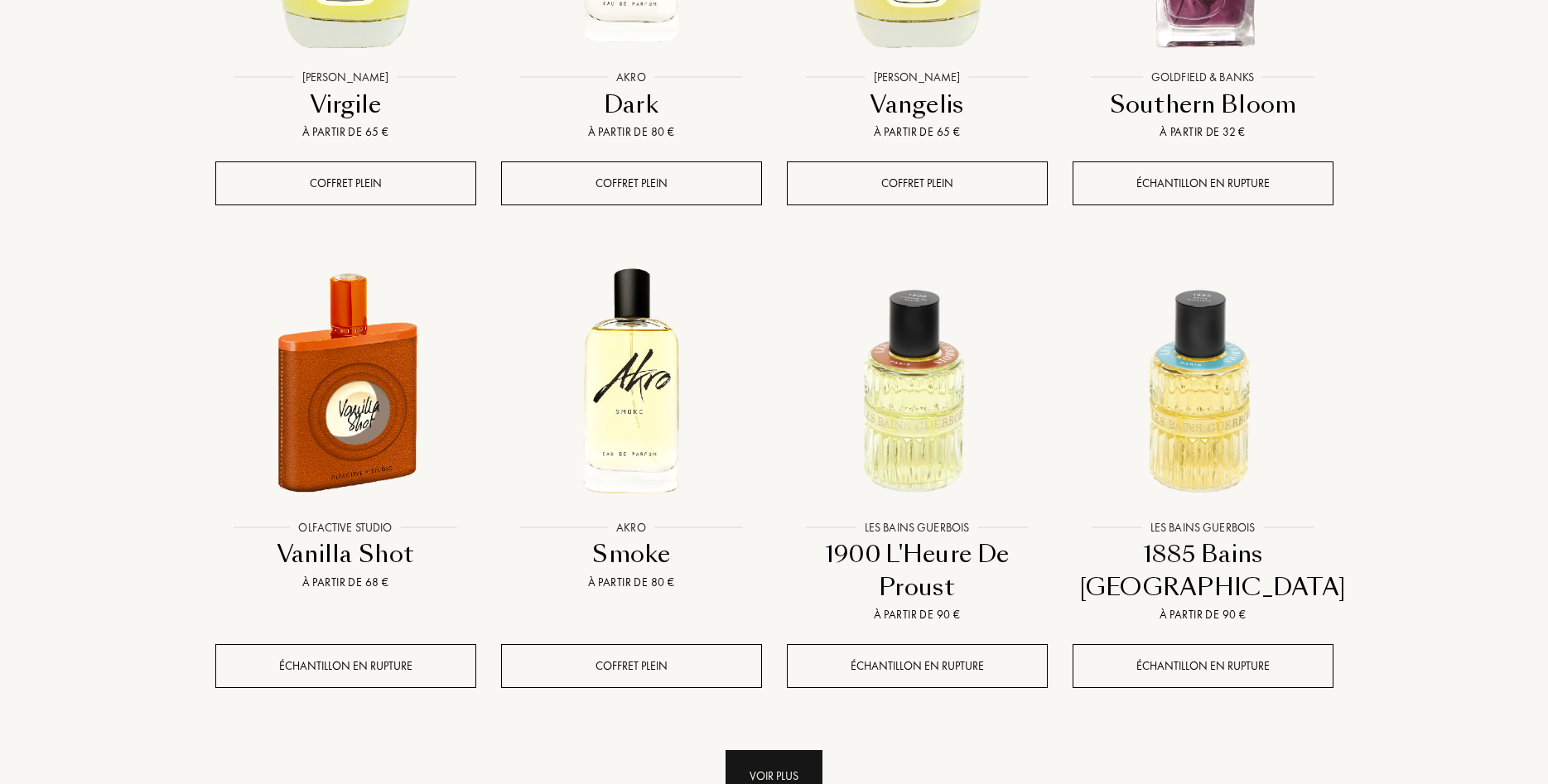
click at [755, 750] on div "Voir plus" at bounding box center [774, 776] width 97 height 52
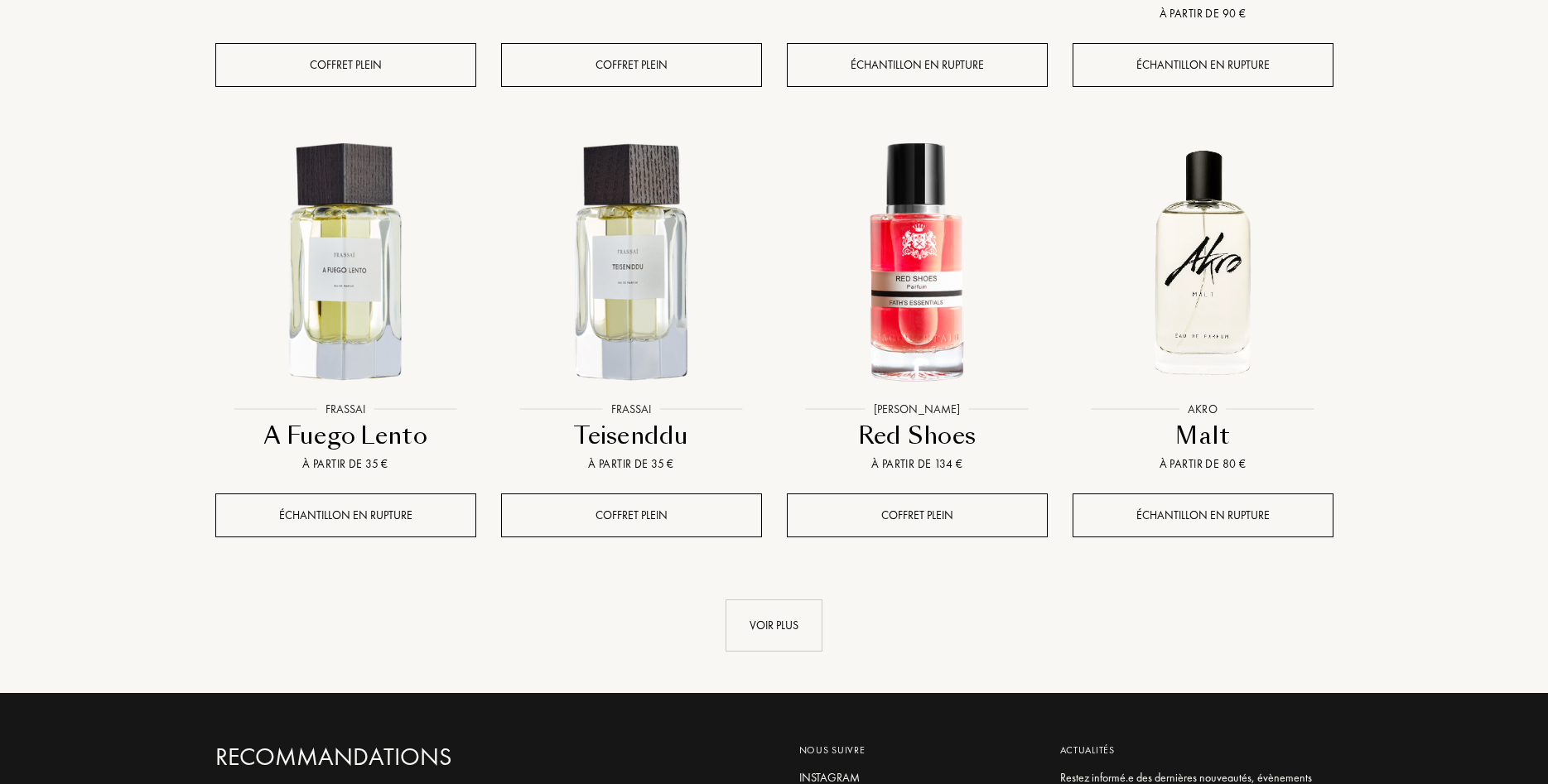
scroll to position [21030, 0]
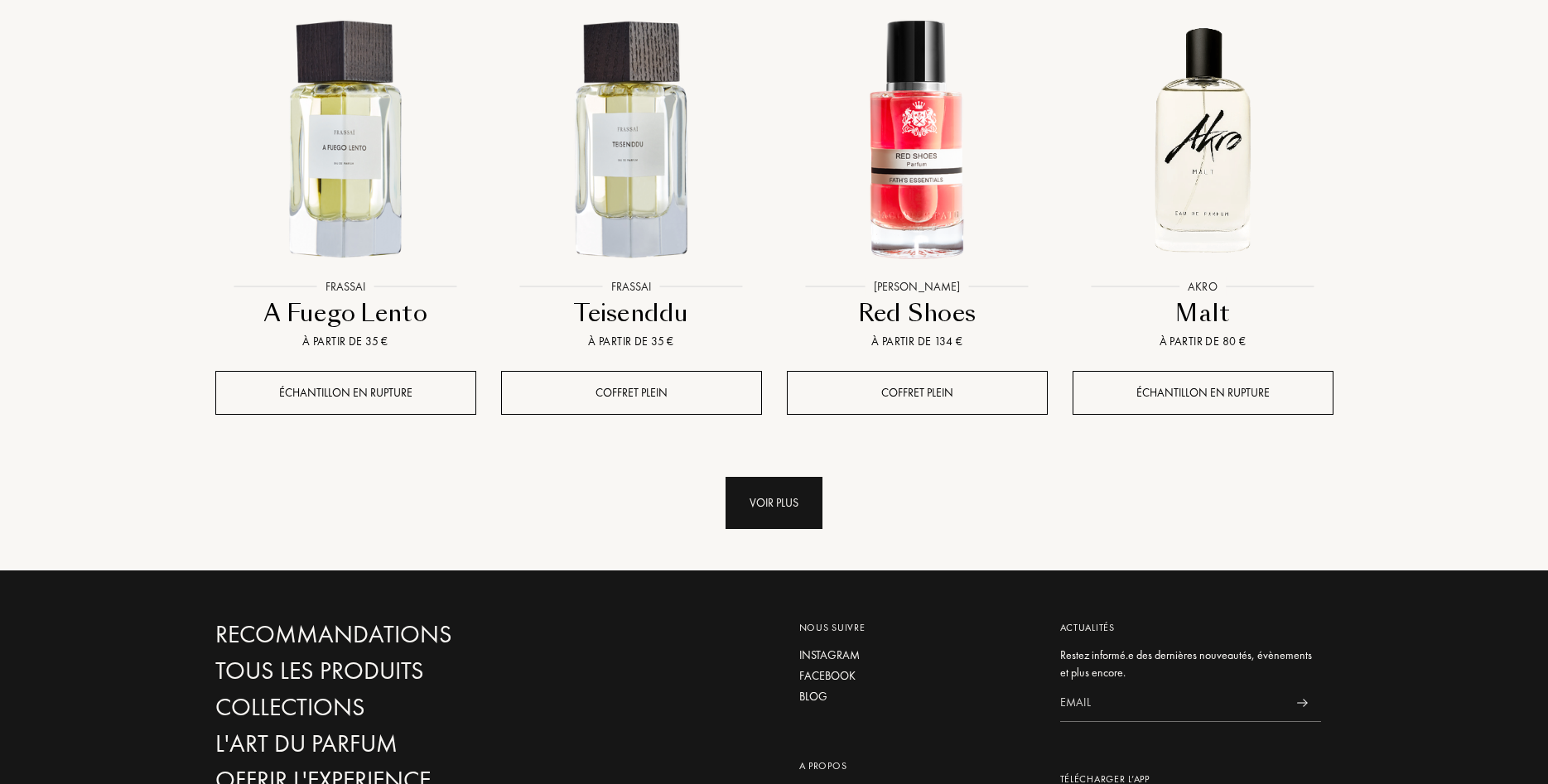
click at [765, 477] on div "Voir plus" at bounding box center [774, 503] width 97 height 52
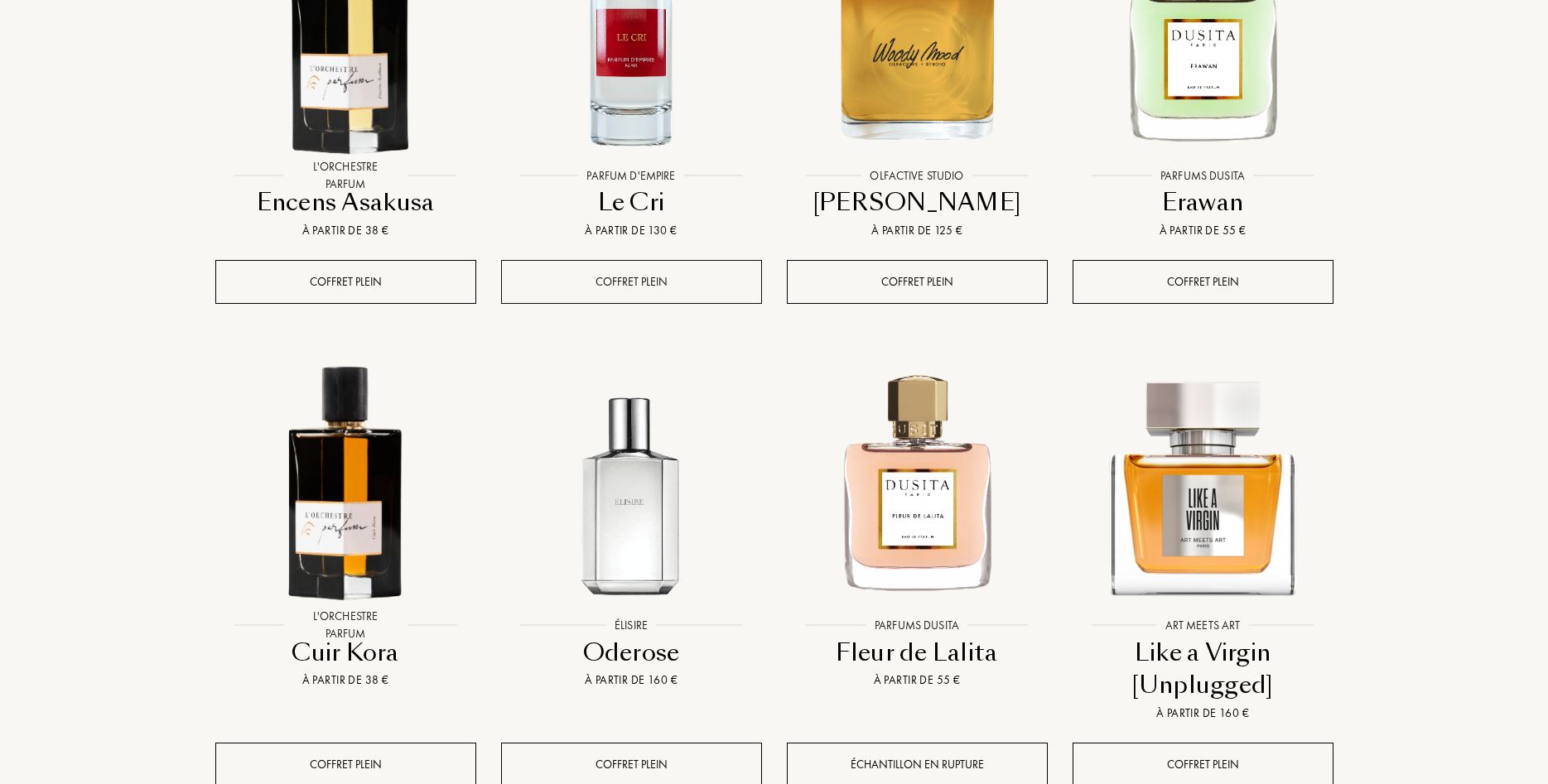
scroll to position [22044, 0]
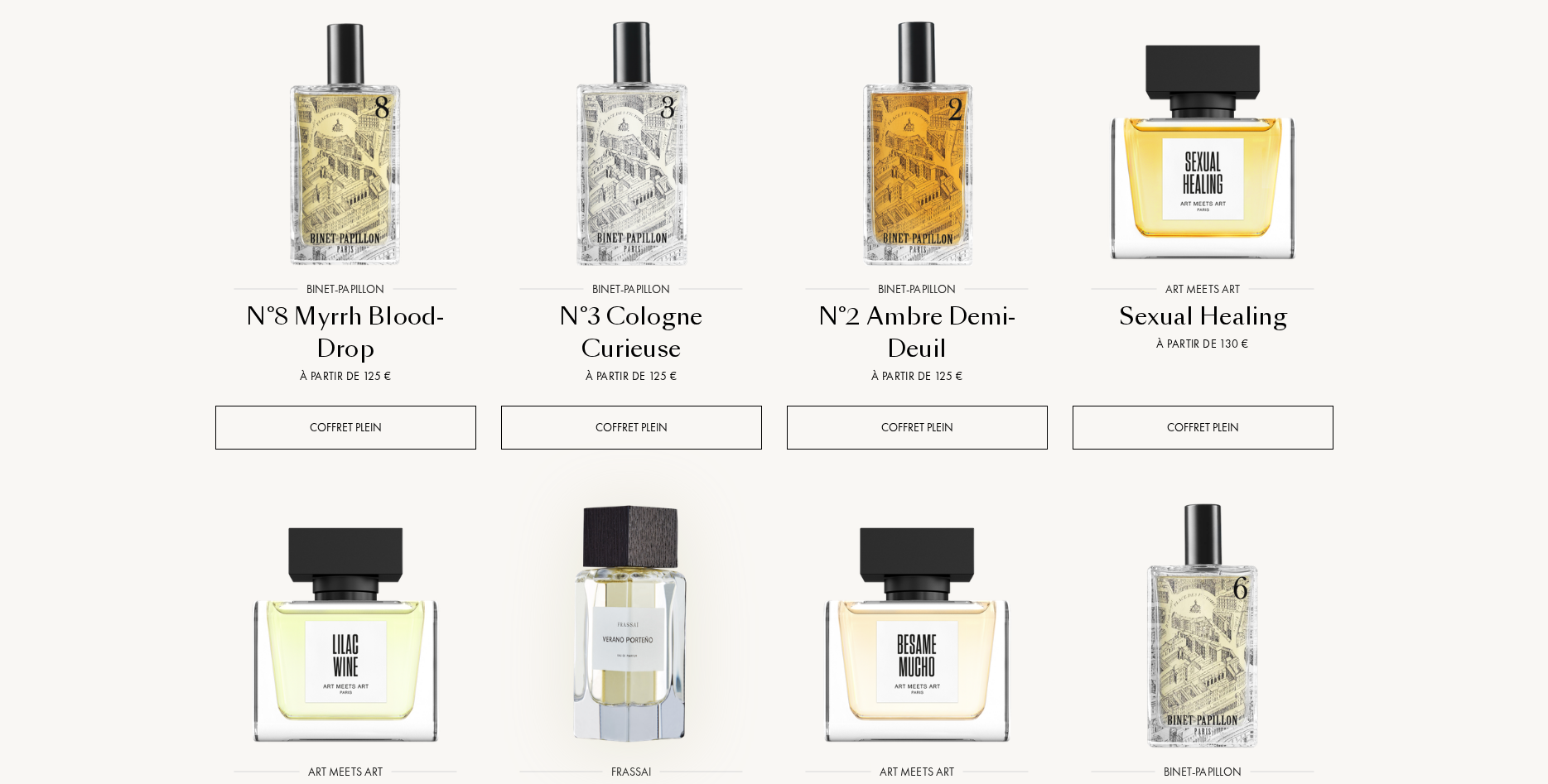
scroll to position [23564, 0]
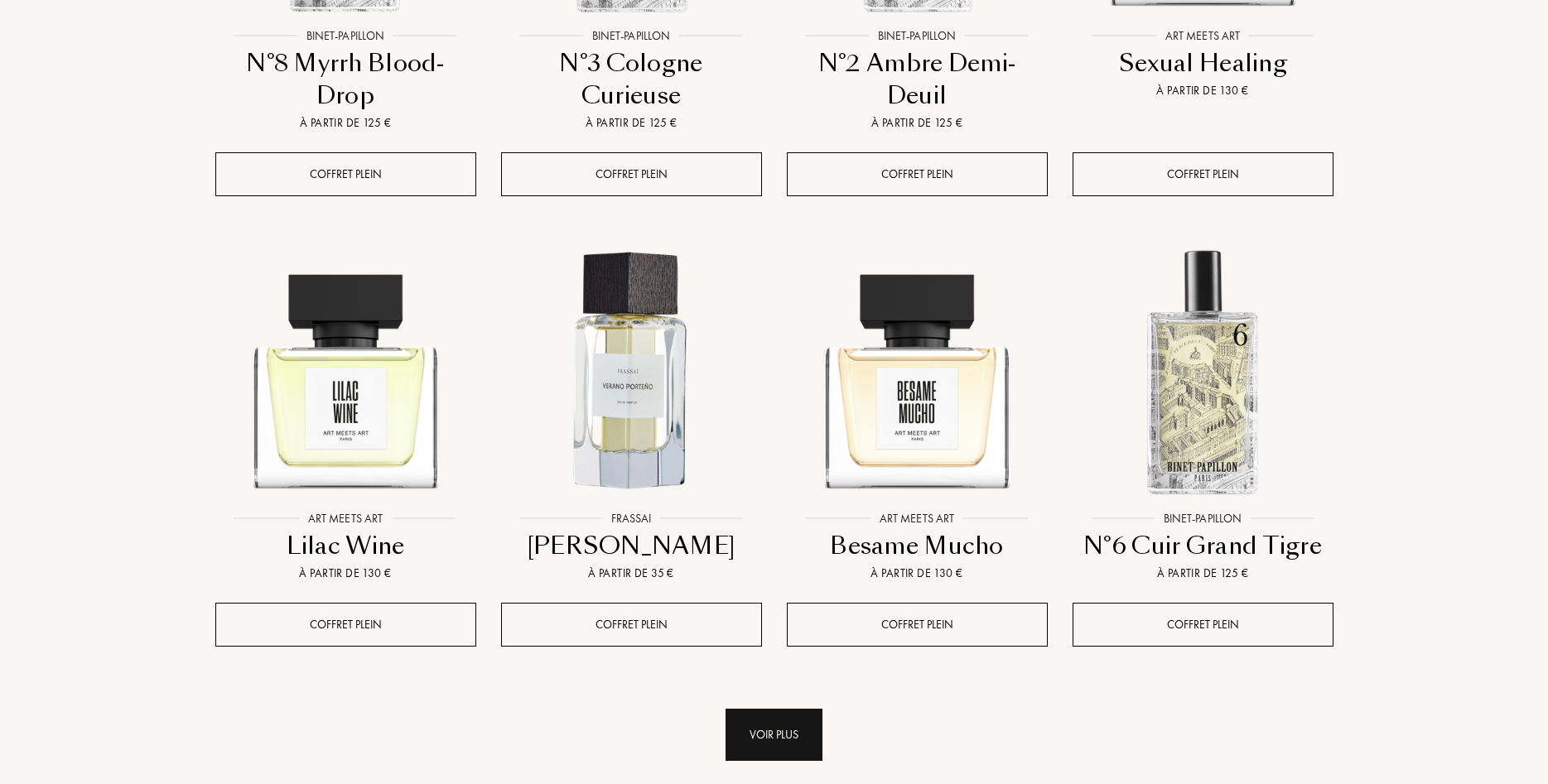
click at [797, 709] on div "Voir plus" at bounding box center [774, 735] width 97 height 52
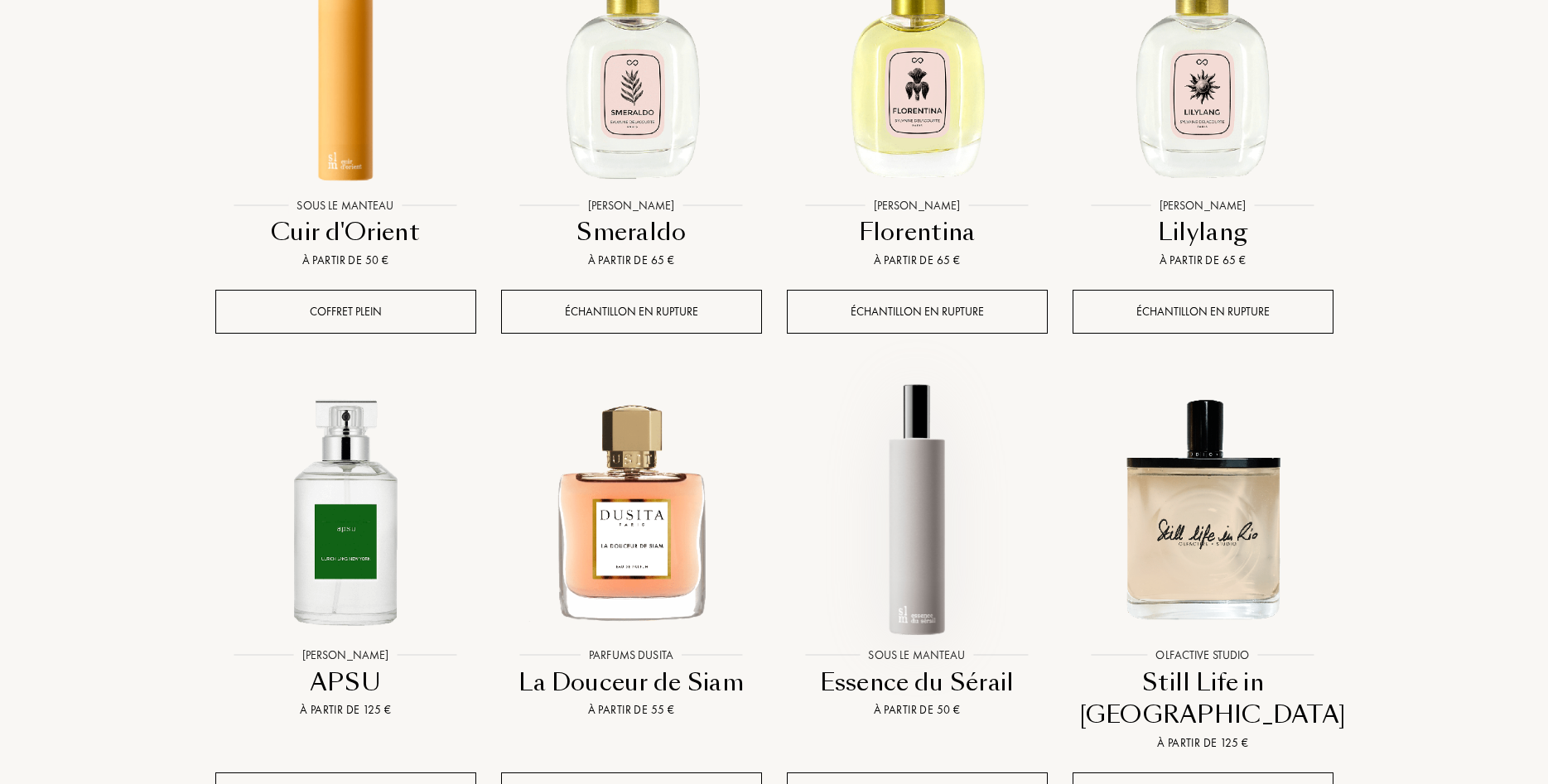
scroll to position [24831, 0]
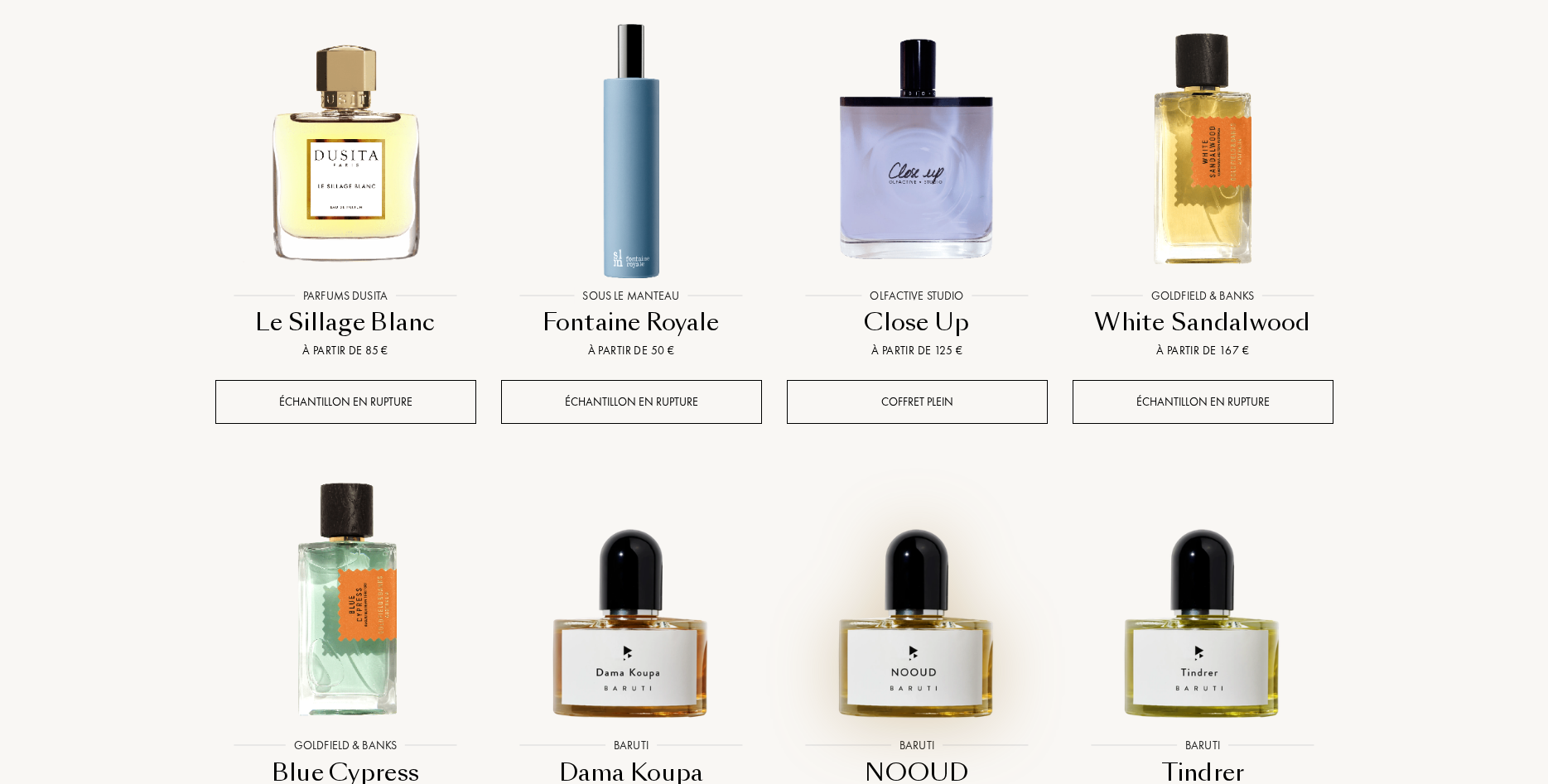
scroll to position [26182, 0]
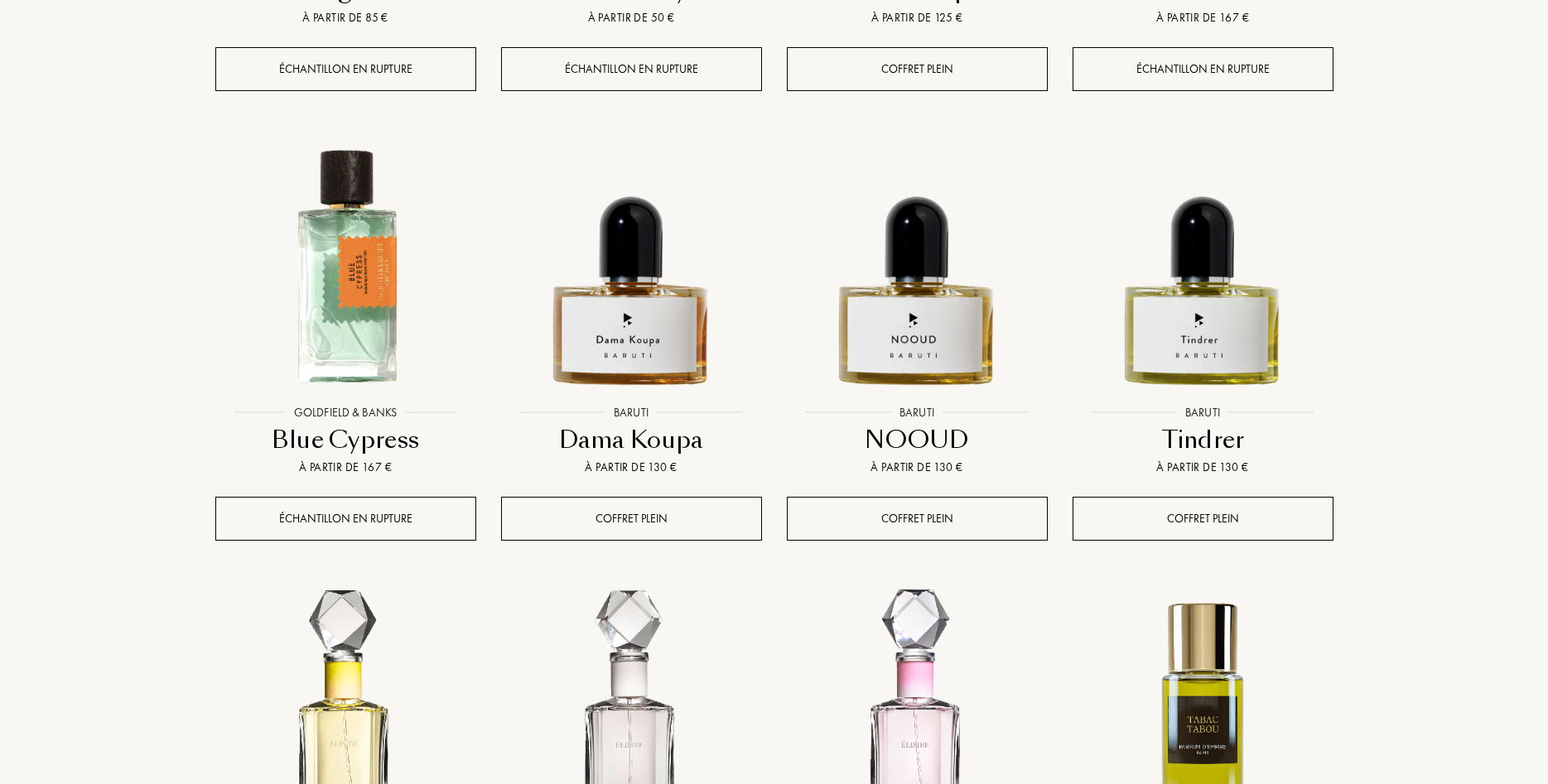
scroll to position [26688, 0]
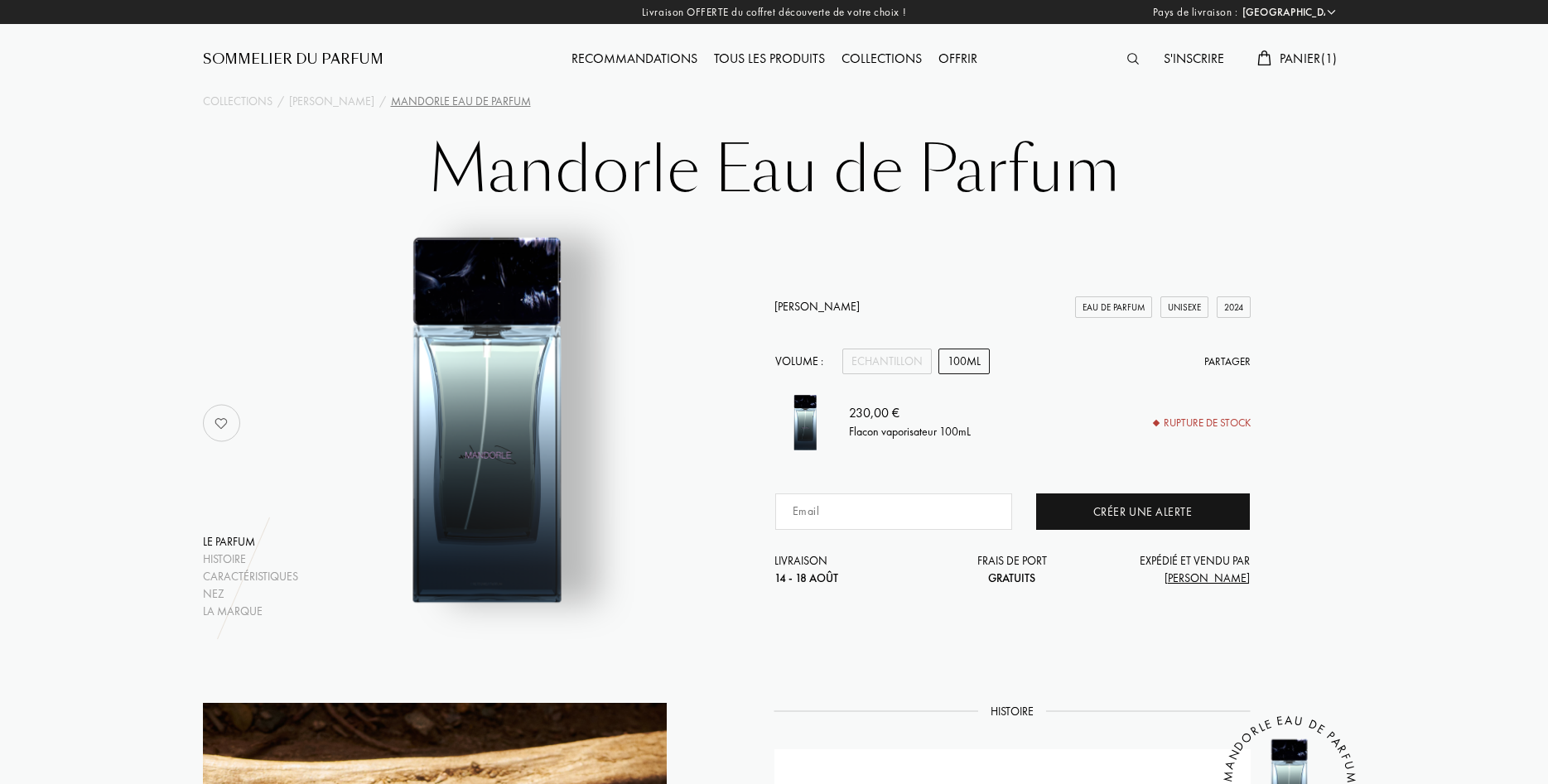
select select "FR"
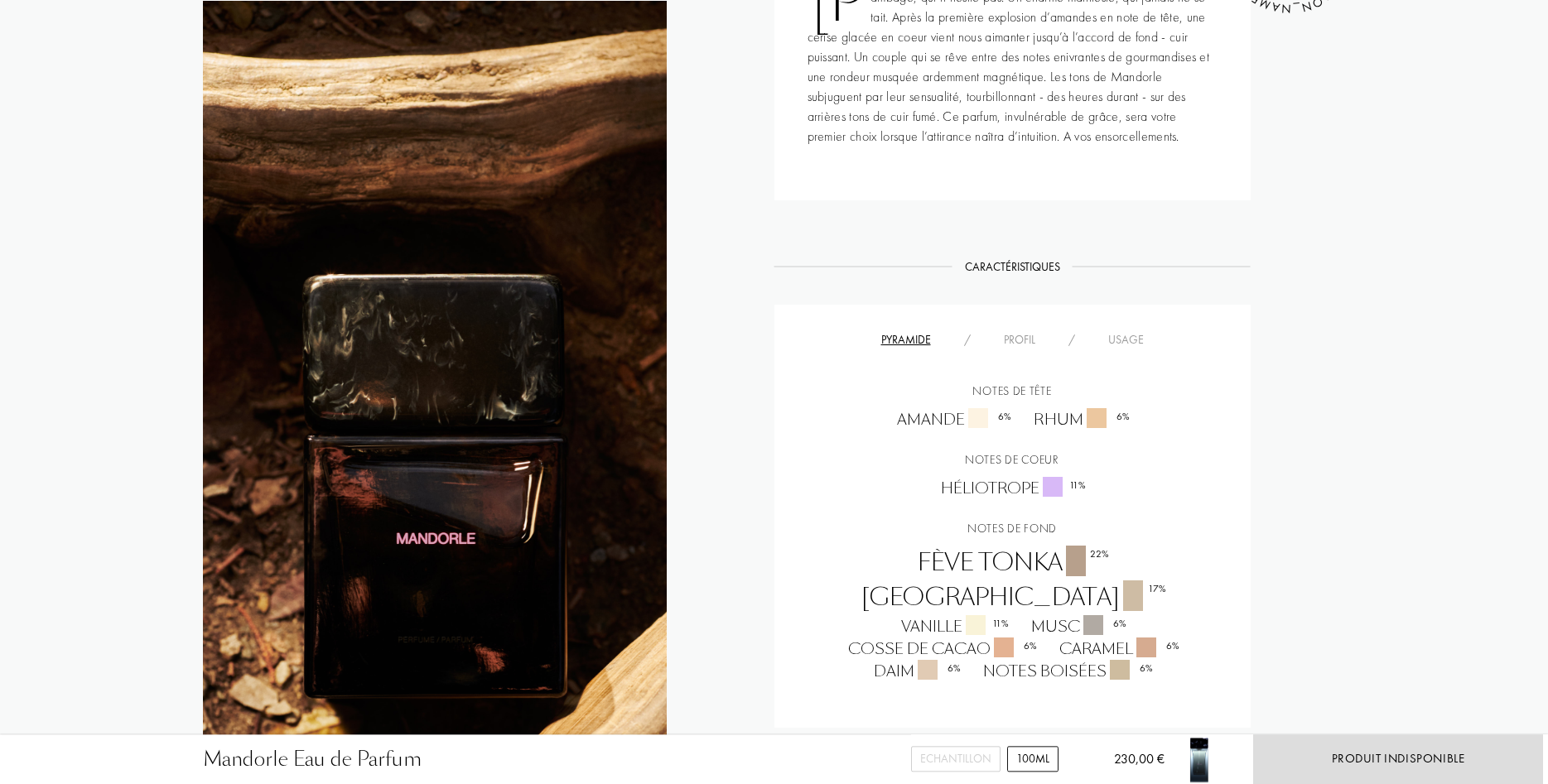
scroll to position [844, 0]
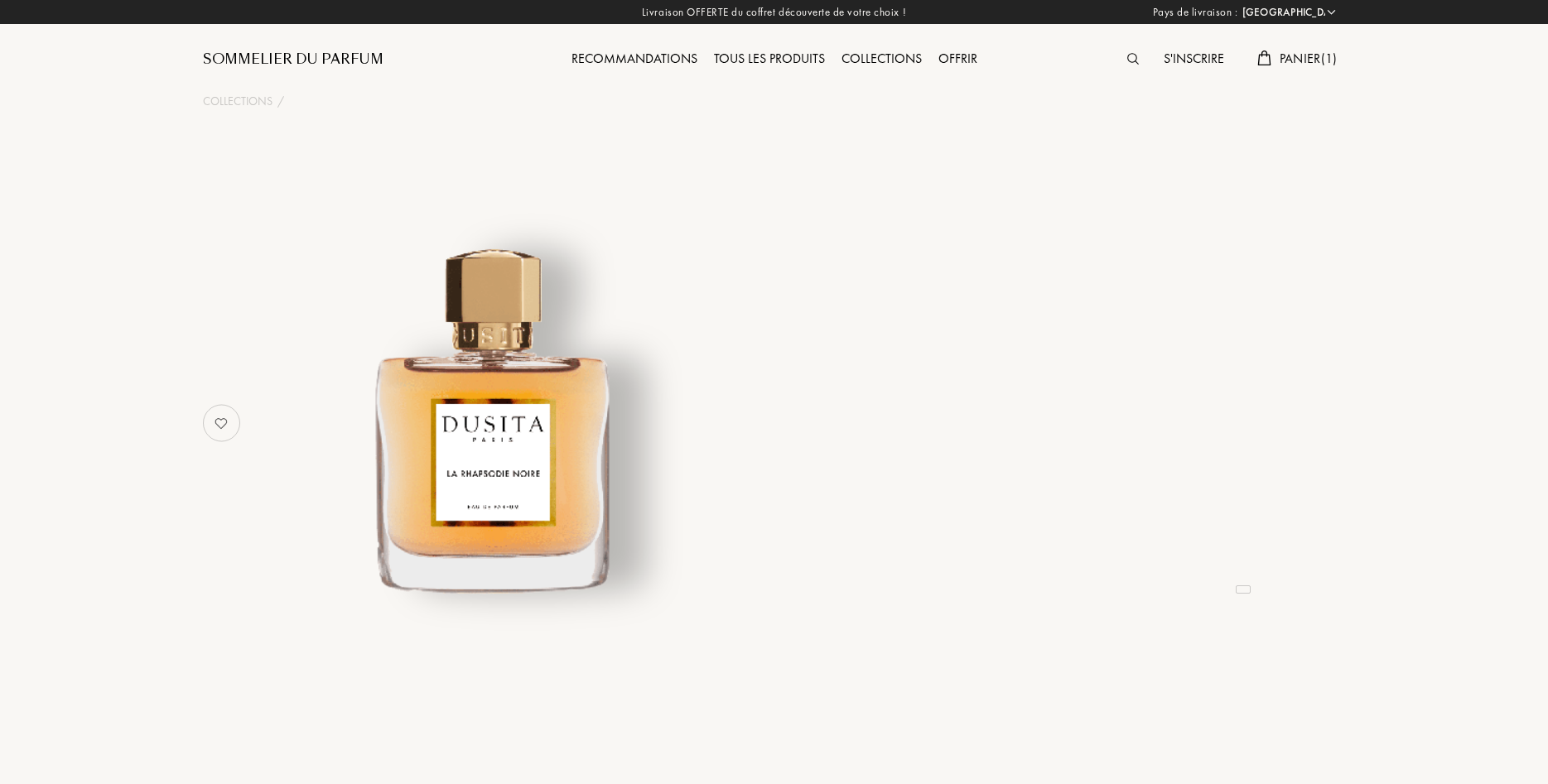
select select "FR"
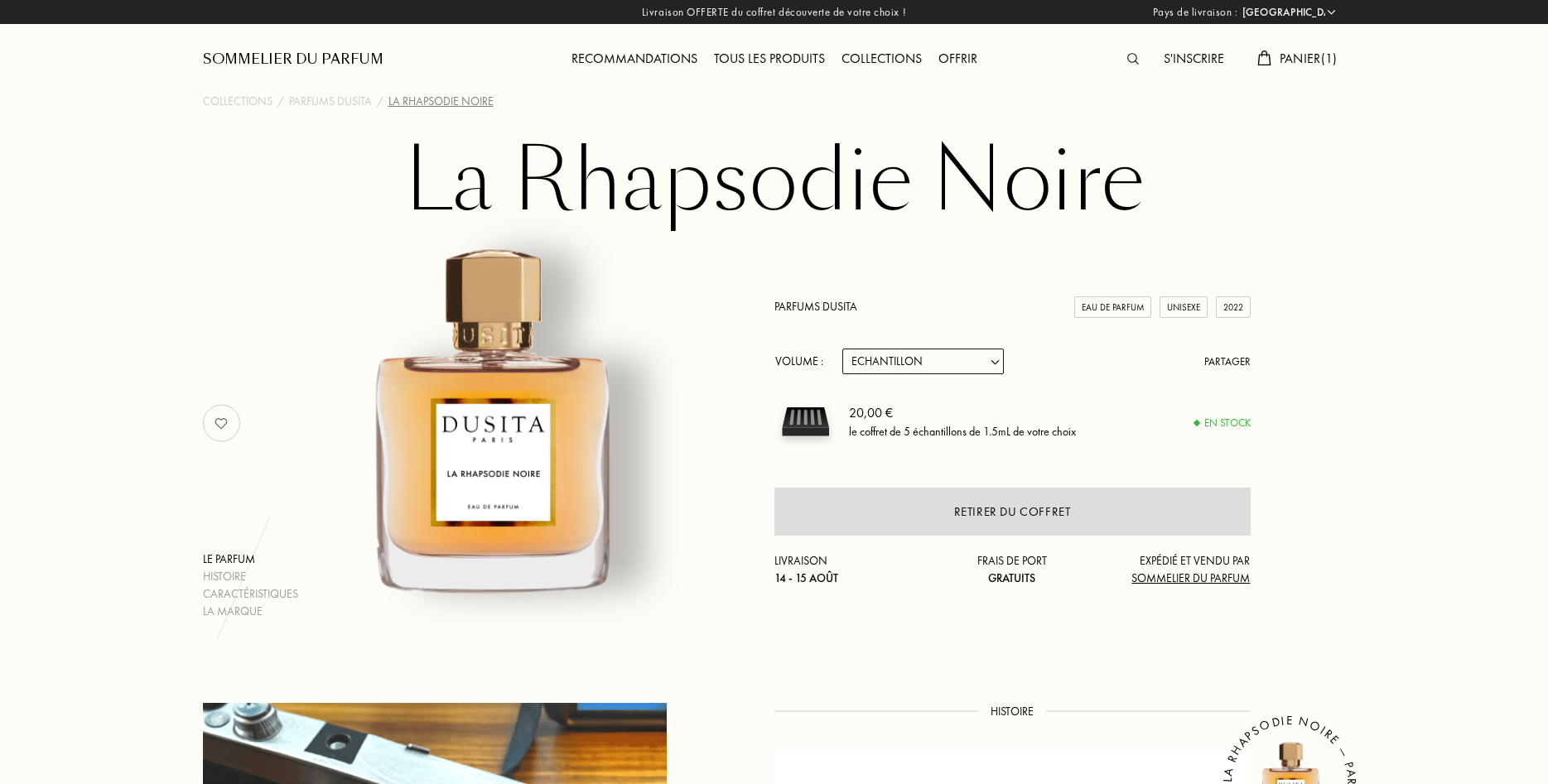
click at [1299, 75] on div "S'inscrire Panier ( 1 )" at bounding box center [1203, 45] width 286 height 91
click at [1296, 64] on span "Panier ( 1 )" at bounding box center [1308, 58] width 58 height 18
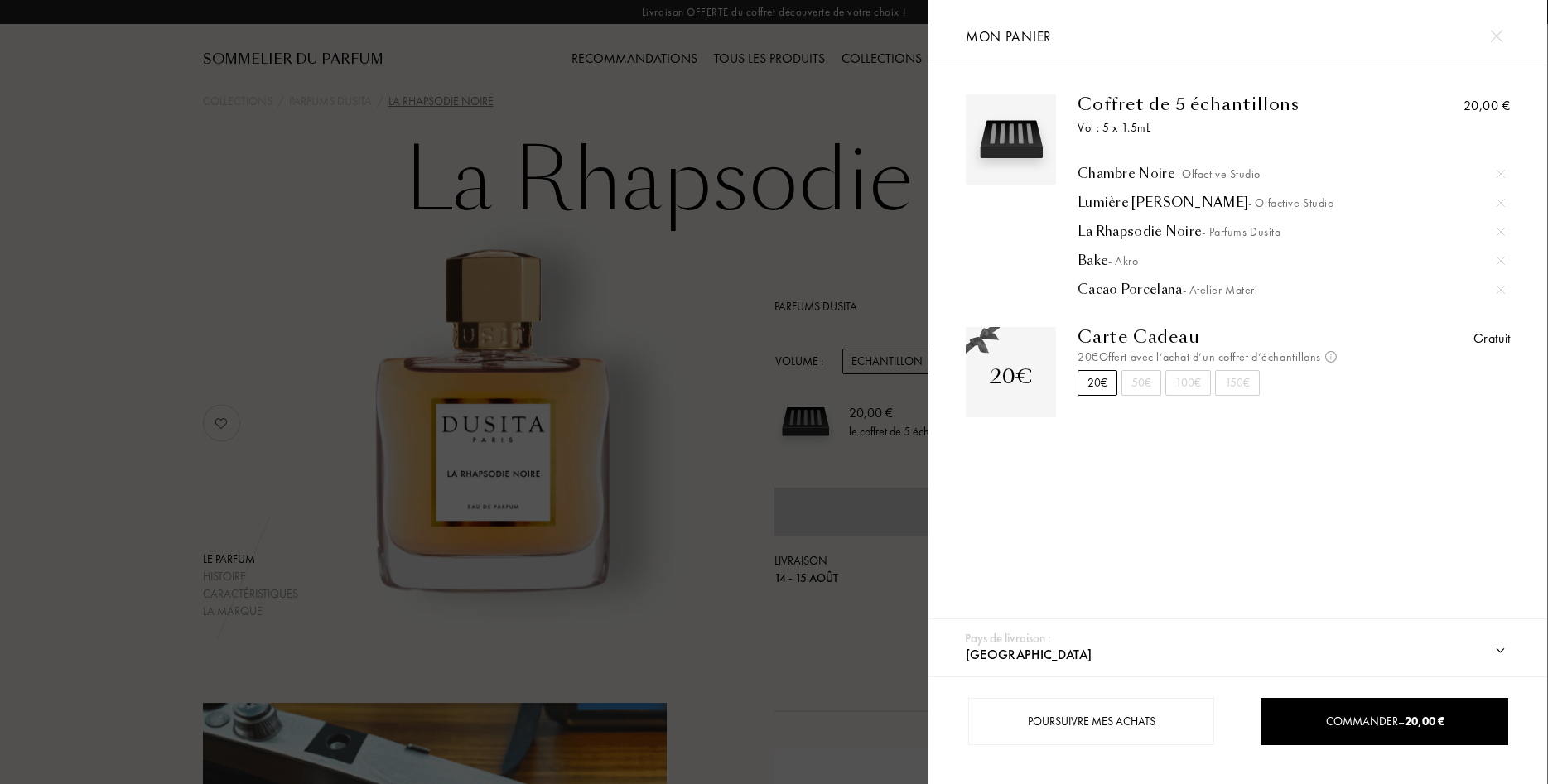
click at [1129, 168] on div "Chambre Noire - Olfactive Studio" at bounding box center [1292, 174] width 428 height 17
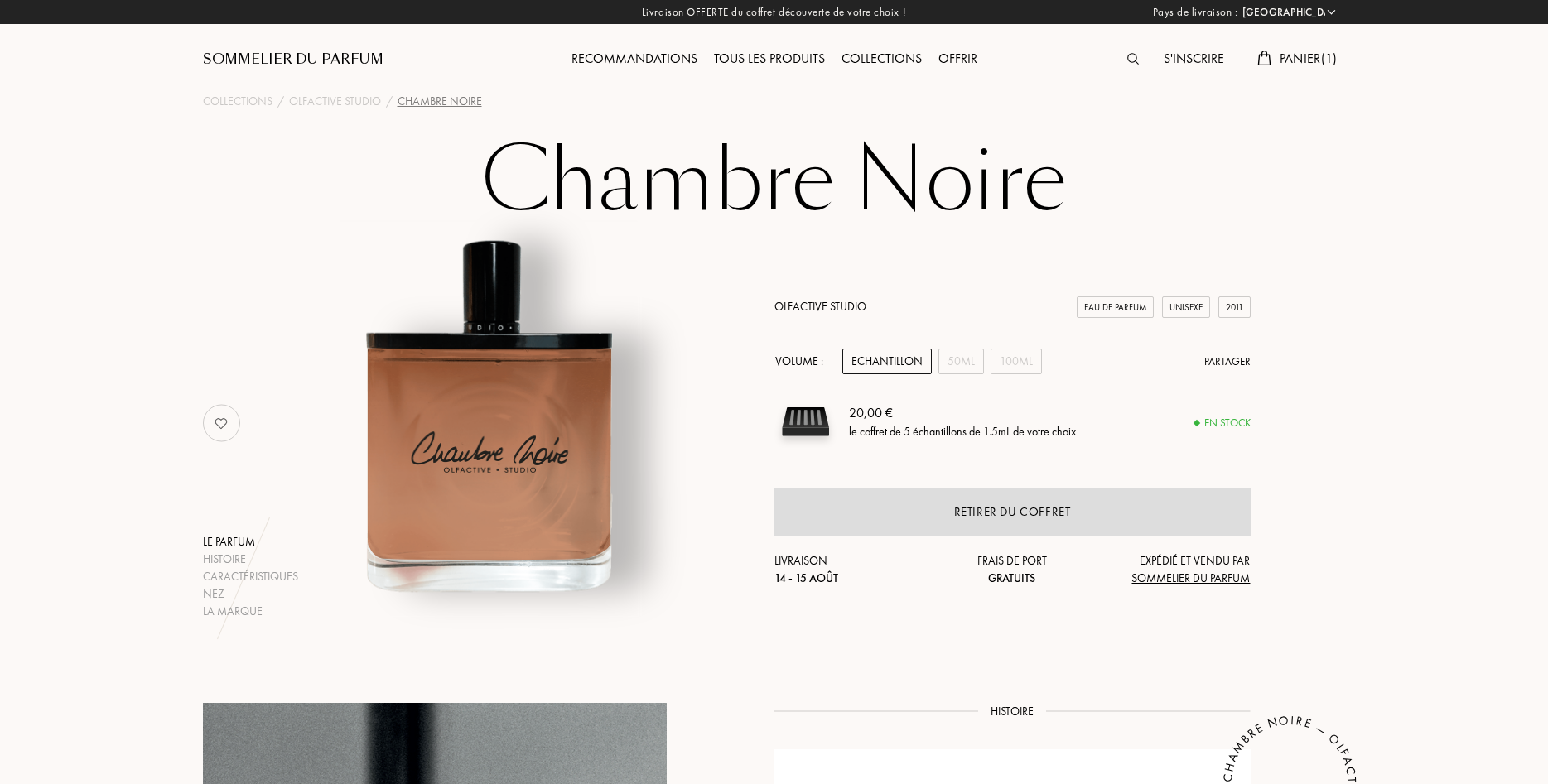
select select "FR"
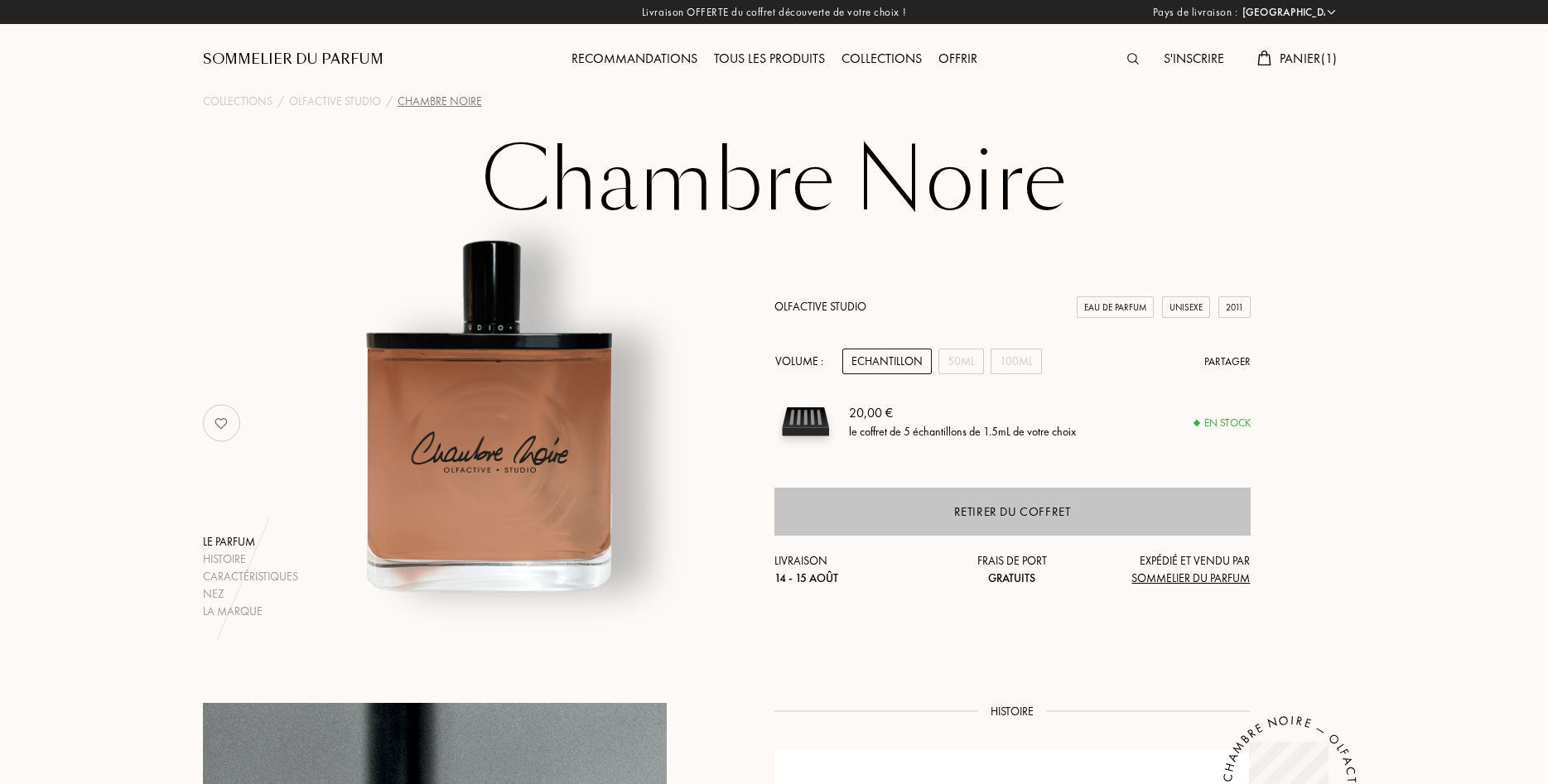
click at [1042, 515] on div "Retirer du coffret" at bounding box center [1013, 512] width 117 height 19
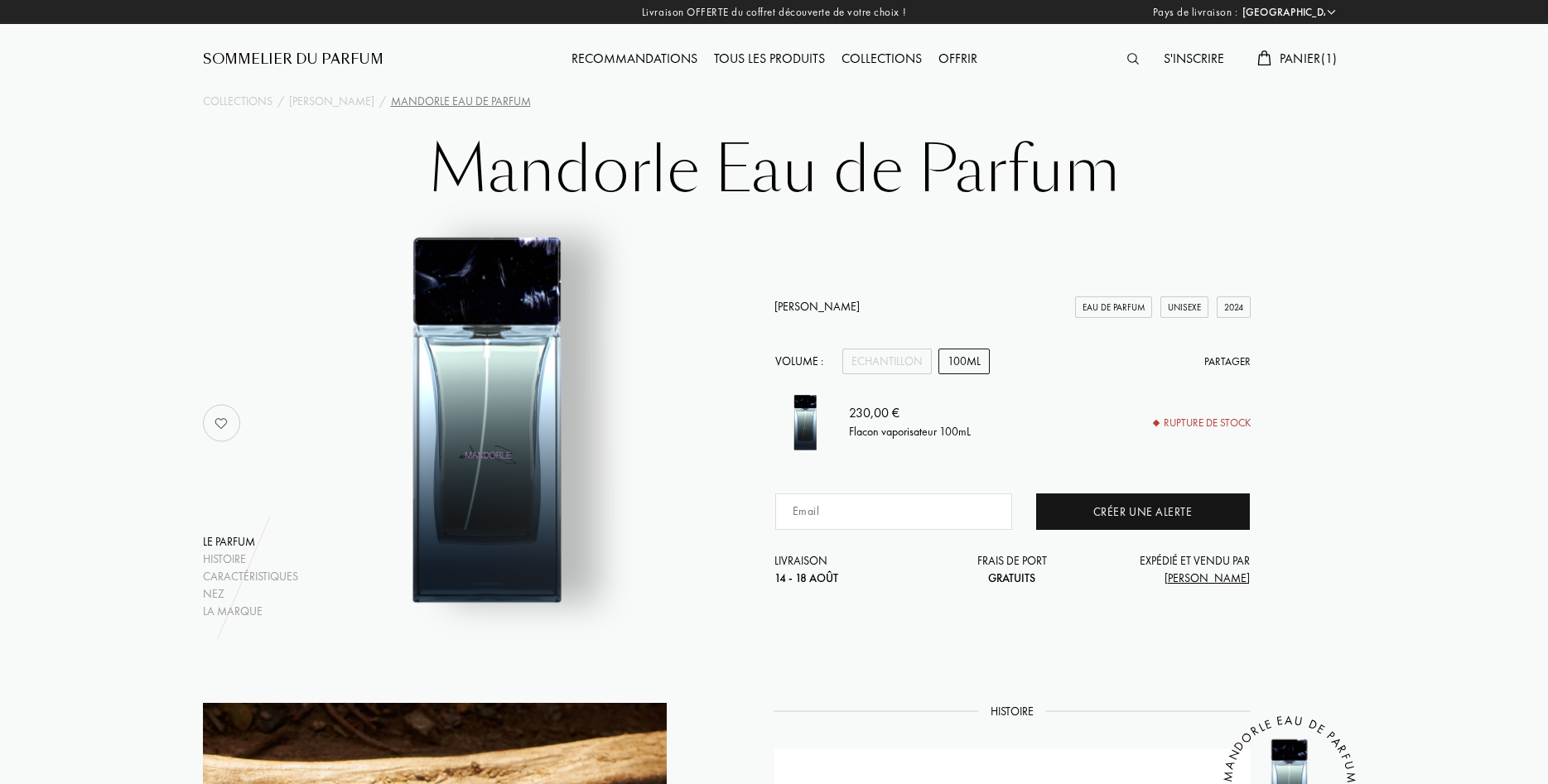
select select "FR"
click at [880, 363] on div "Echantillon" at bounding box center [887, 362] width 90 height 26
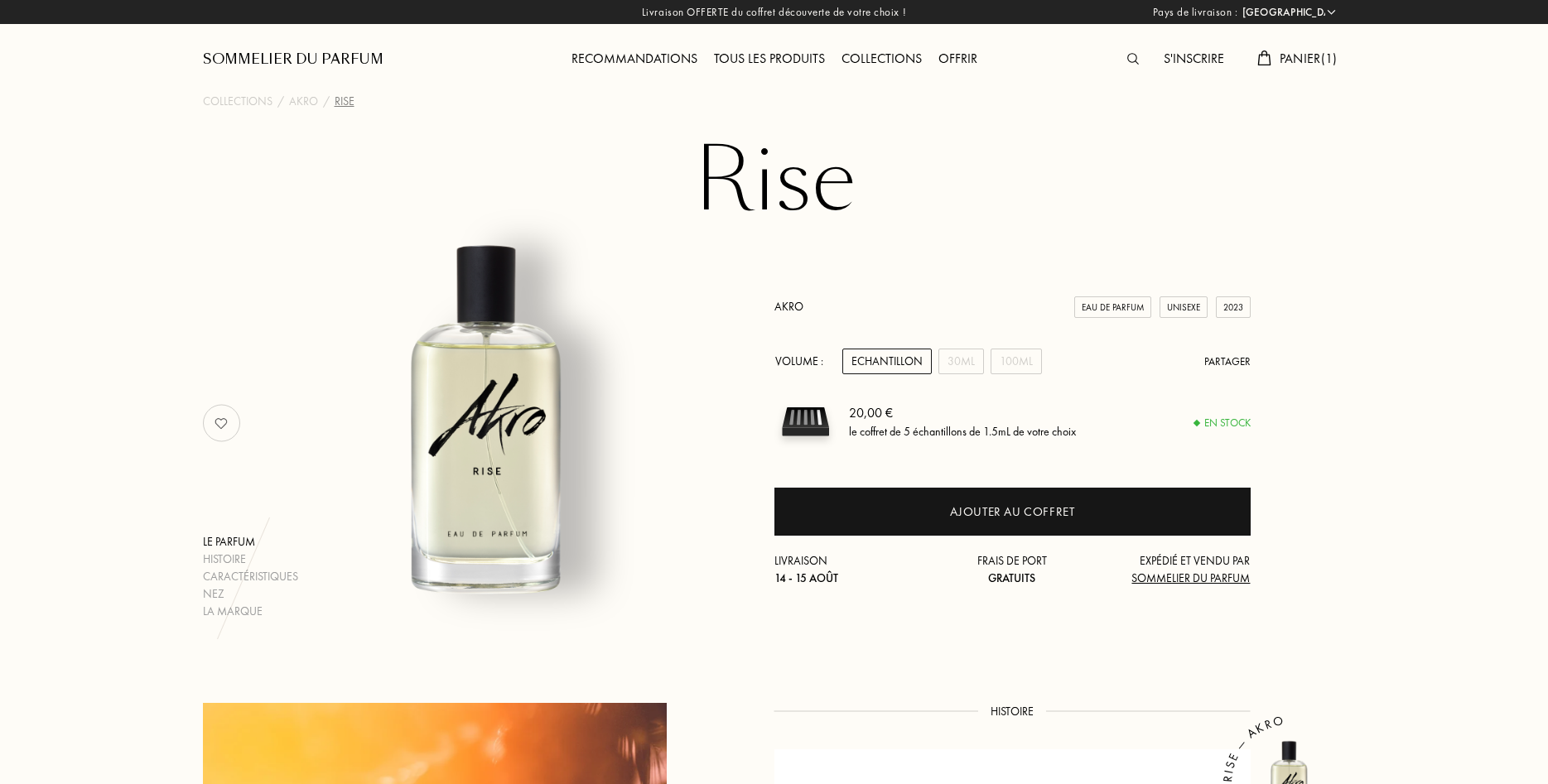
select select "FR"
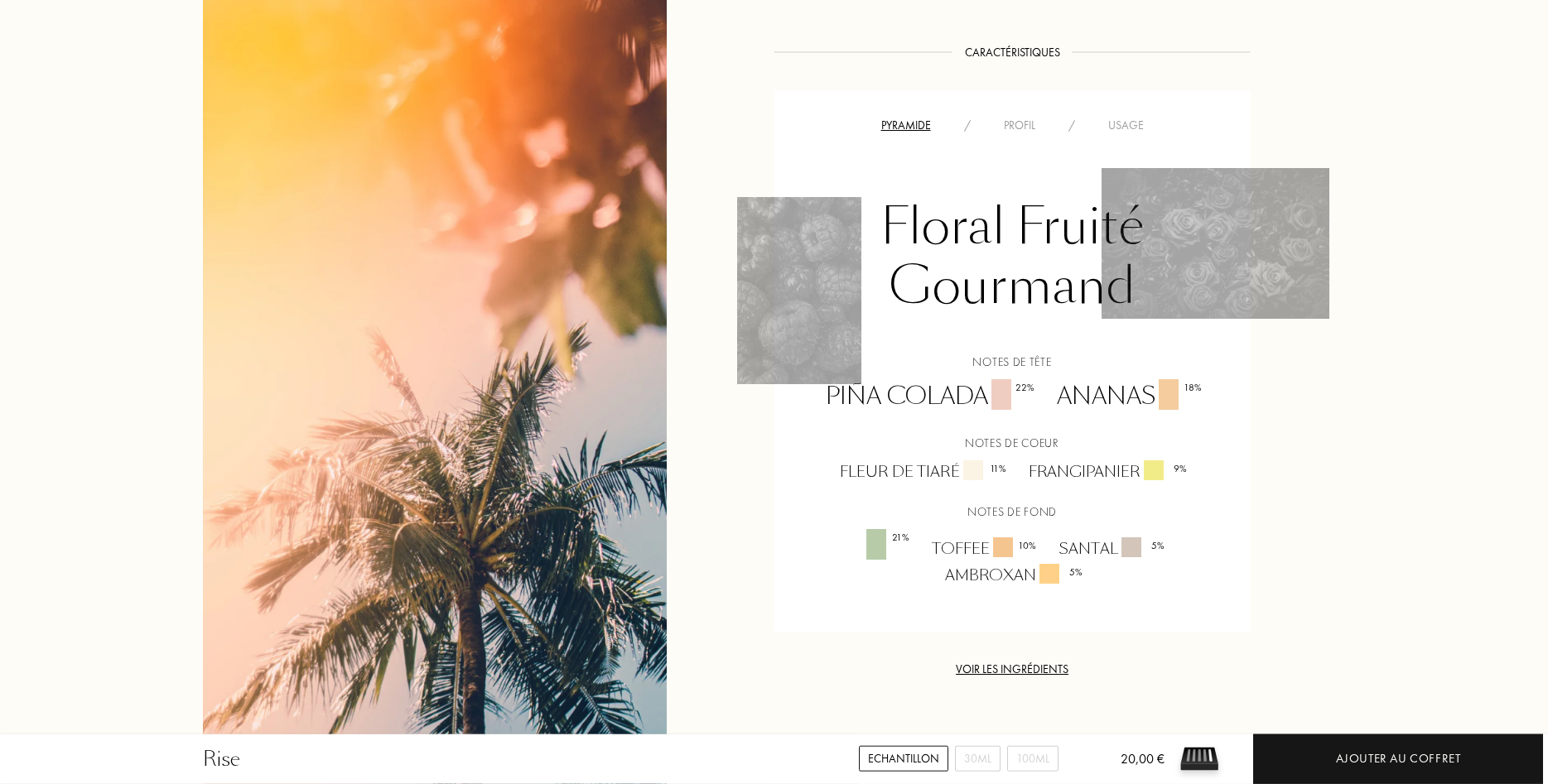
scroll to position [1182, 0]
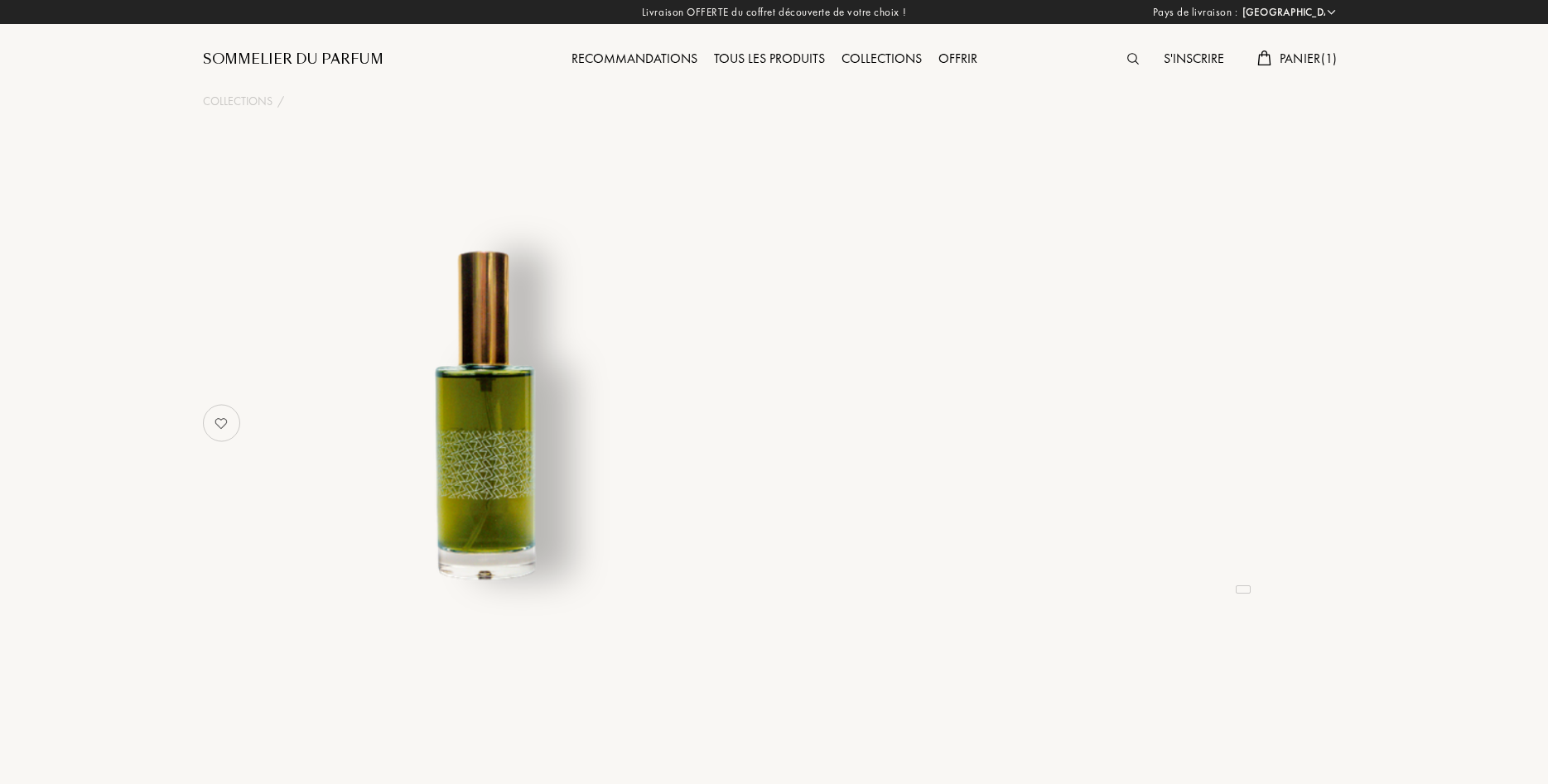
select select "FR"
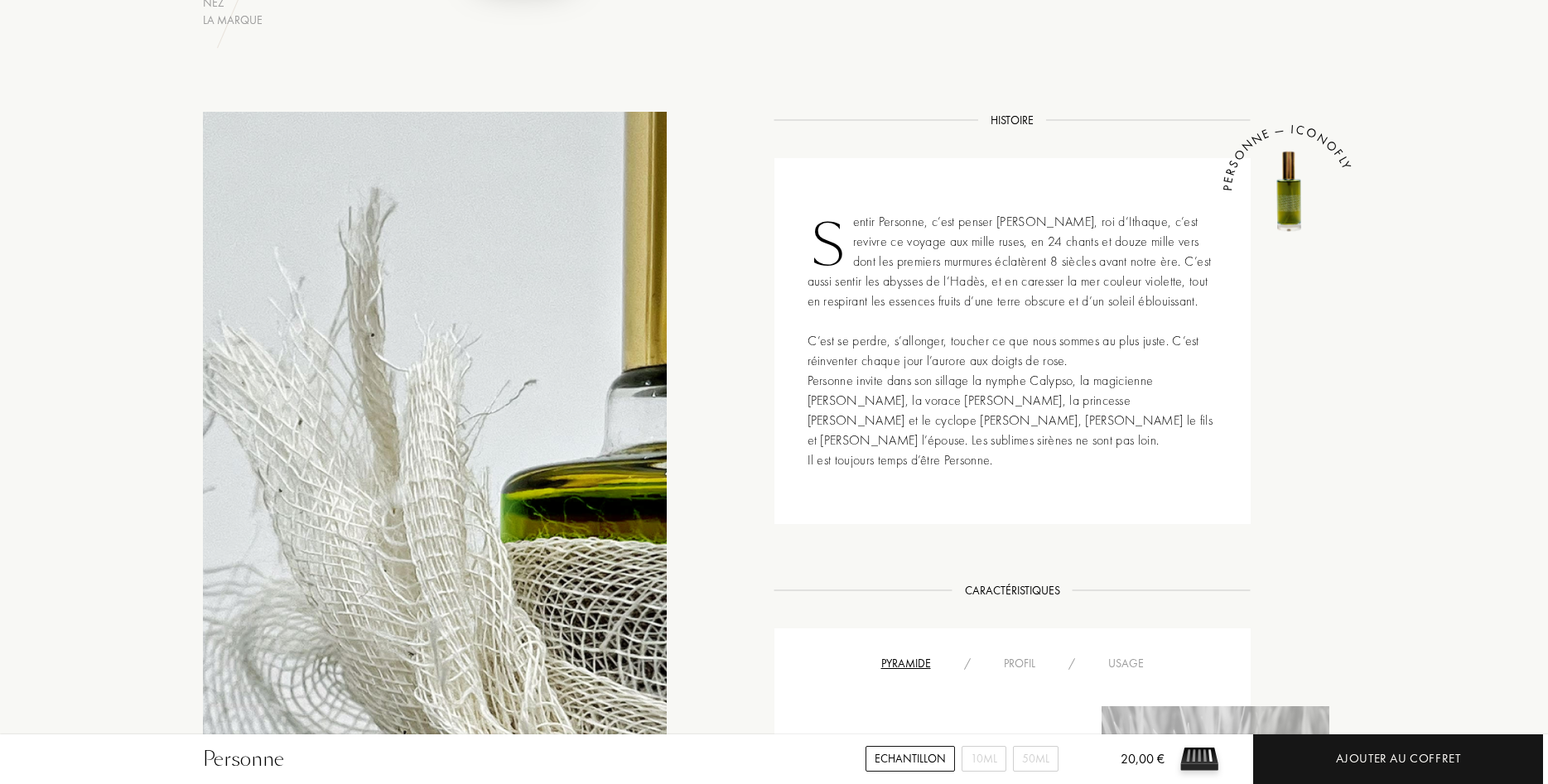
scroll to position [929, 0]
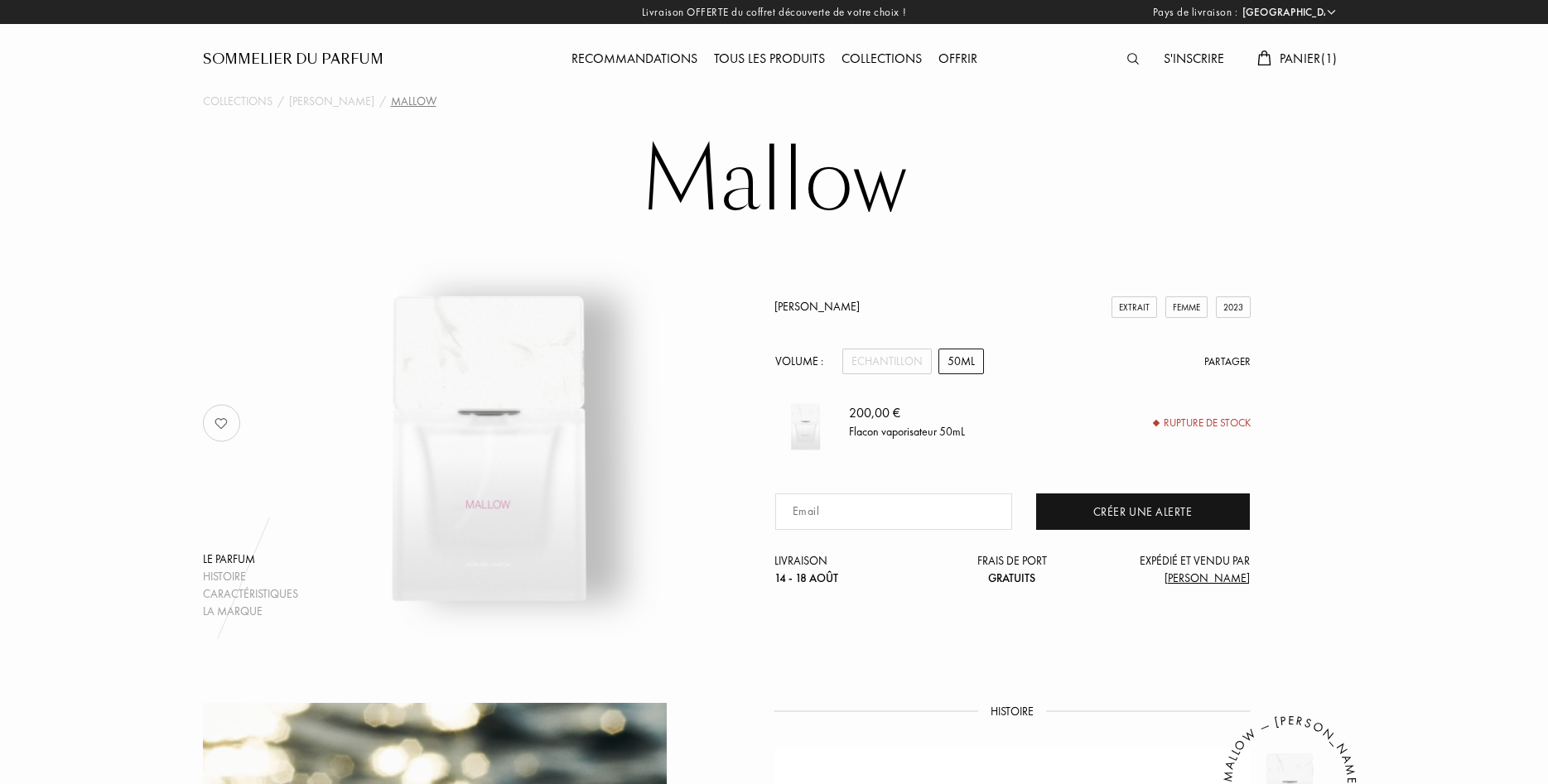
select select "FR"
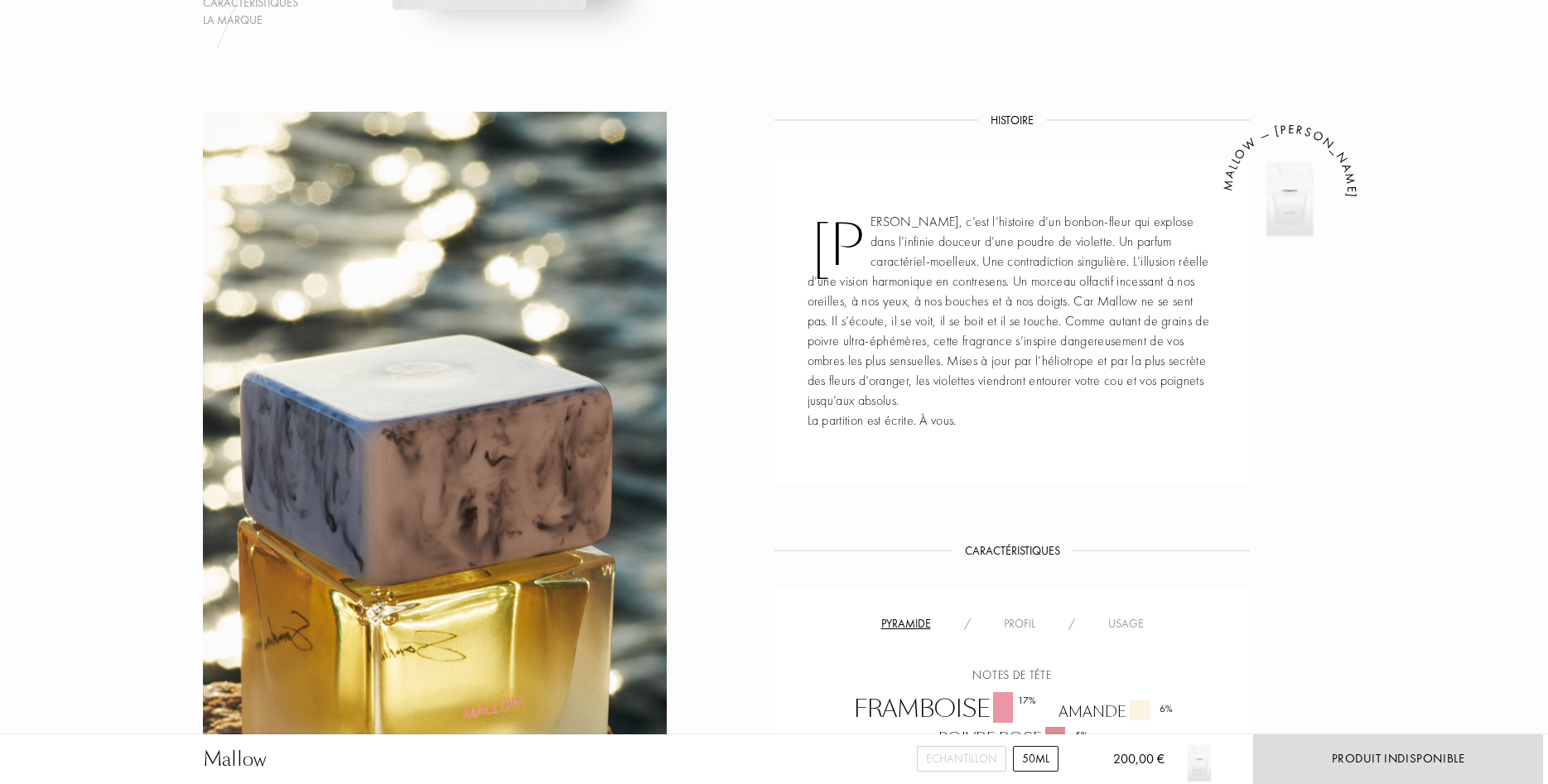
scroll to position [844, 0]
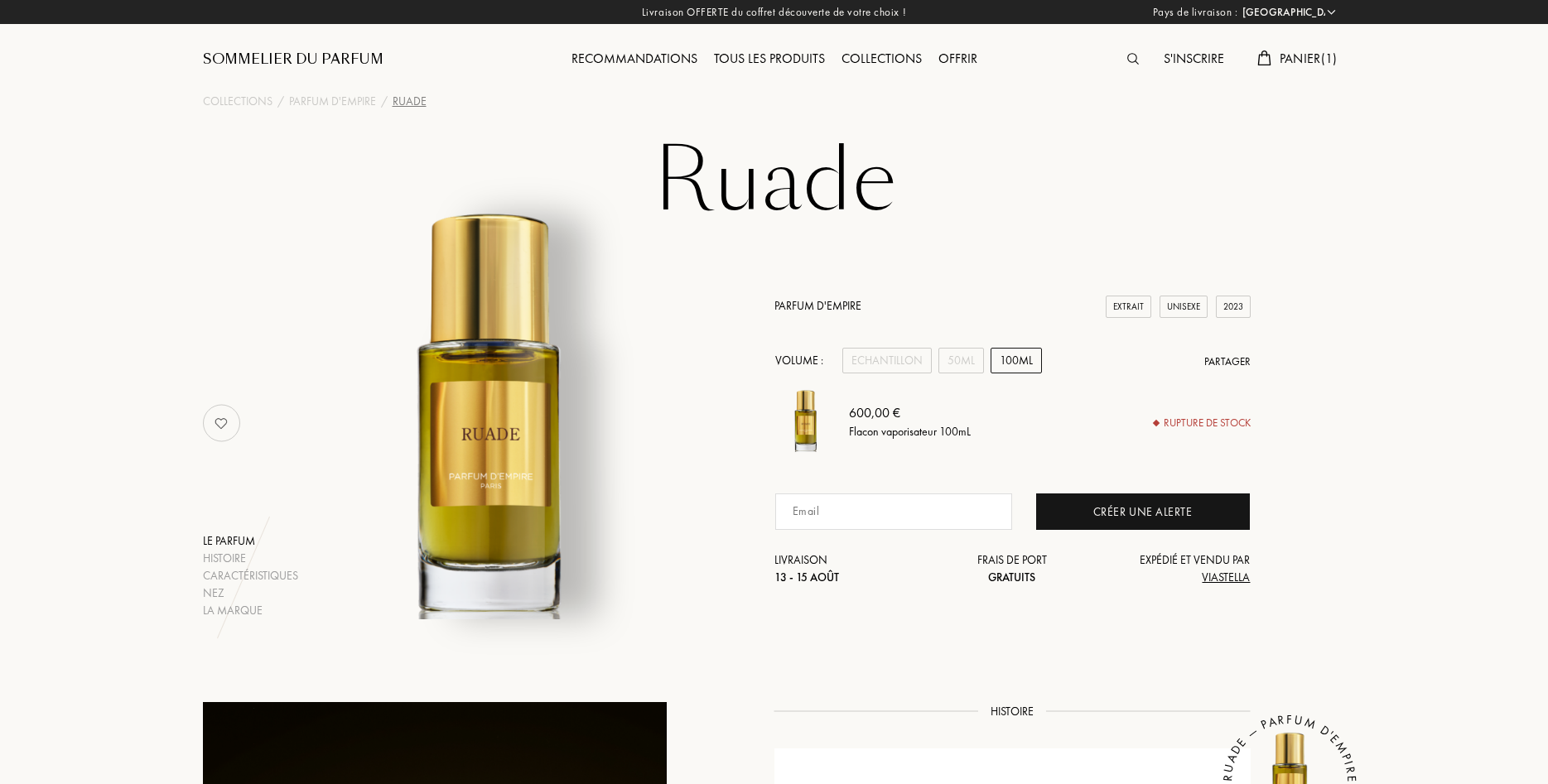
select select "FR"
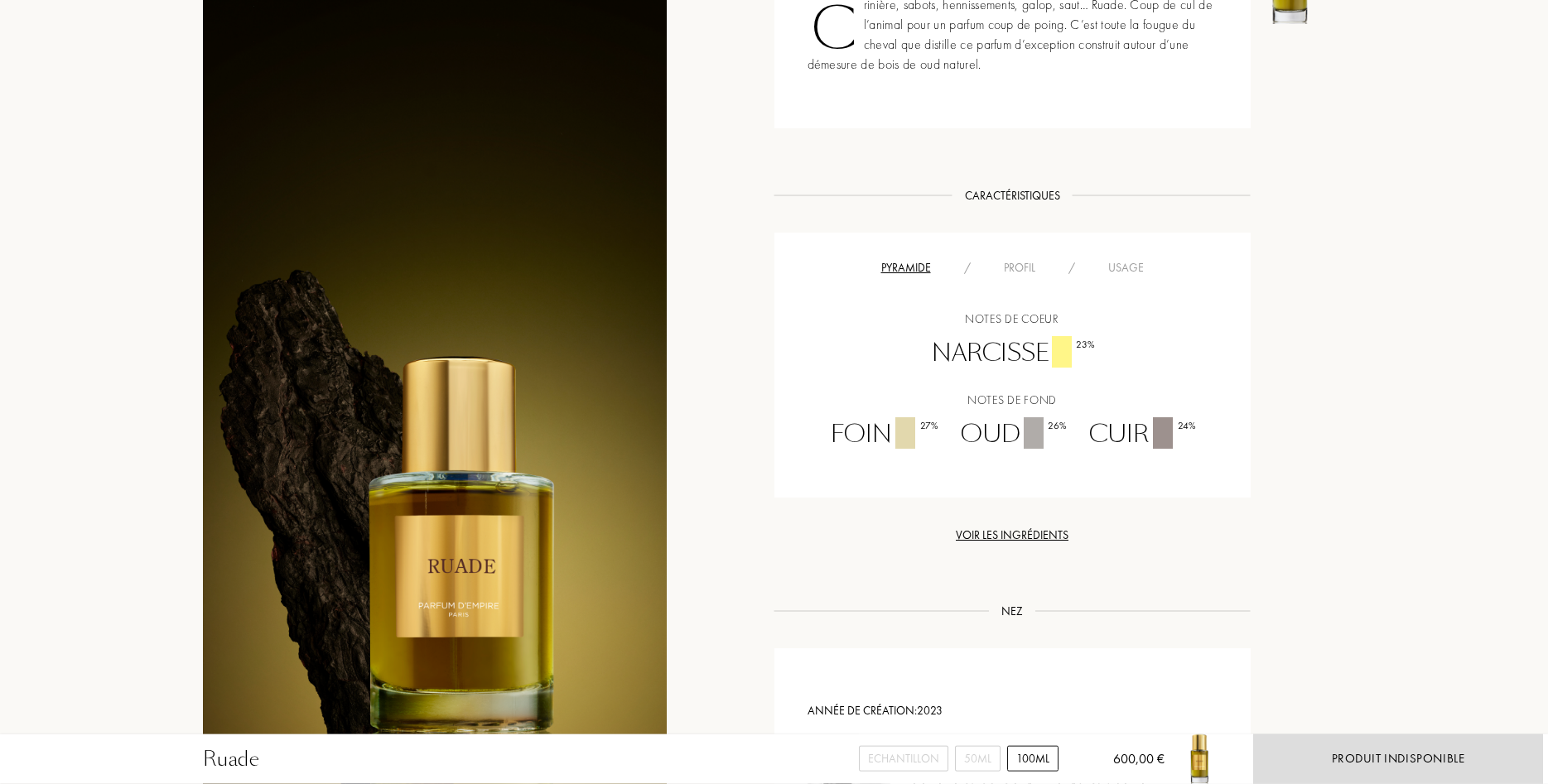
scroll to position [844, 0]
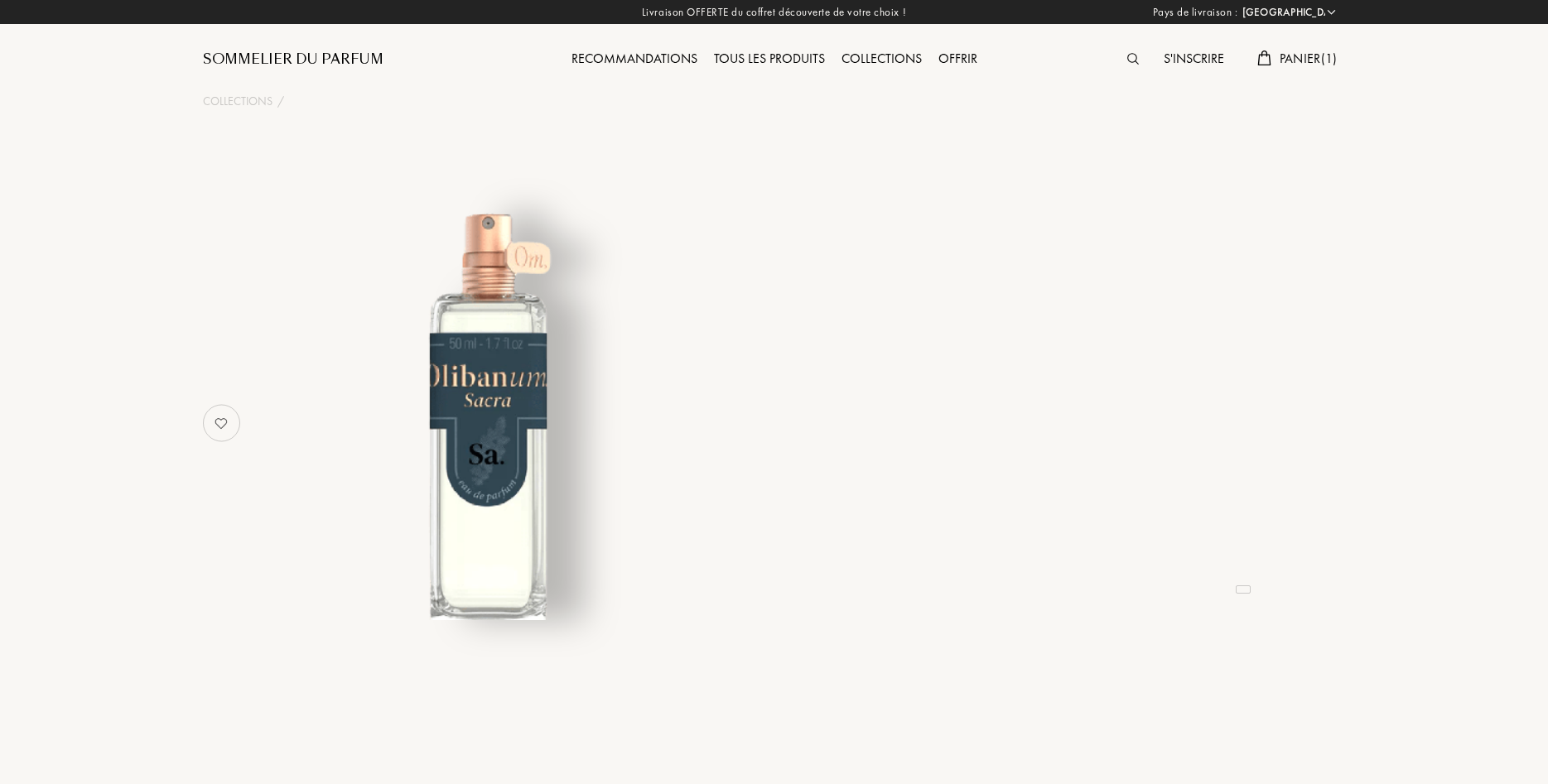
select select "FR"
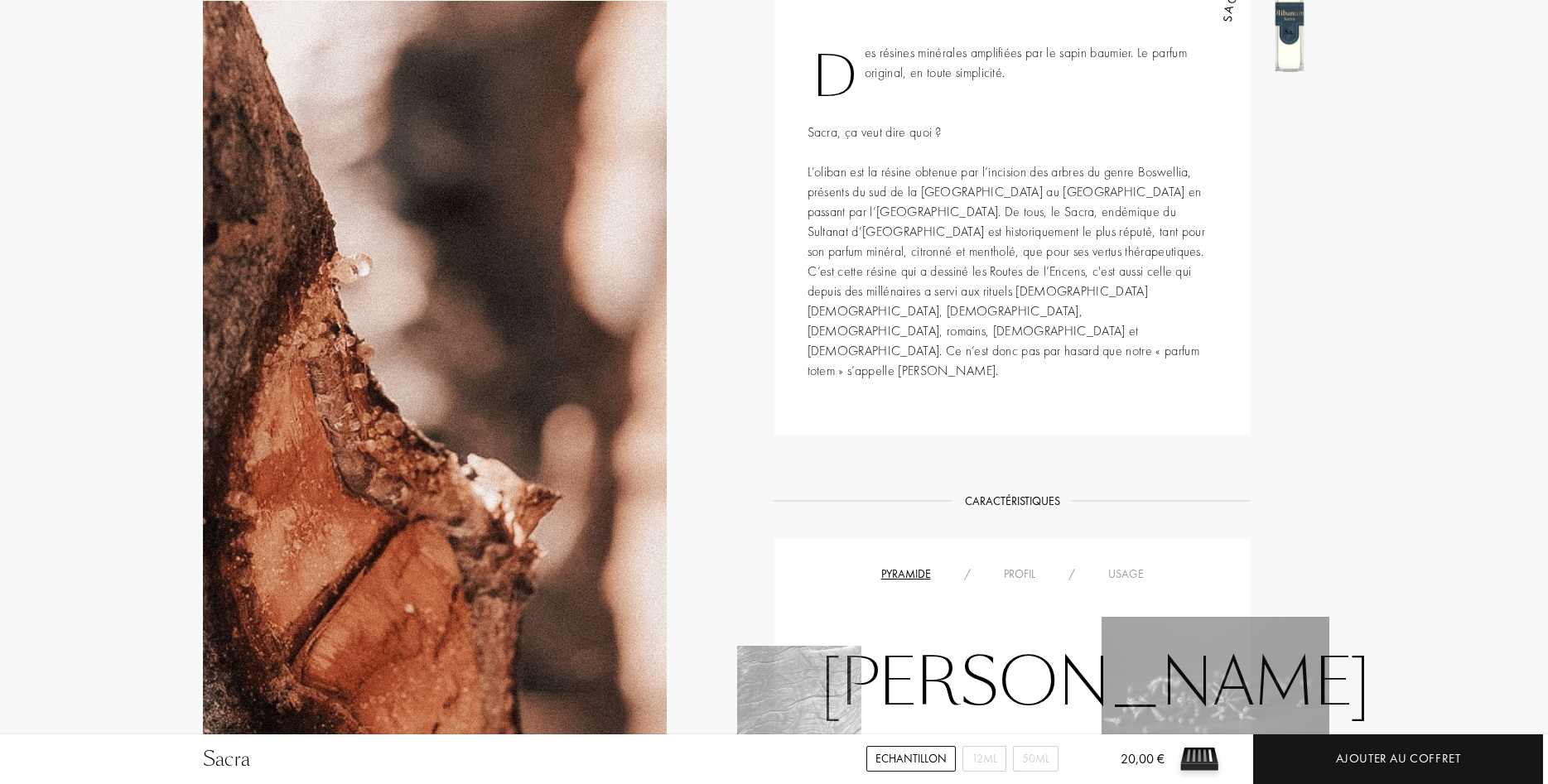
scroll to position [506, 0]
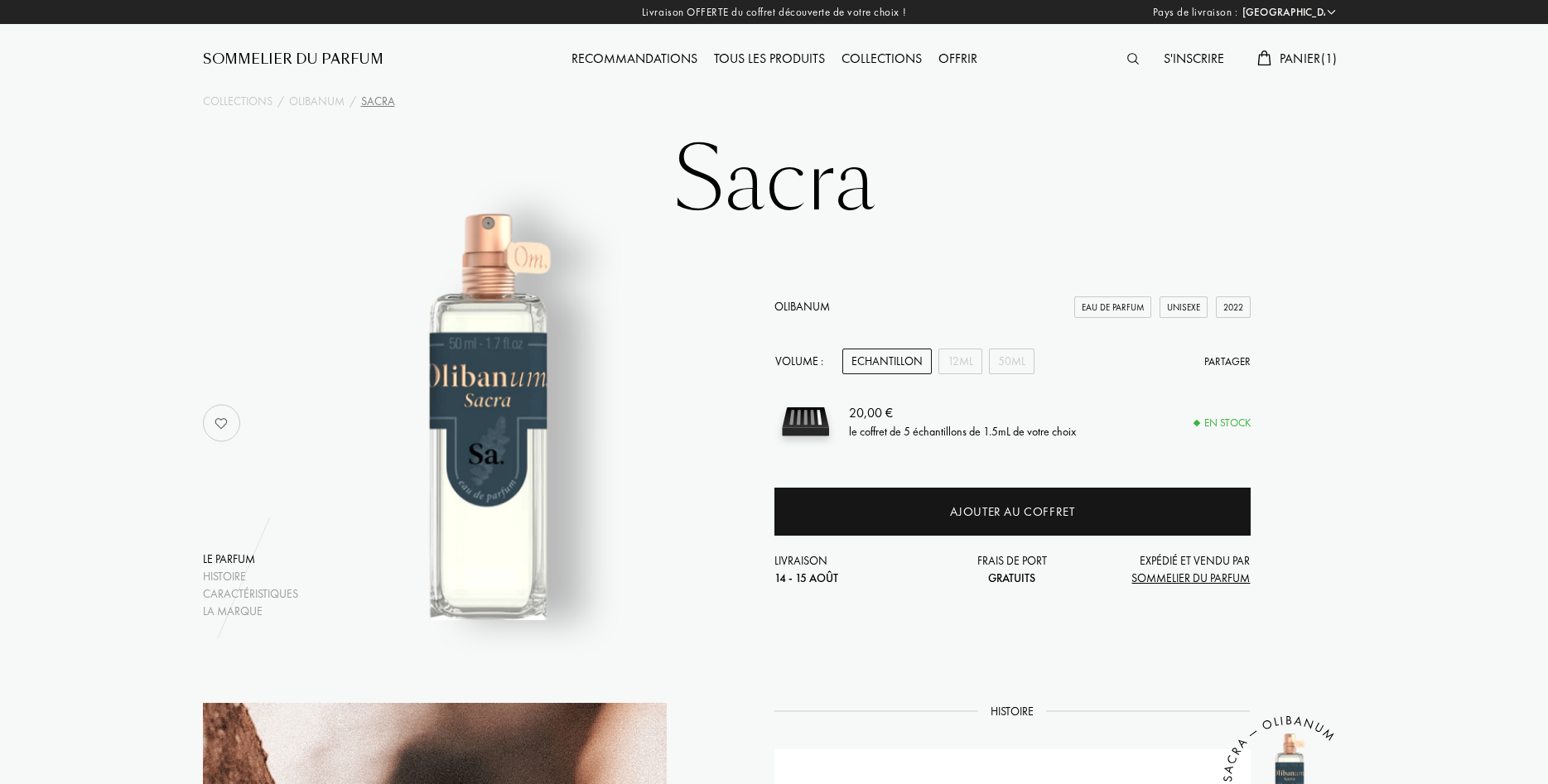
select select "FR"
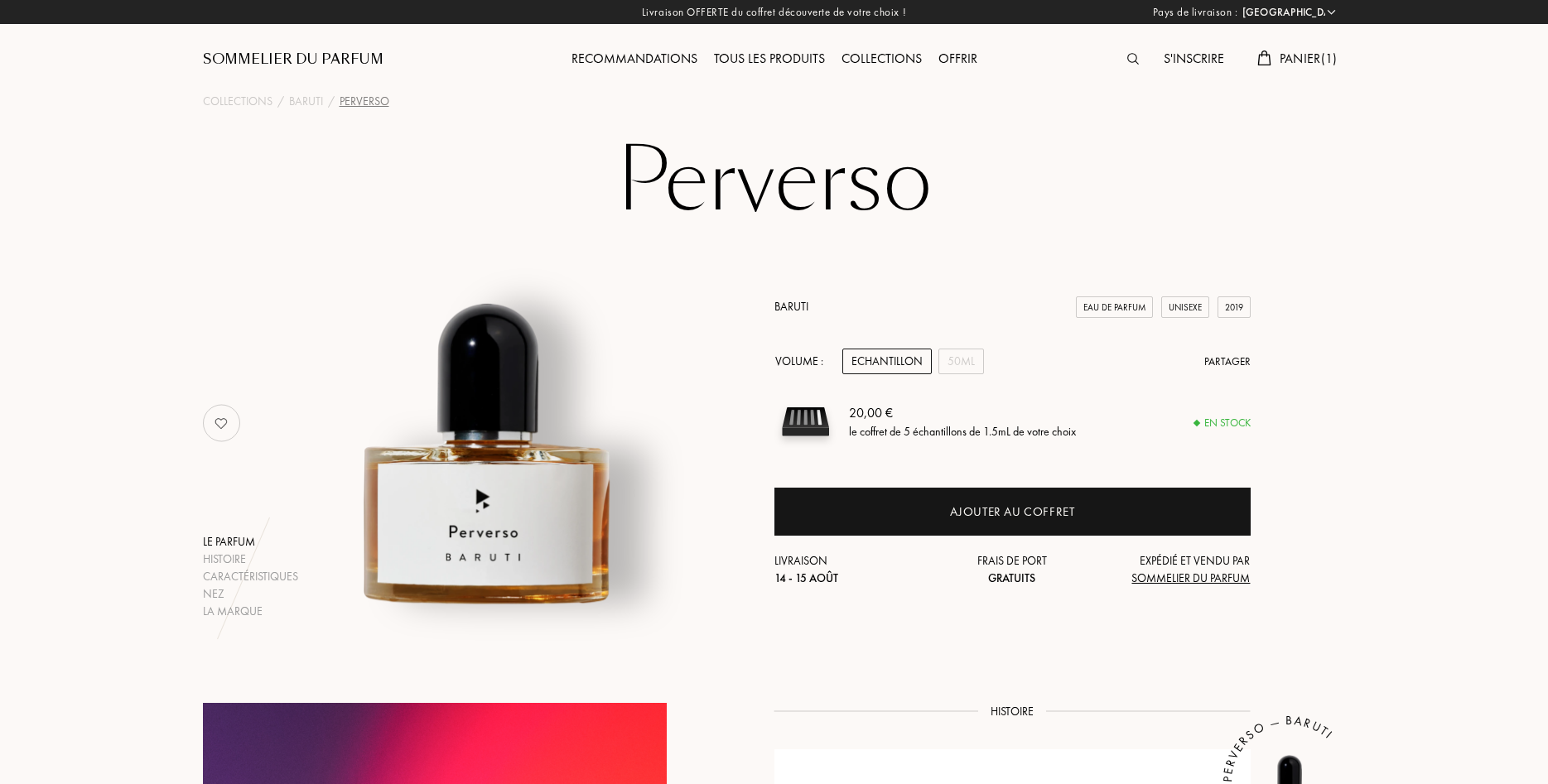
select select "FR"
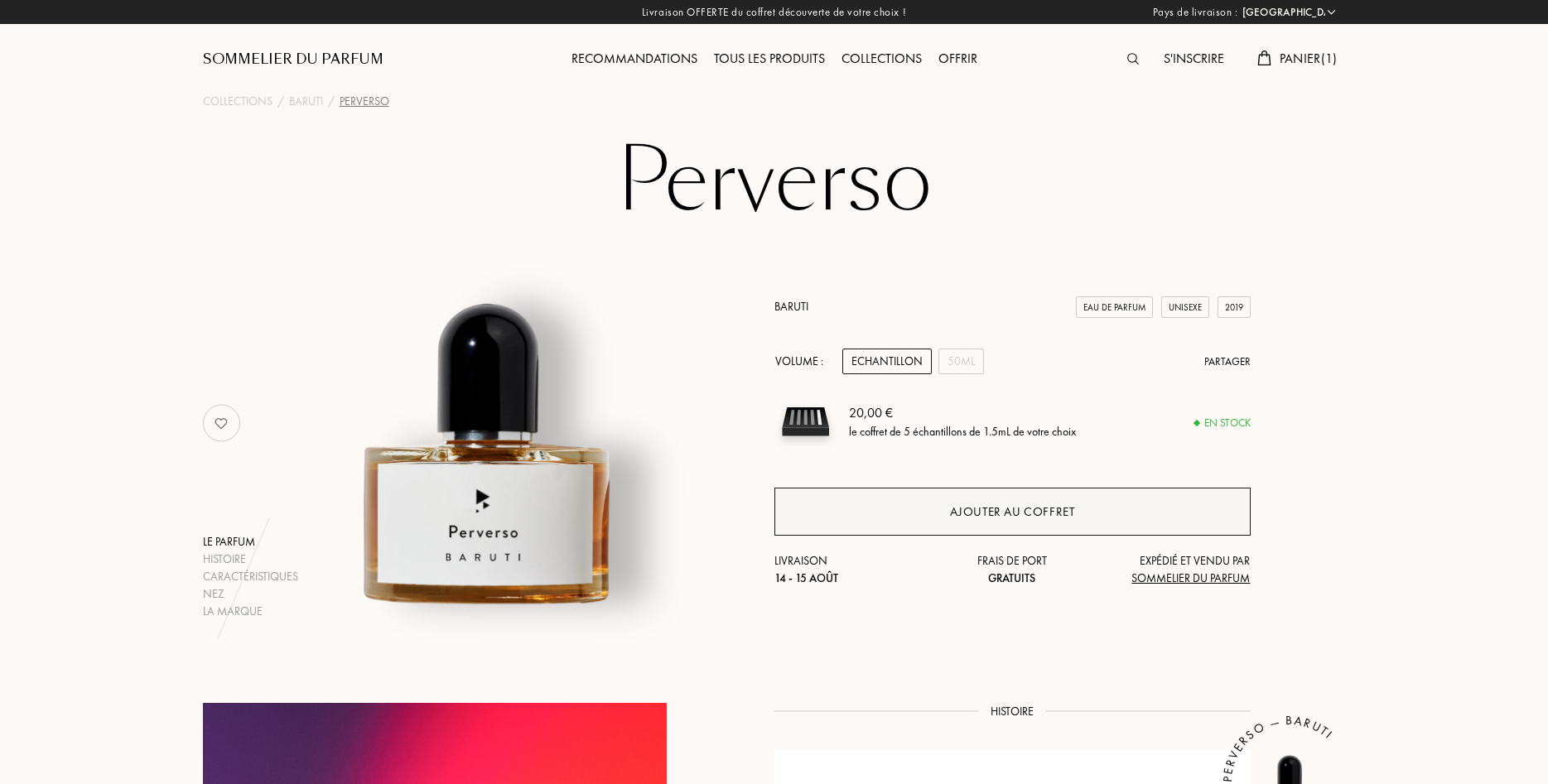
click at [946, 503] on div "Ajouter au coffret" at bounding box center [1012, 512] width 476 height 48
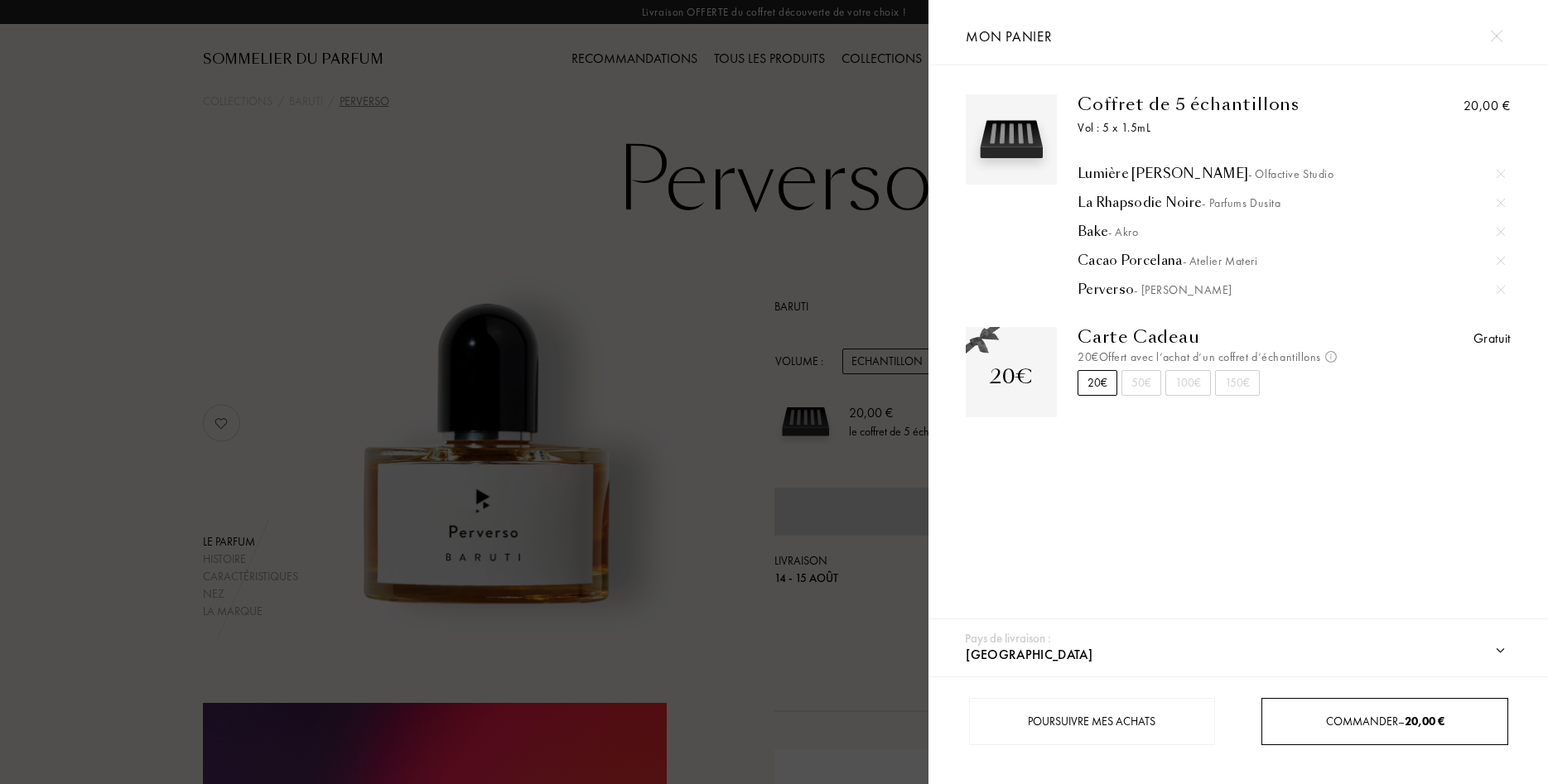
click at [1391, 729] on div "Commander – 20,00 €" at bounding box center [1384, 721] width 244 height 18
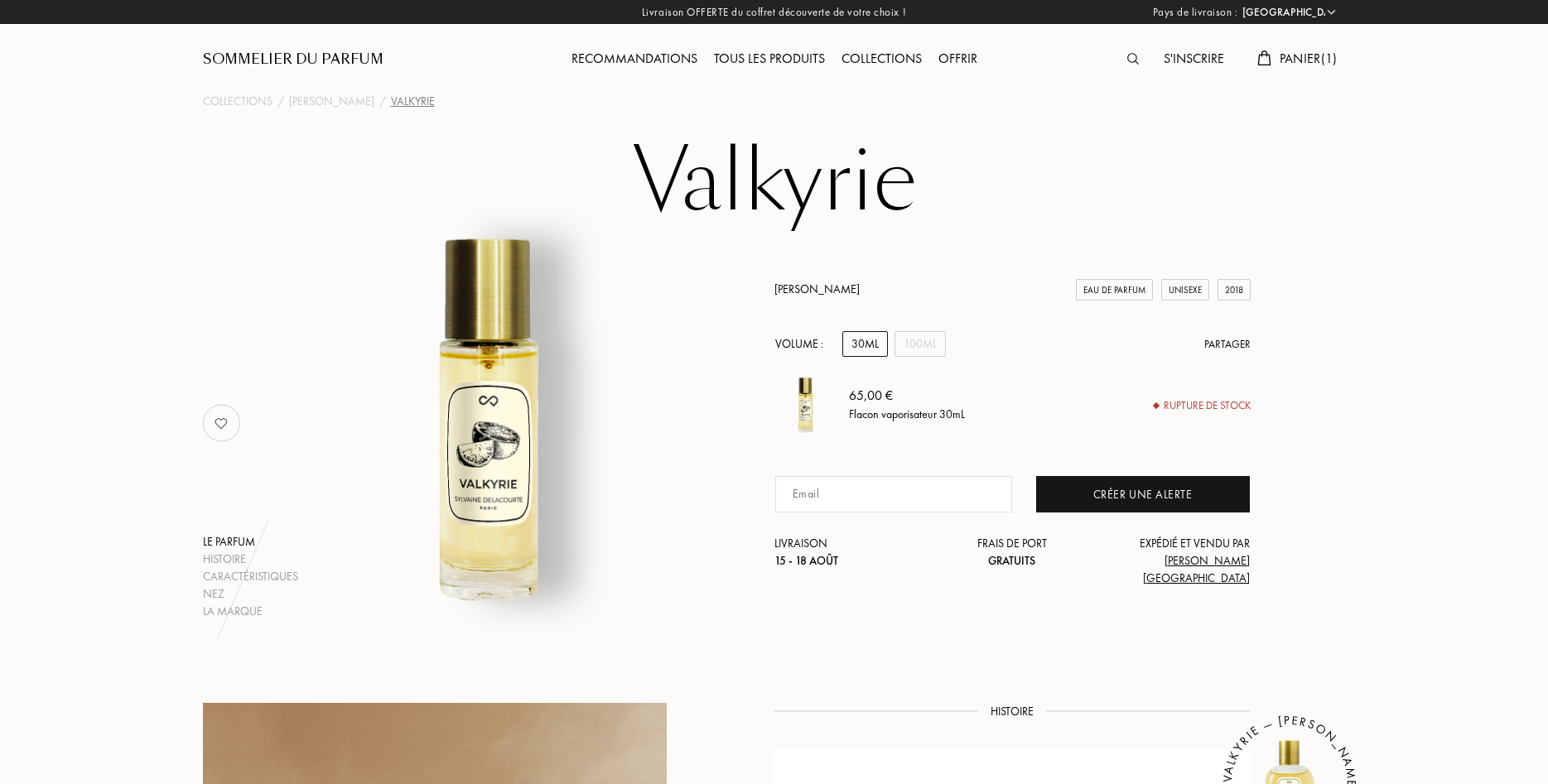
select select "FR"
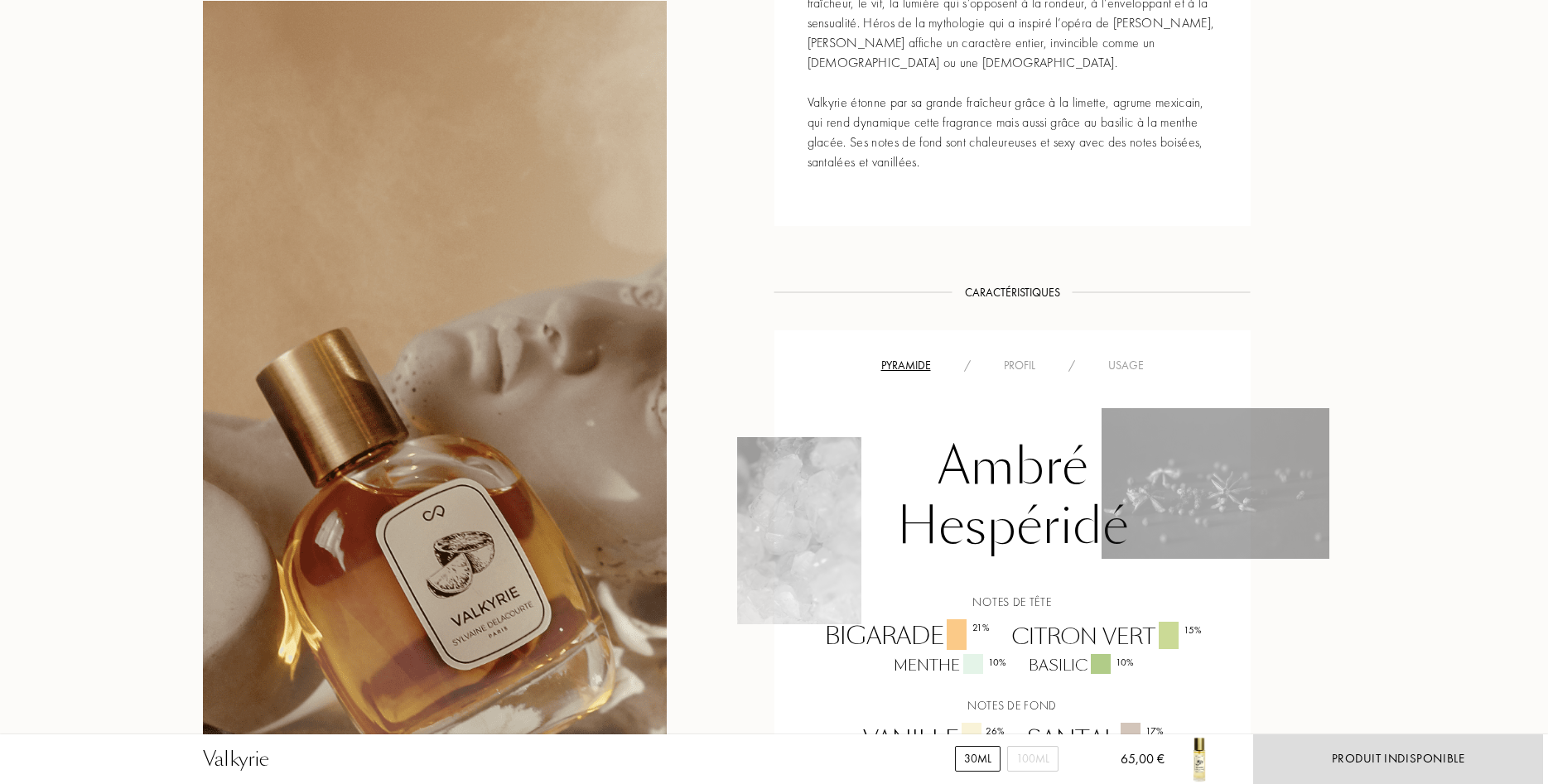
scroll to position [676, 0]
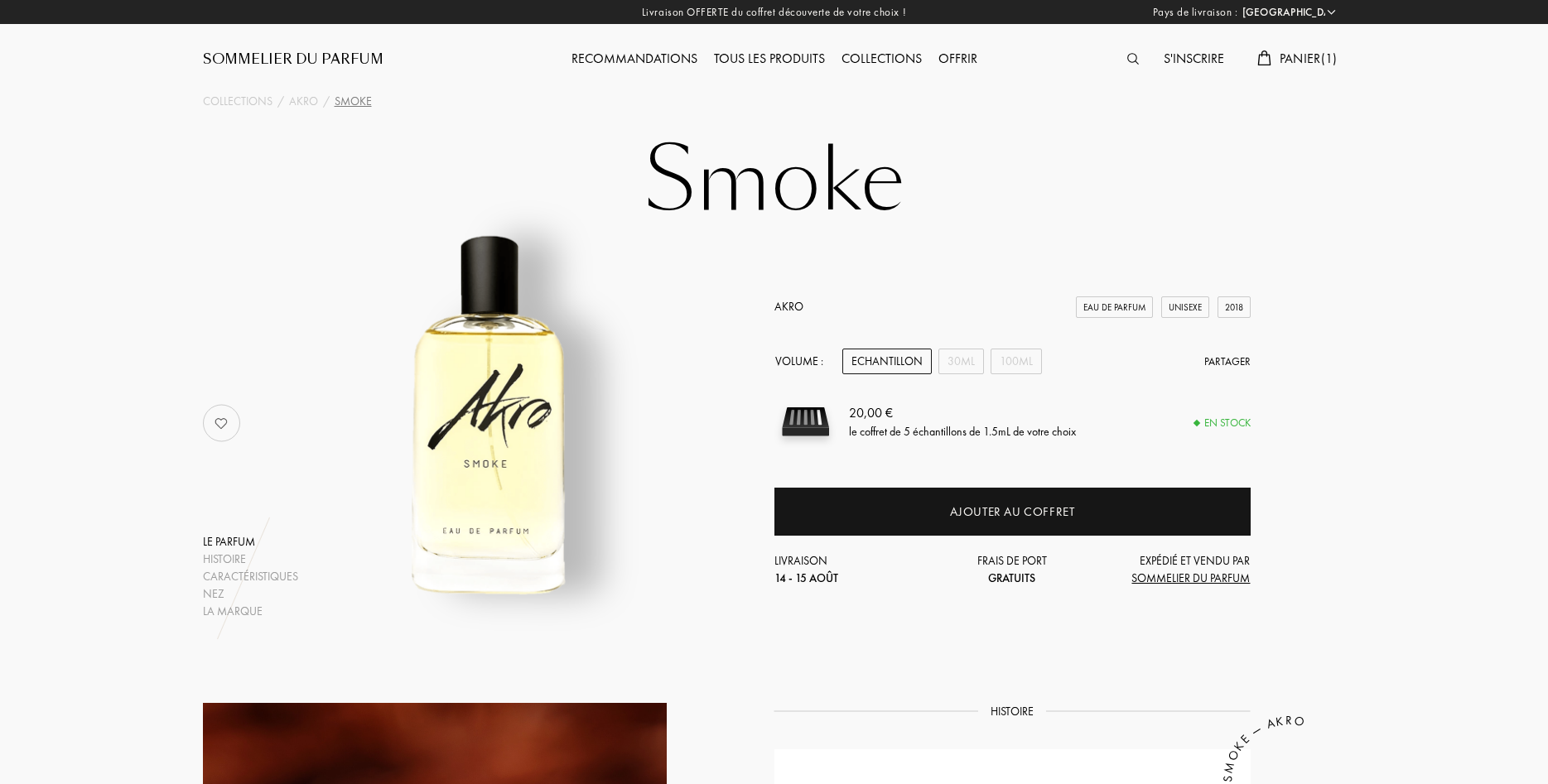
select select "FR"
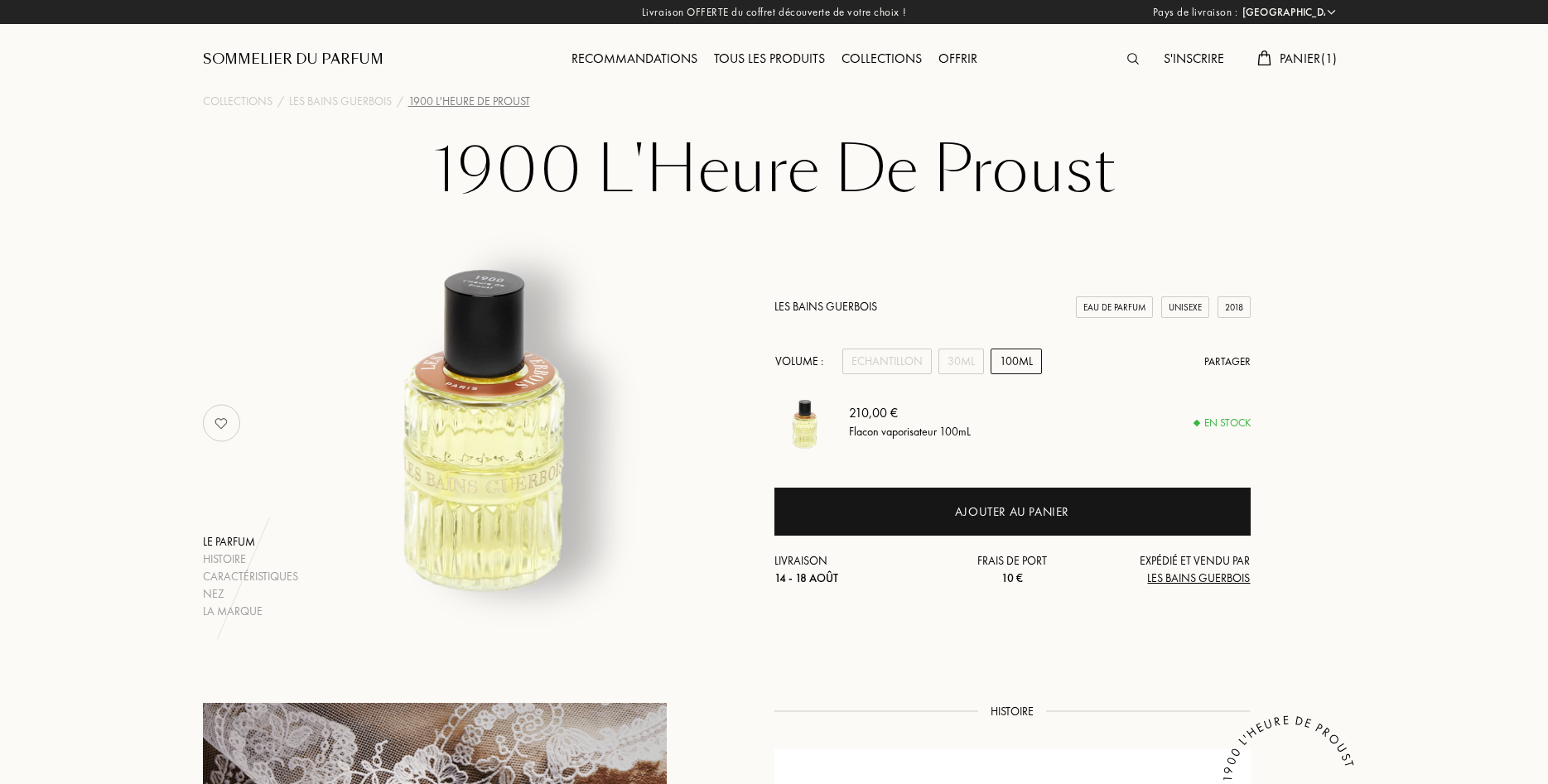
select select "FR"
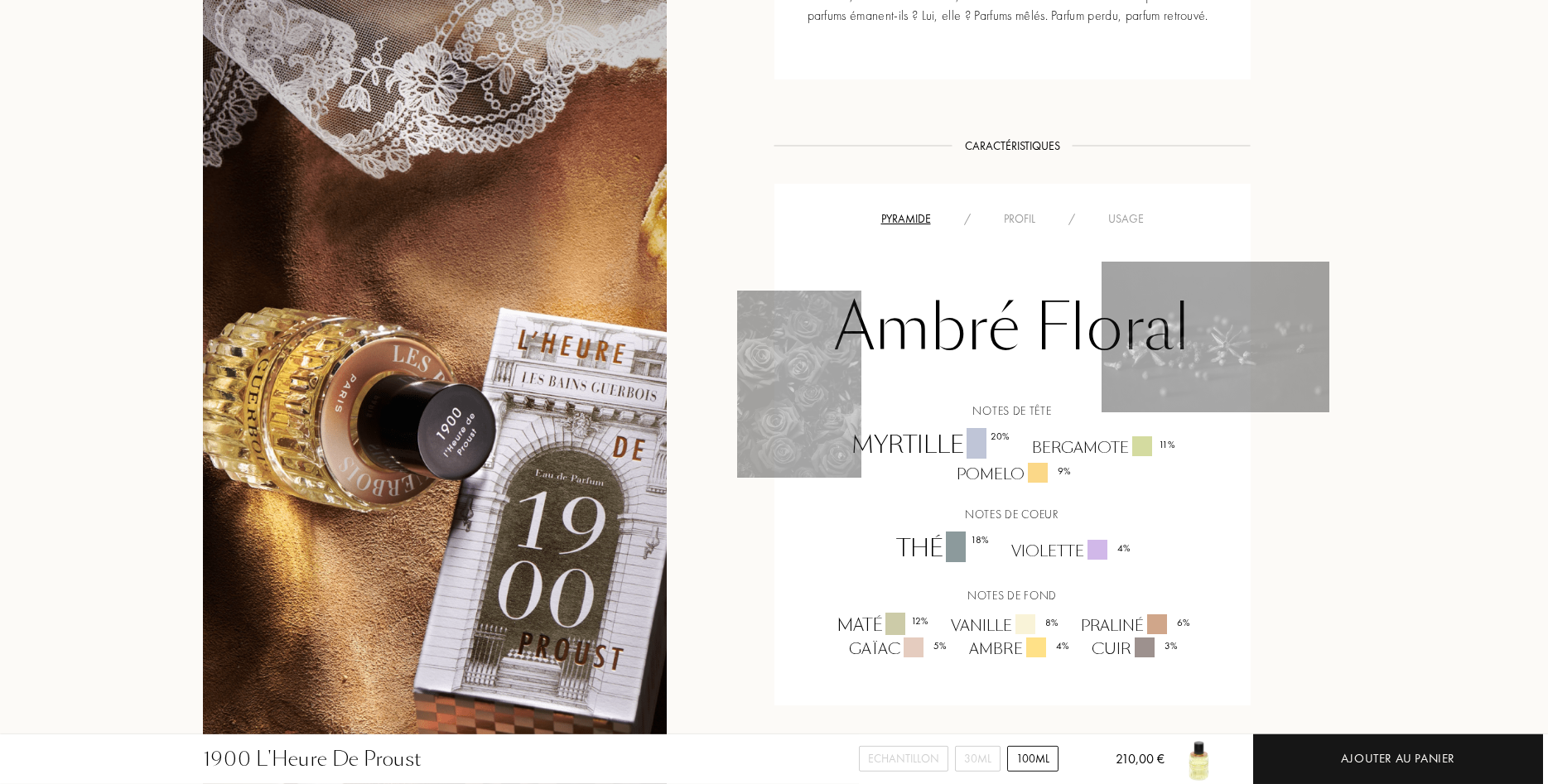
scroll to position [929, 0]
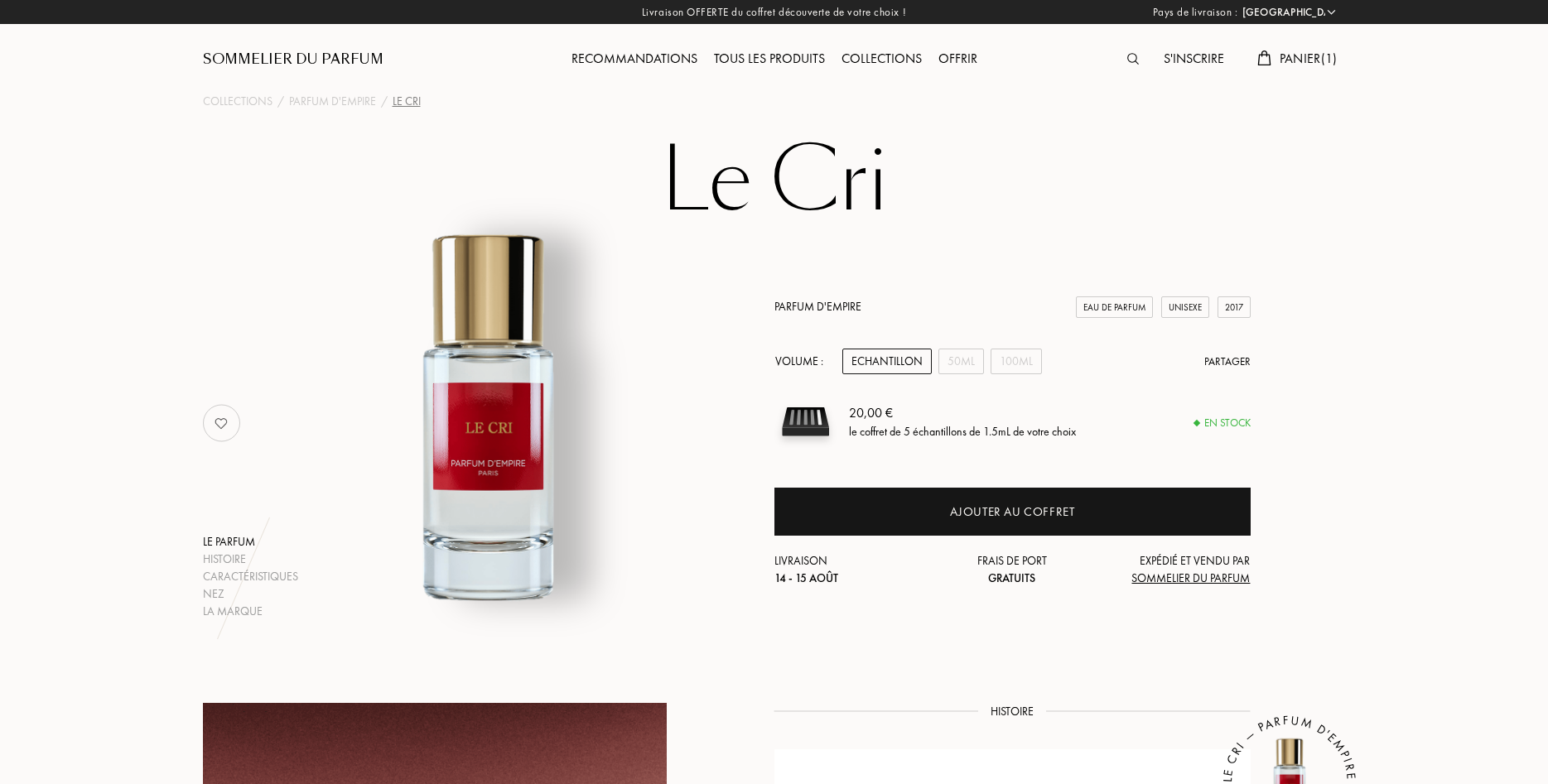
select select "FR"
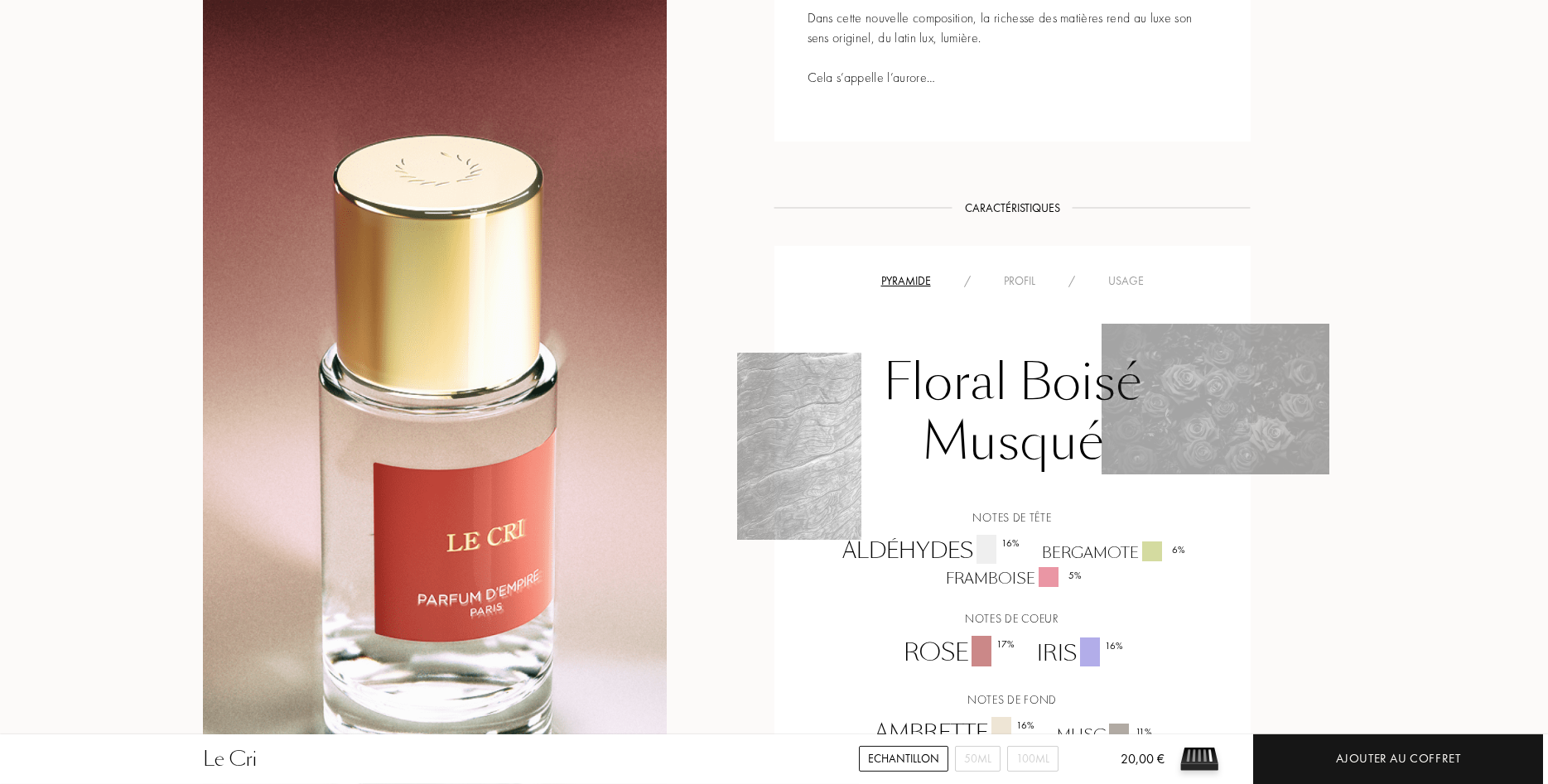
scroll to position [1351, 0]
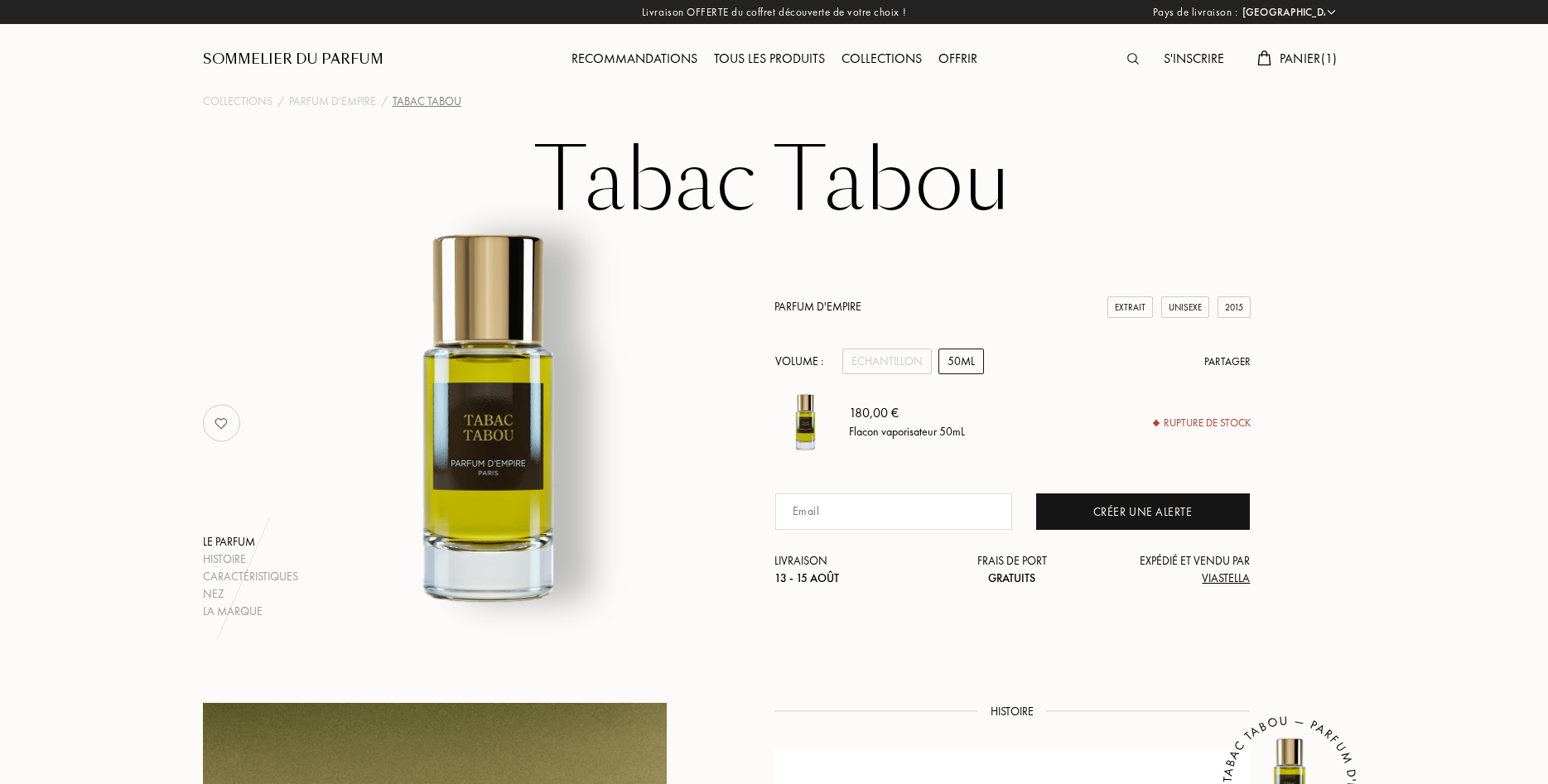
select select "FR"
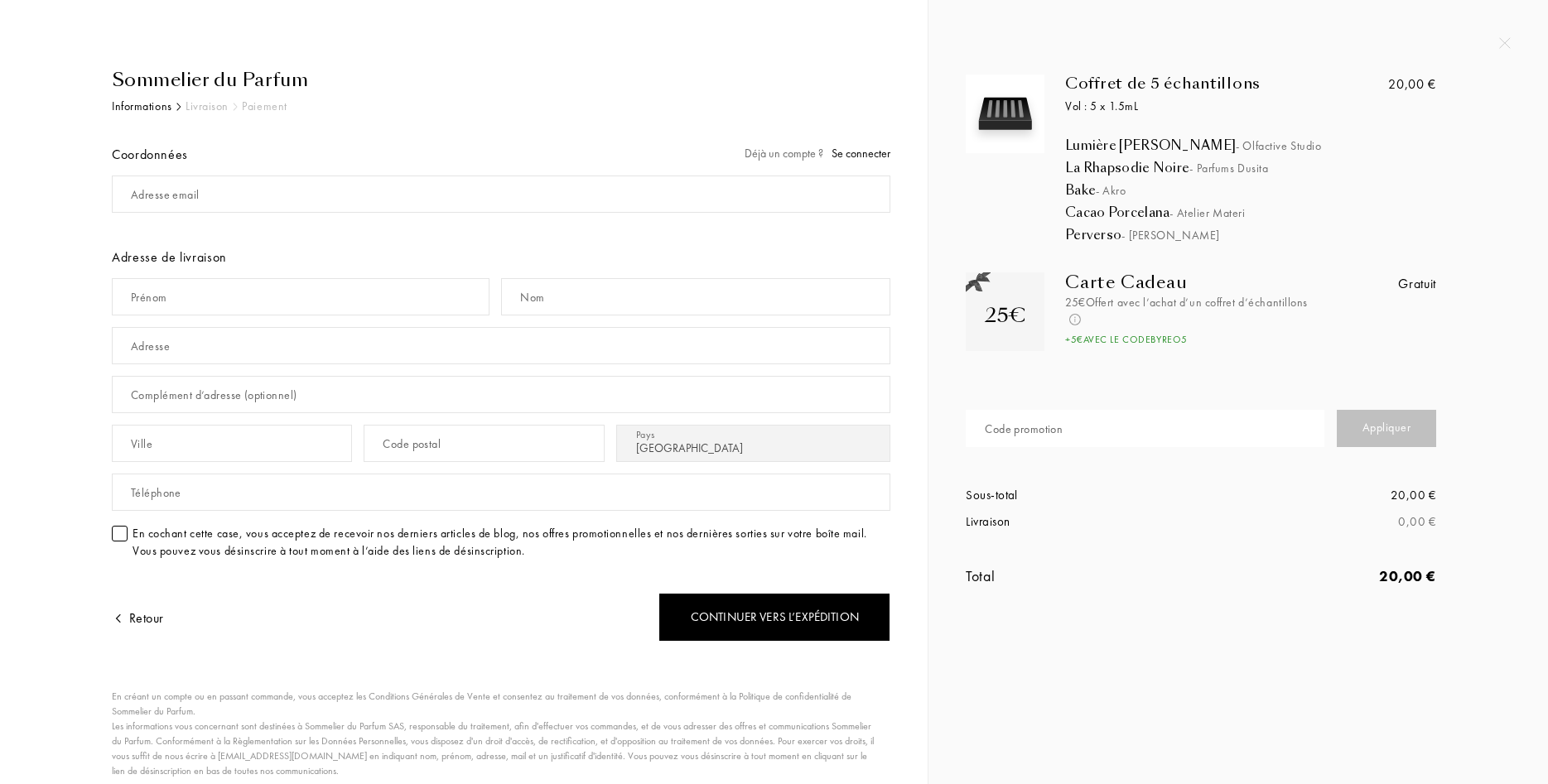
select select "FR"
click at [228, 207] on input "mail" at bounding box center [501, 194] width 779 height 37
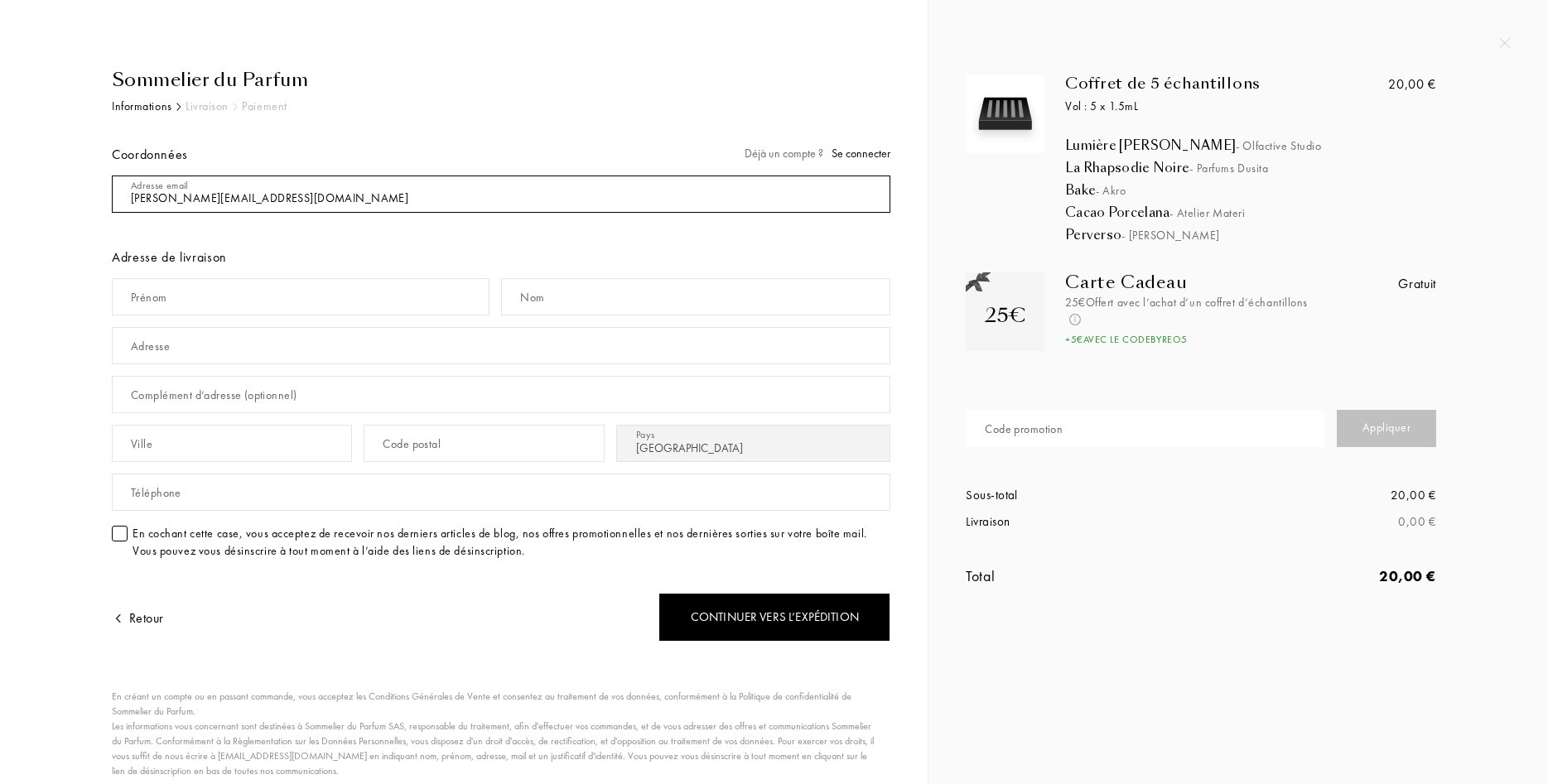
type input "[PERSON_NAME][EMAIL_ADDRESS][DOMAIN_NAME]"
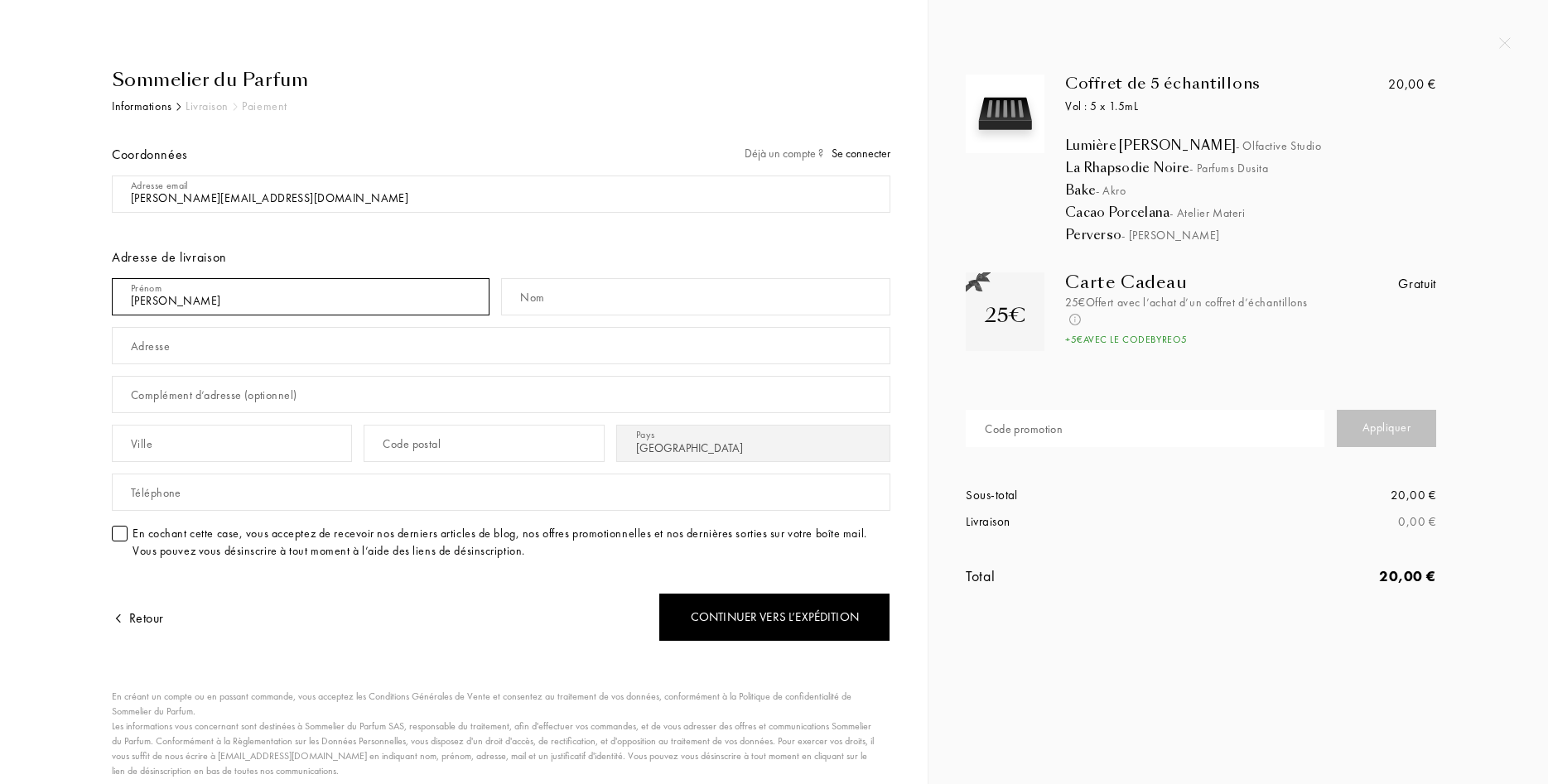
type input "[PERSON_NAME]"
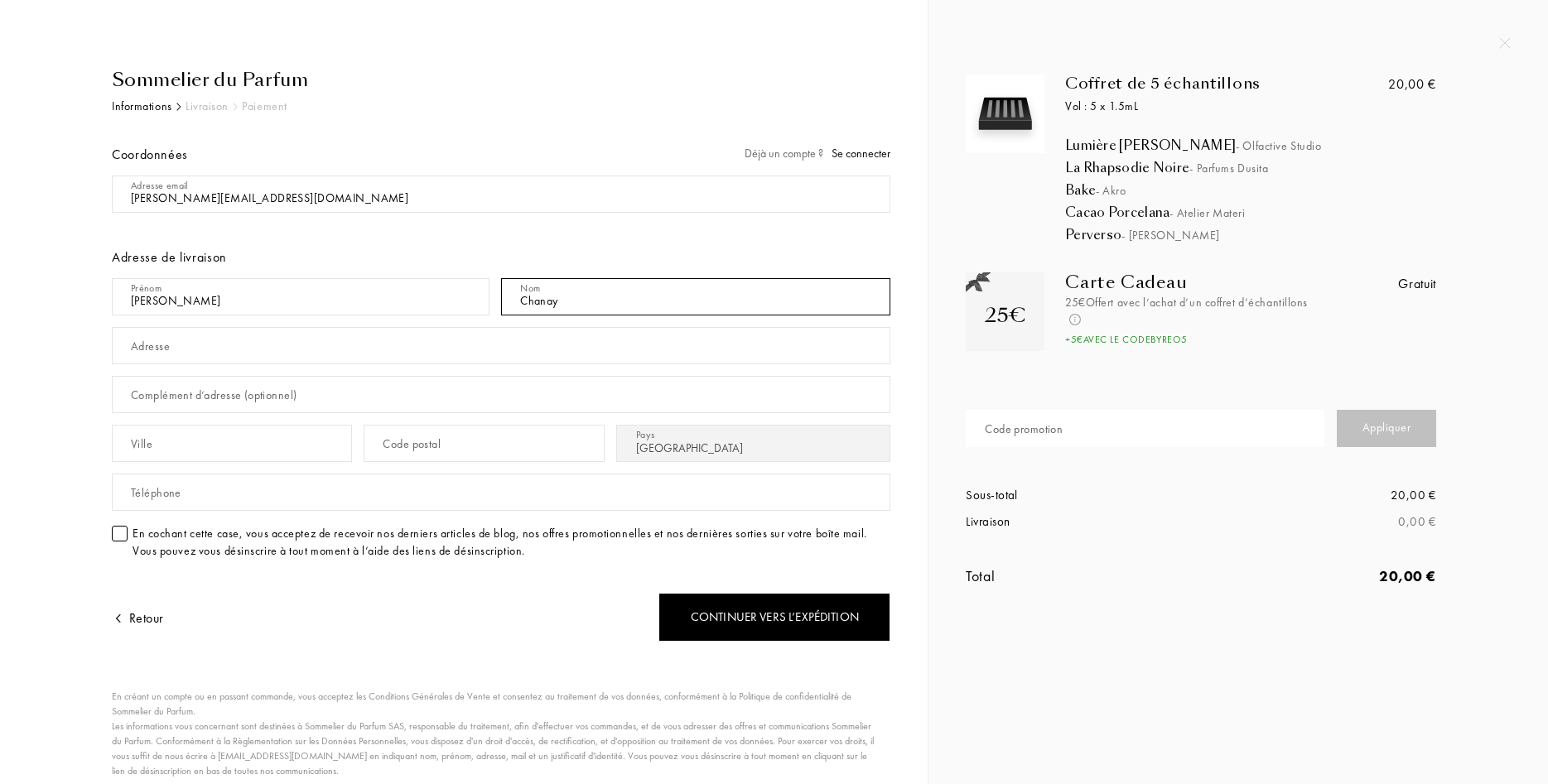
type input "Chanay"
type input "[STREET_ADDRESS][DATE]"
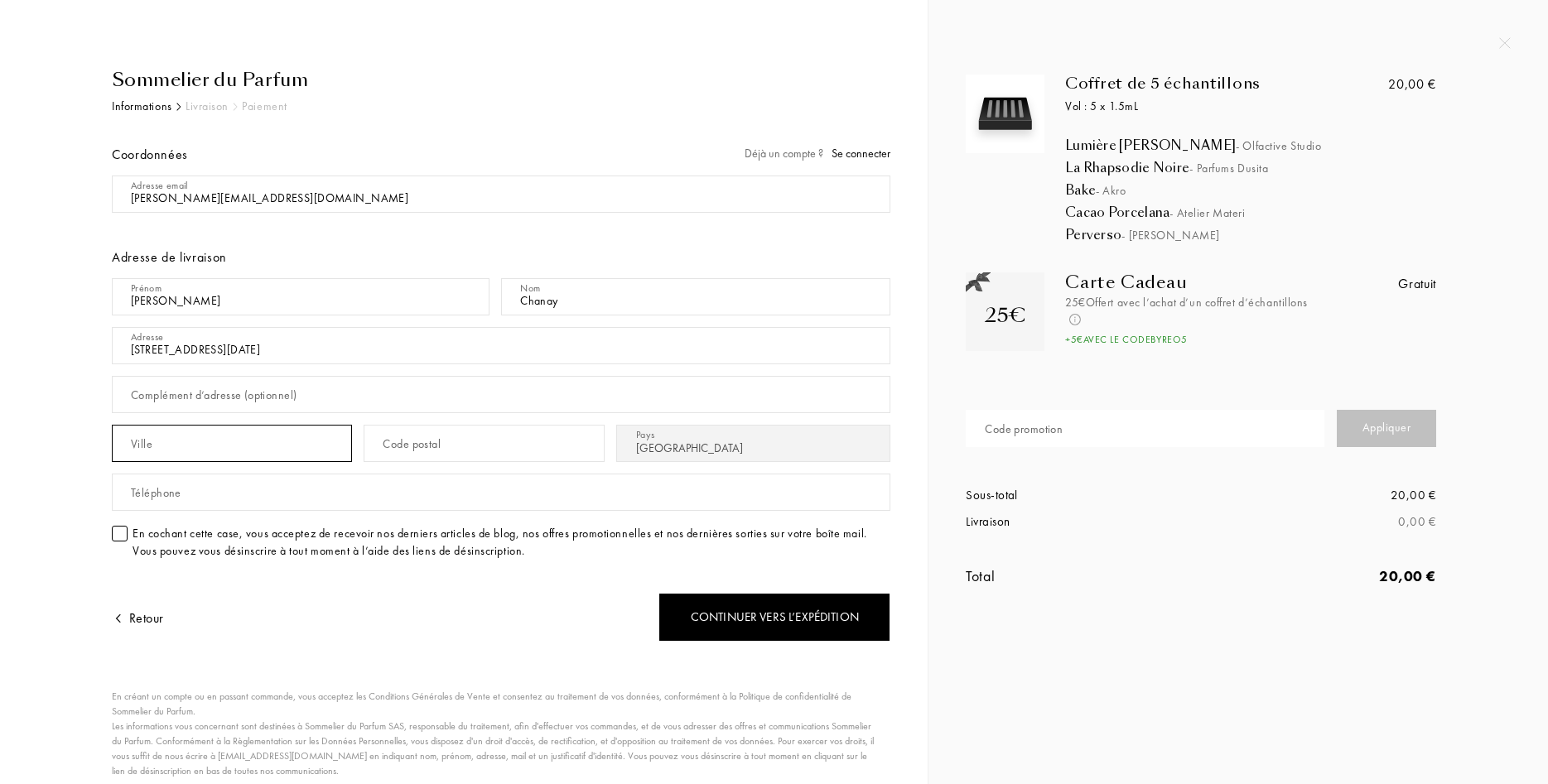
click at [234, 432] on input "text" at bounding box center [231, 443] width 240 height 37
type input "91350"
click at [449, 442] on input "text" at bounding box center [483, 443] width 240 height 37
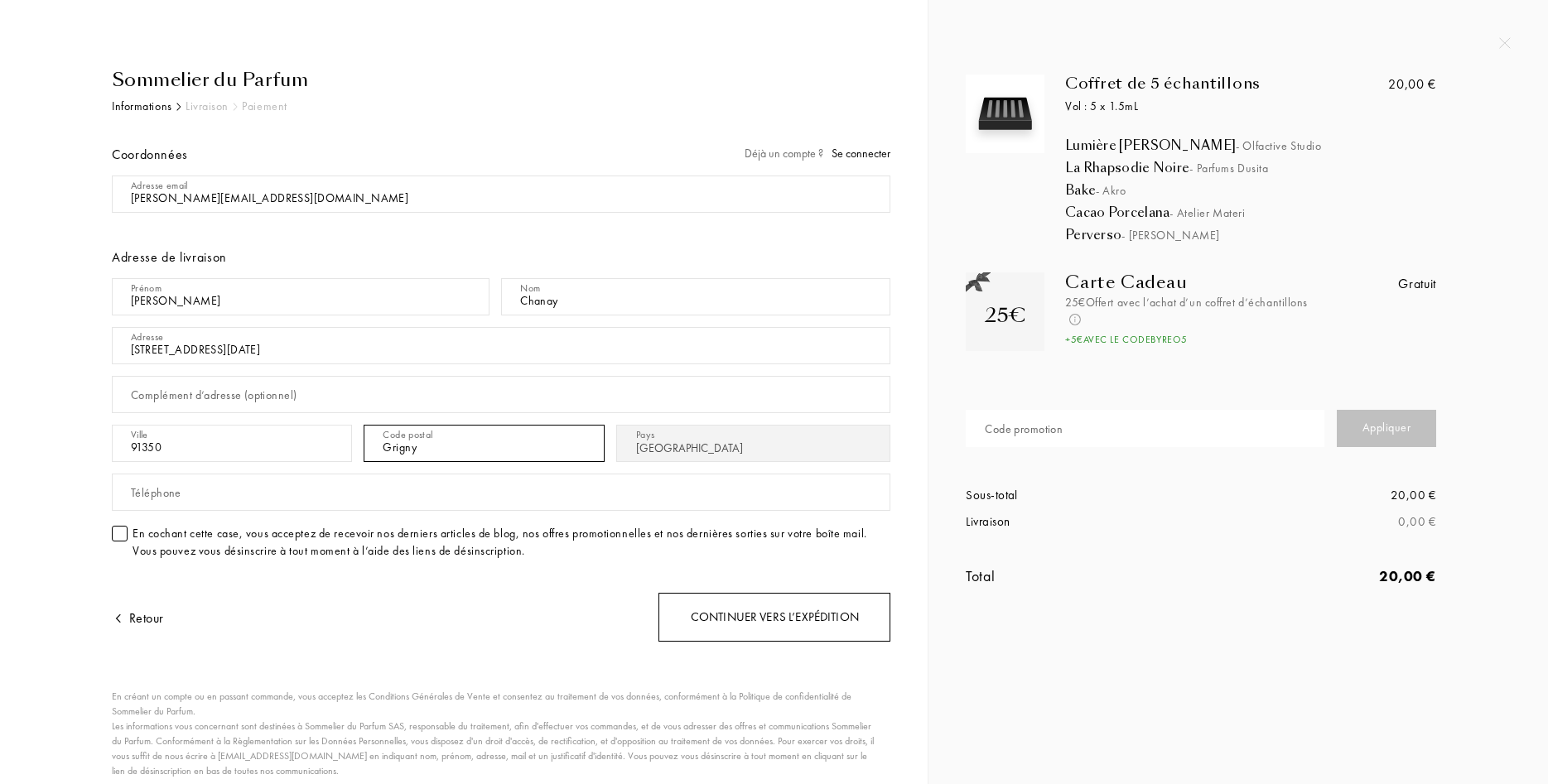
type input "Grigny"
click at [728, 624] on div "Continuer vers l’expédition" at bounding box center [774, 616] width 231 height 49
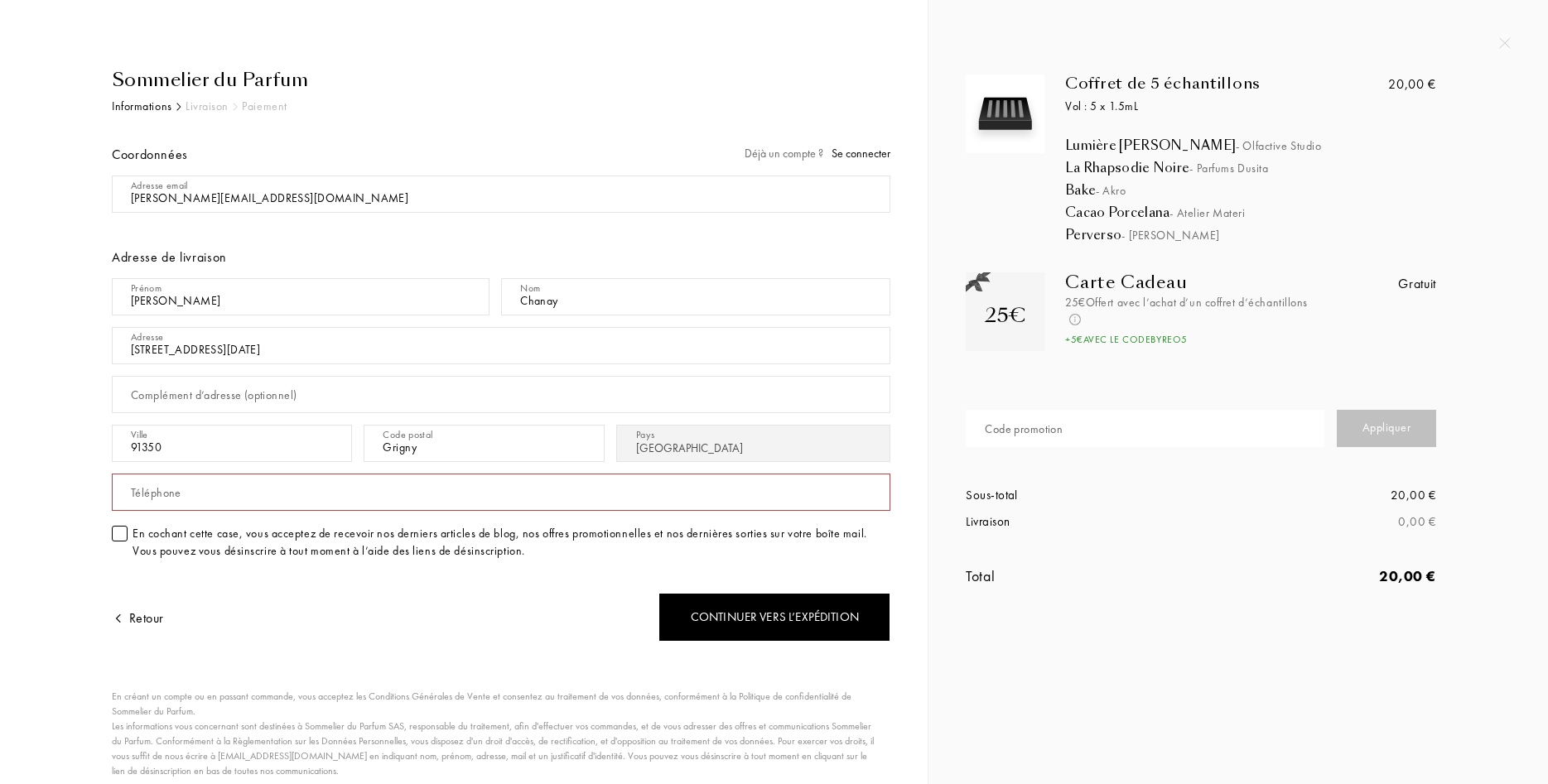
click at [405, 500] on input "text" at bounding box center [501, 492] width 779 height 37
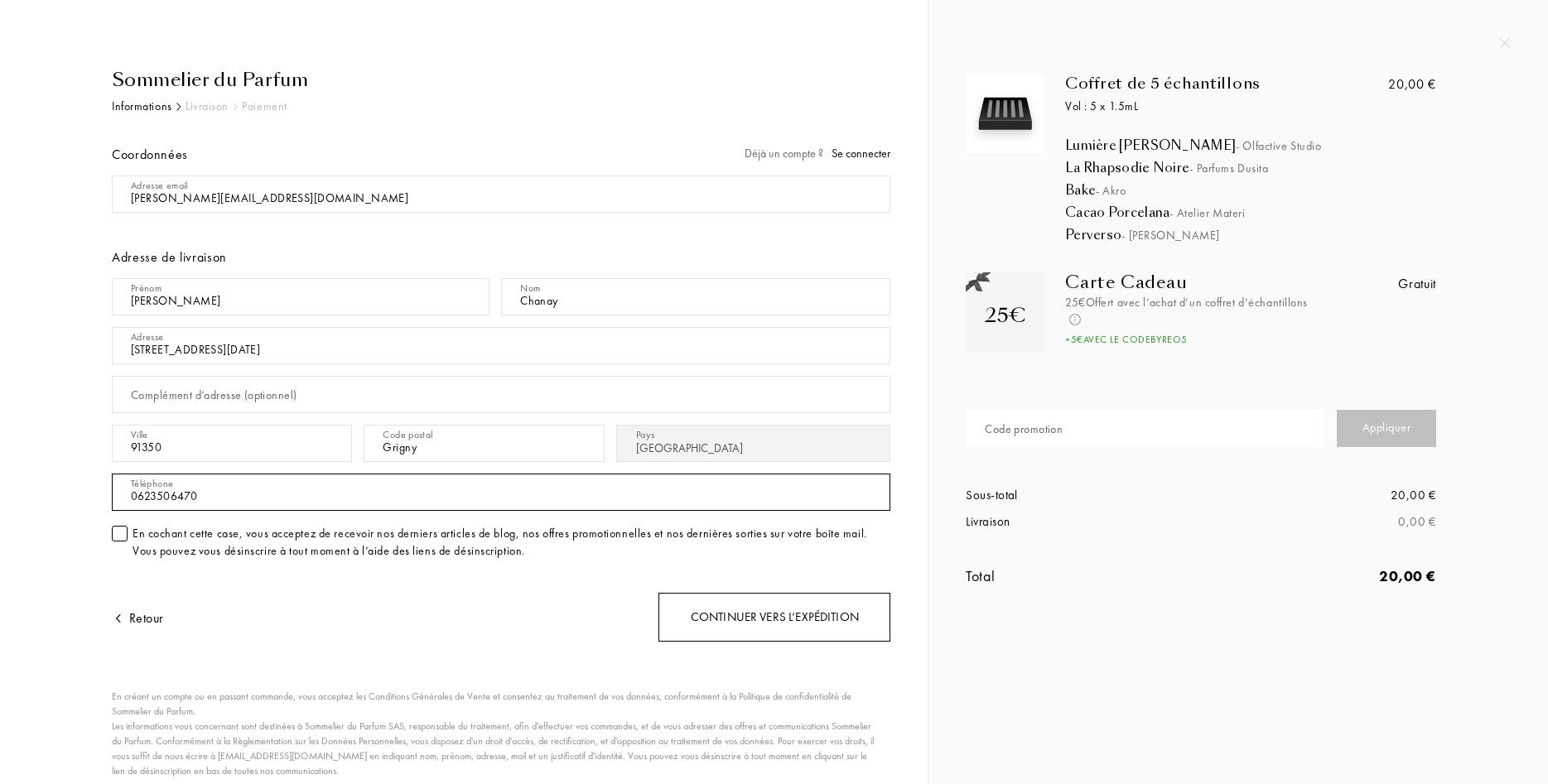
type input "0623506470"
click at [727, 611] on div "Continuer vers l’expédition" at bounding box center [774, 616] width 231 height 49
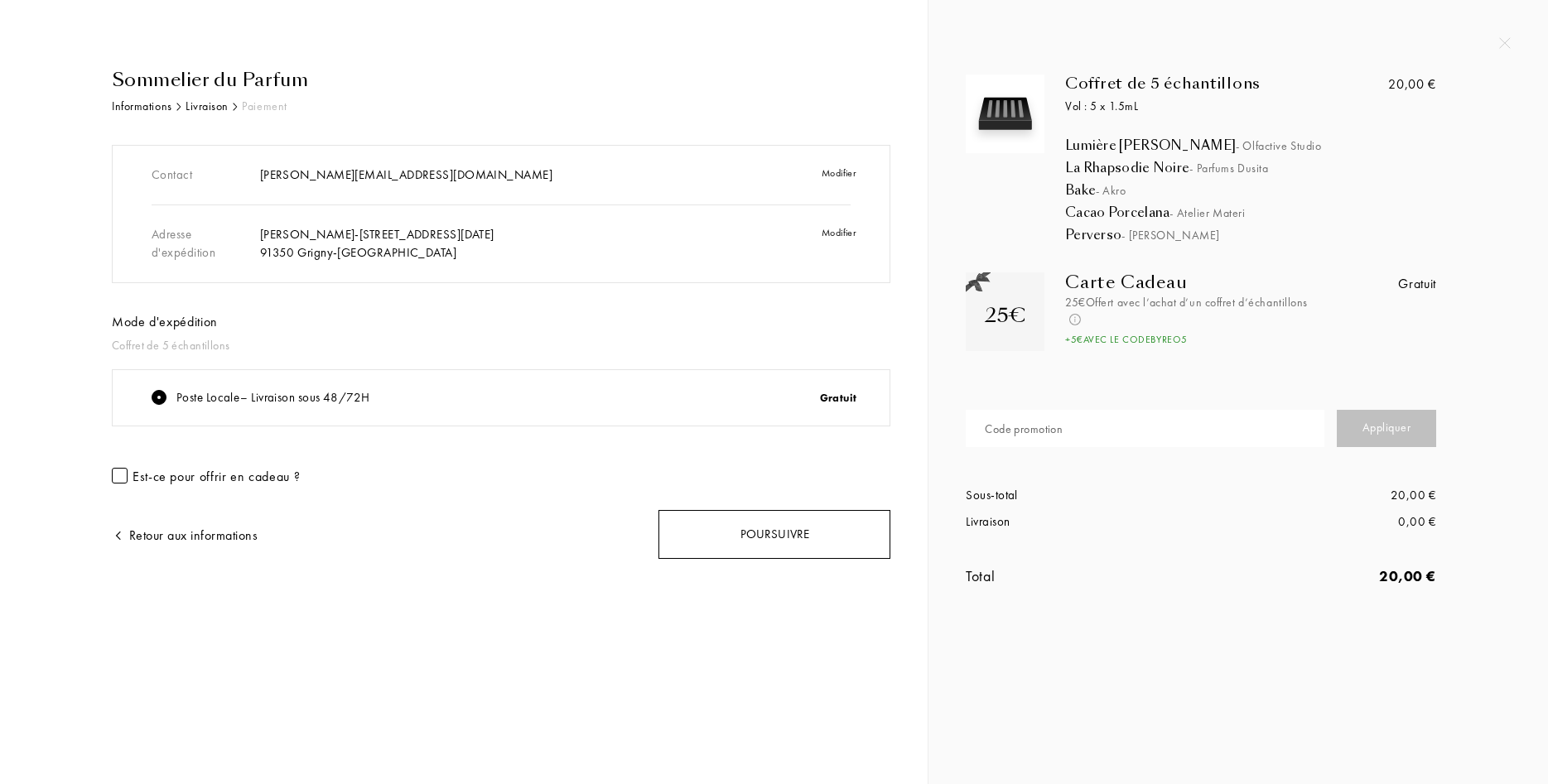
click at [774, 547] on div "Poursuivre" at bounding box center [774, 534] width 231 height 49
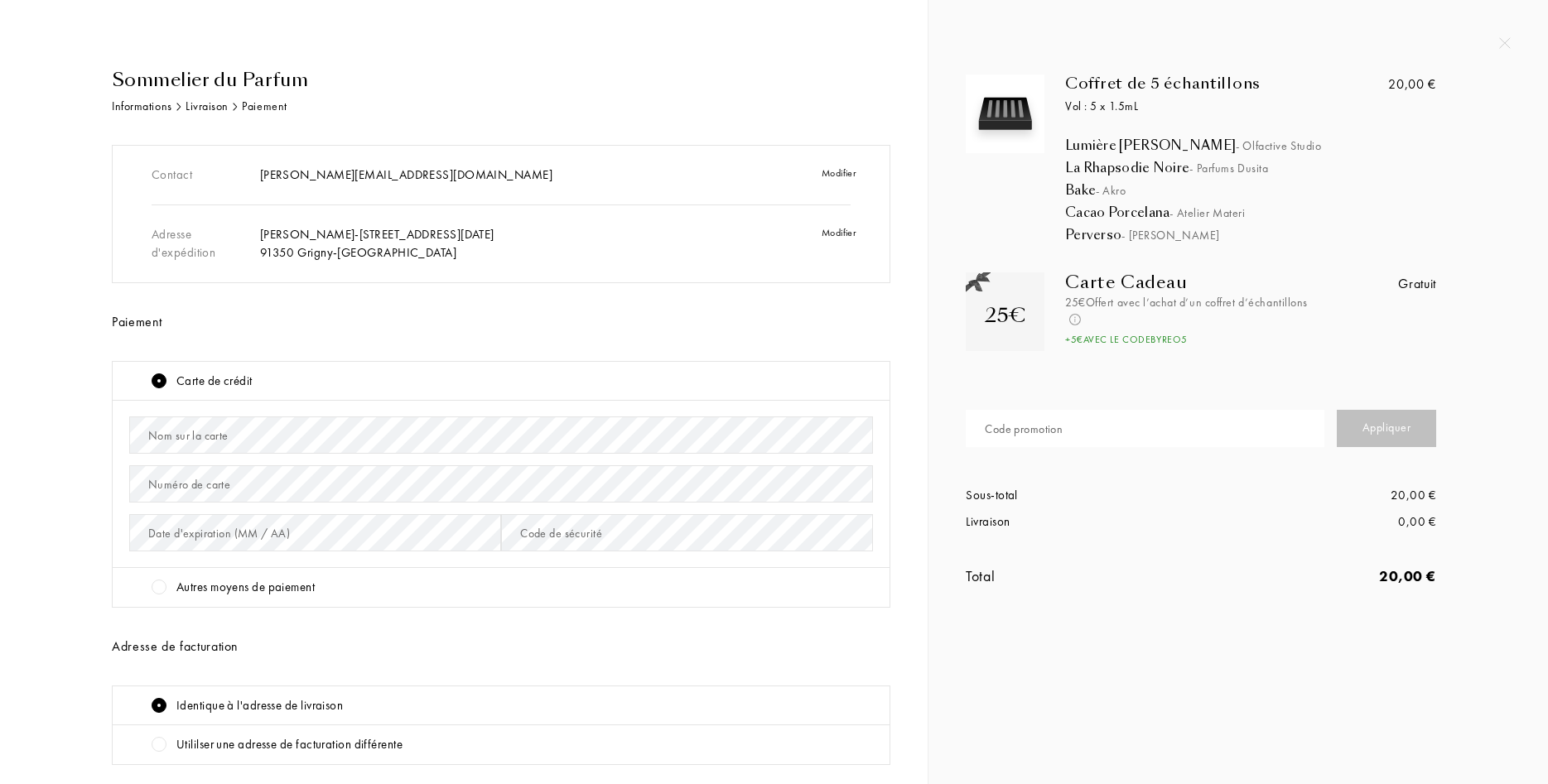
click at [1078, 432] on input "text" at bounding box center [1144, 429] width 358 height 37
type input "4"
click at [1041, 428] on div "Code promotion" at bounding box center [1024, 429] width 78 height 18
type input "BYREO5"
click at [1379, 425] on div "Appliquer" at bounding box center [1386, 429] width 99 height 37
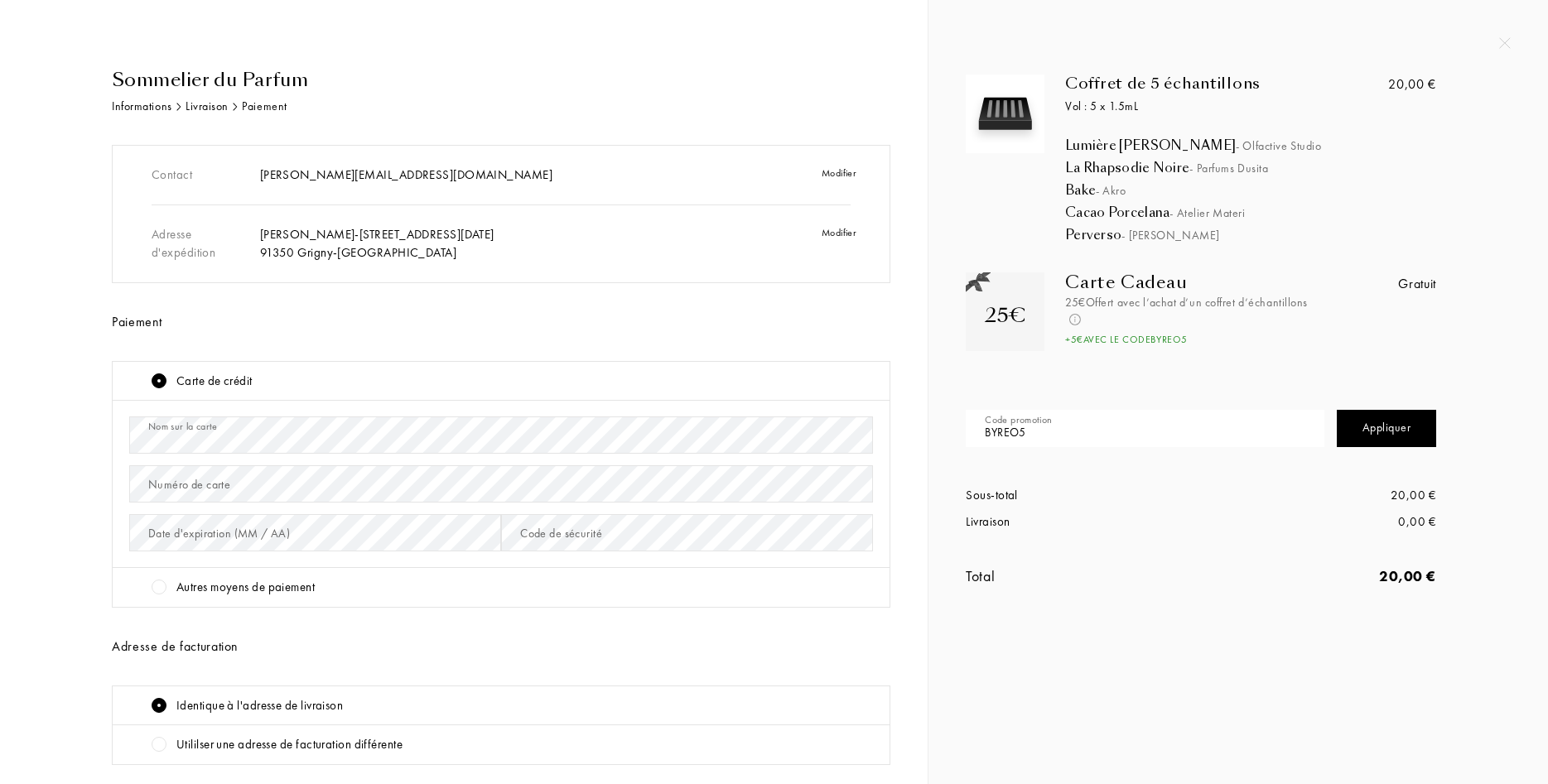
click at [181, 490] on div "Numéro de carte" at bounding box center [189, 484] width 82 height 18
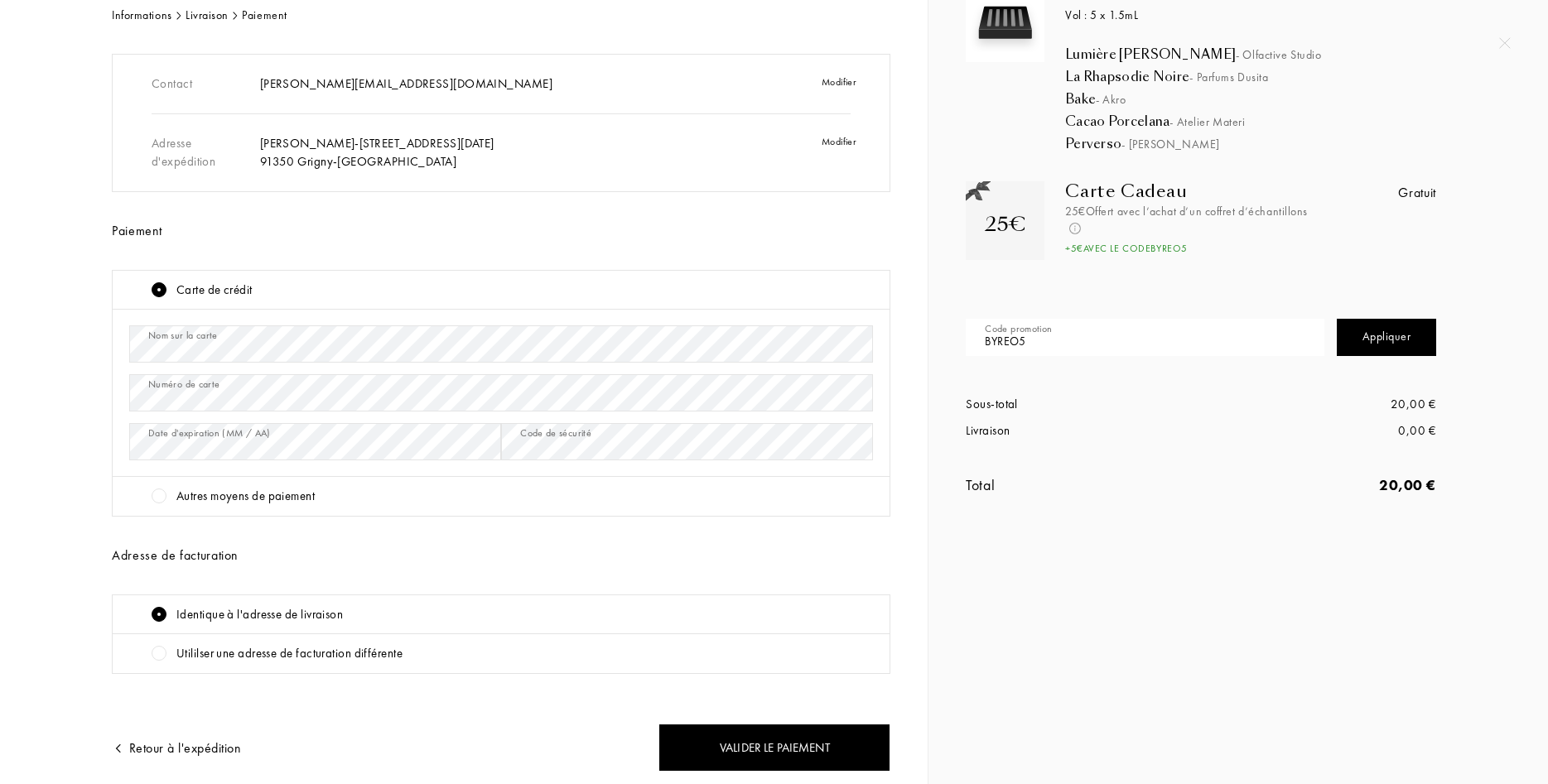
scroll to position [151, 0]
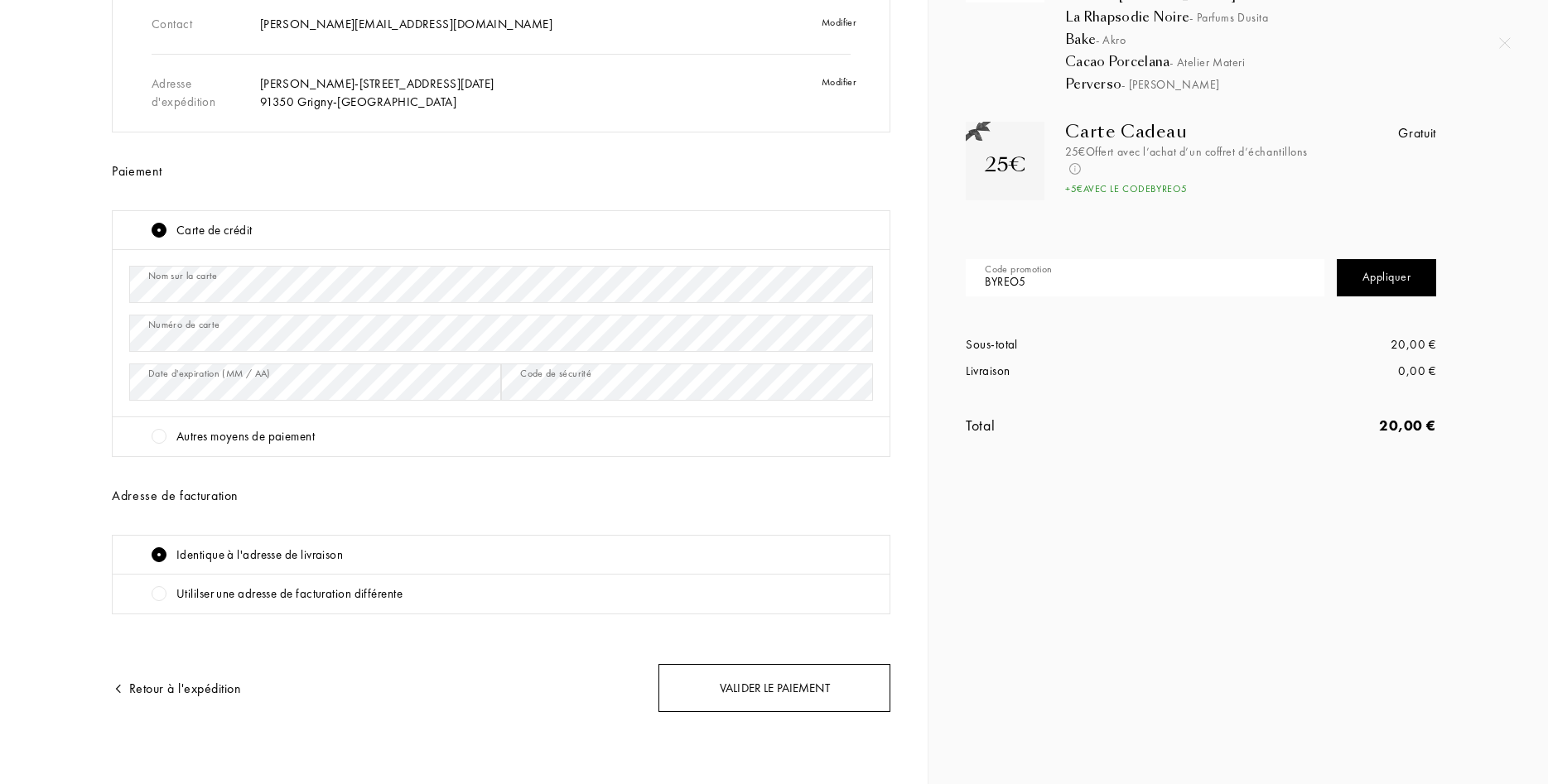
click at [805, 693] on div "Valider le paiement" at bounding box center [774, 688] width 231 height 49
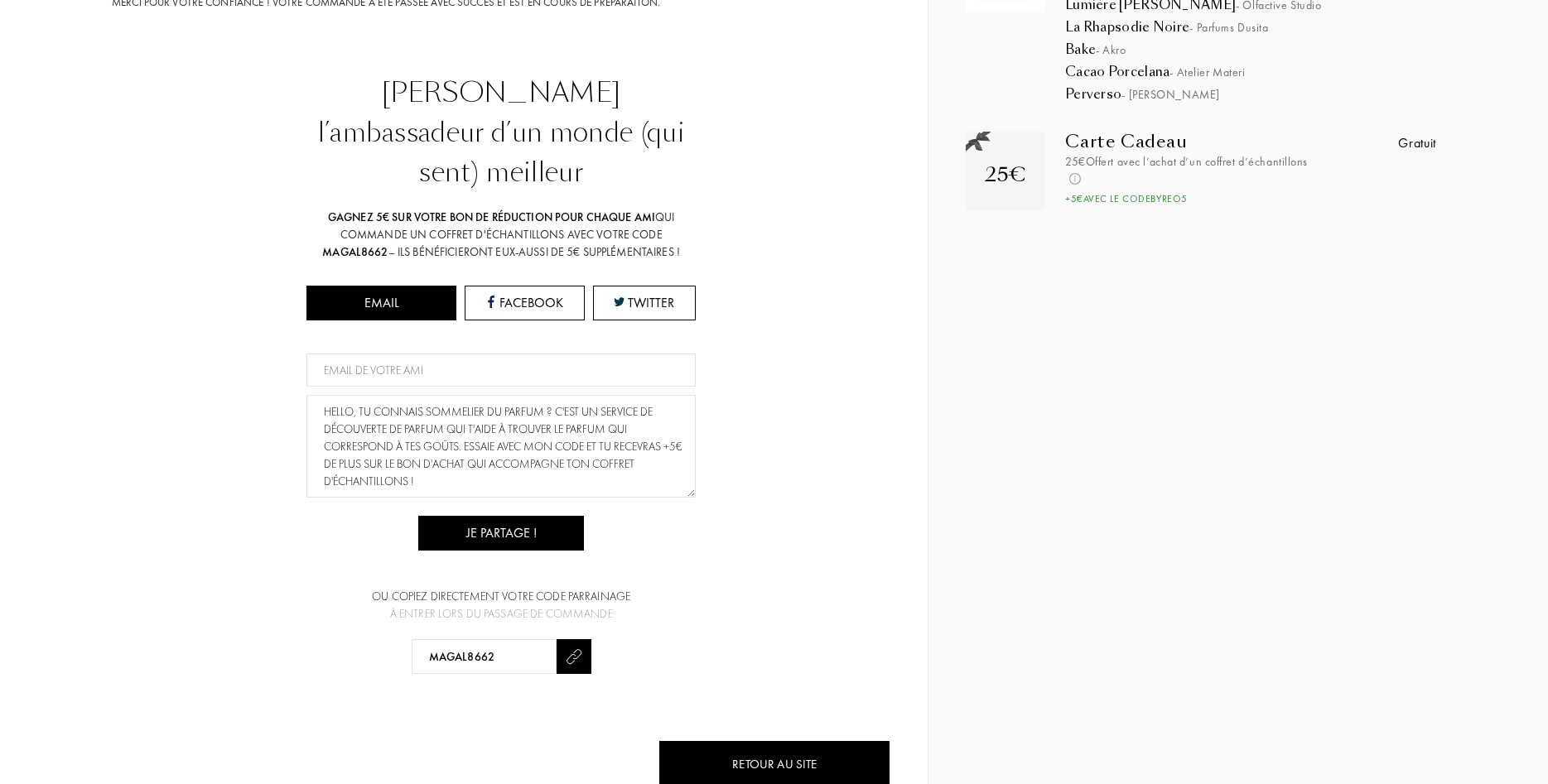
scroll to position [143, 0]
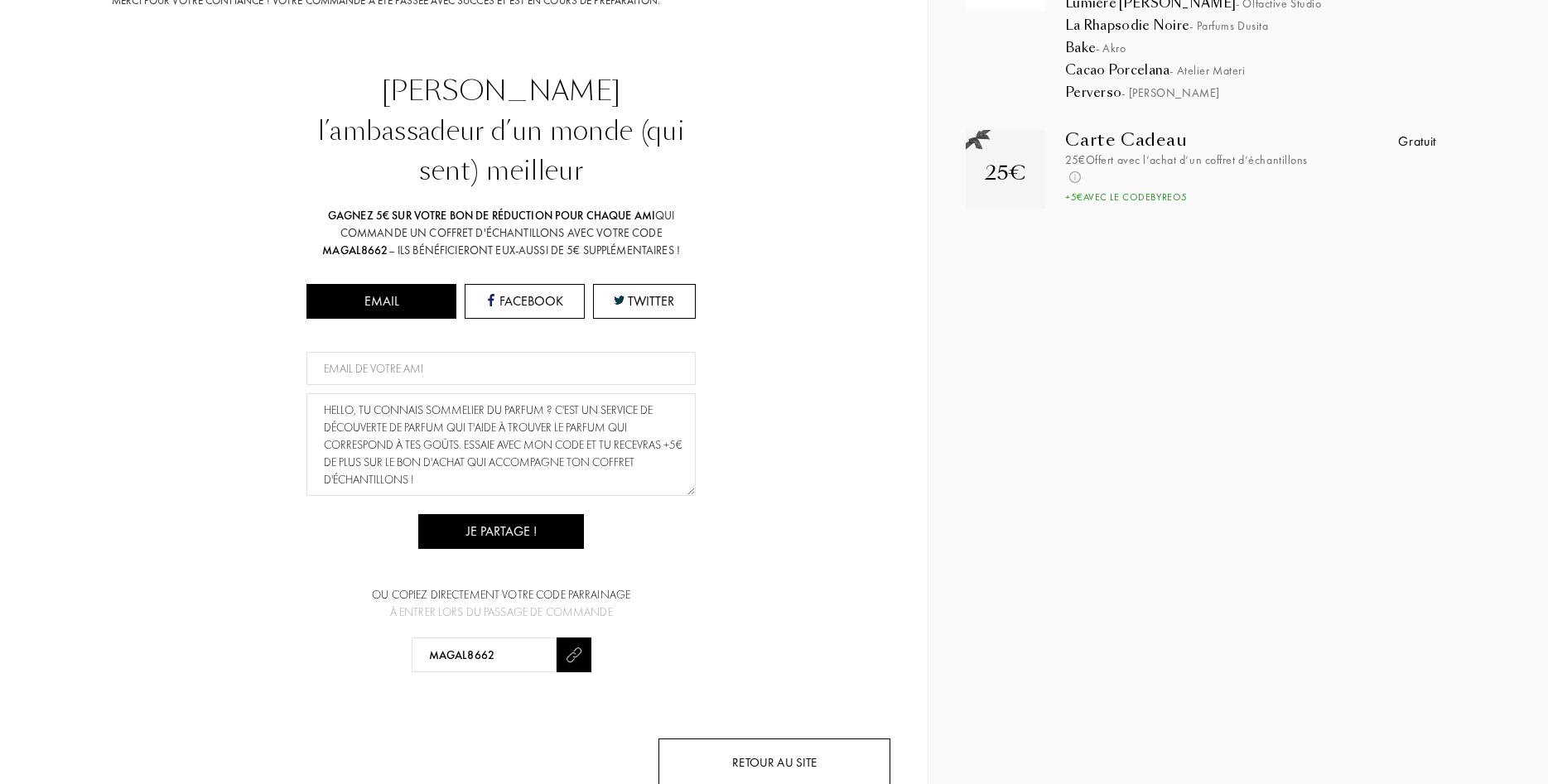
click at [813, 739] on div "Retour au site" at bounding box center [774, 763] width 231 height 49
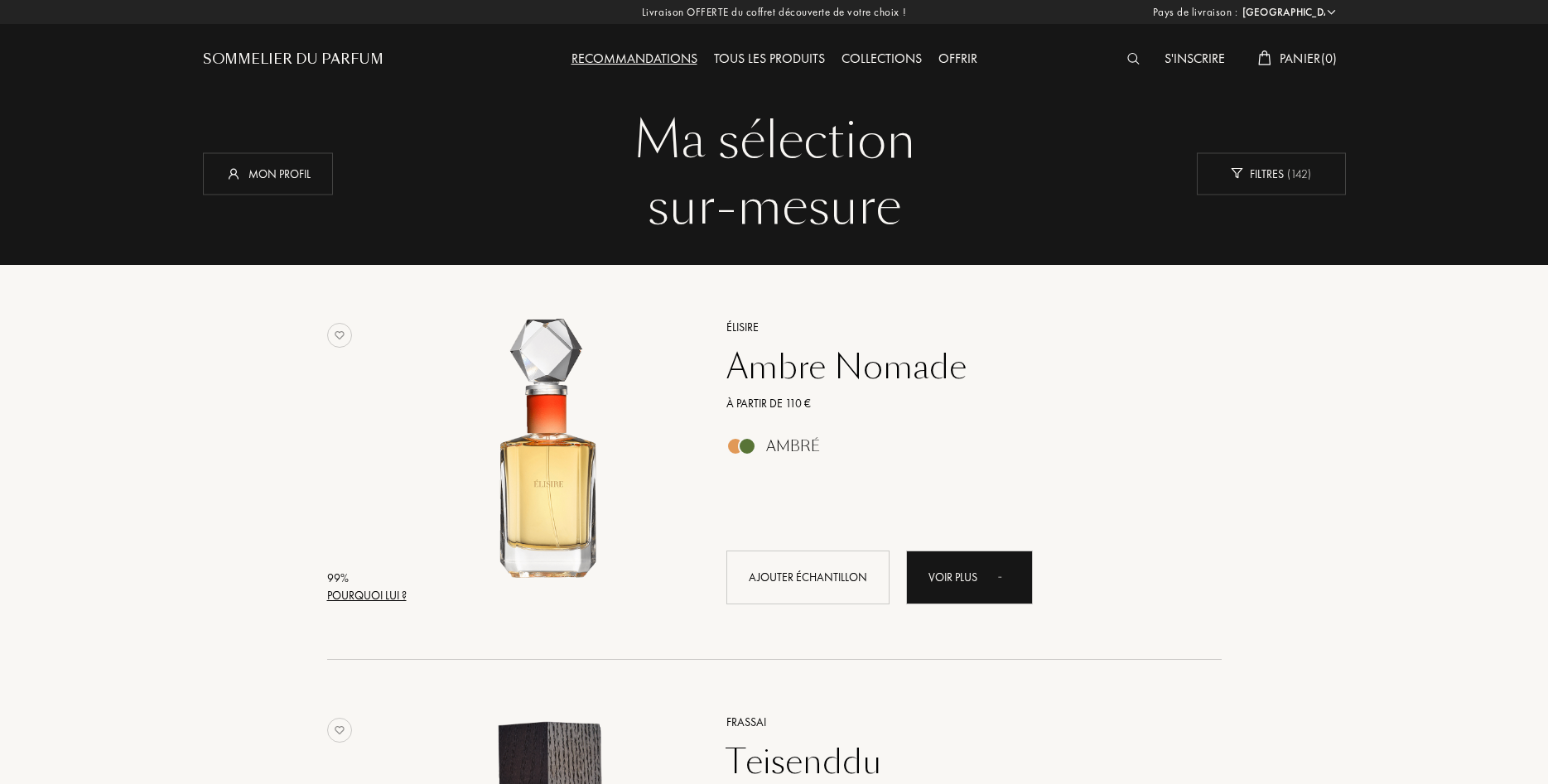
select select "FR"
